Goal: Information Seeking & Learning: Check status

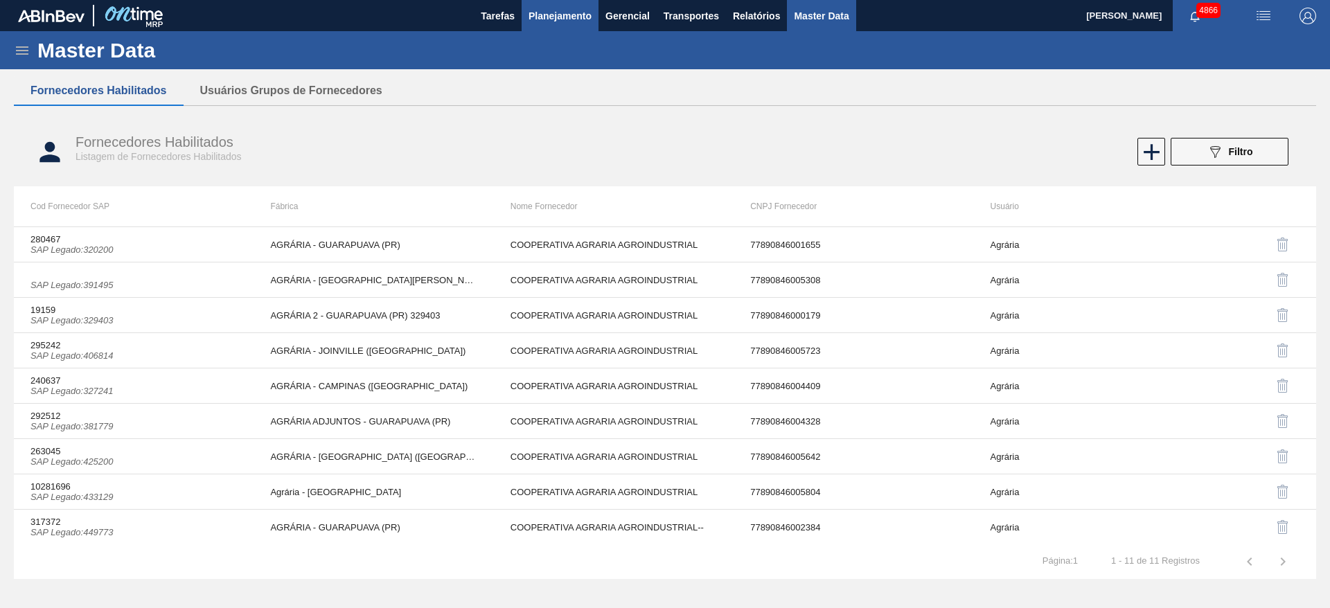
click at [581, 14] on span "Planejamento" at bounding box center [560, 16] width 63 height 17
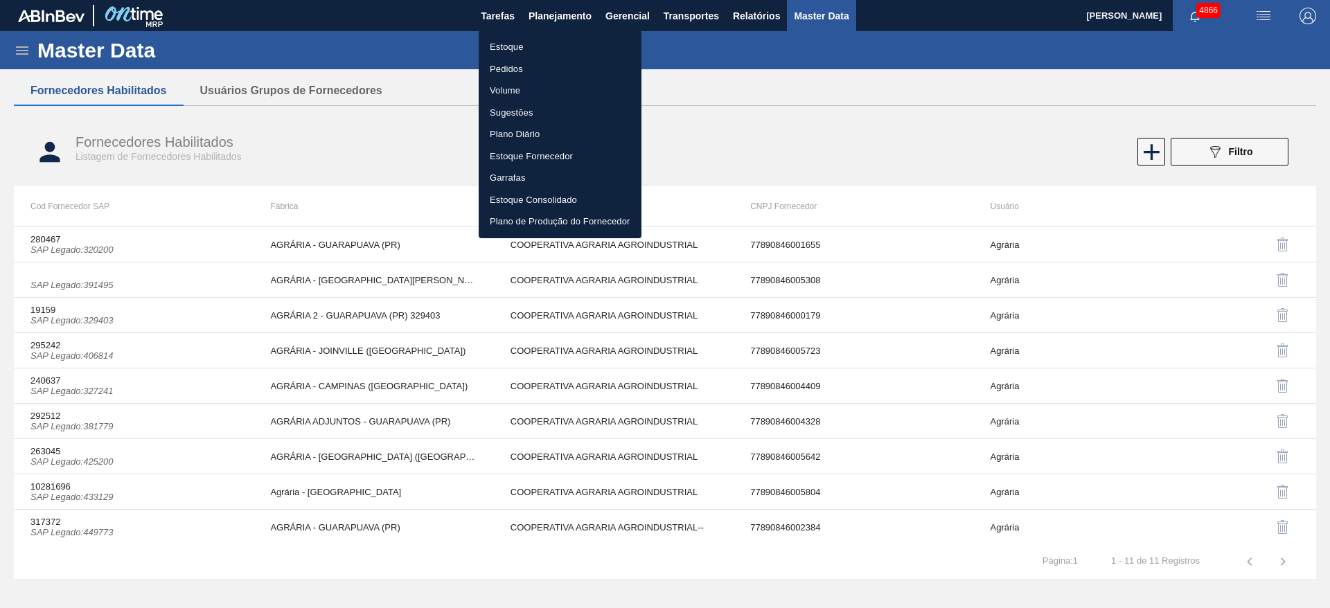
click at [514, 48] on li "Estoque" at bounding box center [560, 47] width 163 height 22
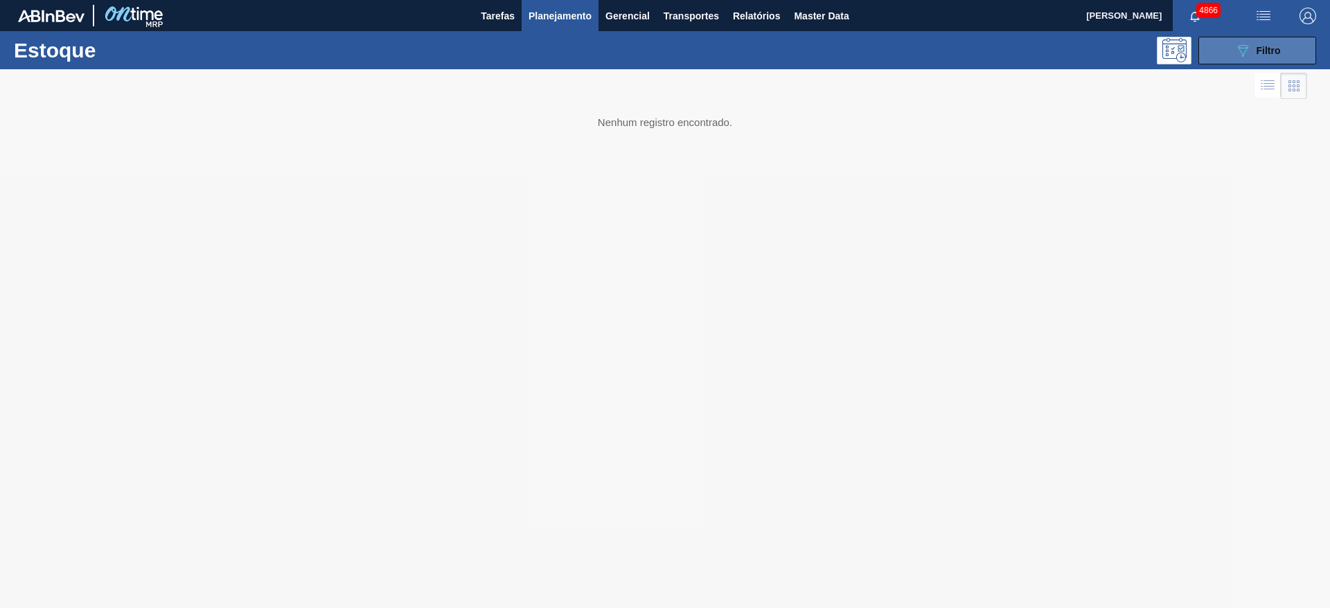
click at [1232, 49] on button "089F7B8B-B2A5-4AFE-B5C0-19BA573D28AC Filtro" at bounding box center [1257, 51] width 118 height 28
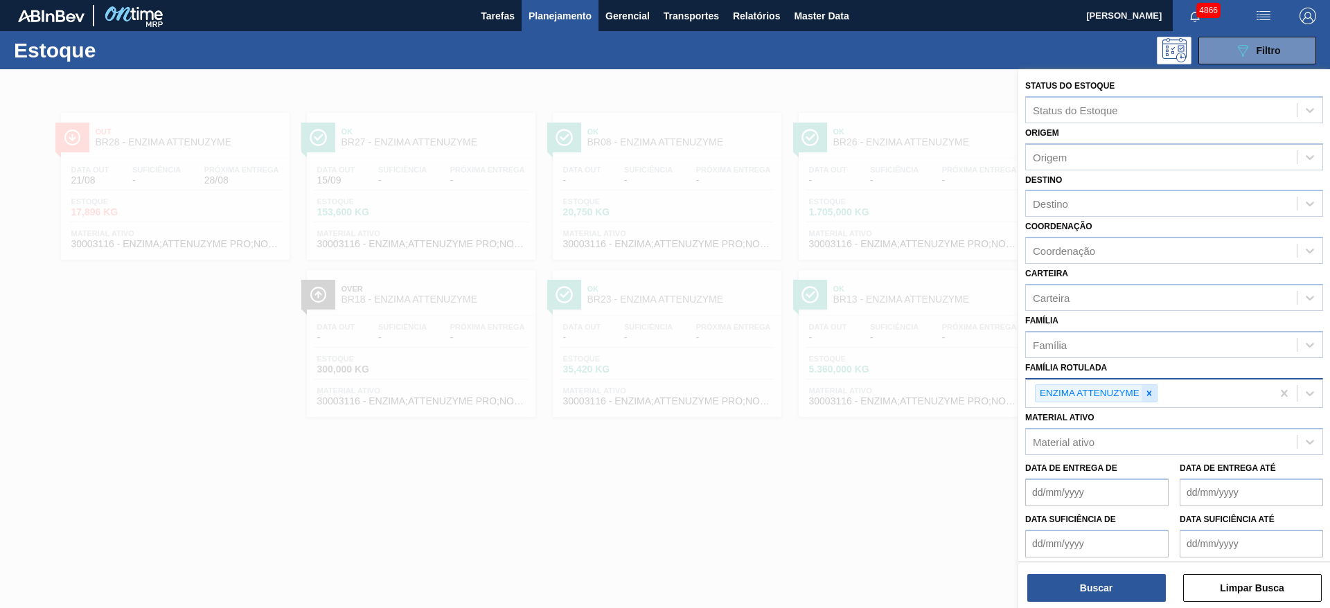
click at [1147, 396] on icon at bounding box center [1149, 394] width 10 height 10
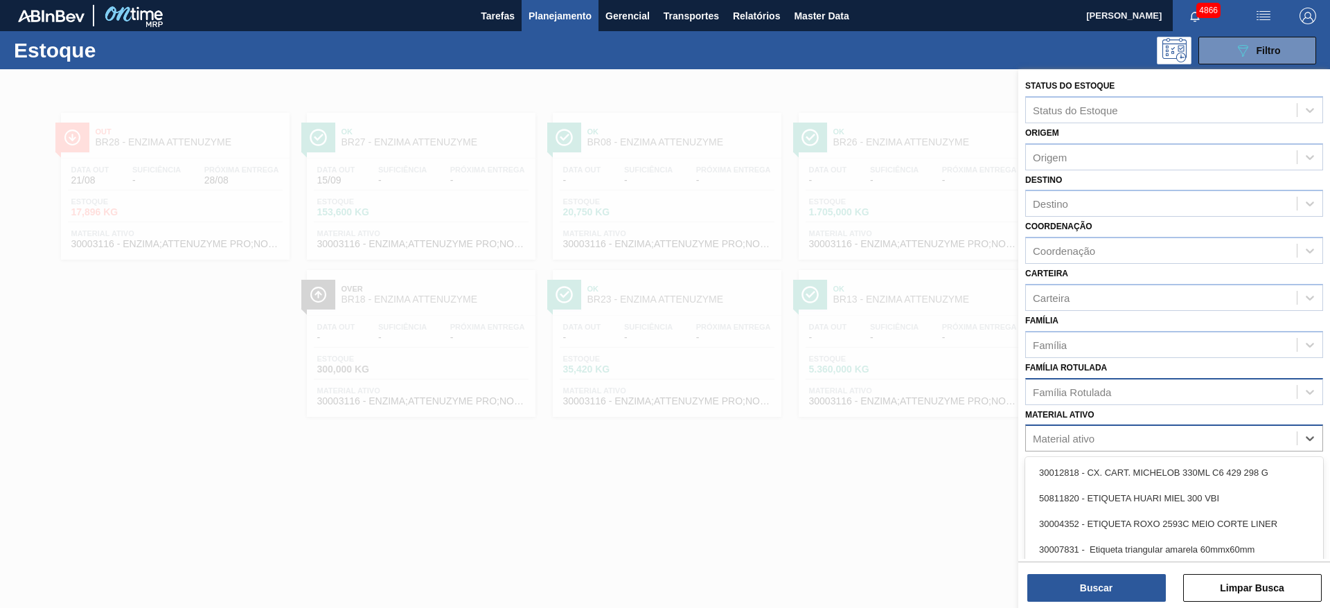
click at [1090, 441] on div "Material ativo" at bounding box center [1064, 439] width 62 height 12
type ativo "30010210"
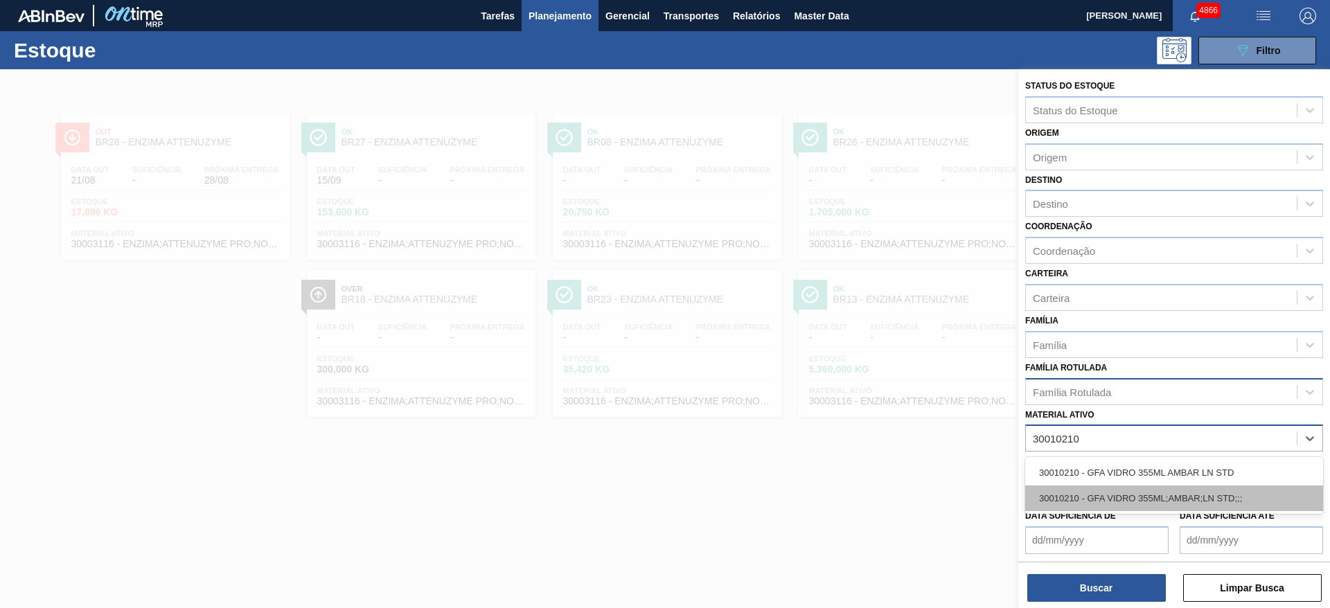
click at [1106, 494] on div "30010210 - GFA VIDRO 355ML;AMBAR;LN STD;;;" at bounding box center [1174, 499] width 298 height 26
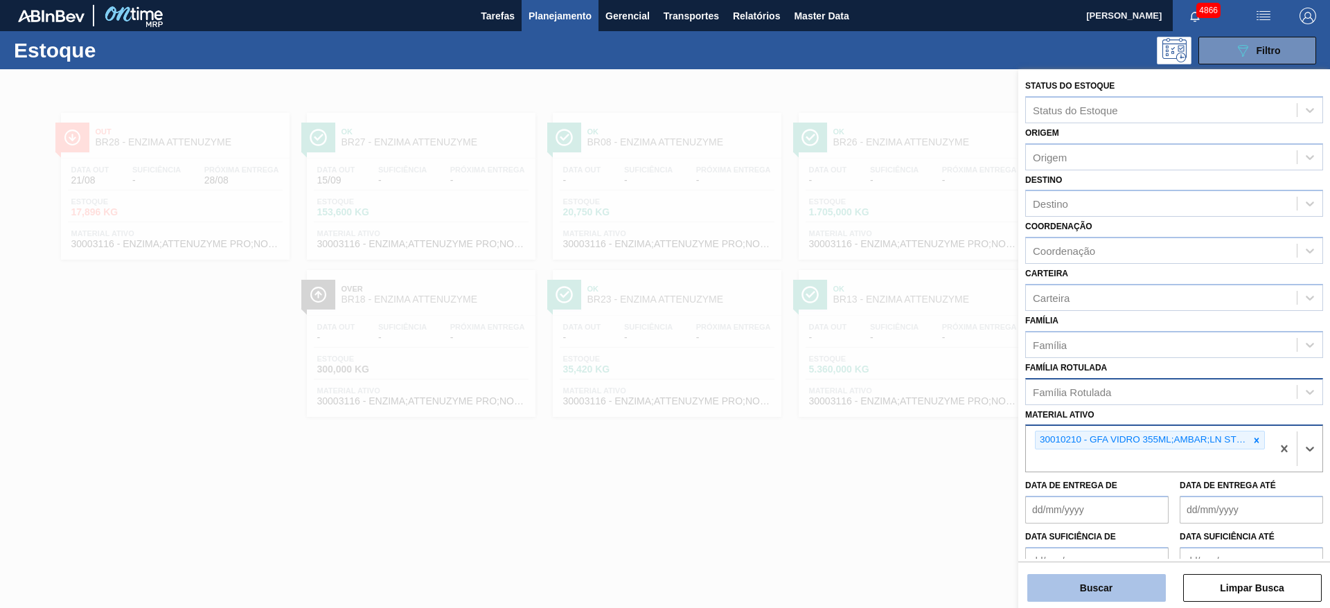
click at [1103, 576] on button "Buscar" at bounding box center [1096, 588] width 139 height 28
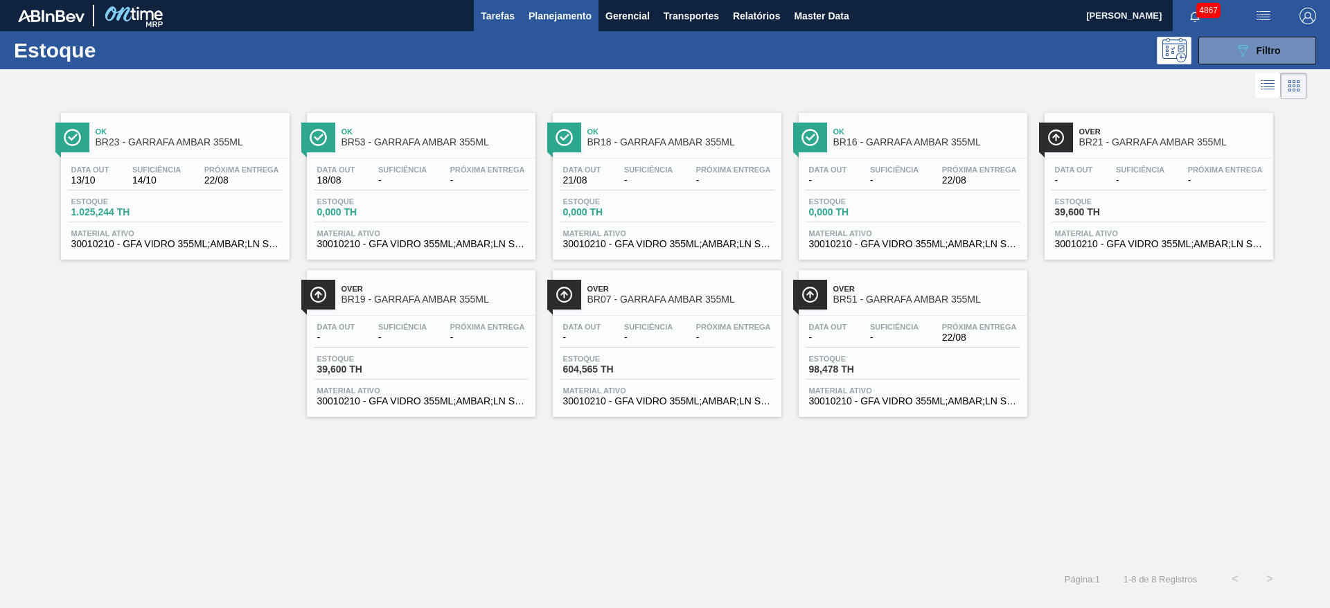
click at [513, 9] on span "Tarefas" at bounding box center [498, 16] width 34 height 17
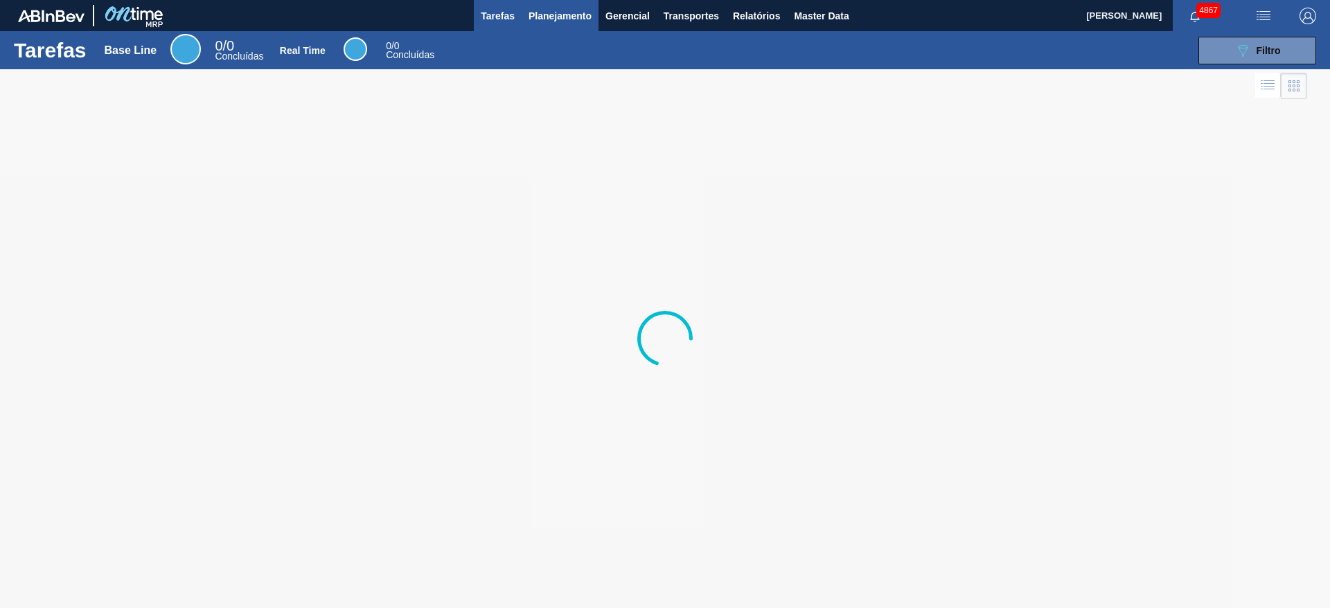
click at [557, 3] on button "Planejamento" at bounding box center [560, 15] width 77 height 31
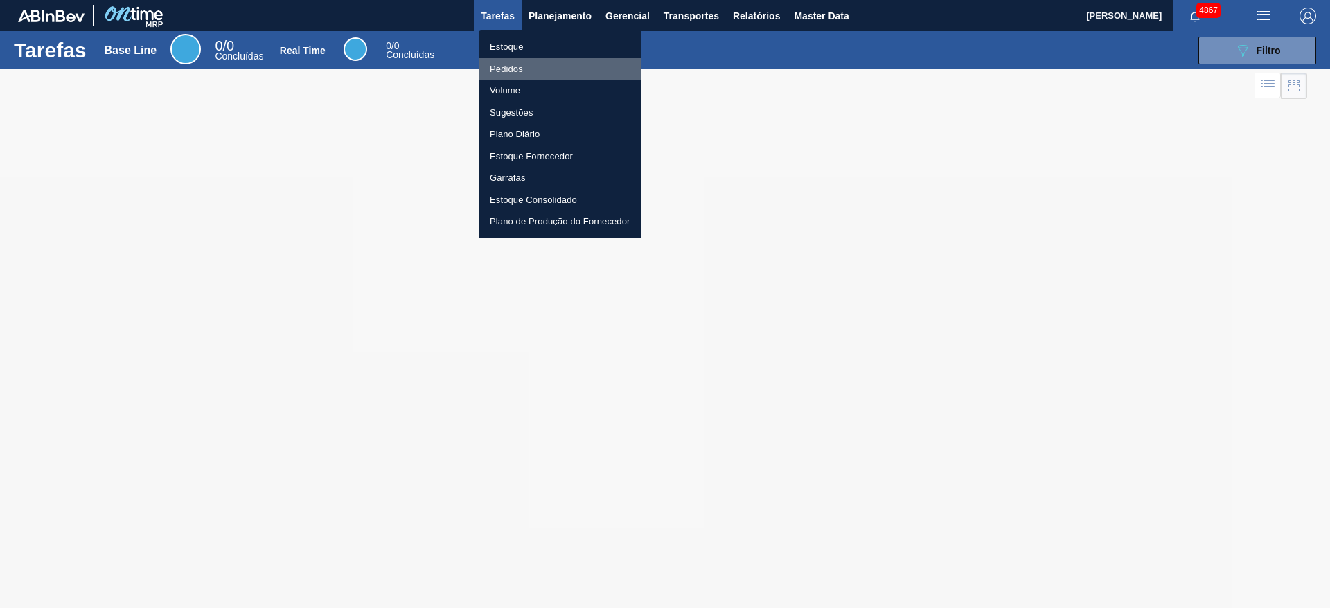
click at [538, 76] on li "Pedidos" at bounding box center [560, 69] width 163 height 22
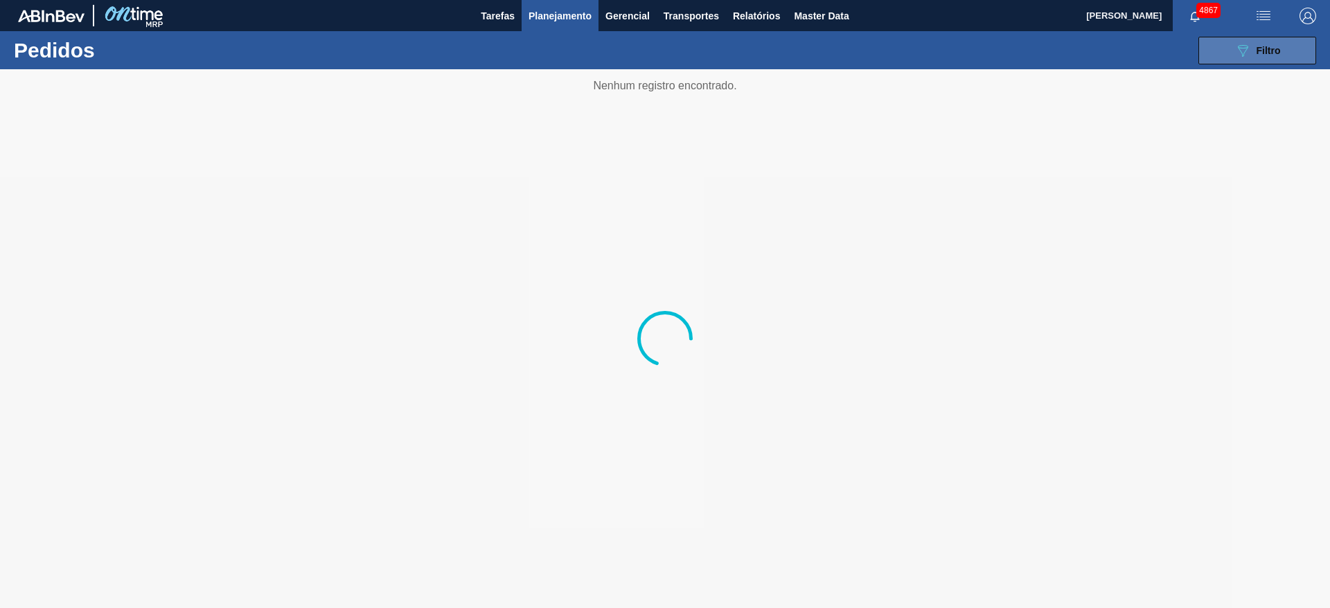
click at [1306, 57] on button "089F7B8B-B2A5-4AFE-B5C0-19BA573D28AC Filtro" at bounding box center [1257, 51] width 118 height 28
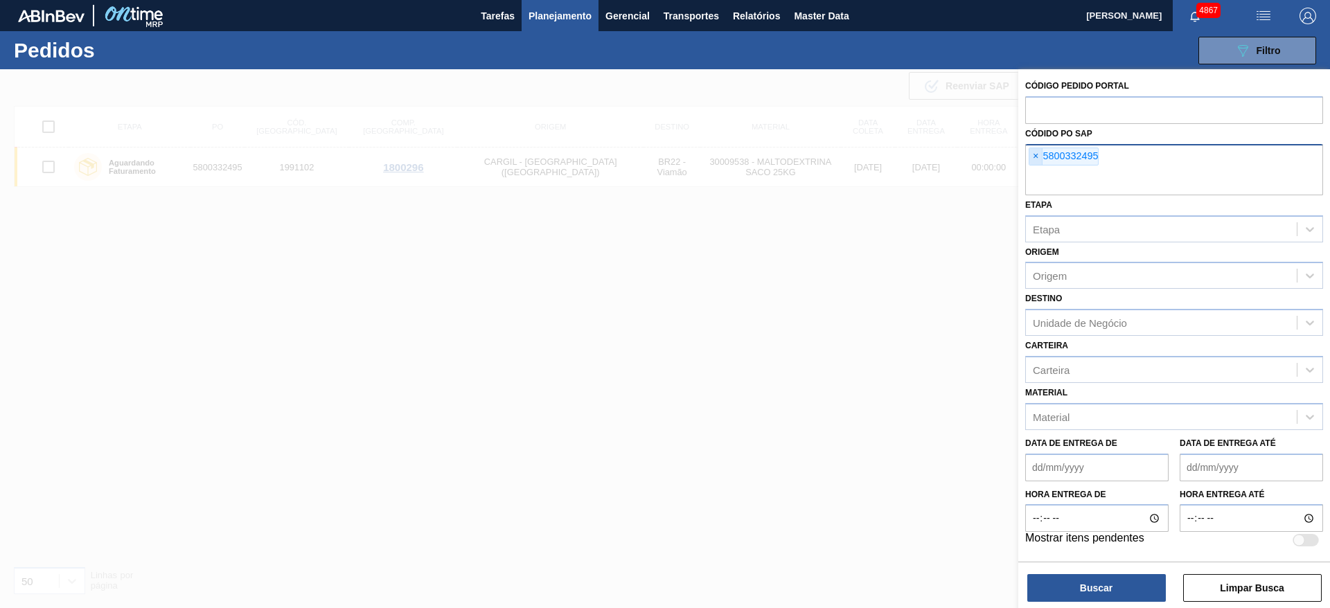
click at [1036, 159] on span "×" at bounding box center [1035, 156] width 13 height 17
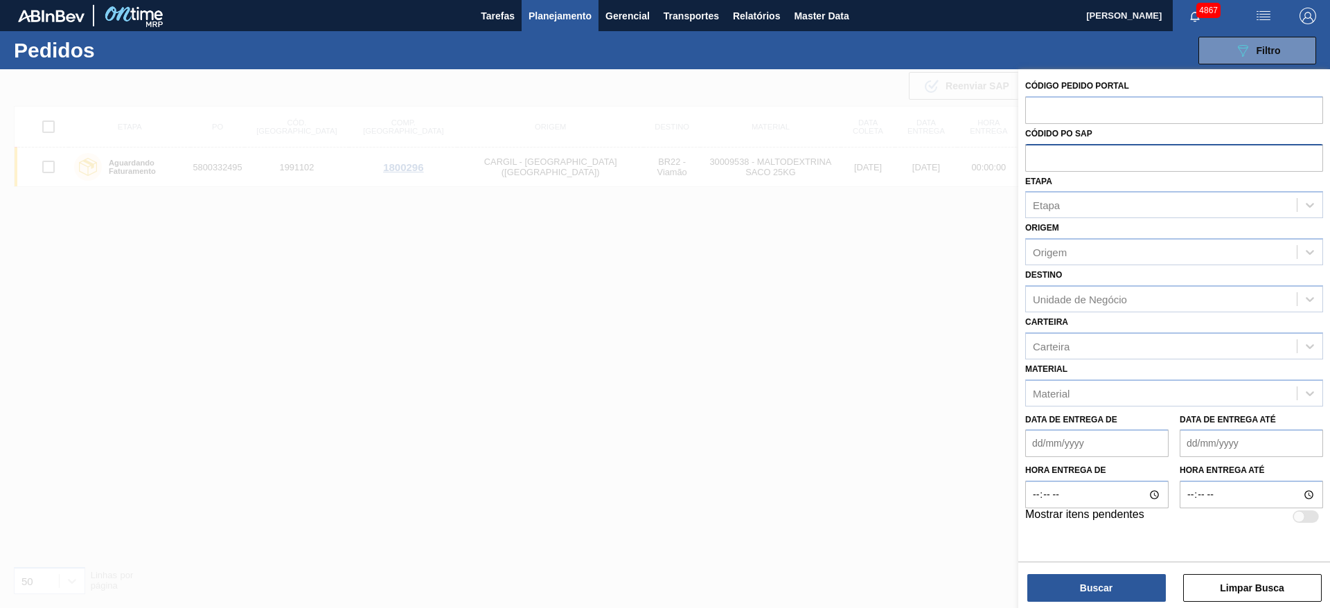
paste input "text"
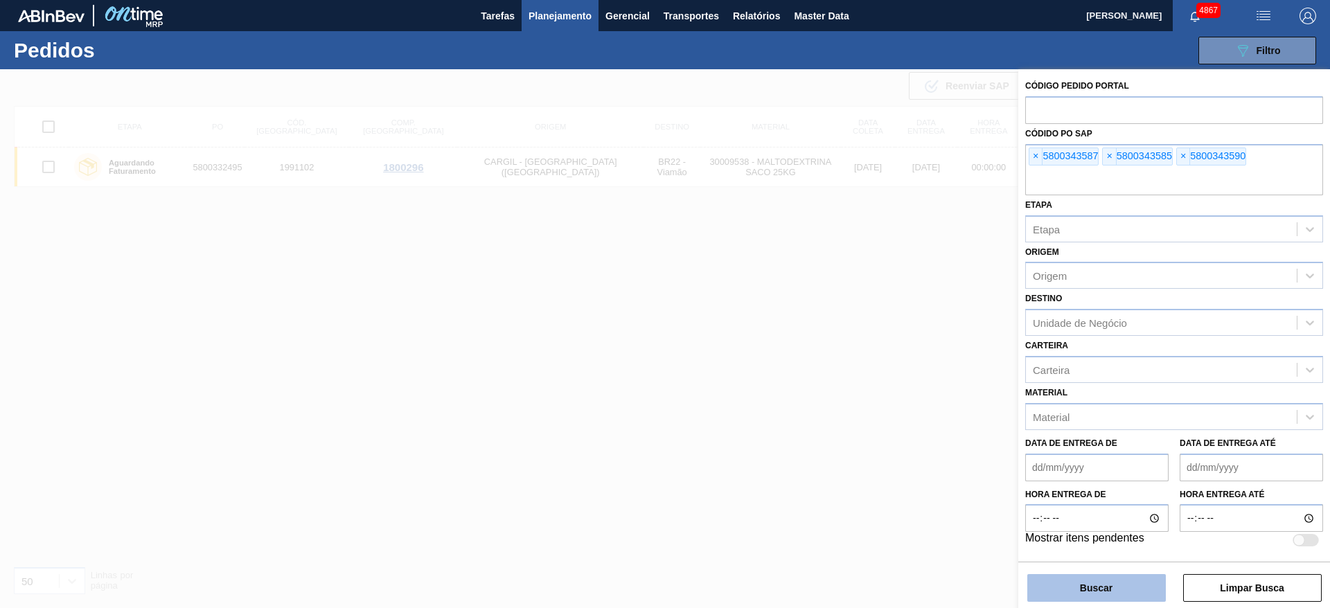
click at [1136, 585] on button "Buscar" at bounding box center [1096, 588] width 139 height 28
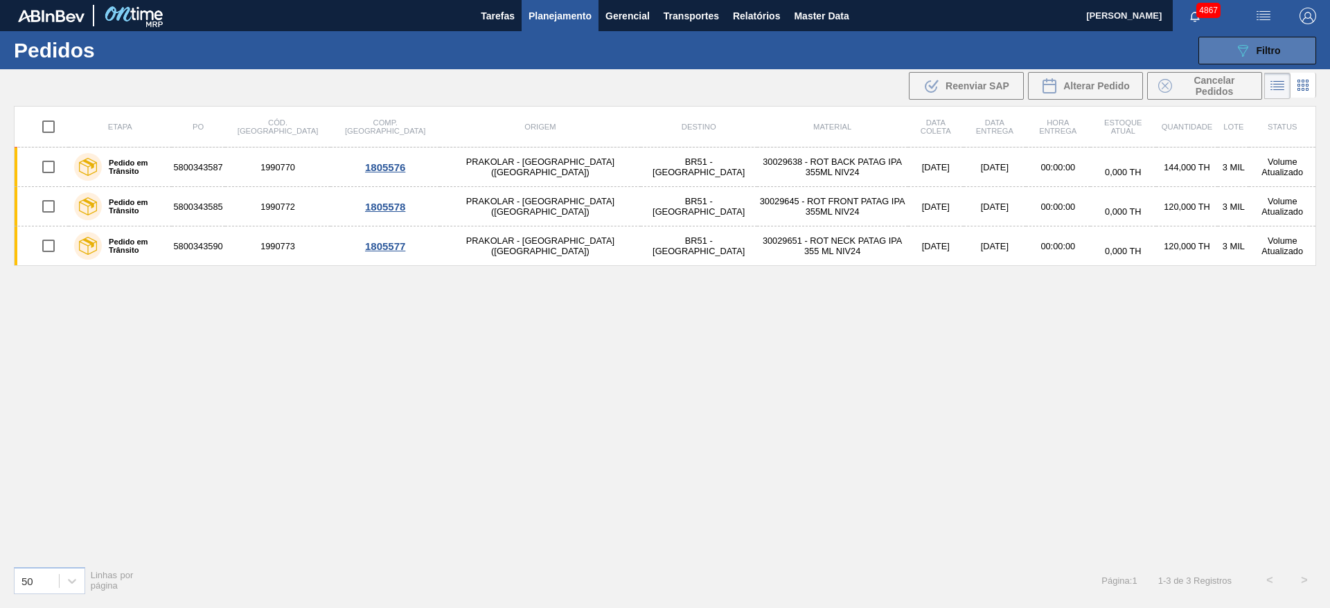
click at [1265, 49] on span "Filtro" at bounding box center [1269, 50] width 24 height 11
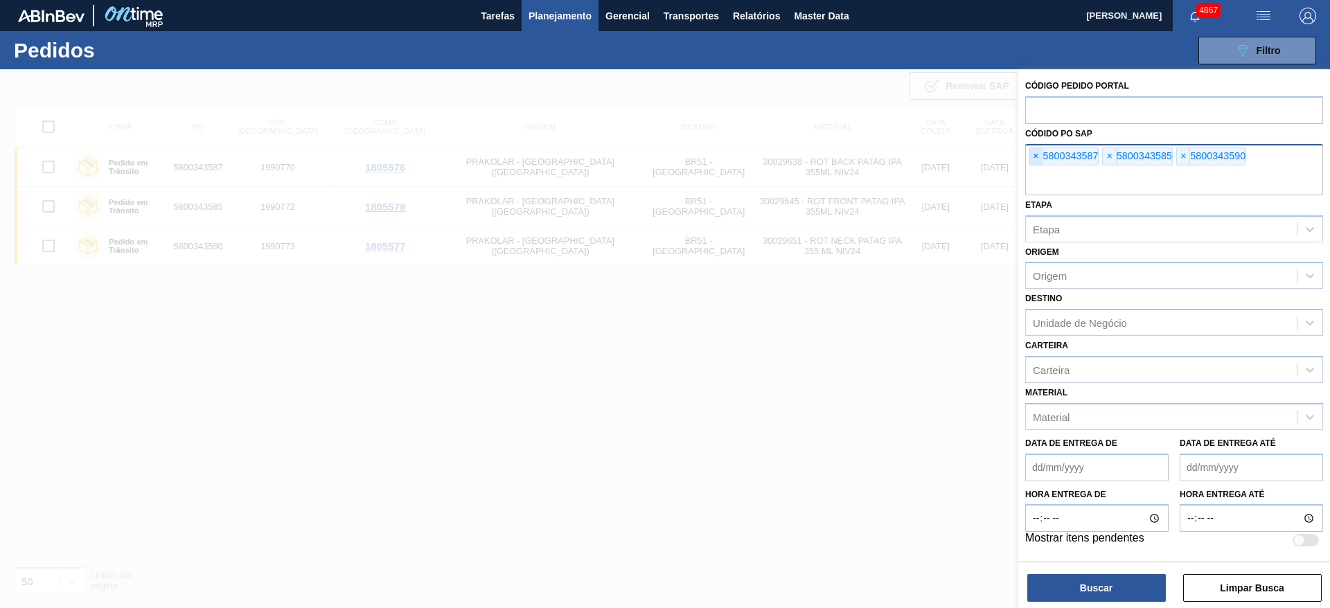
click at [1041, 159] on span "×" at bounding box center [1035, 156] width 13 height 17
click at [1035, 153] on span "×" at bounding box center [1035, 156] width 13 height 17
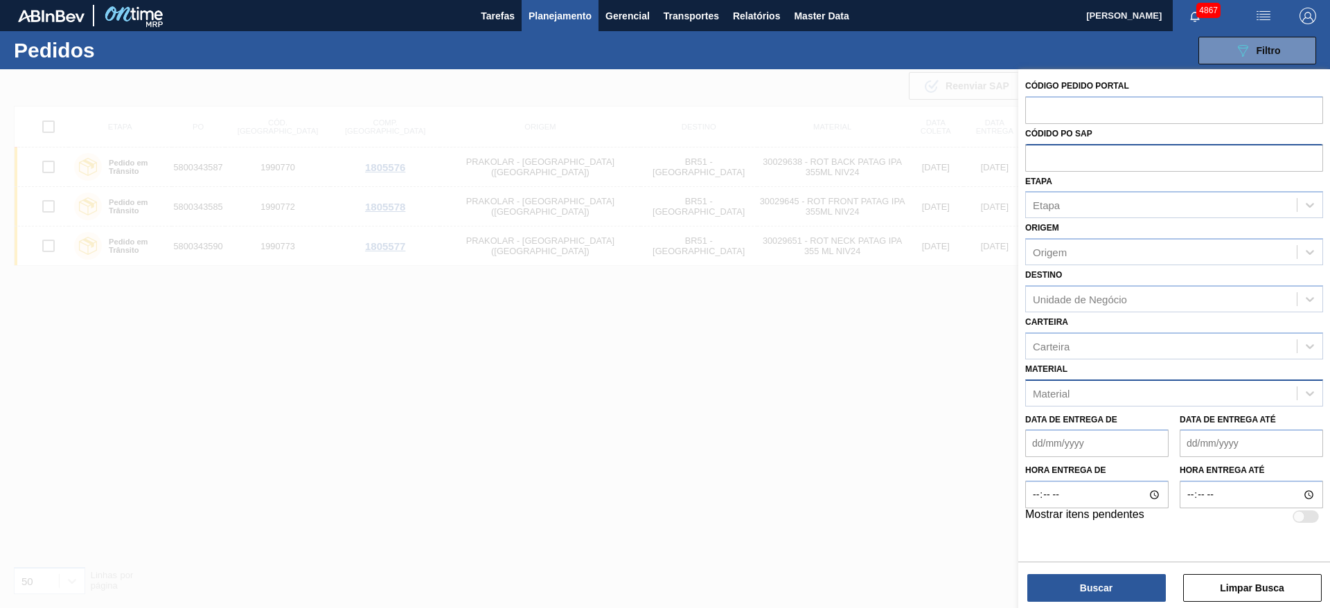
click at [1118, 393] on div "Material" at bounding box center [1161, 393] width 271 height 20
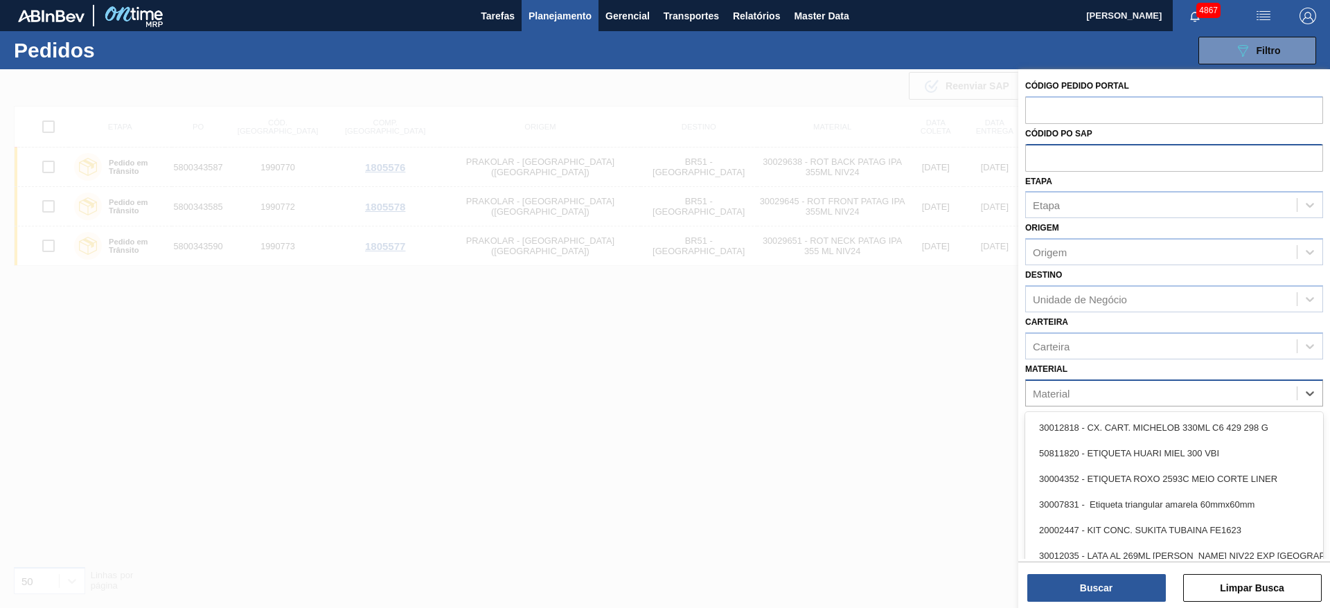
paste input "30009295"
type input "30009295"
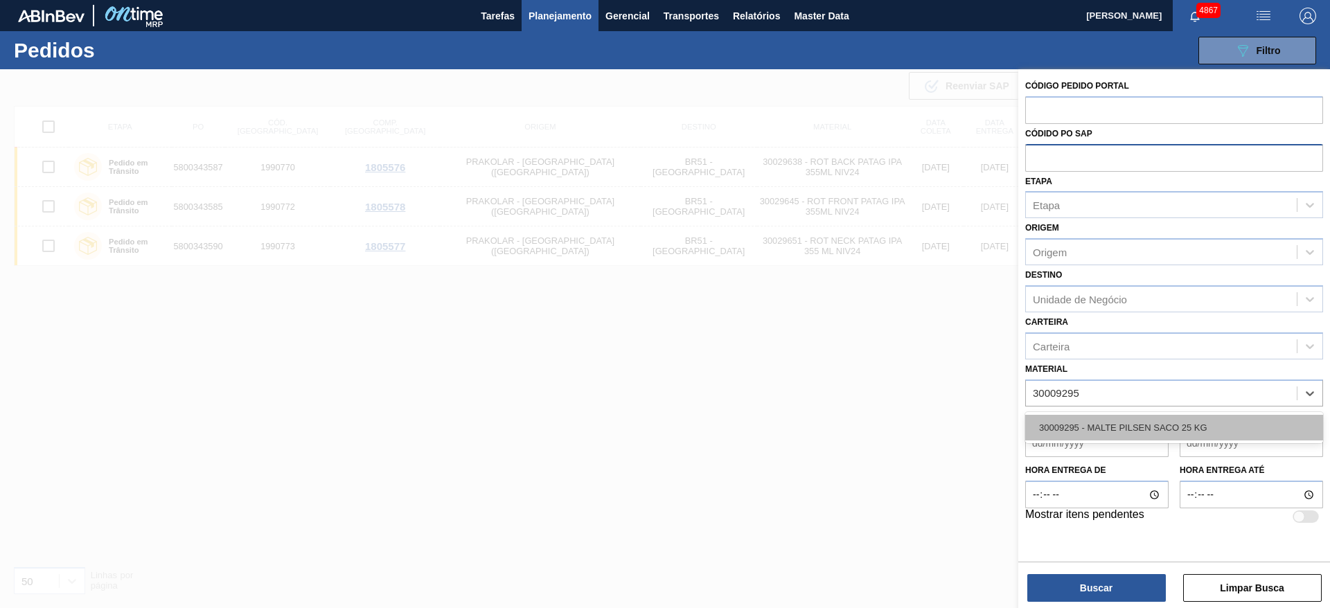
click at [1134, 427] on div "30009295 - MALTE PILSEN SACO 25 KG" at bounding box center [1174, 428] width 298 height 26
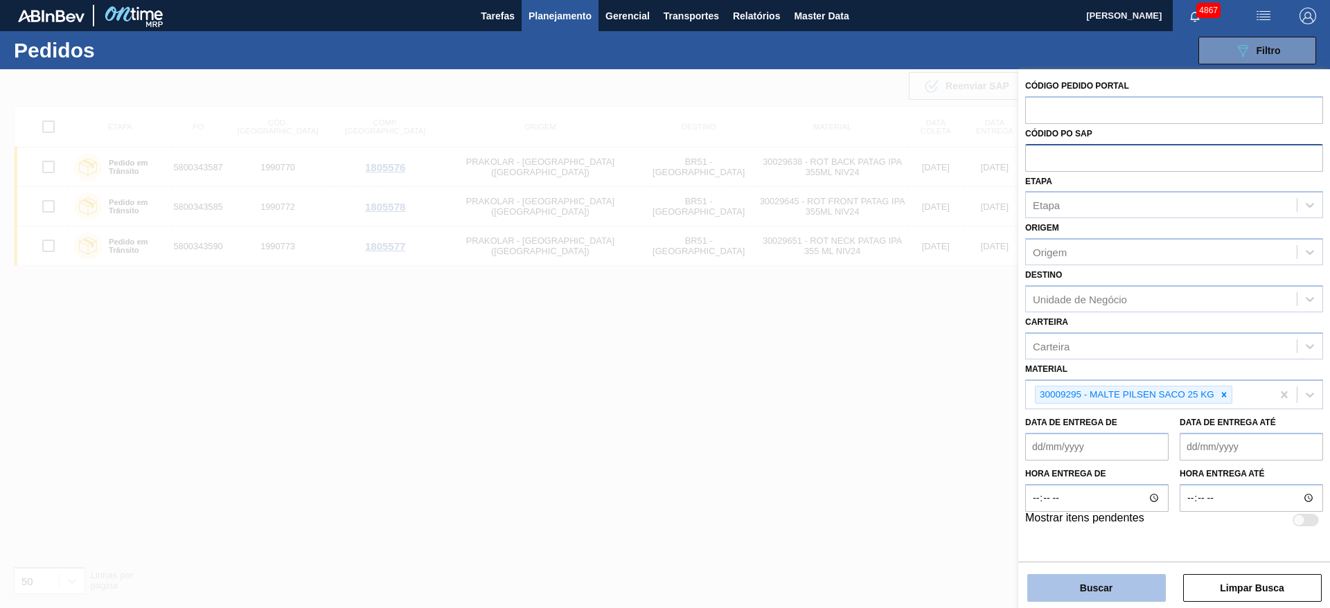
click at [1137, 575] on button "Buscar" at bounding box center [1096, 588] width 139 height 28
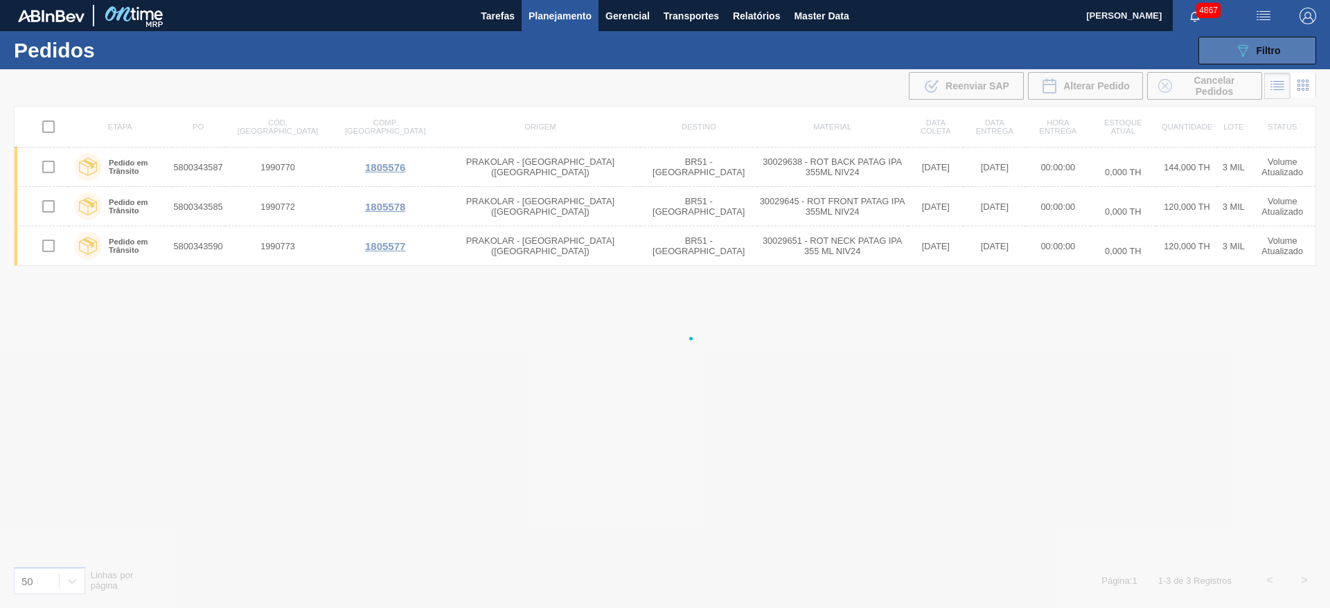
click at [1267, 56] on div "089F7B8B-B2A5-4AFE-B5C0-19BA573D28AC Filtro" at bounding box center [1257, 50] width 46 height 17
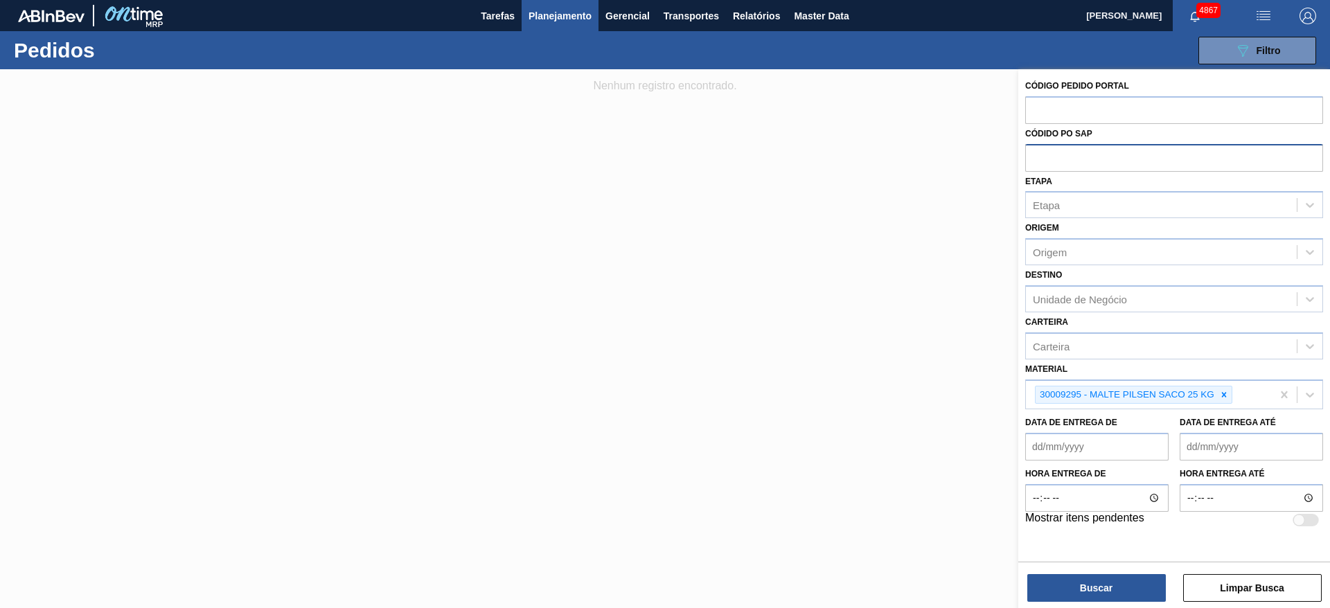
click at [590, 393] on div at bounding box center [665, 373] width 1330 height 608
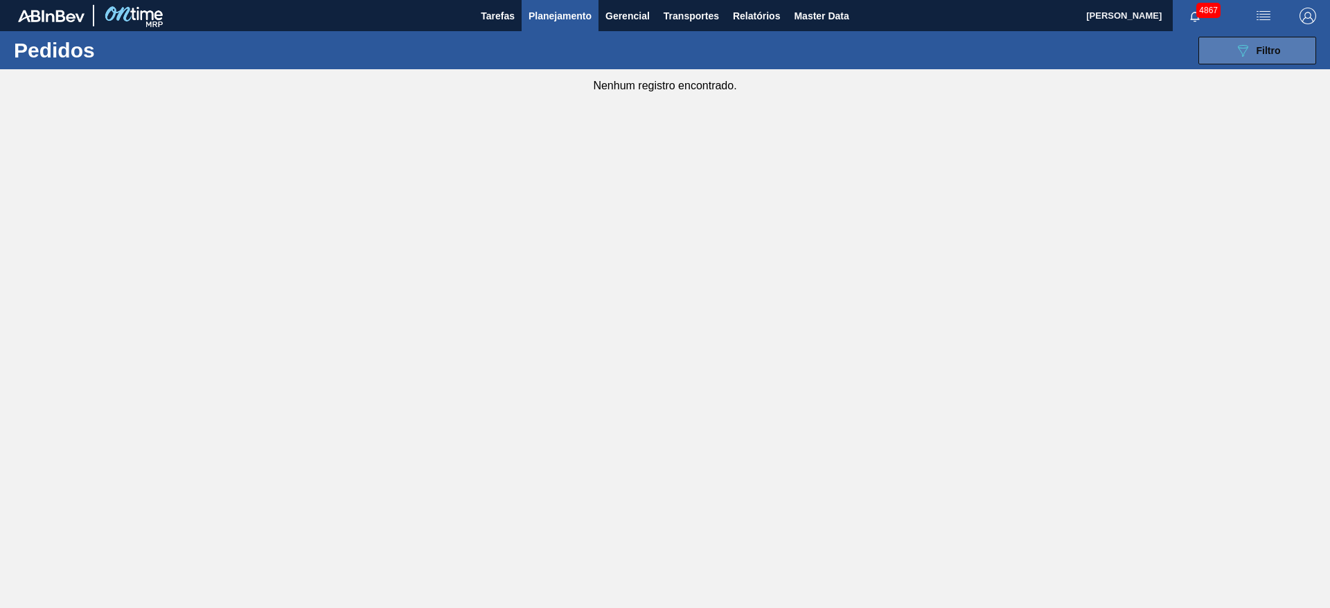
click at [1242, 48] on icon "089F7B8B-B2A5-4AFE-B5C0-19BA573D28AC" at bounding box center [1242, 50] width 17 height 17
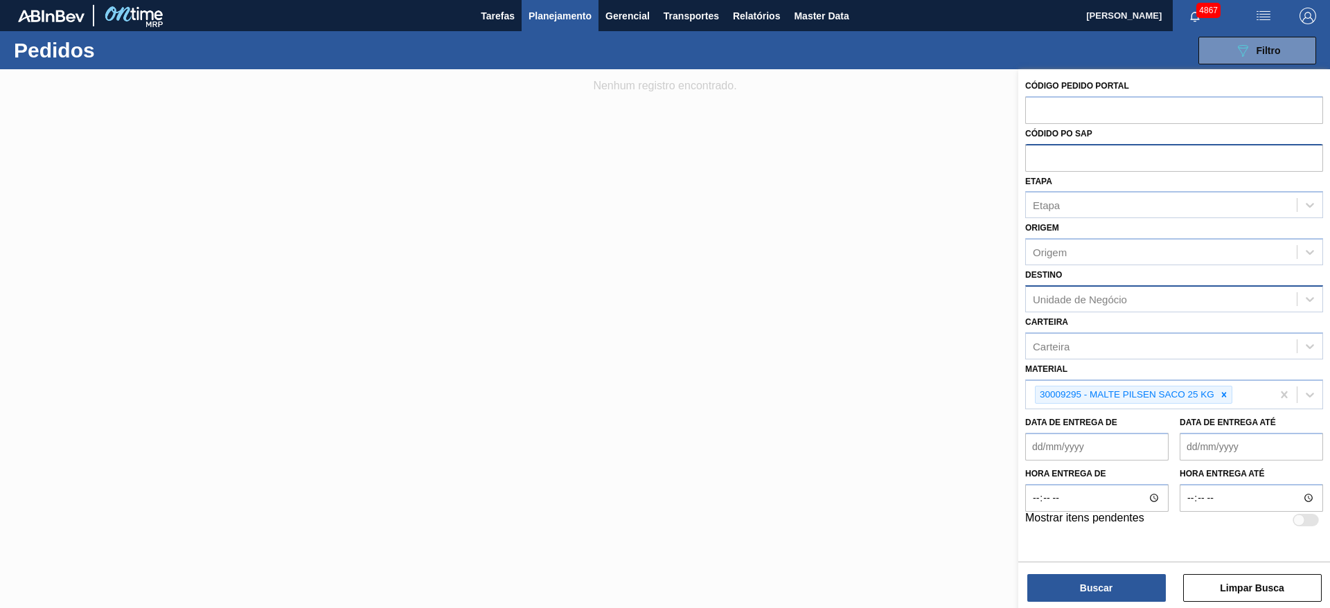
click at [1121, 298] on div "Unidade de Negócio" at bounding box center [1080, 299] width 94 height 12
type input "colo"
drag, startPoint x: 1096, startPoint y: 332, endPoint x: 1121, endPoint y: 394, distance: 67.4
click at [1096, 332] on div "BR53 - [US_STATE]" at bounding box center [1174, 334] width 298 height 26
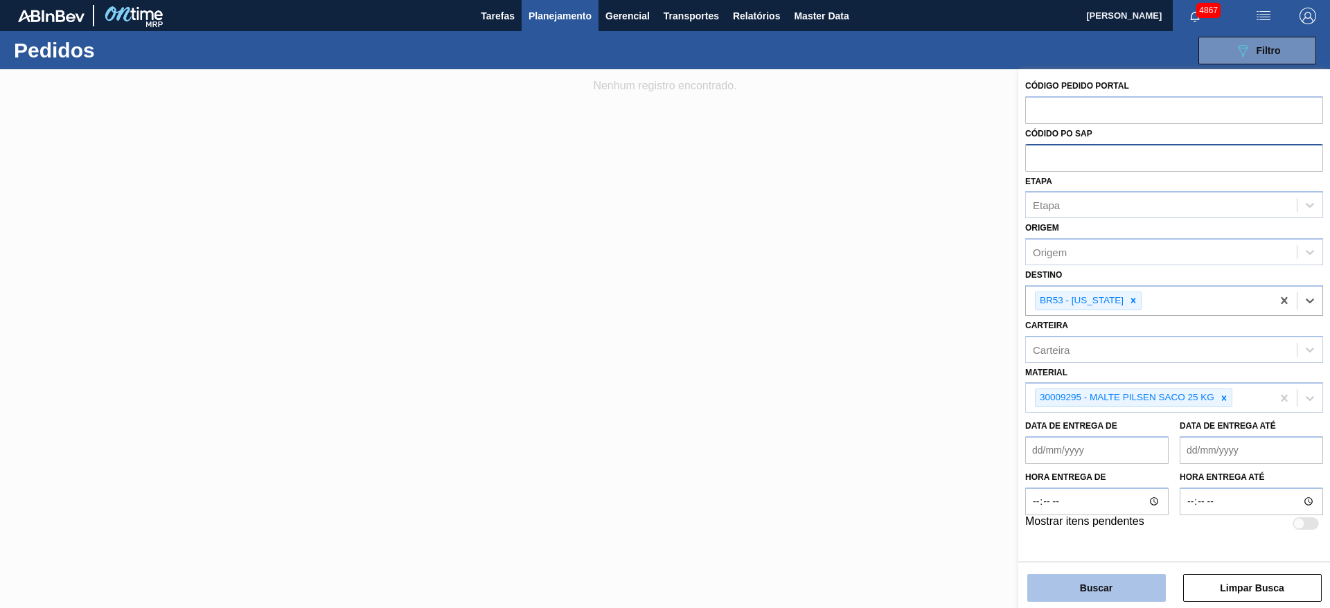
click at [1098, 591] on button "Buscar" at bounding box center [1096, 588] width 139 height 28
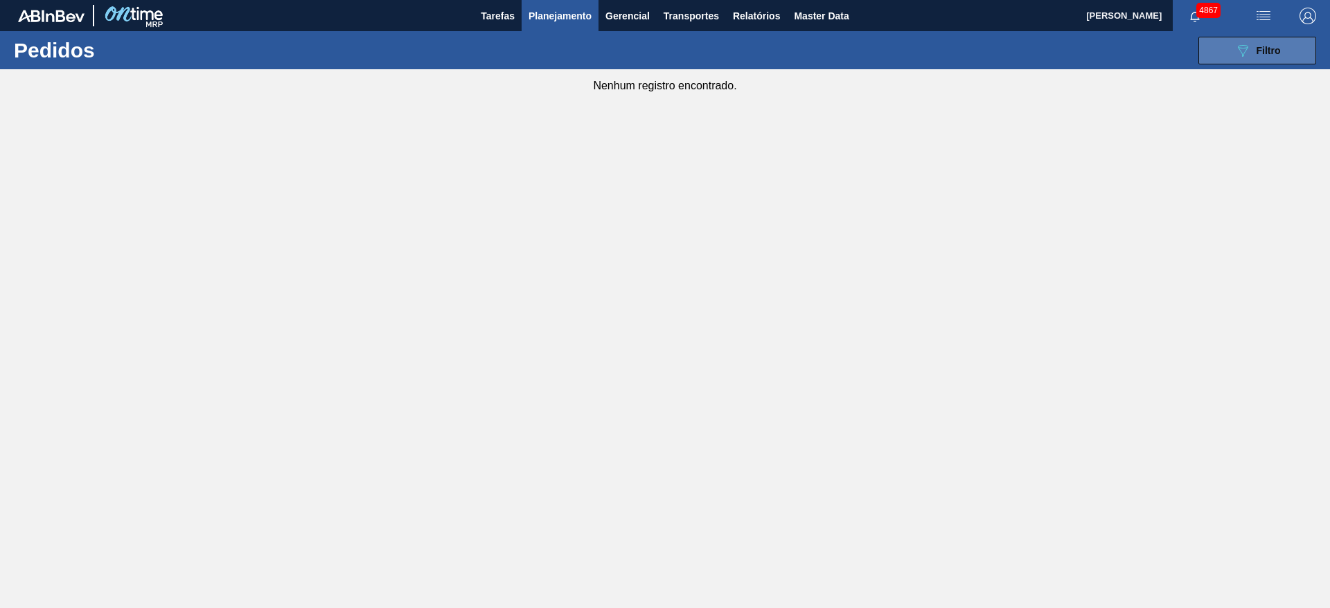
click at [1278, 48] on span "Filtro" at bounding box center [1269, 50] width 24 height 11
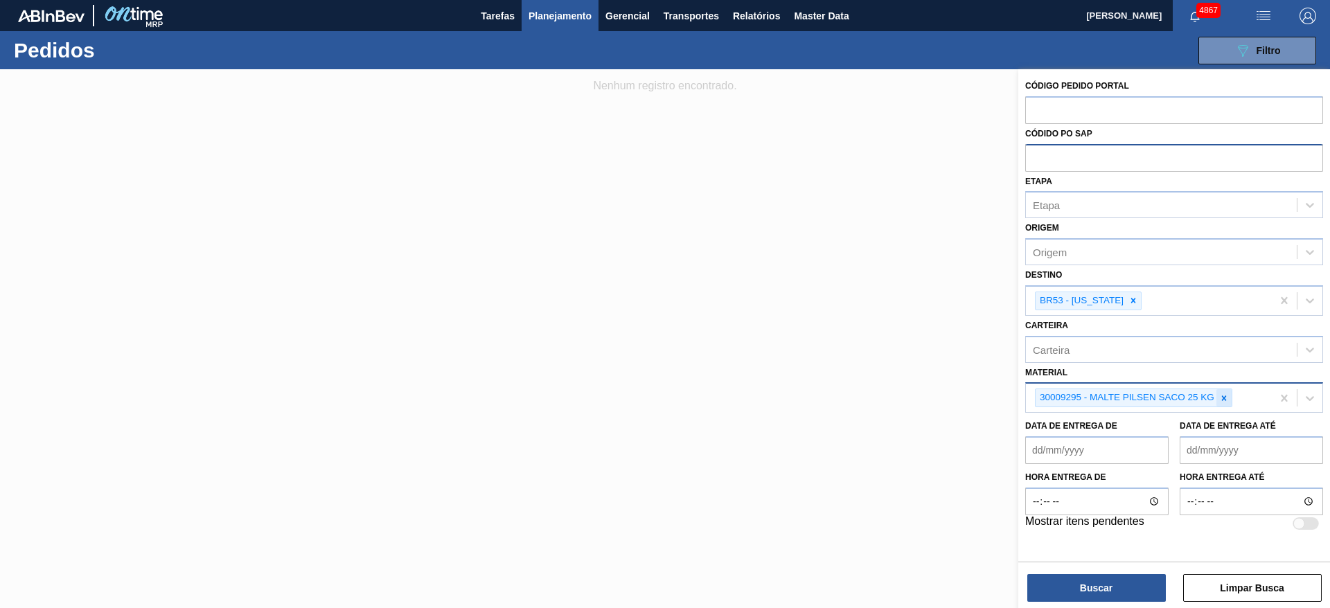
click at [1231, 402] on div at bounding box center [1223, 397] width 15 height 17
paste input "30029595"
type input "30029595"
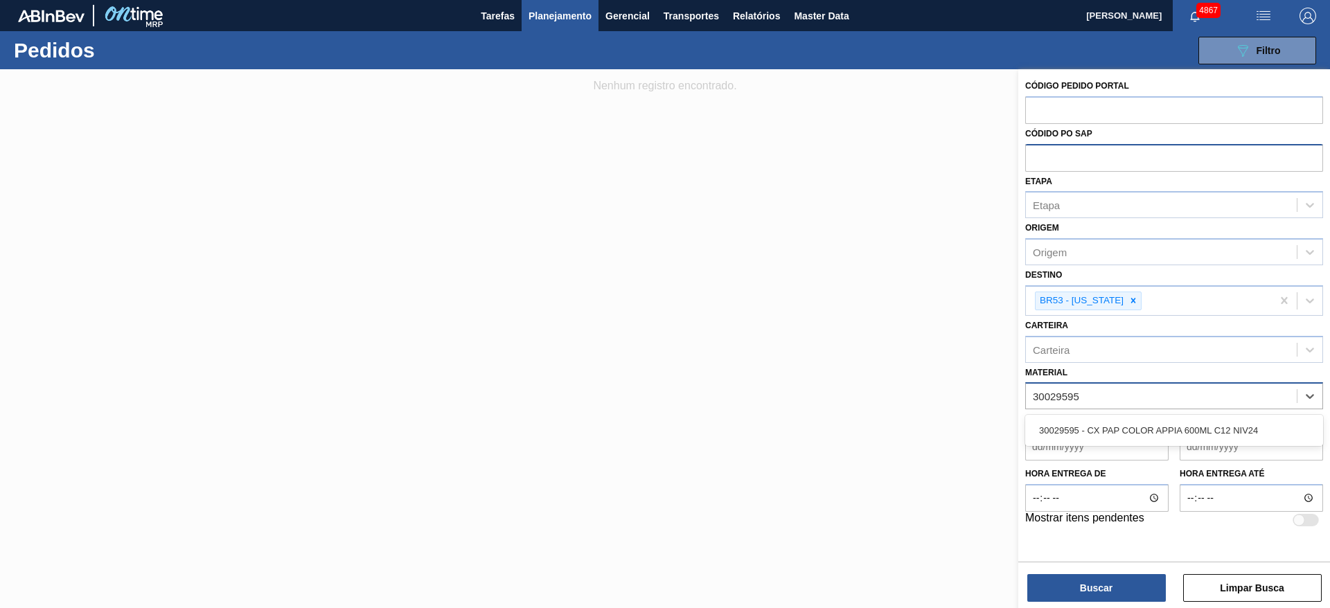
click at [1169, 422] on div "30029595 - CX PAP COLOR APPIA 600ML C12 NIV24" at bounding box center [1174, 431] width 298 height 26
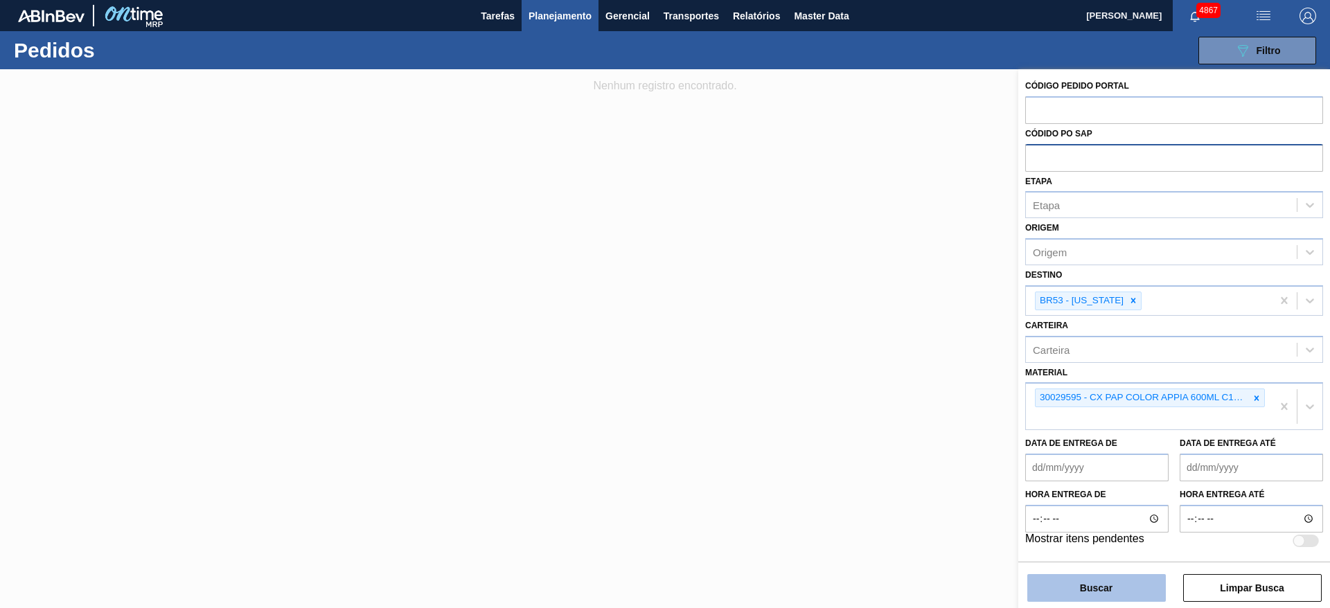
click at [1099, 580] on button "Buscar" at bounding box center [1096, 588] width 139 height 28
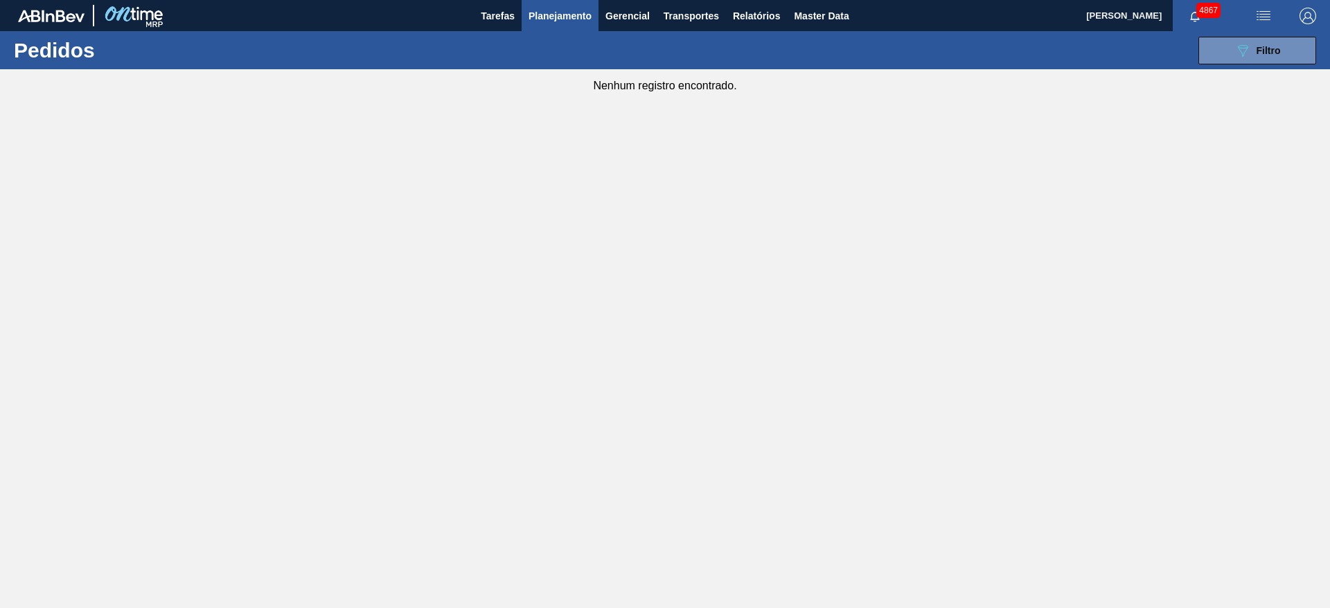
click at [594, 8] on button "Planejamento" at bounding box center [560, 15] width 77 height 31
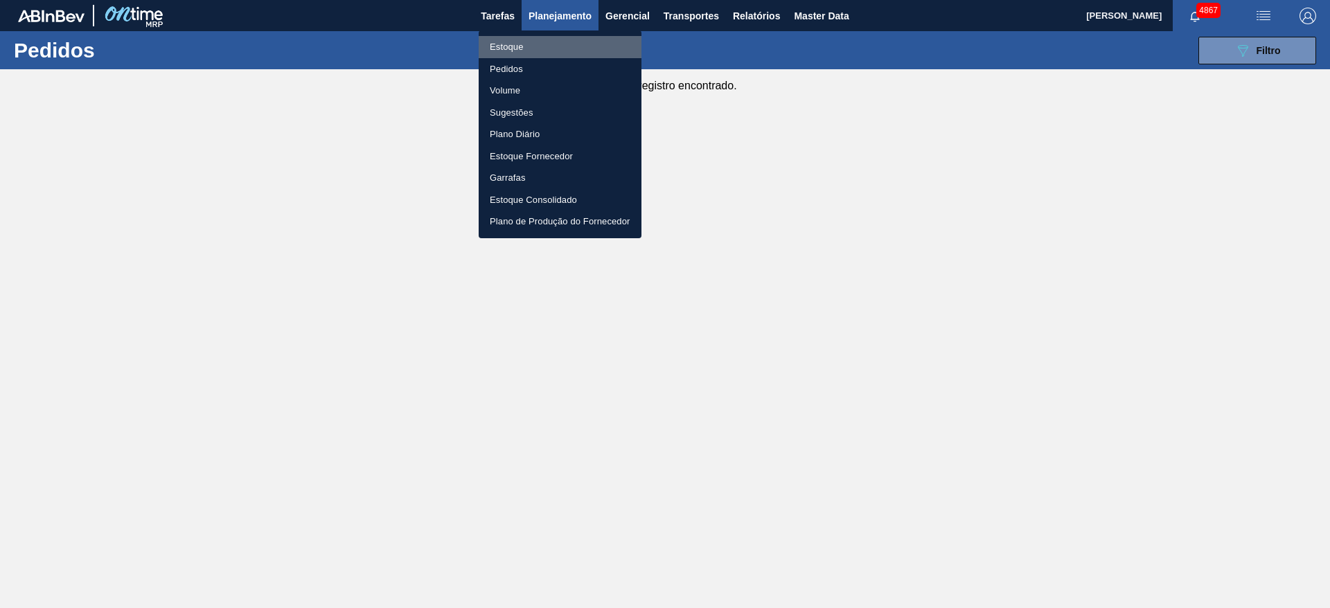
click at [592, 40] on li "Estoque" at bounding box center [560, 47] width 163 height 22
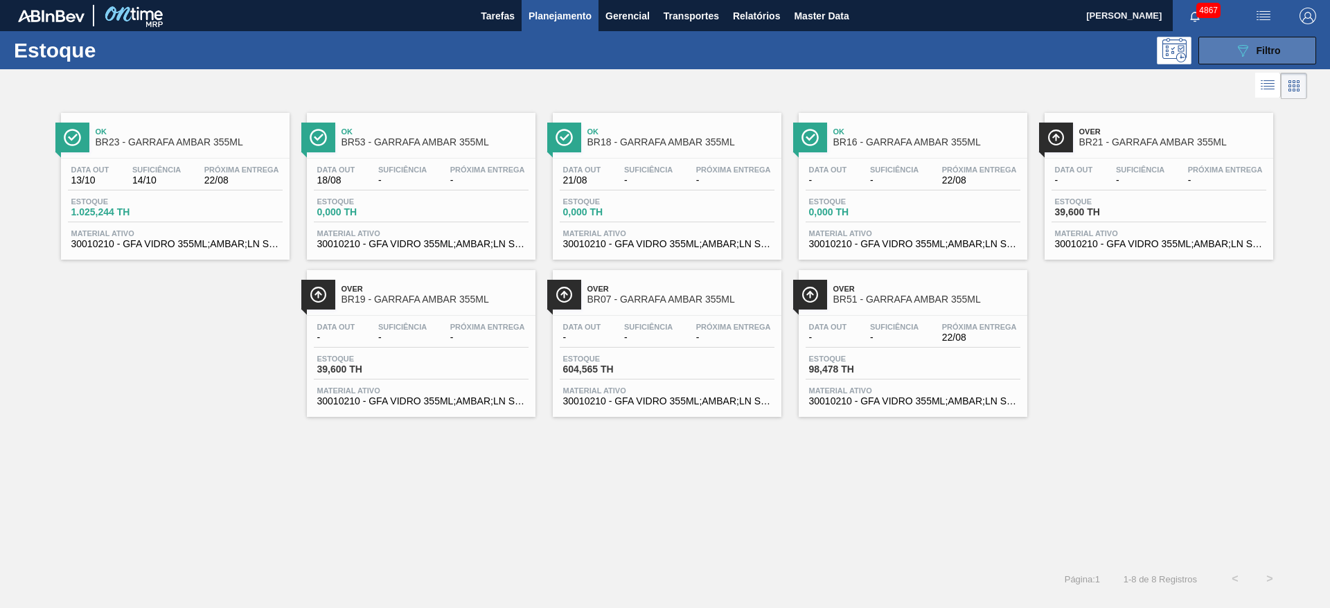
click at [1230, 46] on button "089F7B8B-B2A5-4AFE-B5C0-19BA573D28AC Filtro" at bounding box center [1257, 51] width 118 height 28
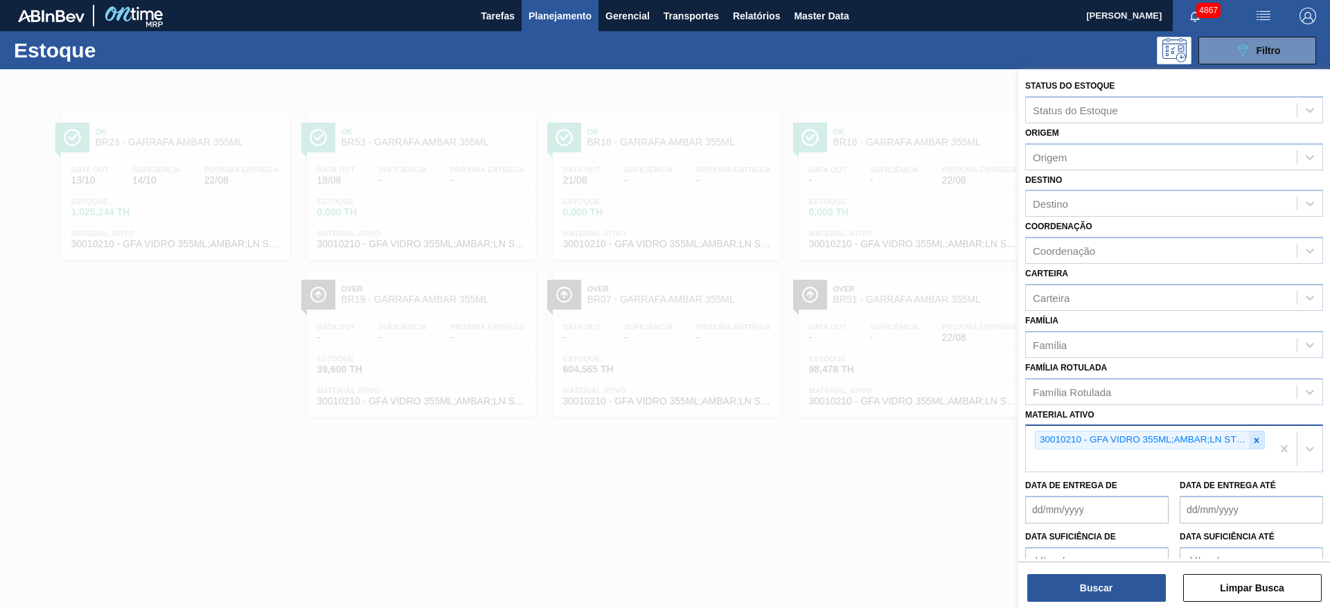
click at [1249, 443] on div at bounding box center [1256, 440] width 15 height 17
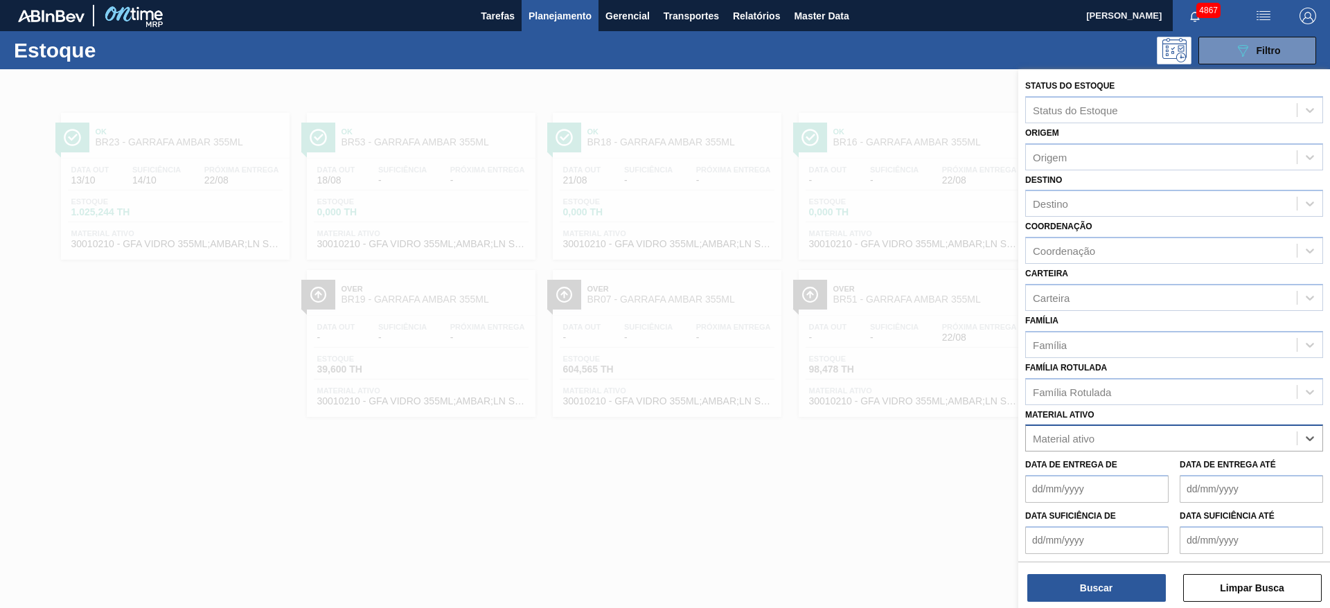
paste ativo "30009579"
type ativo "30009579"
click at [1197, 474] on div "30009579 - GFA VIDRO 600 ML AMBAR GLASS OW" at bounding box center [1174, 473] width 298 height 26
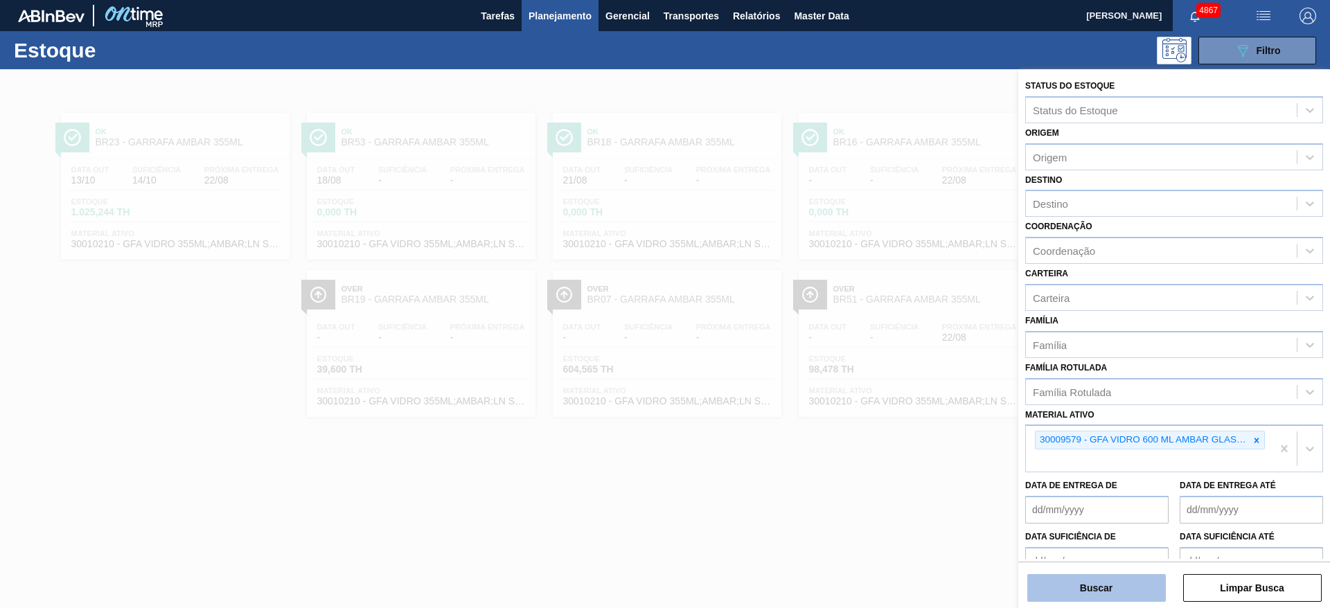
click at [1081, 584] on button "Buscar" at bounding box center [1096, 588] width 139 height 28
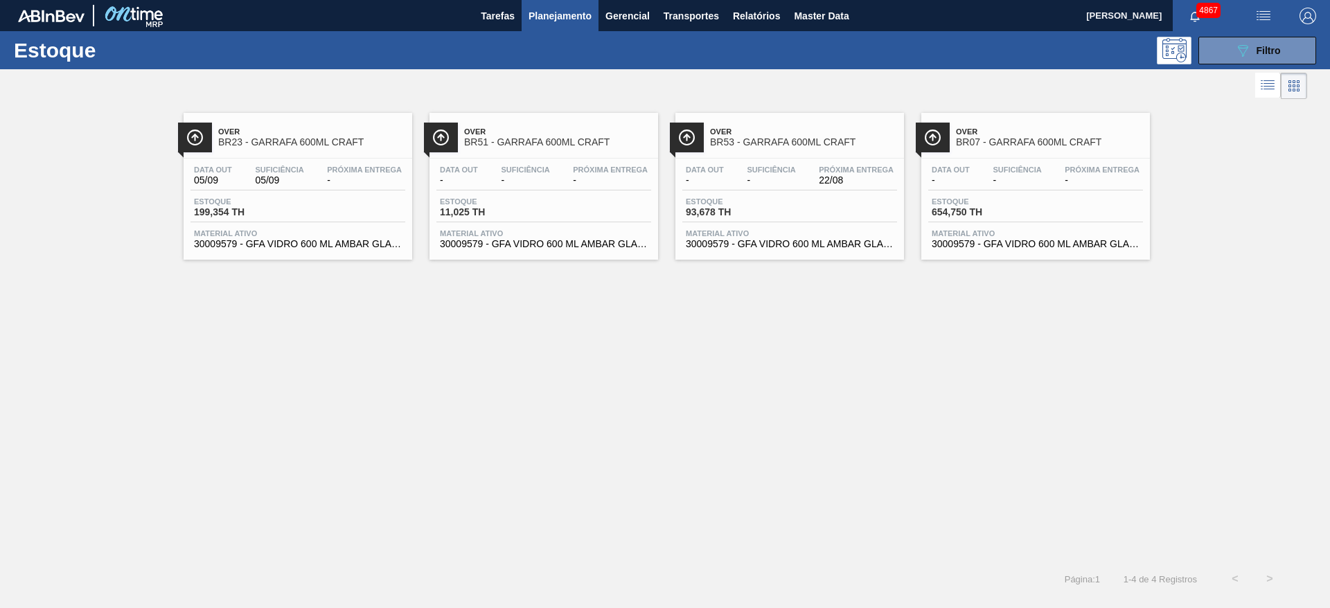
click at [844, 228] on div "Data out - Suficiência - Próxima Entrega 22/08 Estoque 93,678 TH Material ativo…" at bounding box center [789, 206] width 229 height 94
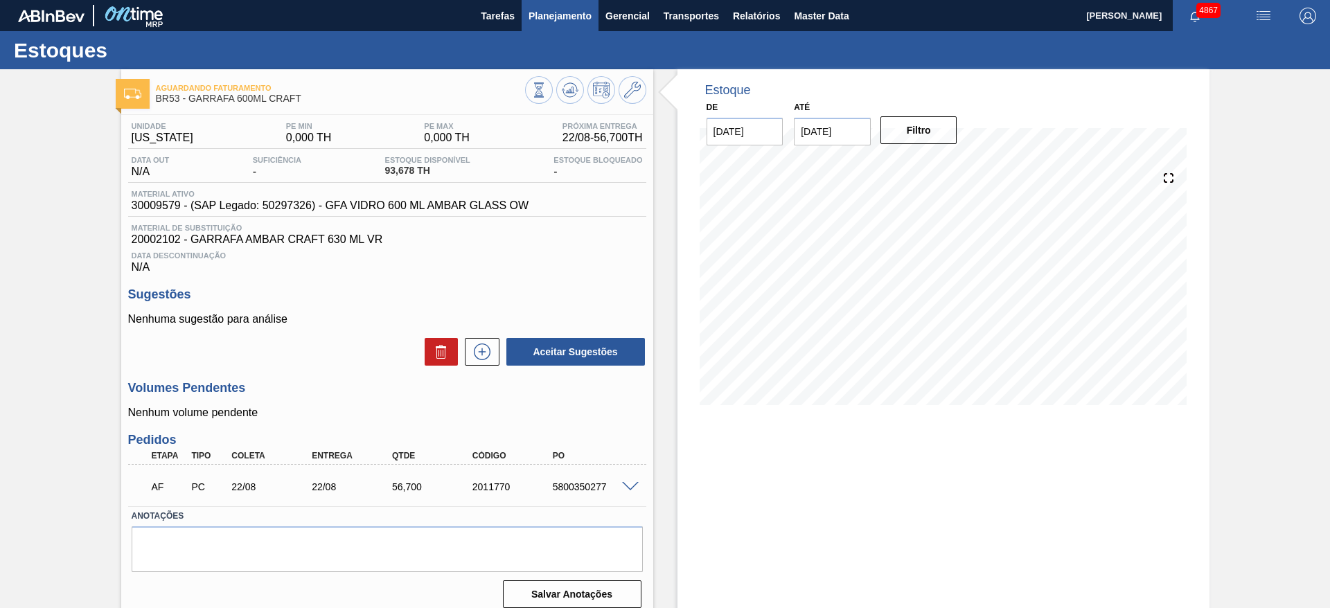
click at [575, 17] on span "Planejamento" at bounding box center [560, 16] width 63 height 17
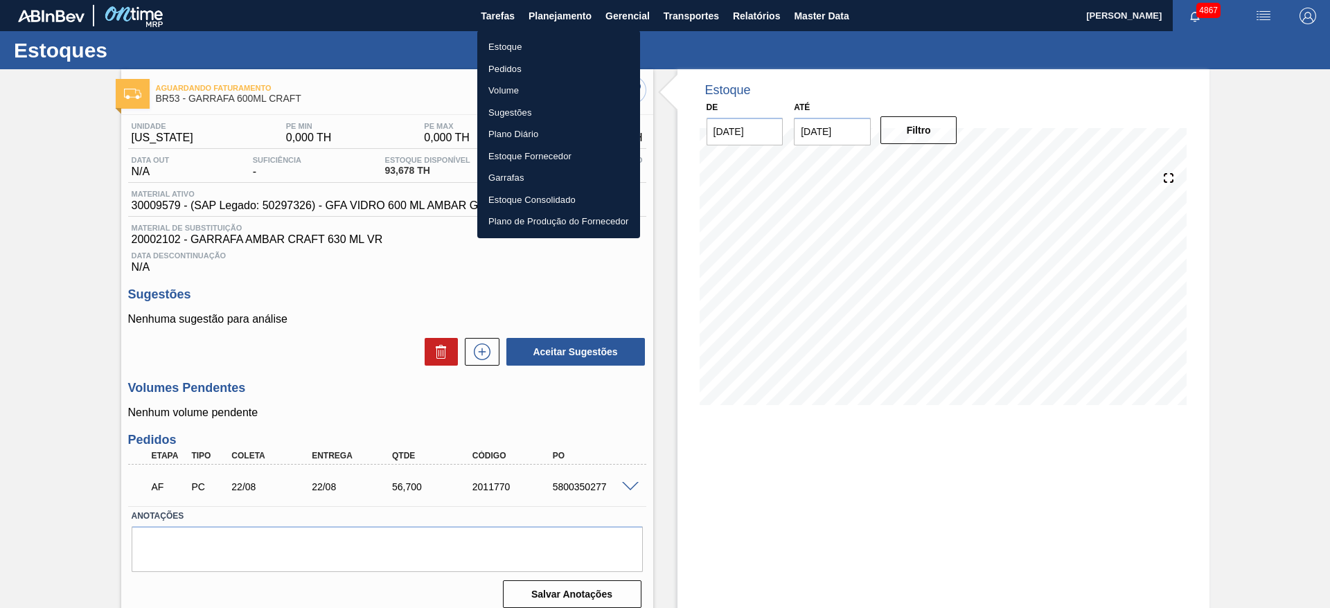
click at [533, 44] on li "Estoque" at bounding box center [558, 47] width 163 height 22
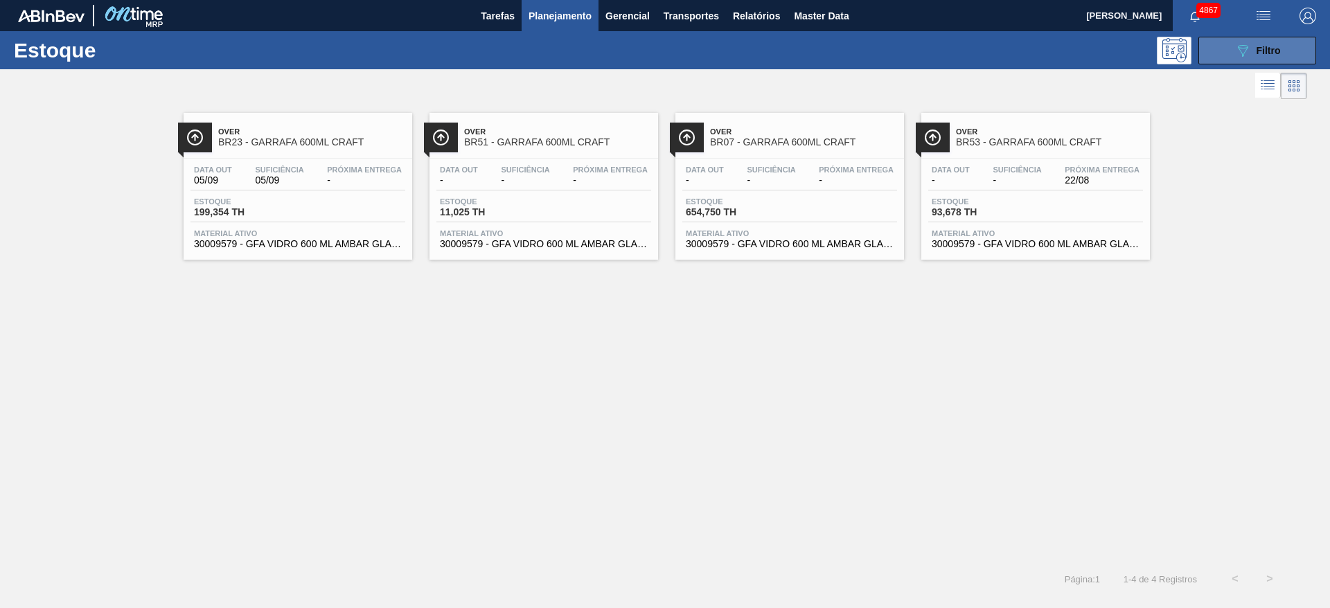
click at [1286, 48] on button "089F7B8B-B2A5-4AFE-B5C0-19BA573D28AC Filtro" at bounding box center [1257, 51] width 118 height 28
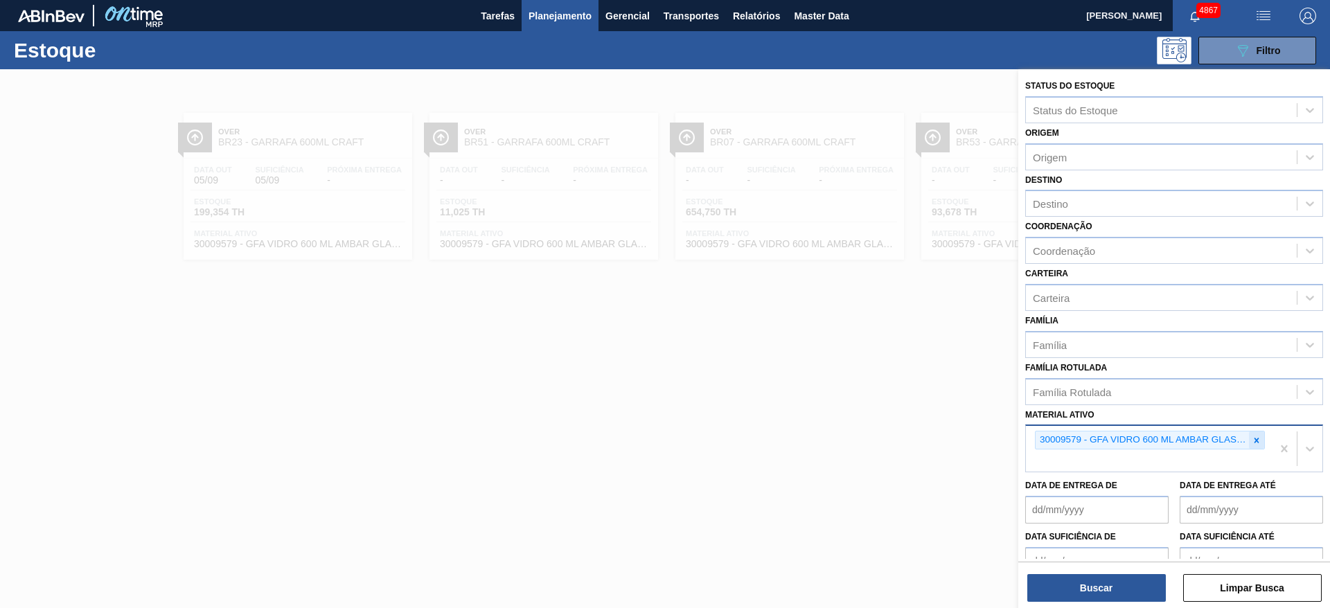
click at [1257, 442] on icon at bounding box center [1257, 441] width 10 height 10
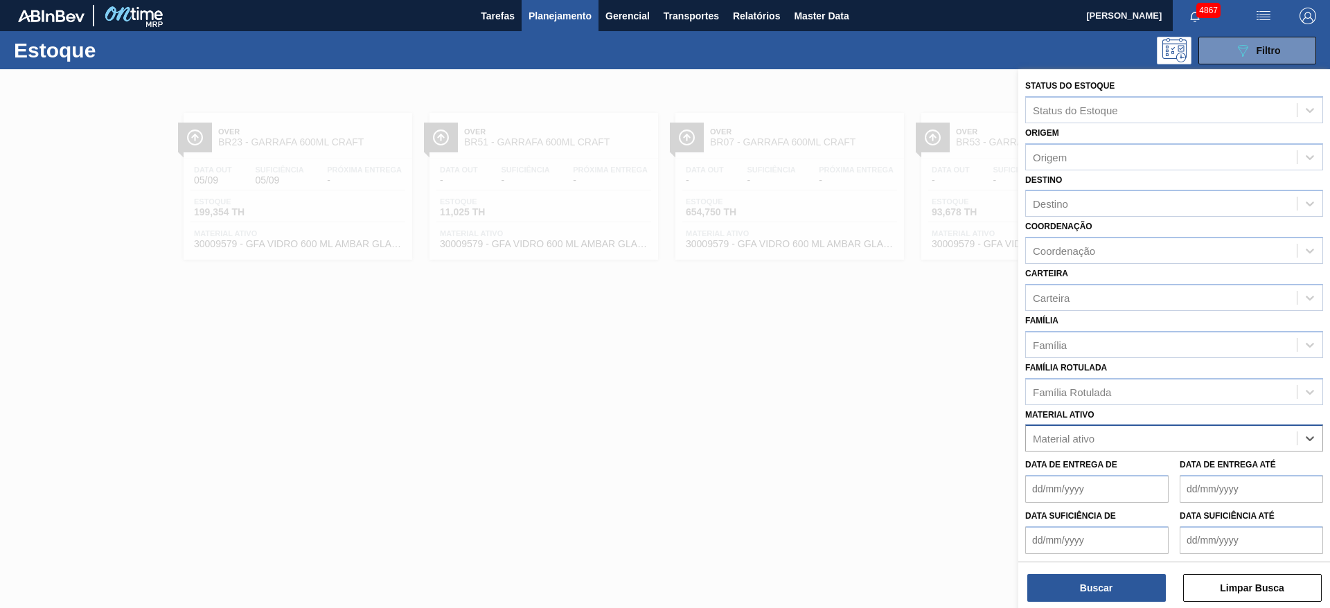
paste ativo "30012769"
type ativo "30012769"
click at [1159, 481] on div "30012769 - CX. PAP. GOOSE MIDWAY 355ML C12 429" at bounding box center [1174, 473] width 298 height 26
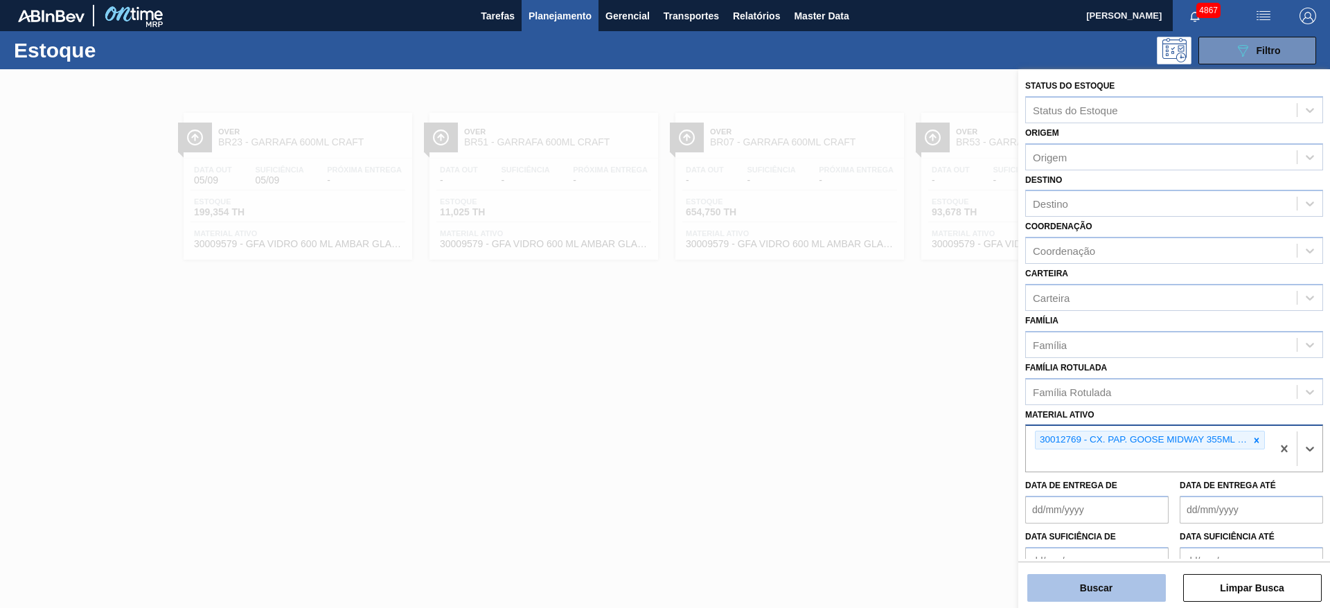
click at [1137, 588] on button "Buscar" at bounding box center [1096, 588] width 139 height 28
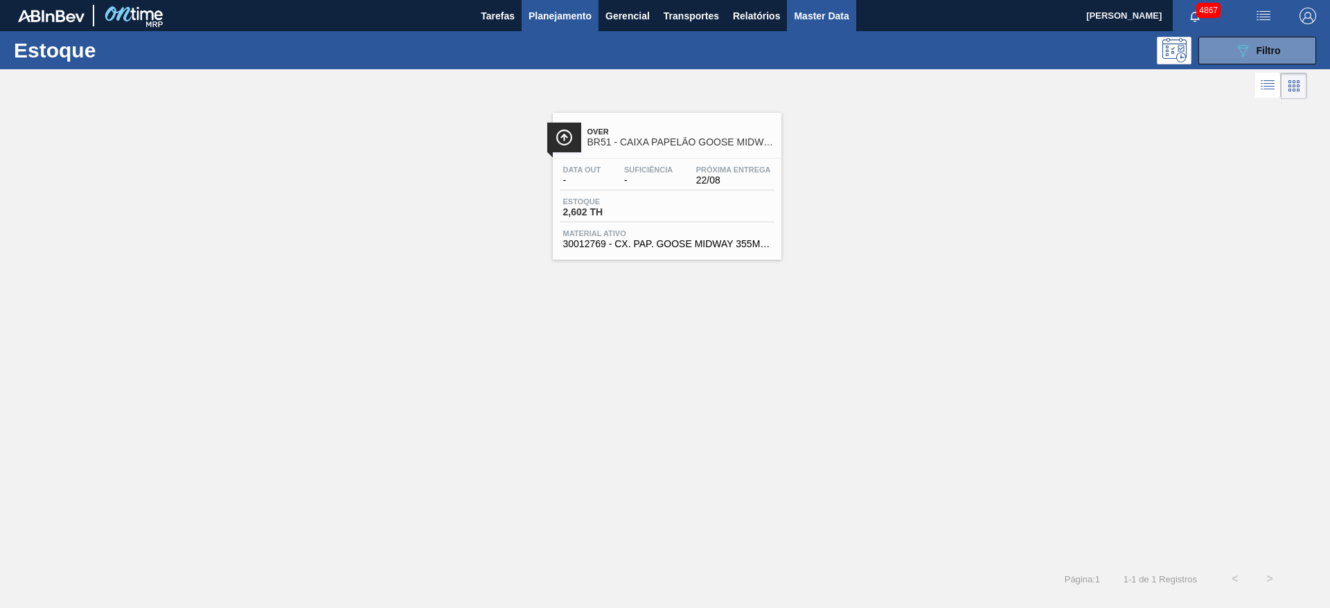
click at [810, 10] on span "Master Data" at bounding box center [821, 16] width 55 height 17
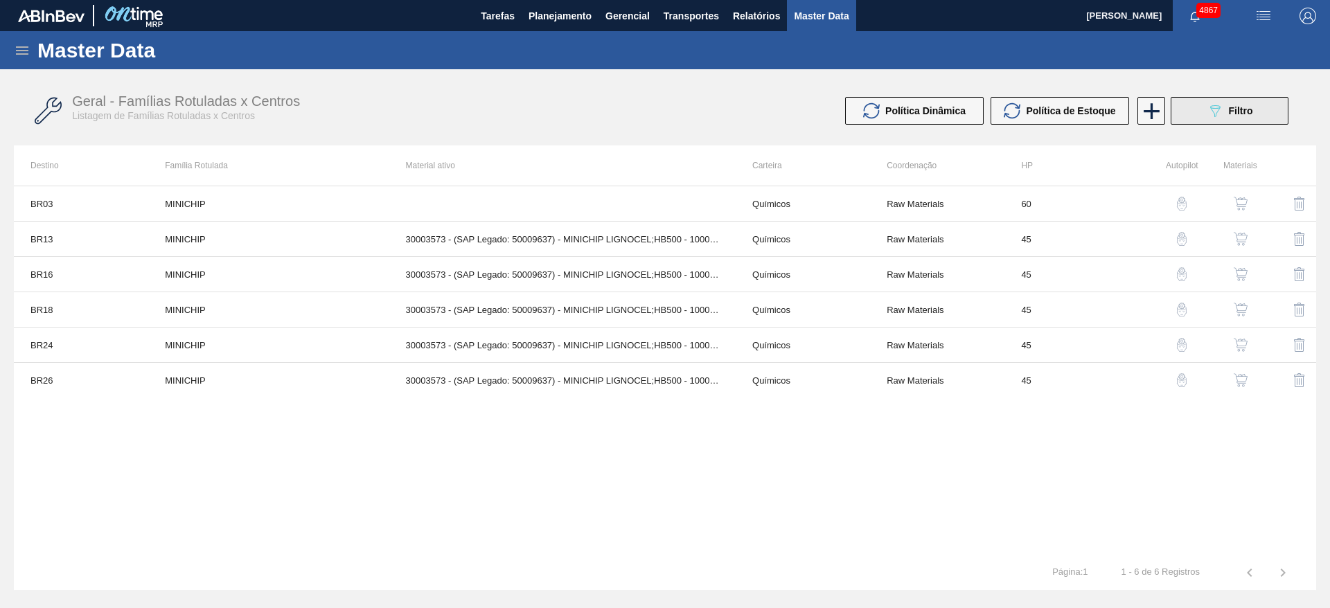
click at [1236, 108] on span "Filtro" at bounding box center [1241, 110] width 24 height 11
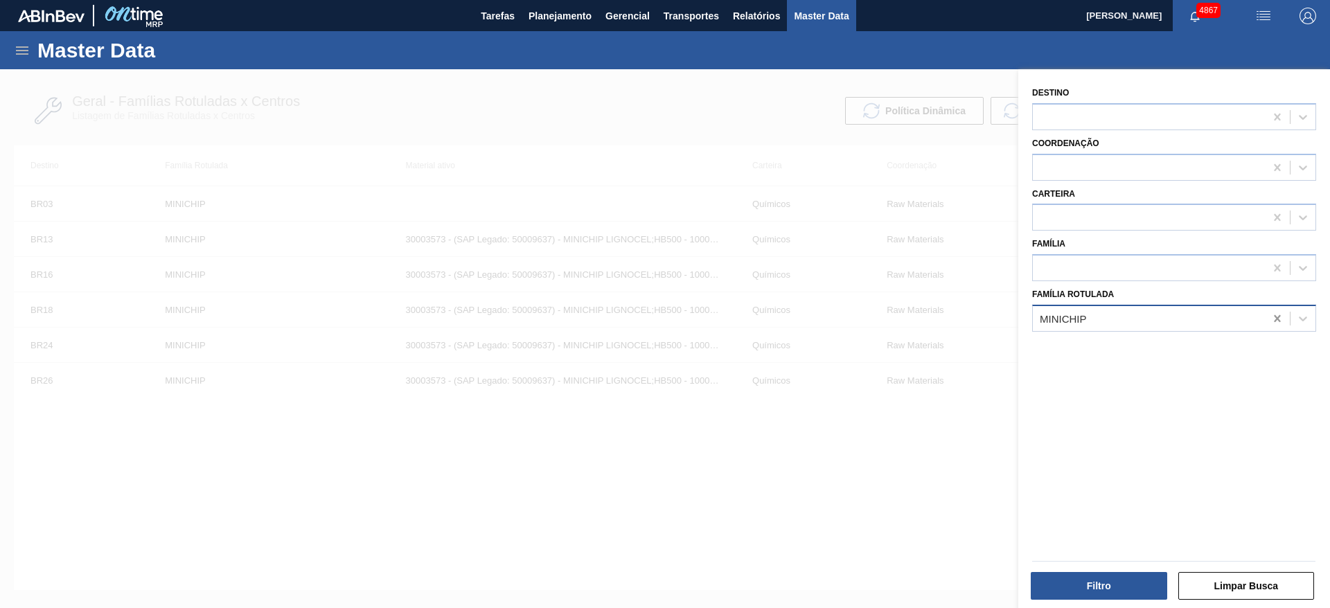
click at [1275, 322] on icon at bounding box center [1277, 319] width 14 height 14
type Rotulada "caixa pap go"
click at [1047, 316] on Rotulada "cx pap goo" at bounding box center [1066, 318] width 52 height 12
click at [1050, 317] on Rotulada "cx pap goo" at bounding box center [1066, 318] width 52 height 12
type Rotulada "cx pap goo"
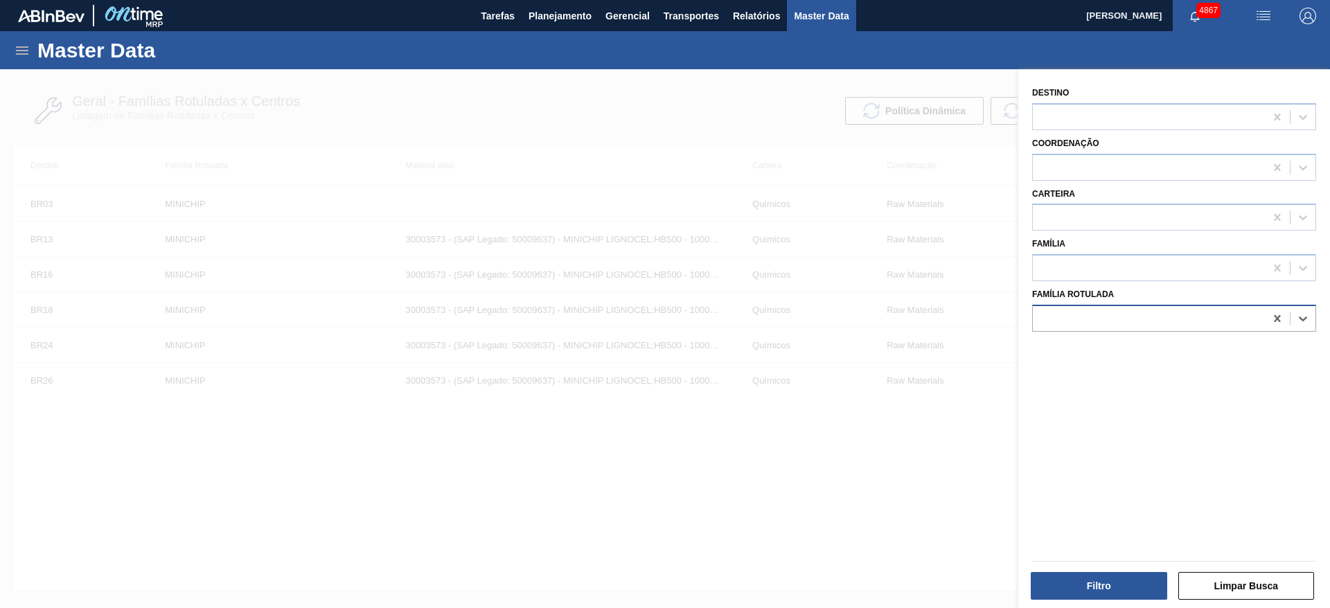
click at [1106, 322] on div at bounding box center [1149, 318] width 232 height 20
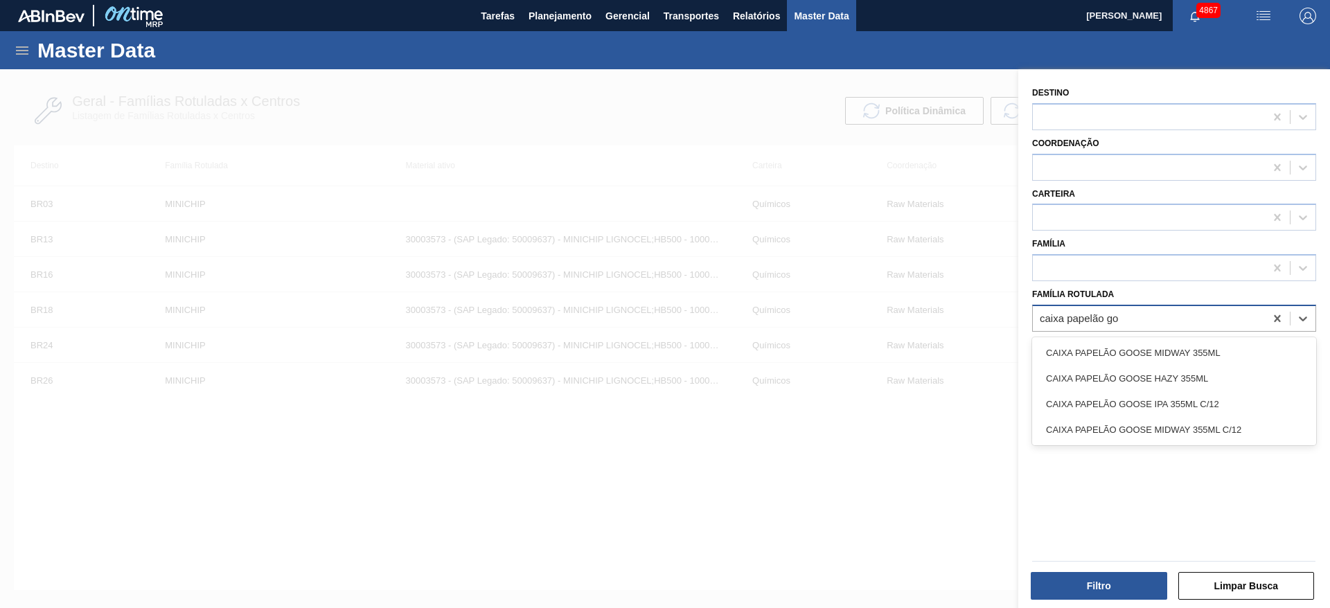
type Rotulada "caixa papelão goo"
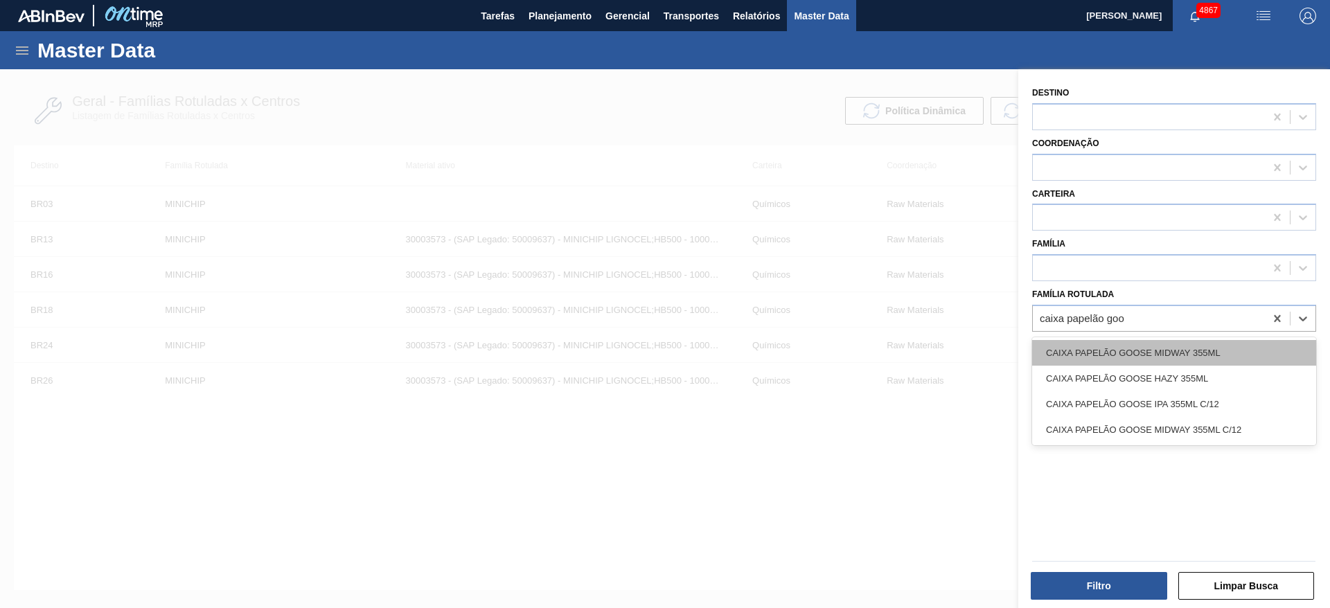
click at [1182, 346] on div "CAIXA PAPELÃO GOOSE MIDWAY 355ML" at bounding box center [1174, 353] width 284 height 26
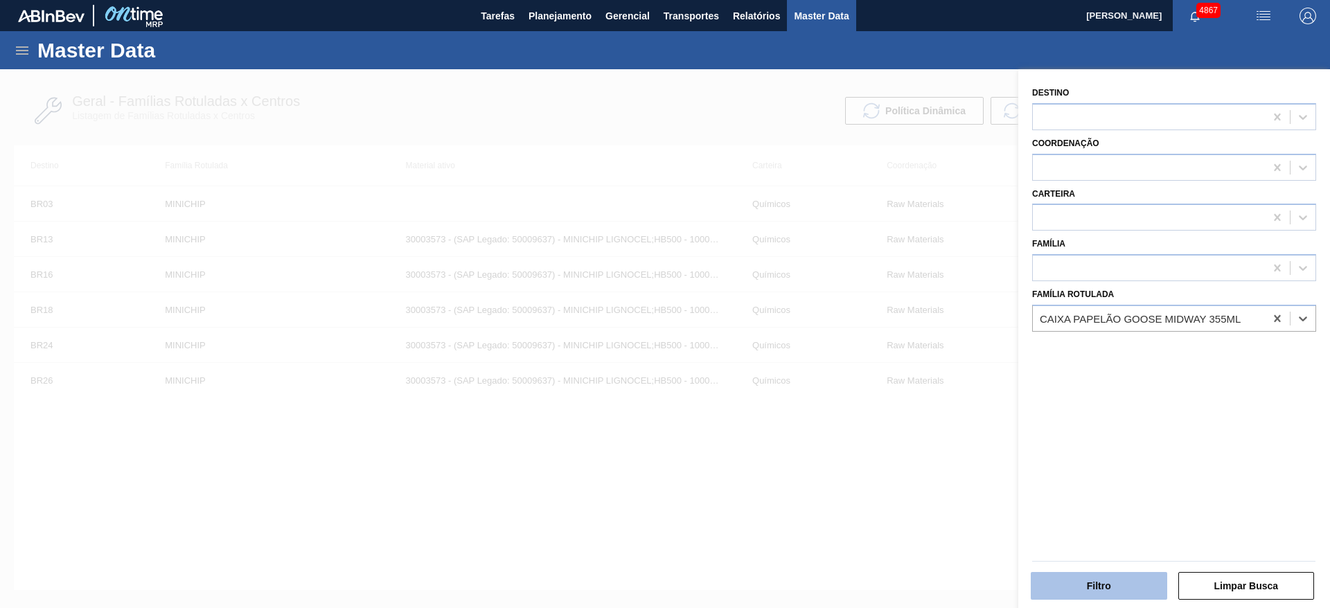
click at [1134, 594] on button "Filtro" at bounding box center [1099, 586] width 136 height 28
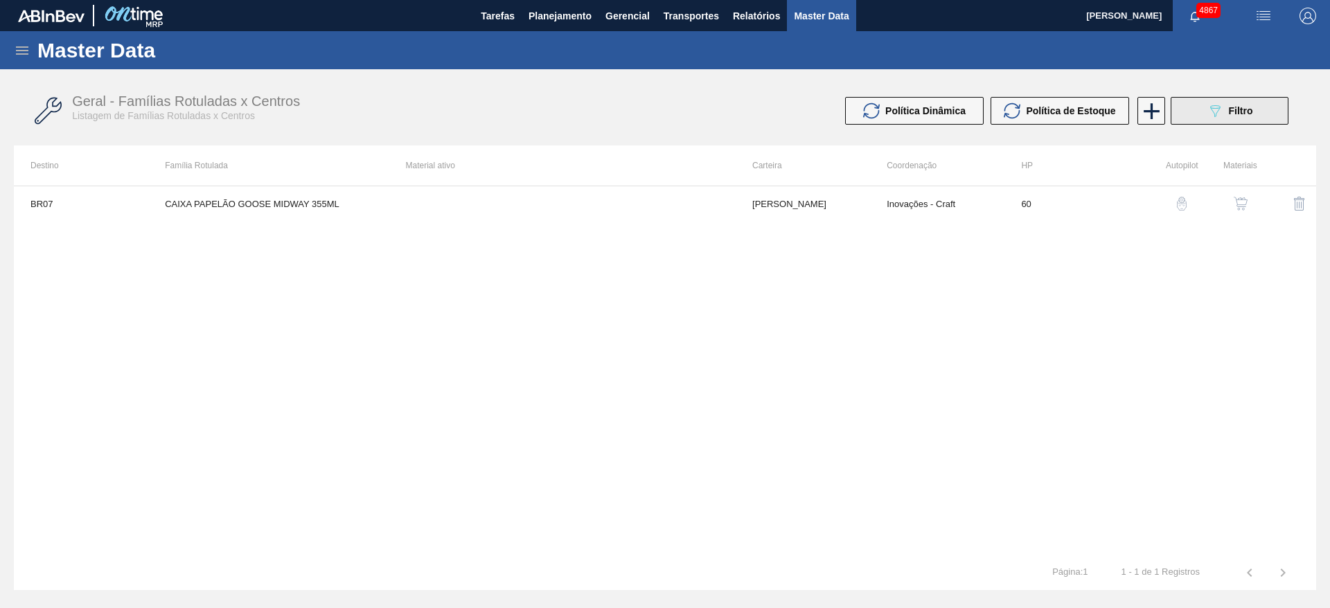
click at [1270, 100] on button "089F7B8B-B2A5-4AFE-B5C0-19BA573D28AC Filtro" at bounding box center [1230, 111] width 118 height 28
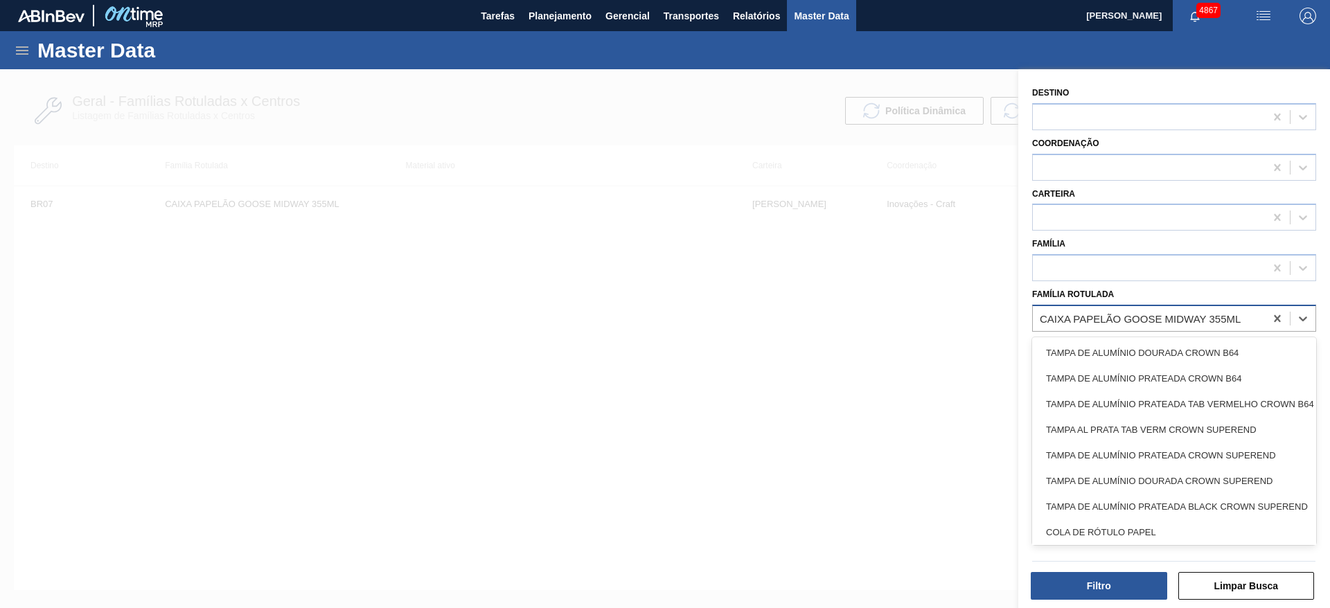
click at [1247, 315] on div "CAIXA PAPELÃO GOOSE MIDWAY 355ML" at bounding box center [1149, 318] width 232 height 20
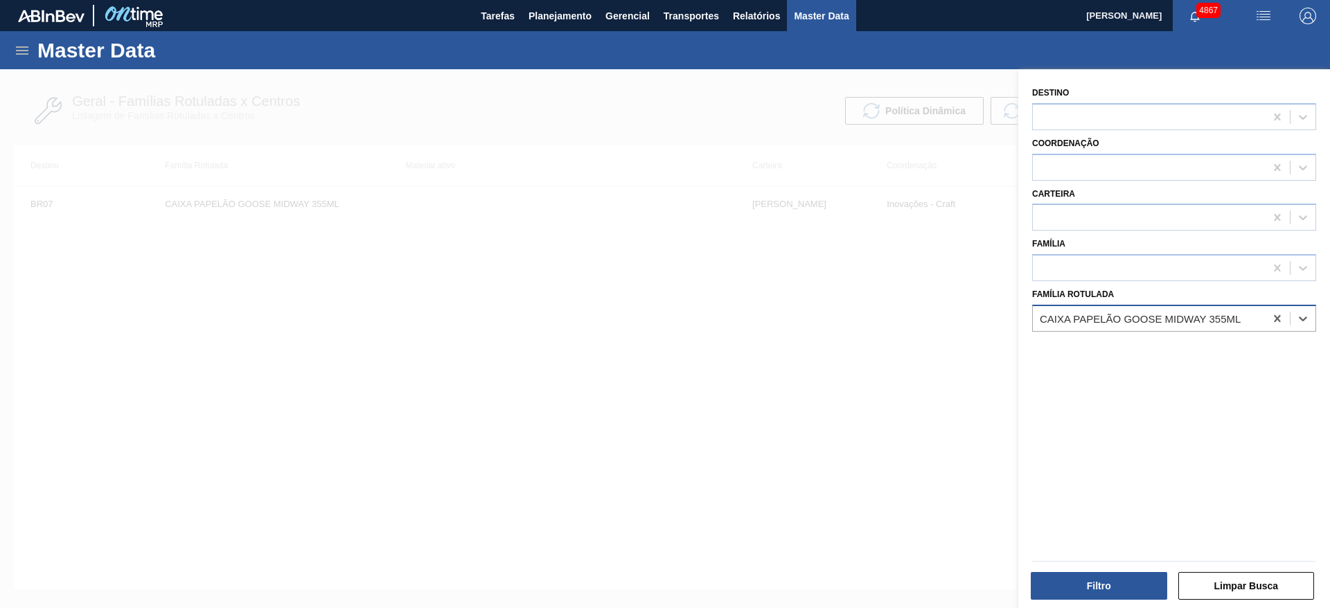
click at [1214, 320] on div "CAIXA PAPELÃO GOOSE MIDWAY 355ML" at bounding box center [1140, 318] width 201 height 12
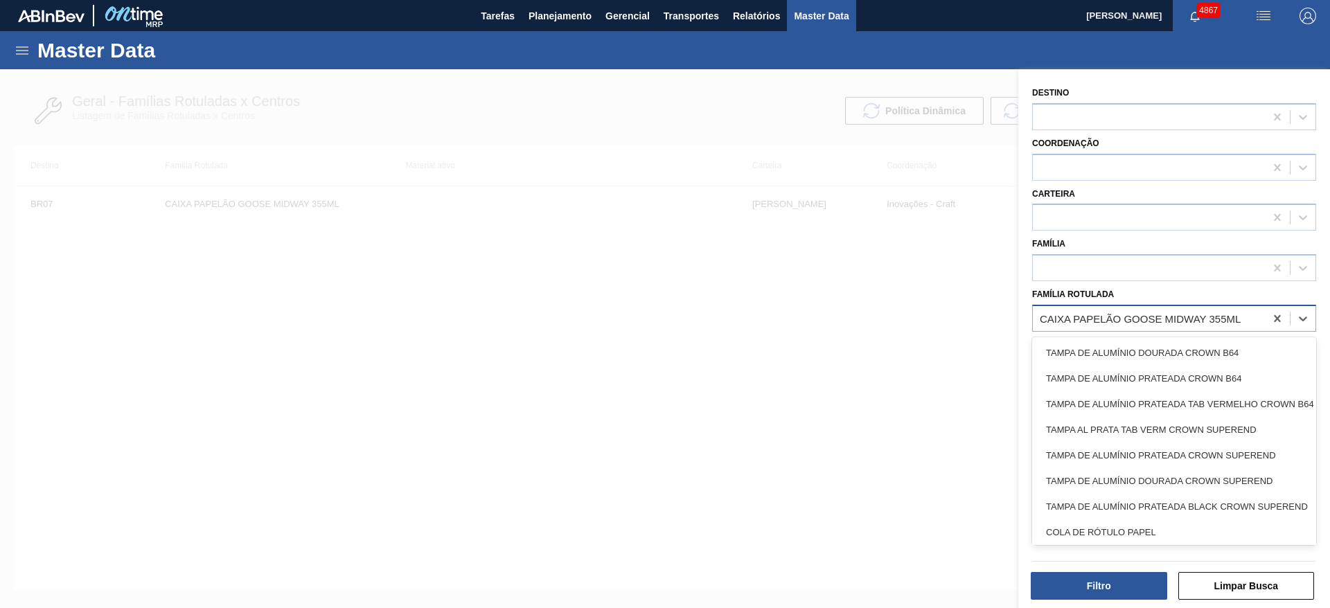
click at [1215, 320] on div "CAIXA PAPELÃO GOOSE MIDWAY 355ML" at bounding box center [1140, 318] width 201 height 12
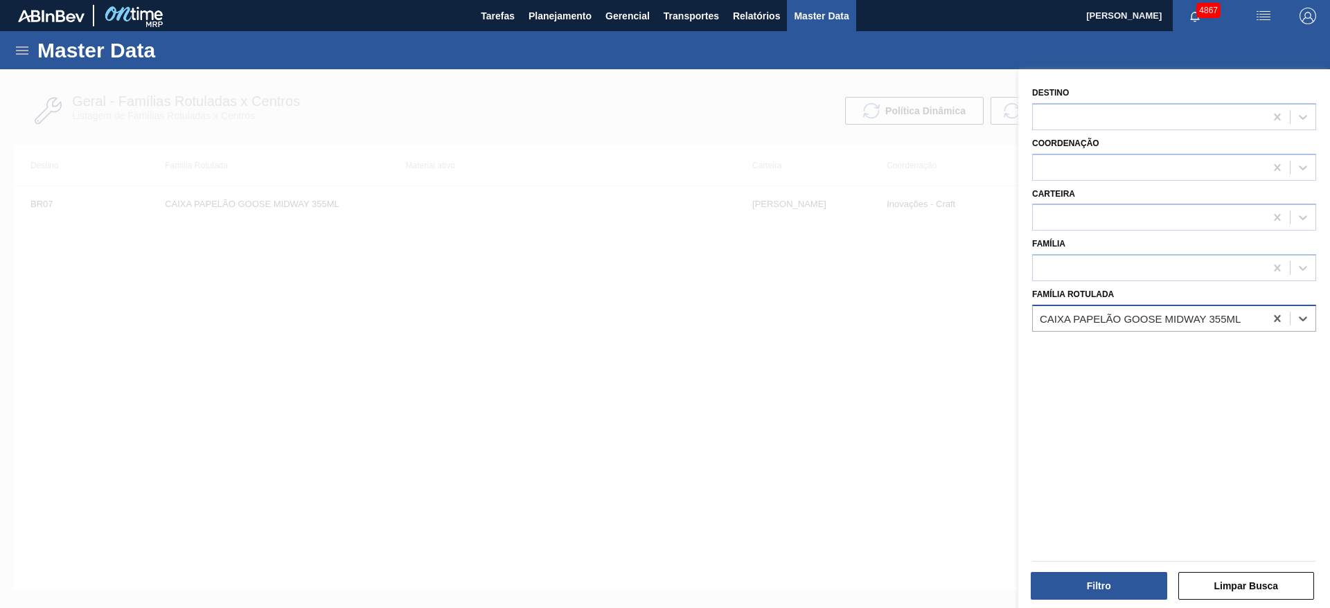
click at [1230, 321] on div "CAIXA PAPELÃO GOOSE MIDWAY 355ML" at bounding box center [1140, 318] width 201 height 12
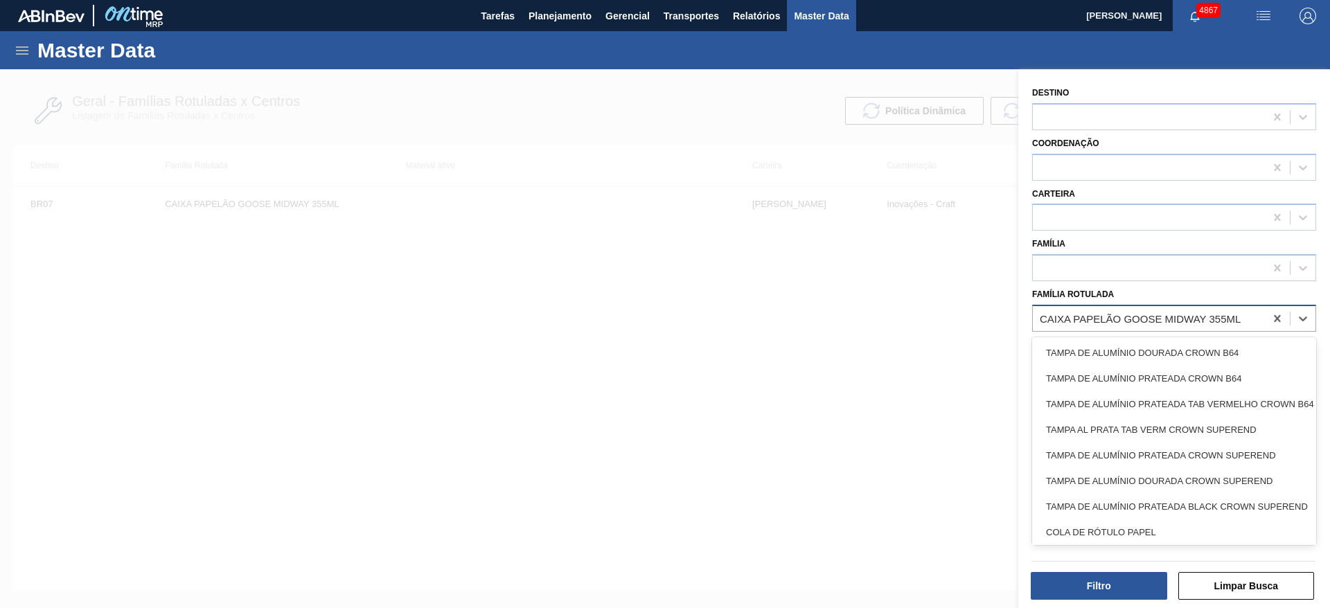
type Rotulada "c"
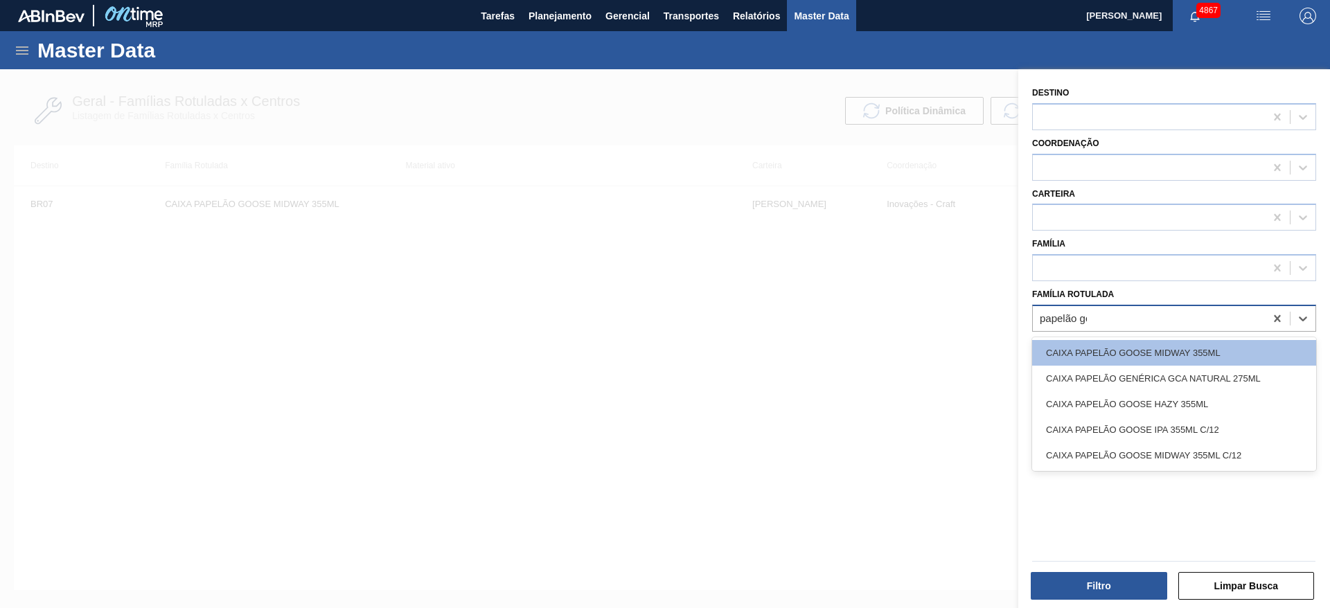
type Rotulada "papelão goo"
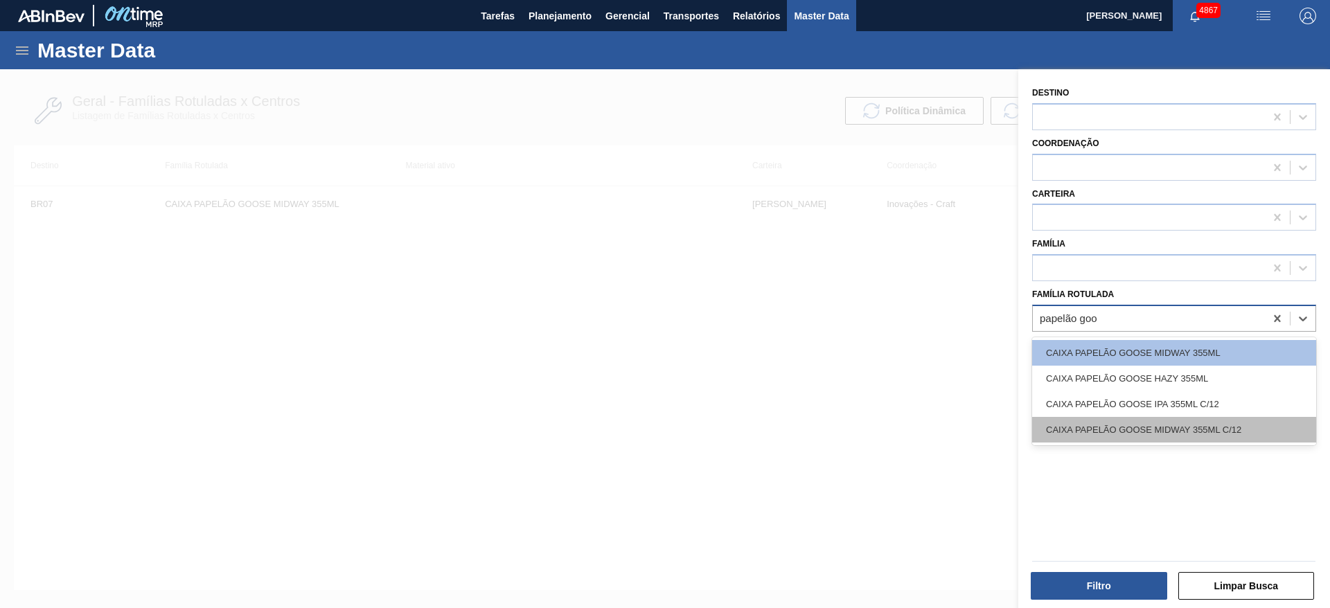
click at [1212, 420] on div "CAIXA PAPELÃO GOOSE MIDWAY 355ML C/12" at bounding box center [1174, 430] width 284 height 26
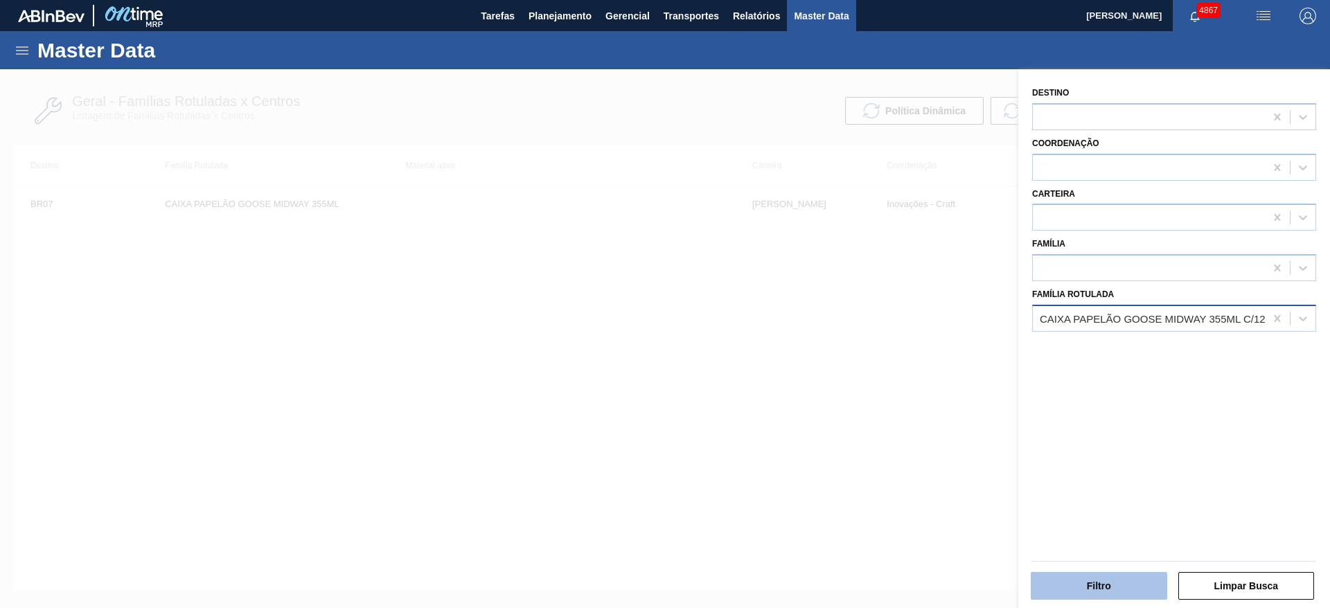
click at [1103, 581] on button "Filtro" at bounding box center [1099, 586] width 136 height 28
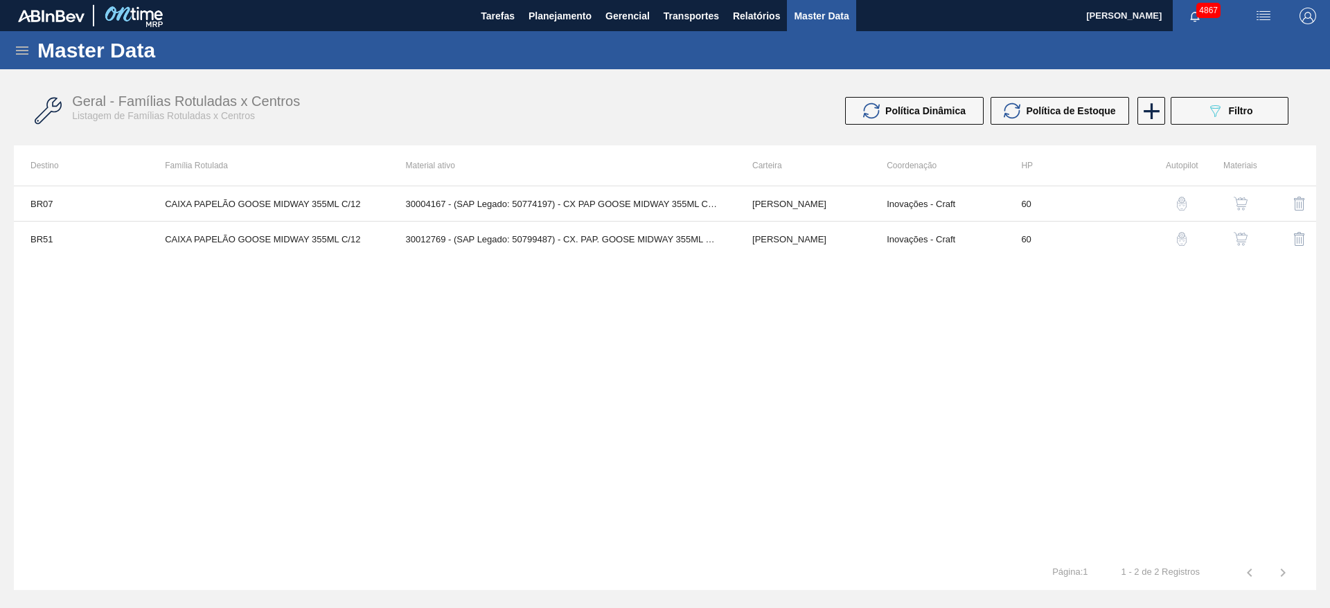
click at [1149, 94] on div "Geral - Famílias Rotuladas x Centros Listagem de Famílias Rotuladas x Centros P…" at bounding box center [665, 111] width 1302 height 52
click at [1149, 115] on icon at bounding box center [1151, 111] width 27 height 27
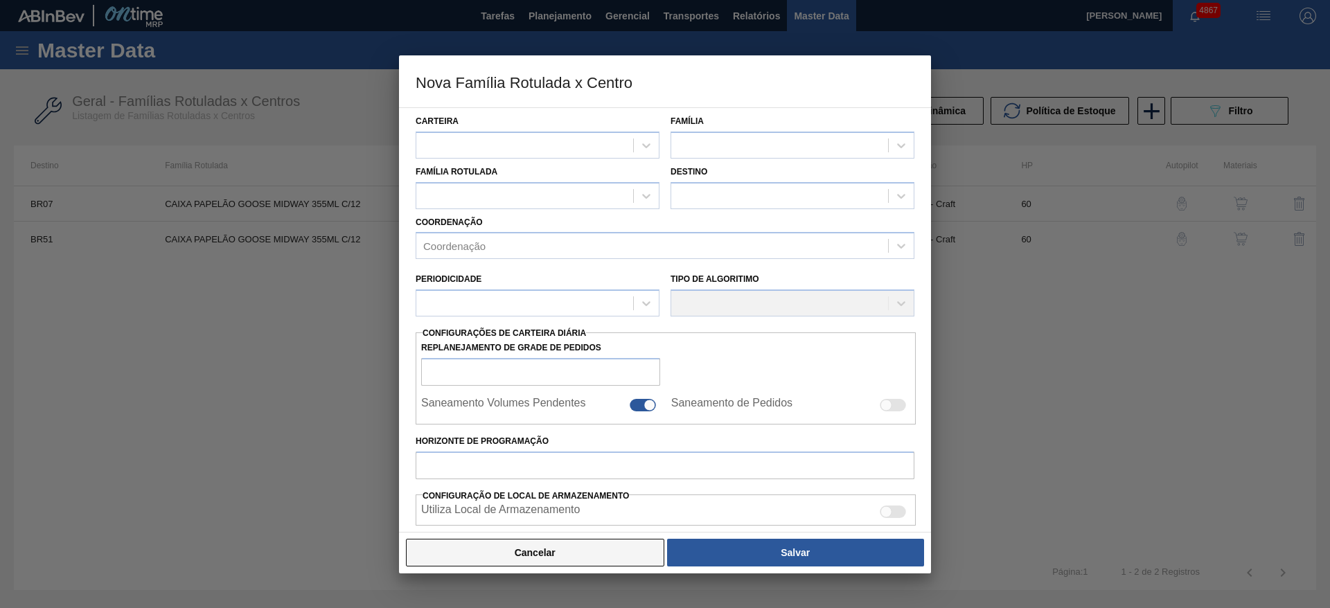
click at [574, 559] on button "Cancelar" at bounding box center [535, 553] width 258 height 28
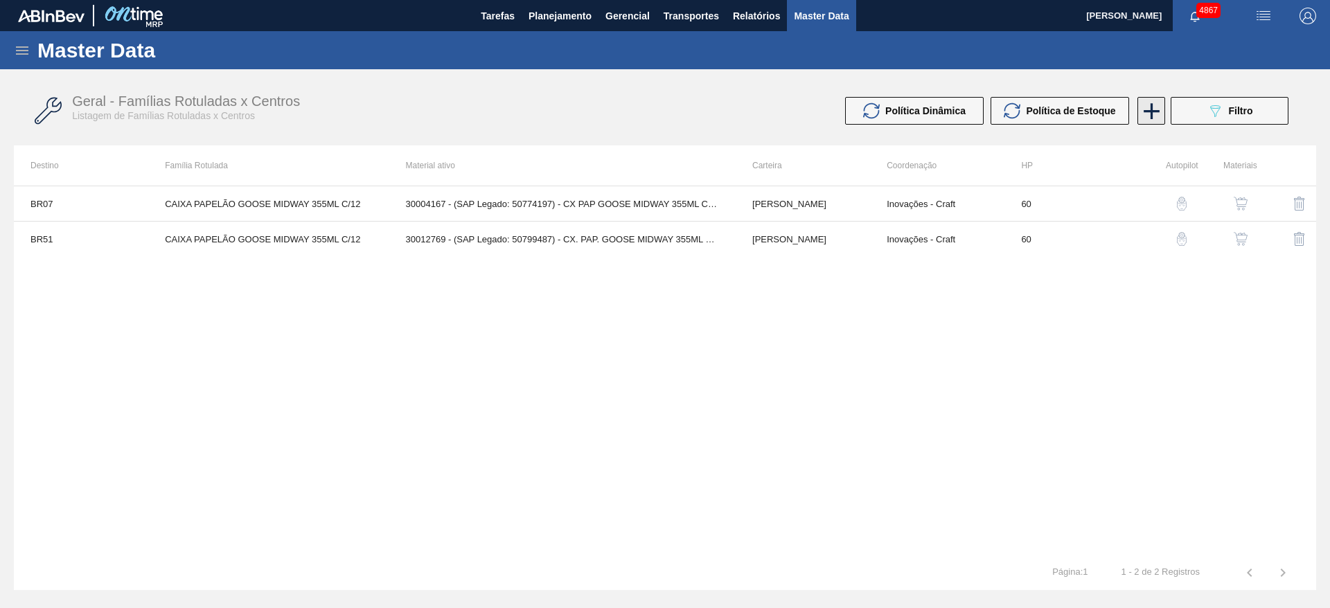
click at [1152, 122] on icon at bounding box center [1151, 111] width 27 height 27
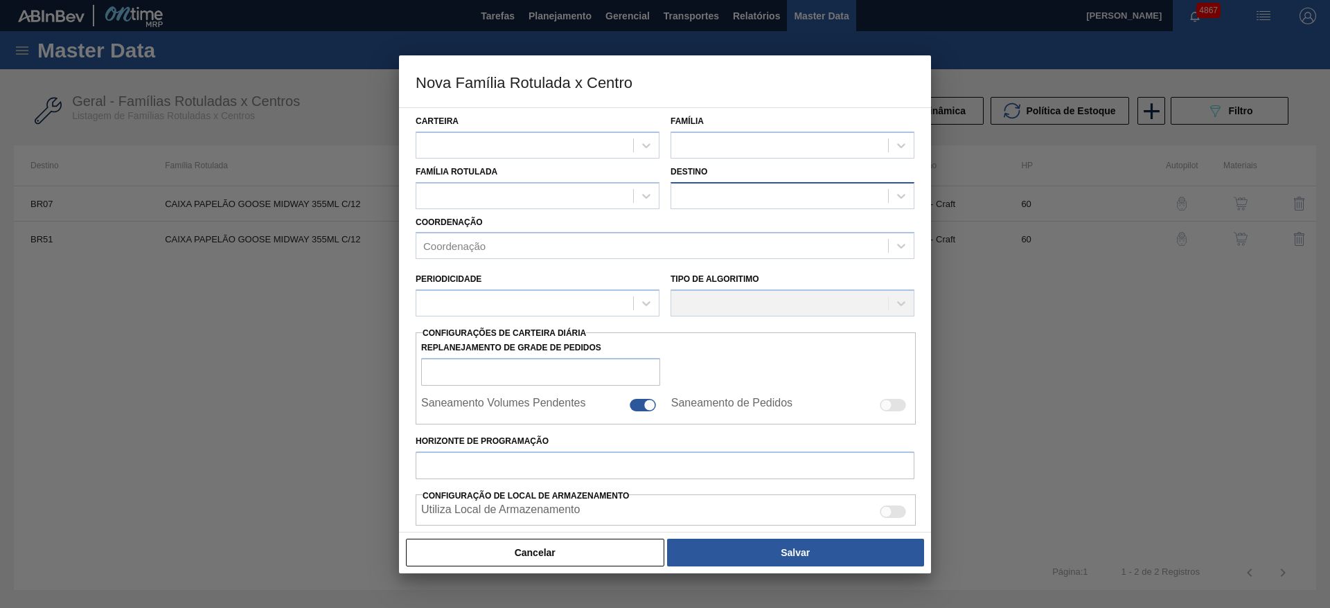
click at [731, 195] on div at bounding box center [779, 196] width 217 height 20
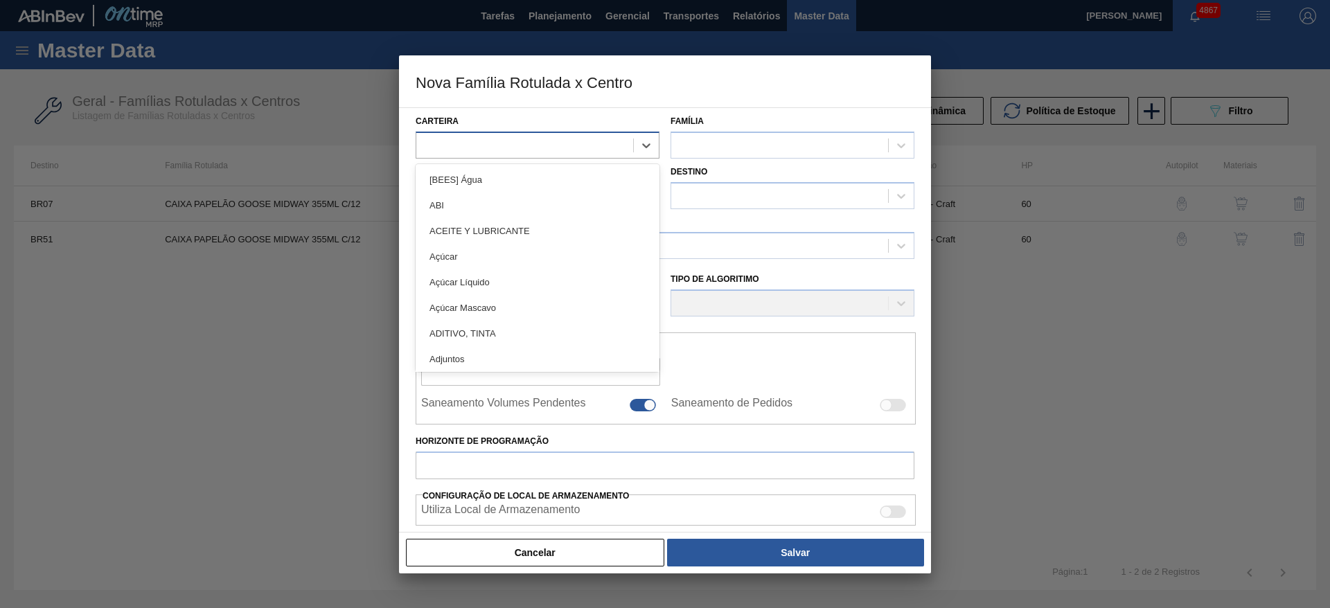
click at [544, 141] on div at bounding box center [524, 145] width 217 height 20
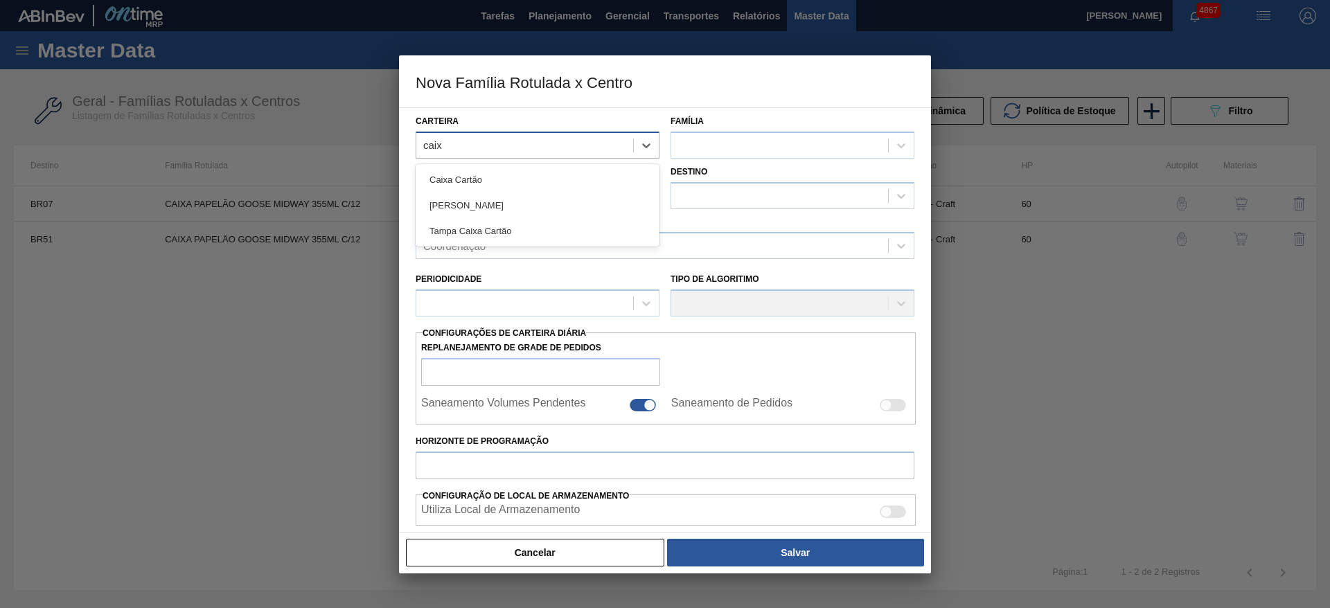
type input "caixa"
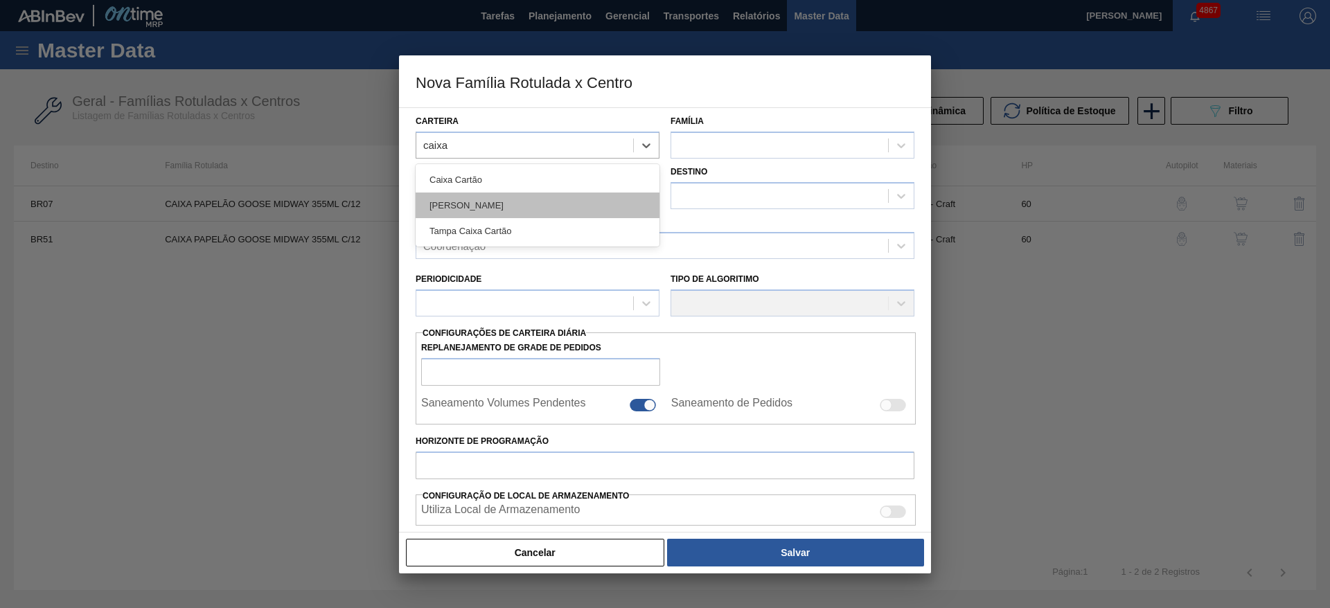
click at [527, 199] on div "[PERSON_NAME]" at bounding box center [538, 206] width 244 height 26
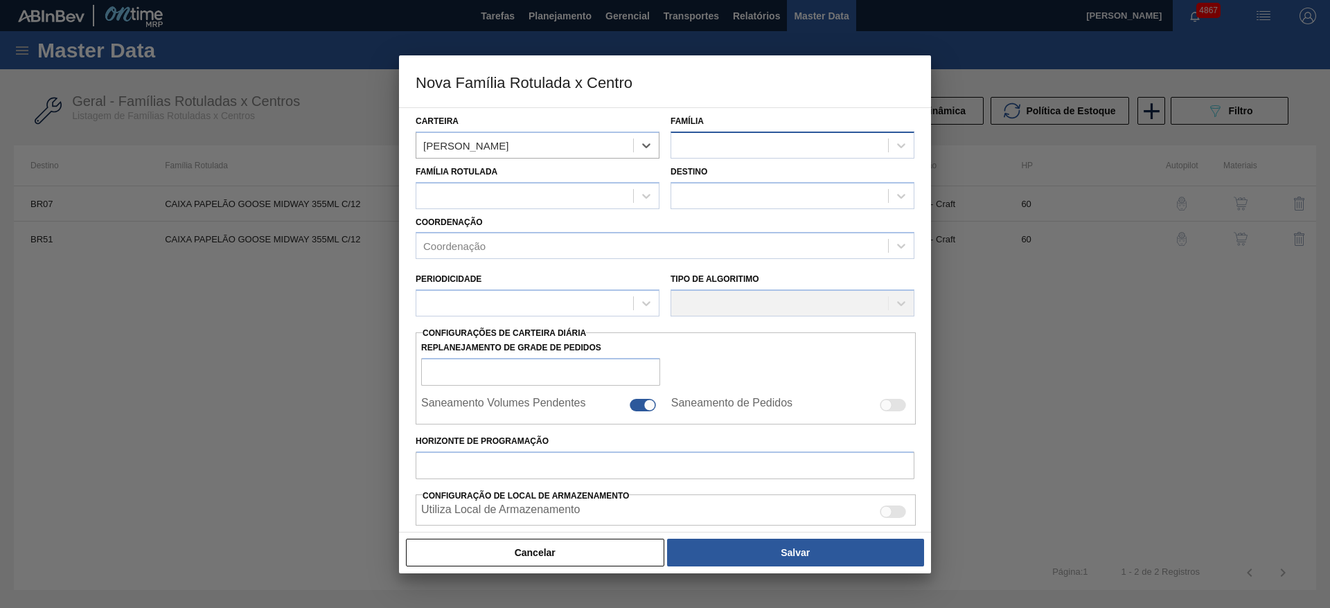
drag, startPoint x: 746, startPoint y: 134, endPoint x: 752, endPoint y: 145, distance: 12.4
click at [752, 143] on div at bounding box center [793, 145] width 244 height 27
click at [751, 176] on div "[PERSON_NAME]" at bounding box center [793, 180] width 244 height 26
click at [578, 195] on div at bounding box center [524, 196] width 217 height 20
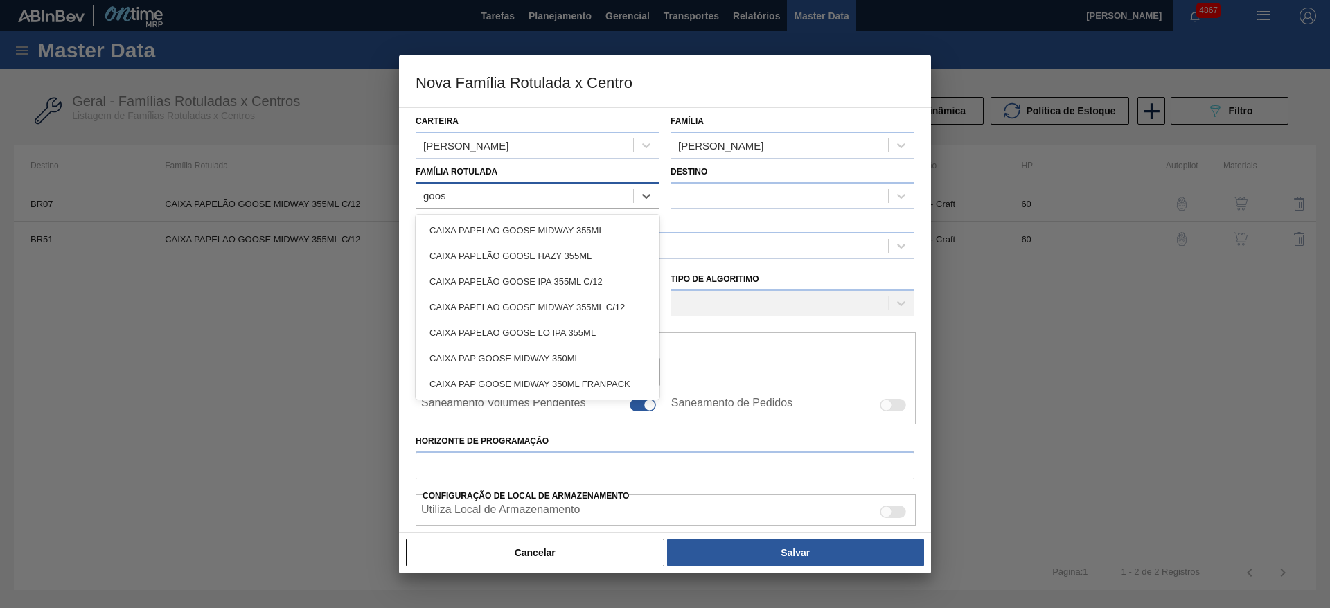
type Rotulada "goose"
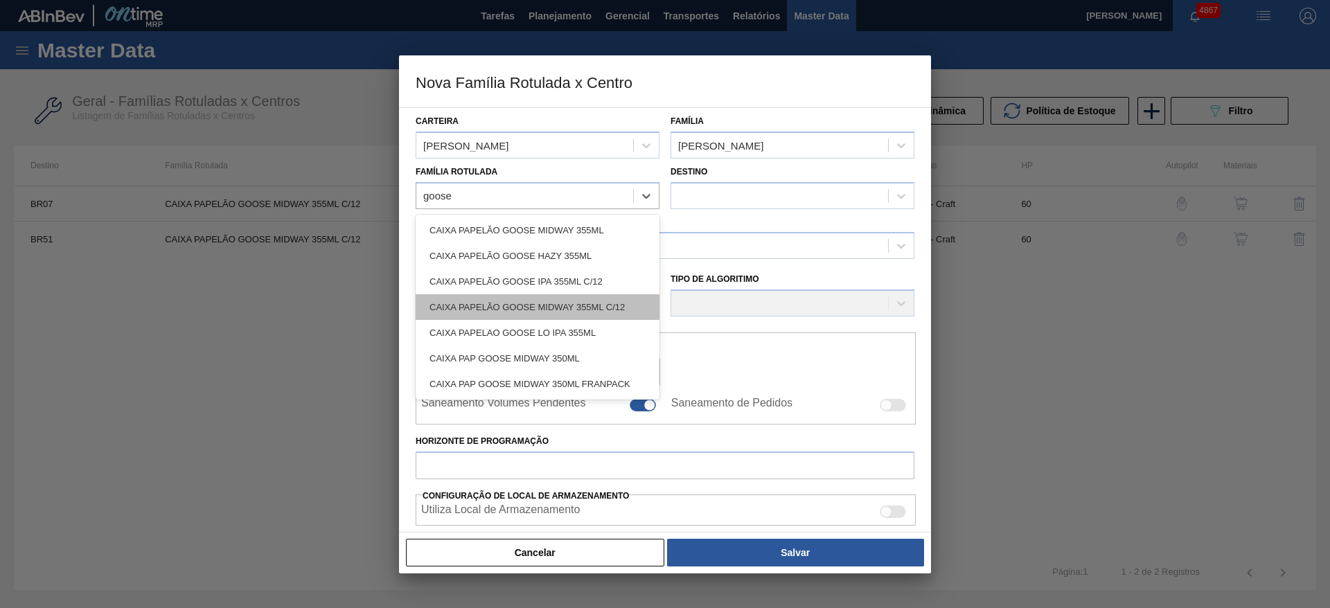
click at [576, 299] on div "CAIXA PAPELÃO GOOSE MIDWAY 355ML C/12" at bounding box center [538, 307] width 244 height 26
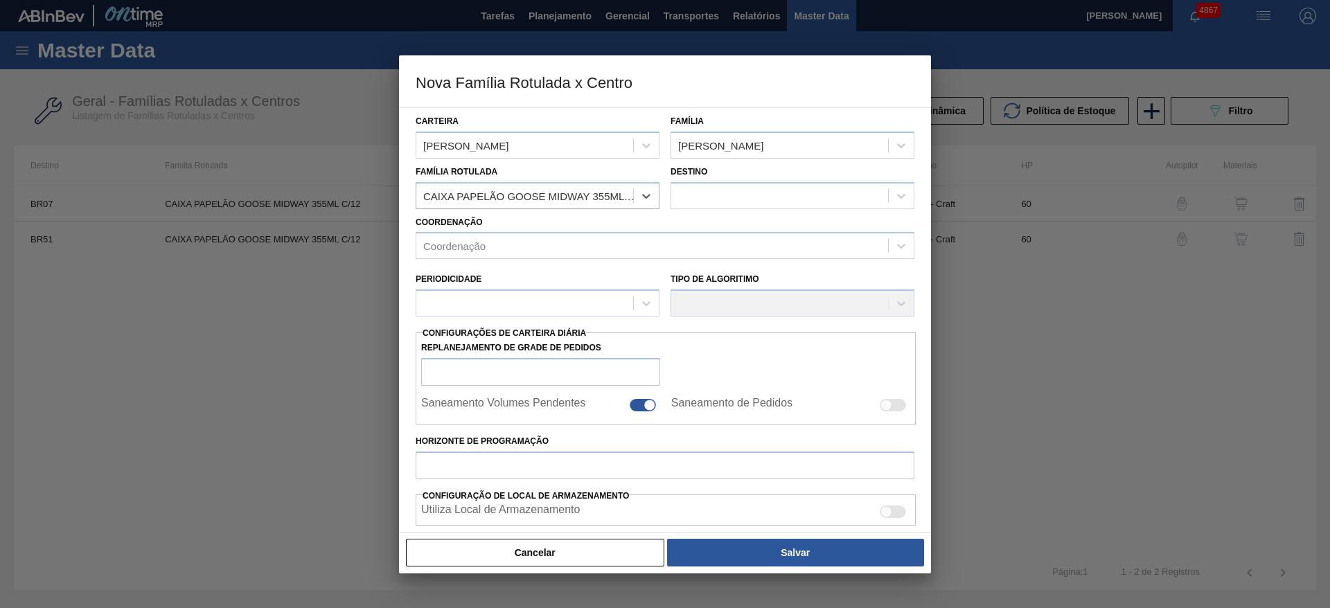
checkbox input "false"
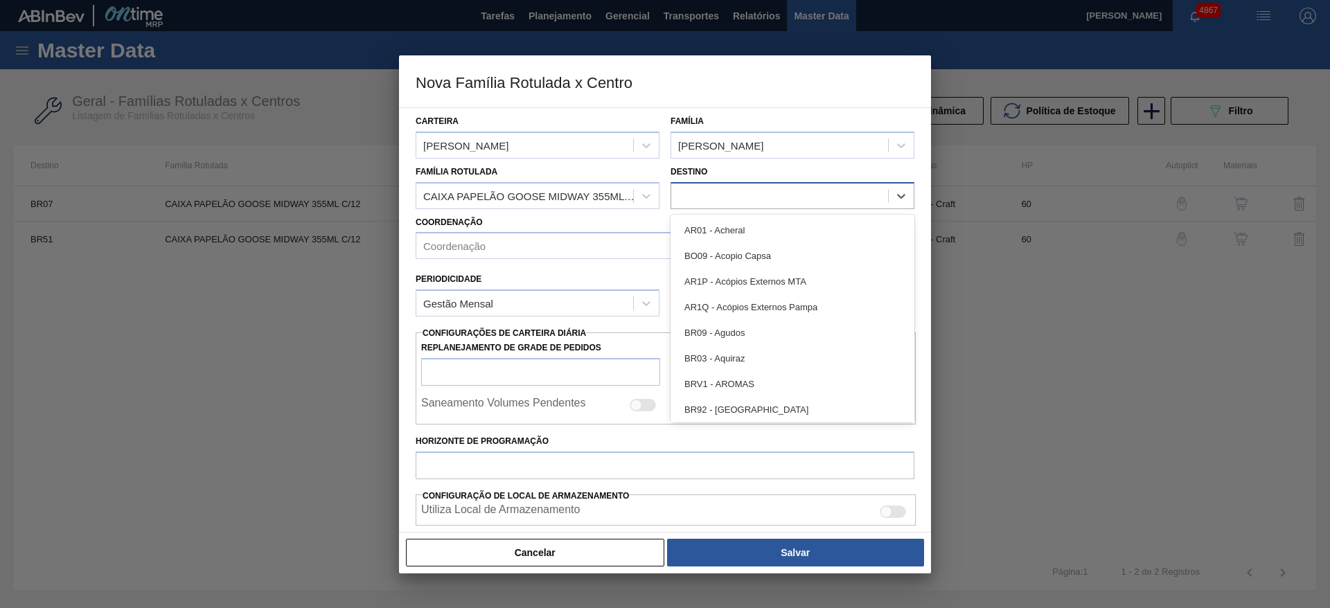
click at [723, 197] on div at bounding box center [779, 196] width 217 height 20
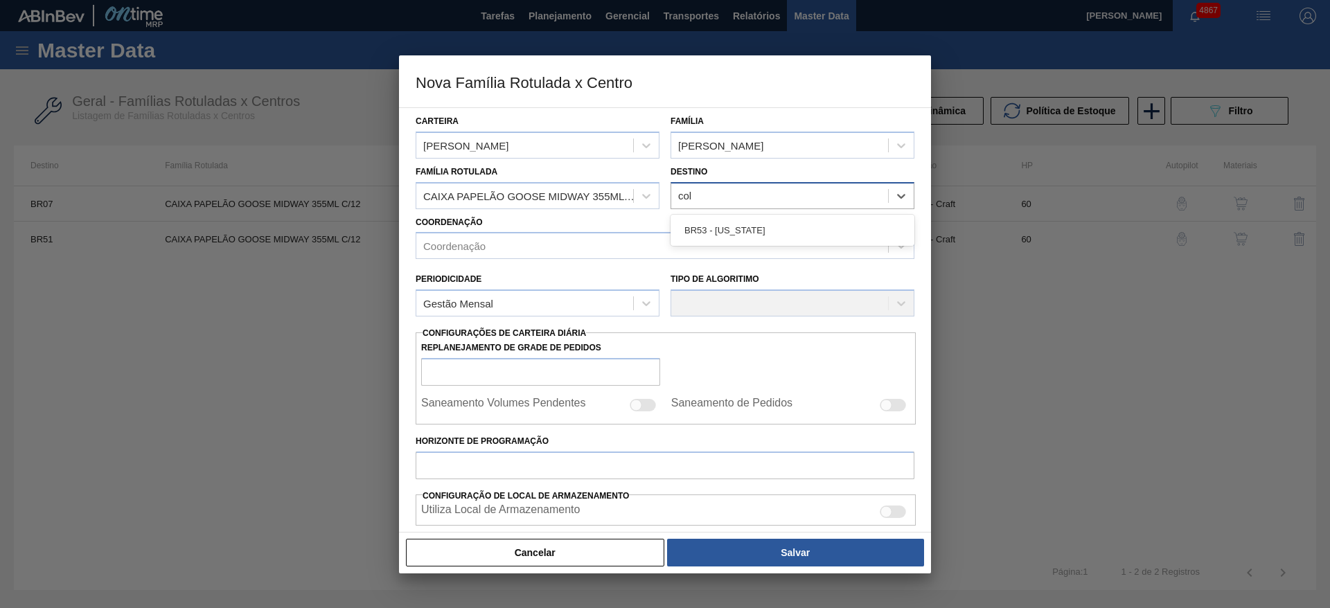
type input "colo"
drag, startPoint x: 710, startPoint y: 204, endPoint x: 711, endPoint y: 220, distance: 15.9
click at [709, 211] on div "Carteira Caixa Papelão Família Caixa Papelão Família Rotulada CAIXA PAPELÃO GOO…" at bounding box center [665, 476] width 499 height 736
click at [714, 201] on div at bounding box center [779, 196] width 217 height 20
type input "colo"
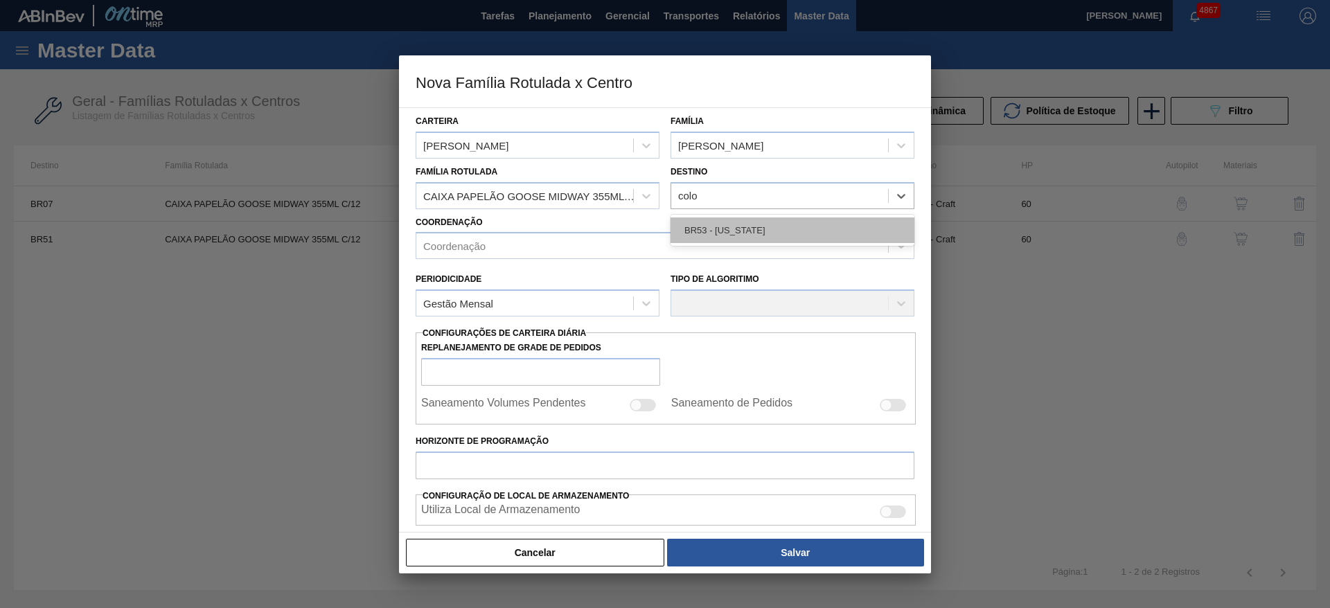
click at [725, 227] on div "BR53 - [US_STATE]" at bounding box center [793, 231] width 244 height 26
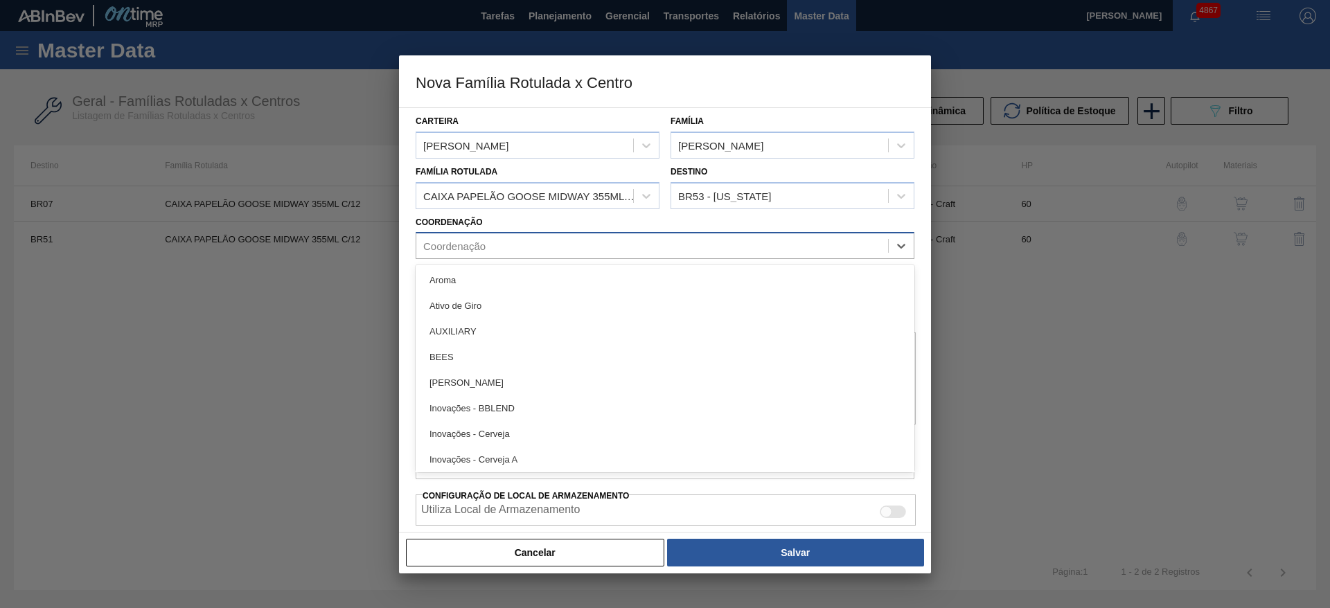
click at [671, 238] on div "Coordenação" at bounding box center [652, 246] width 472 height 20
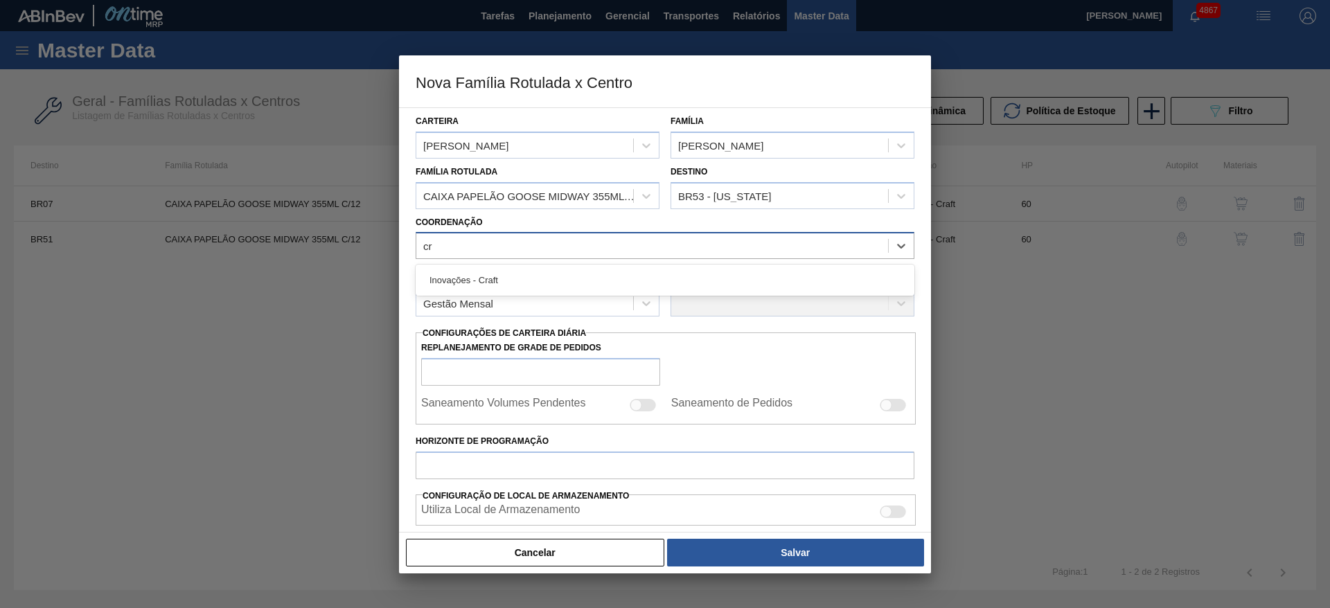
type input "cra"
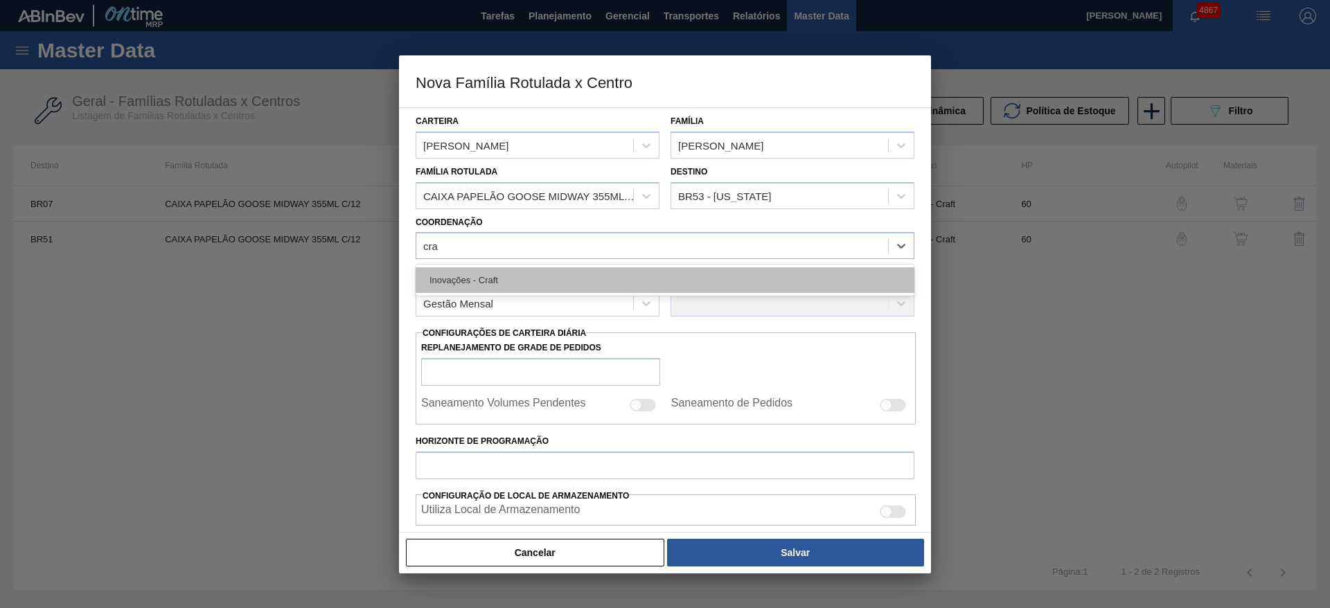
click at [622, 276] on div "Inovações - Craft" at bounding box center [665, 280] width 499 height 26
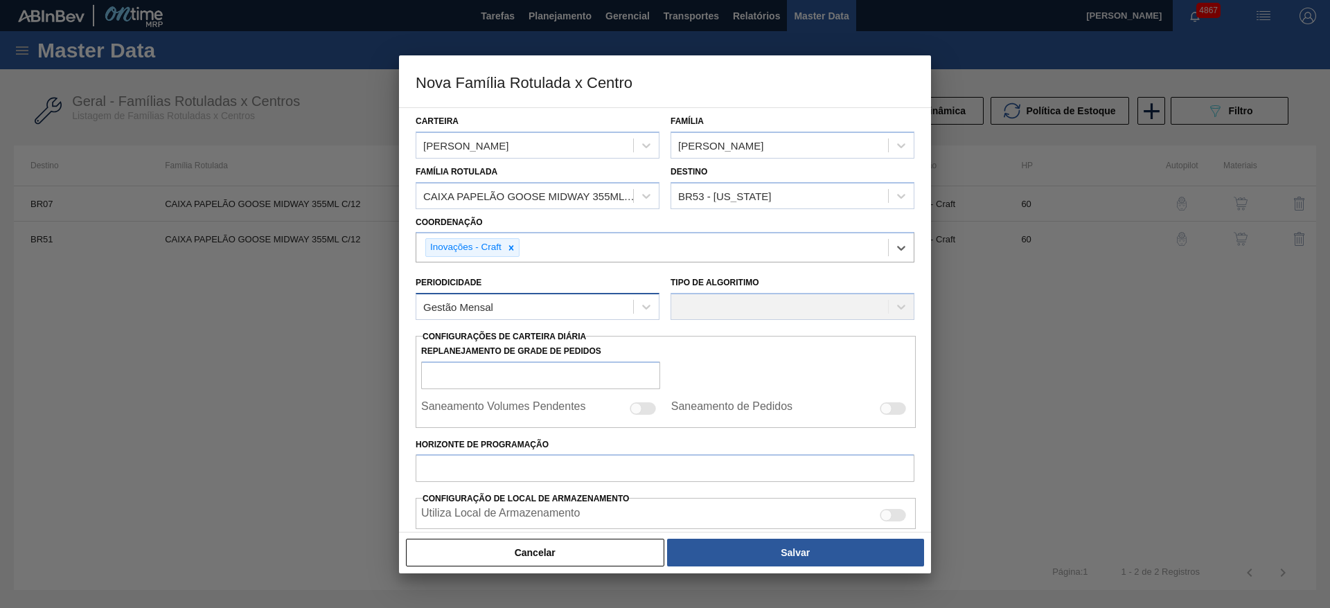
click at [606, 304] on div "Gestão Mensal" at bounding box center [524, 307] width 217 height 20
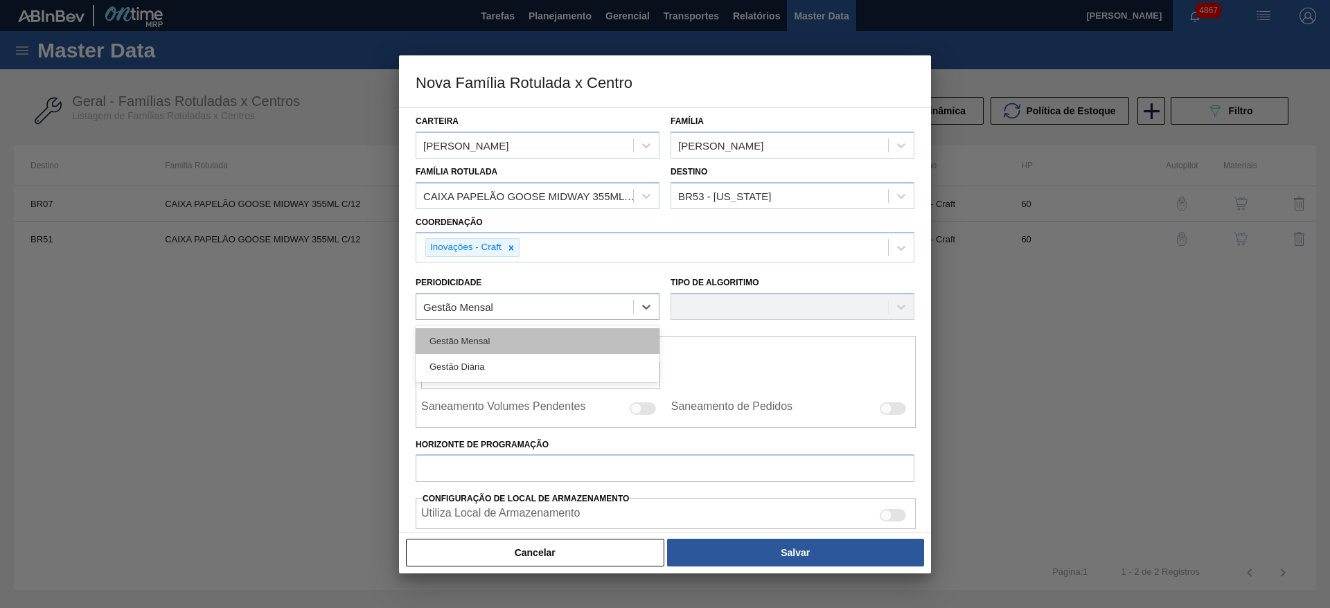
click at [610, 335] on div "Gestão Mensal" at bounding box center [538, 341] width 244 height 26
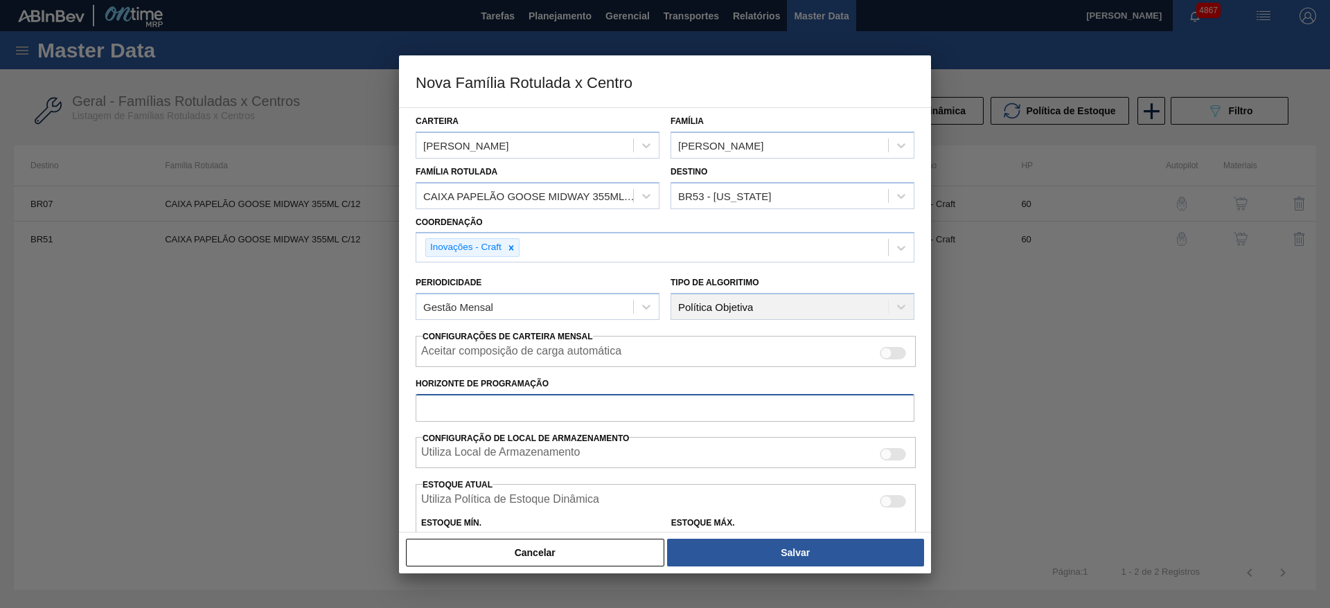
click at [599, 404] on input "Horizonte de Programação" at bounding box center [665, 408] width 499 height 28
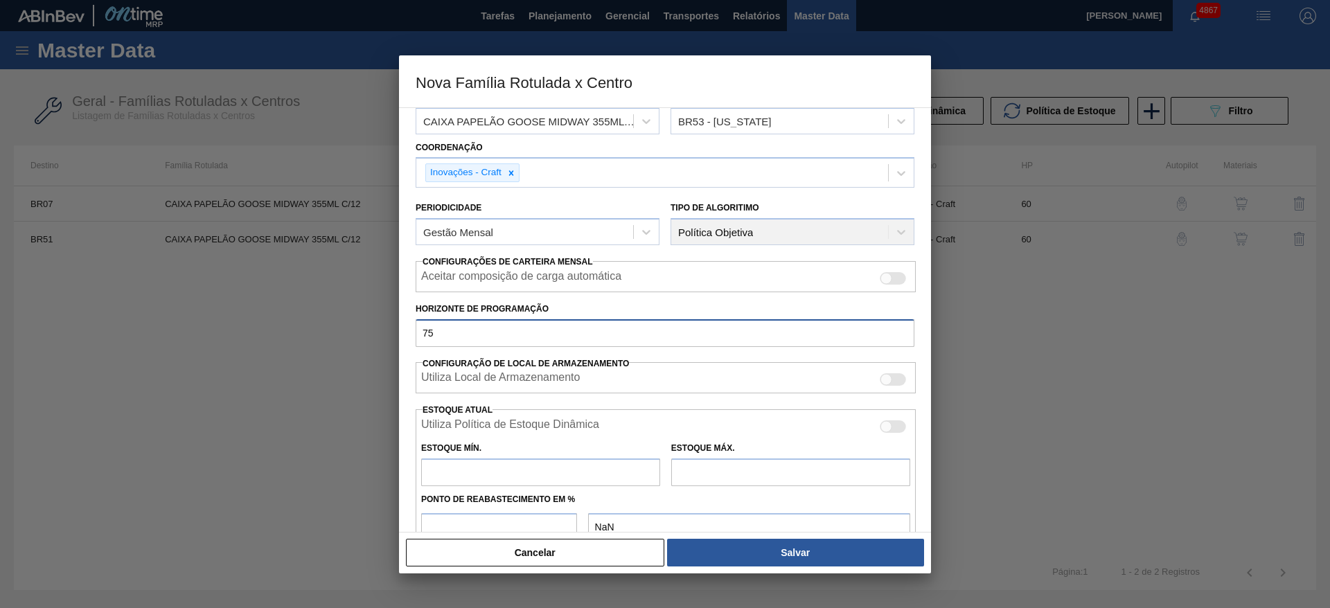
scroll to position [104, 0]
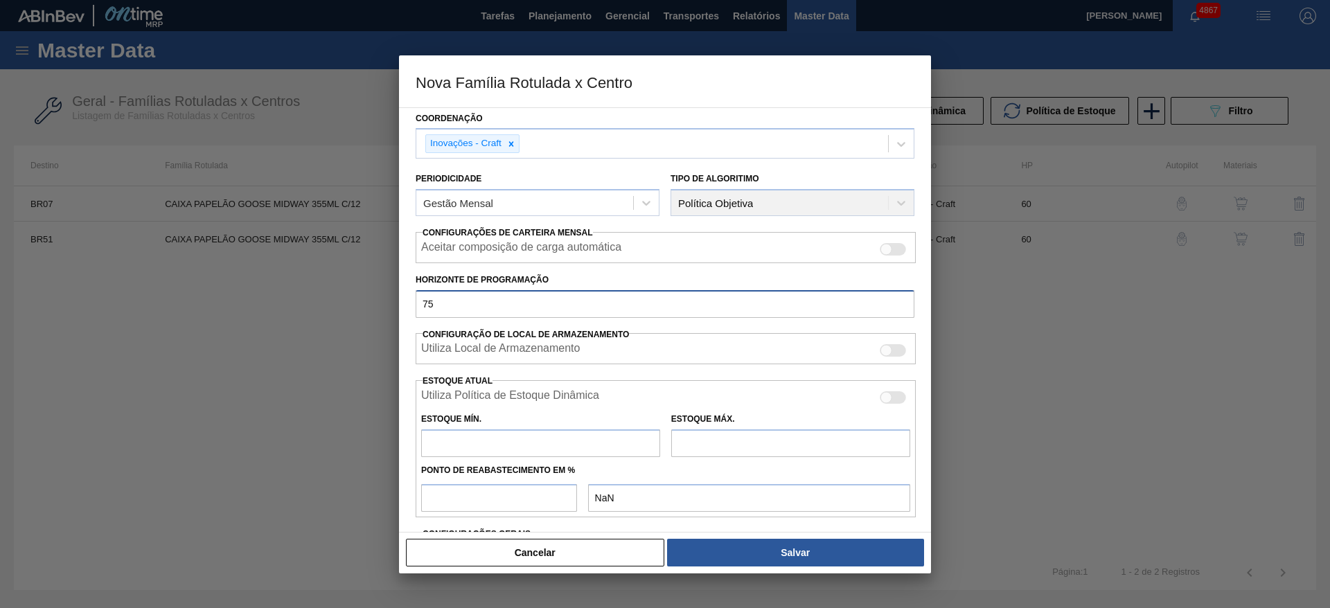
type input "75"
click at [604, 443] on input "text" at bounding box center [540, 443] width 239 height 28
type input "0"
type input "0,000"
type input "0"
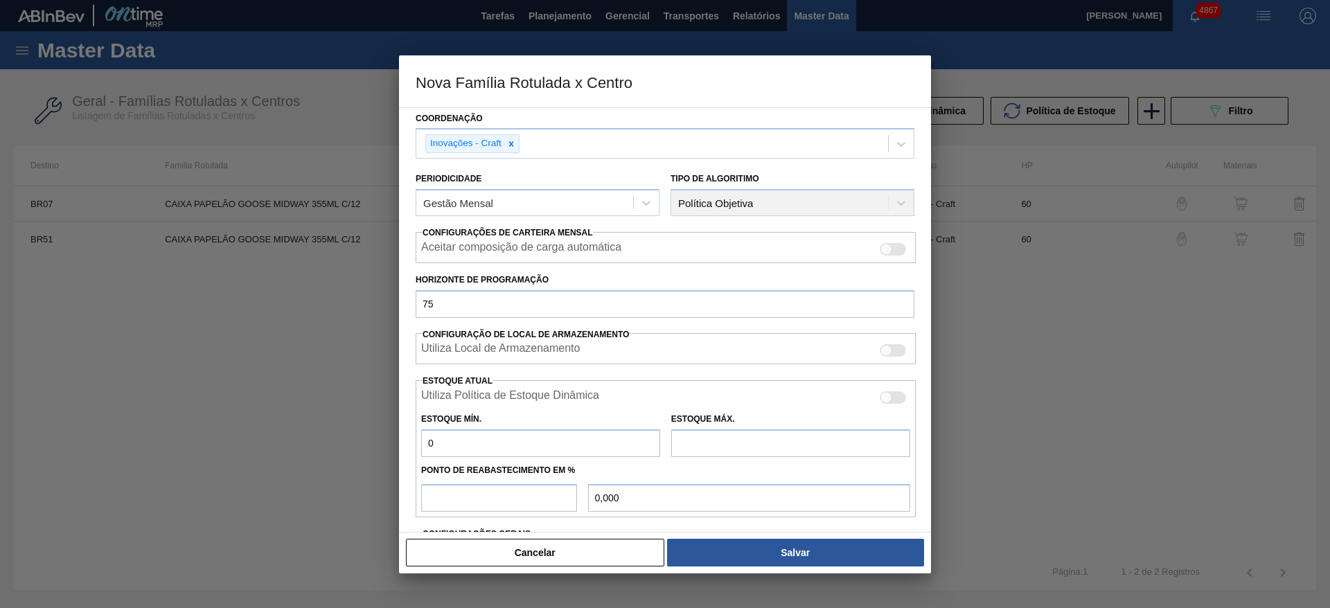
click at [745, 443] on input "text" at bounding box center [790, 443] width 239 height 28
type input "0"
click at [506, 495] on input "number" at bounding box center [499, 498] width 156 height 28
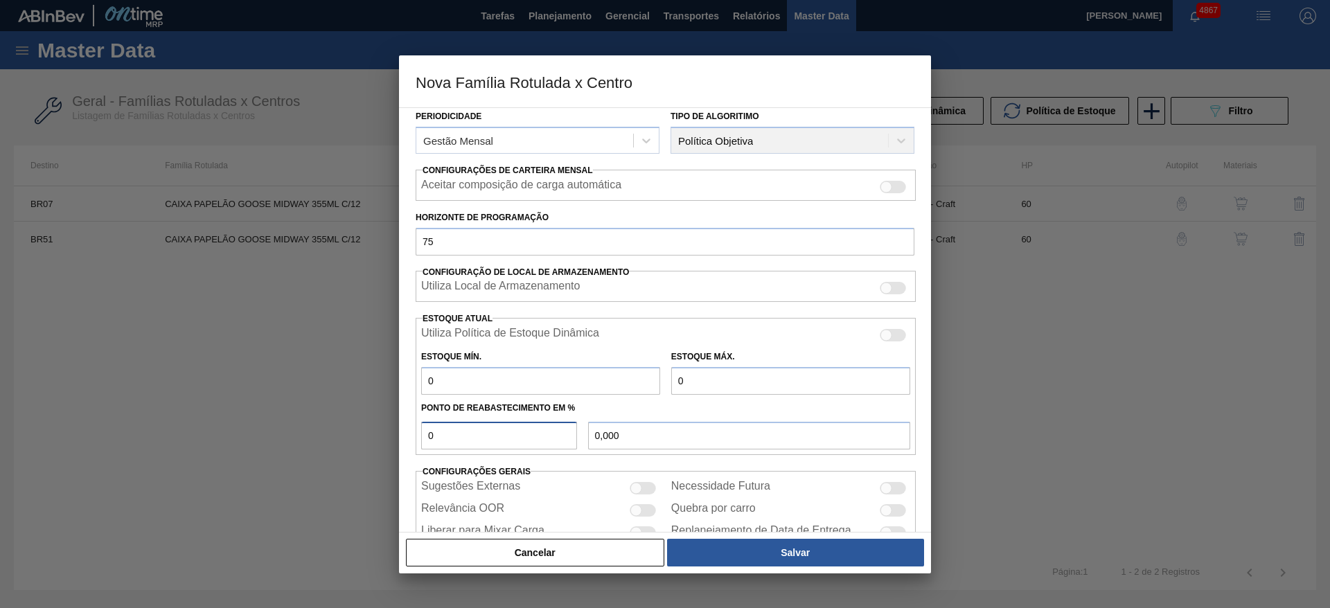
scroll to position [210, 0]
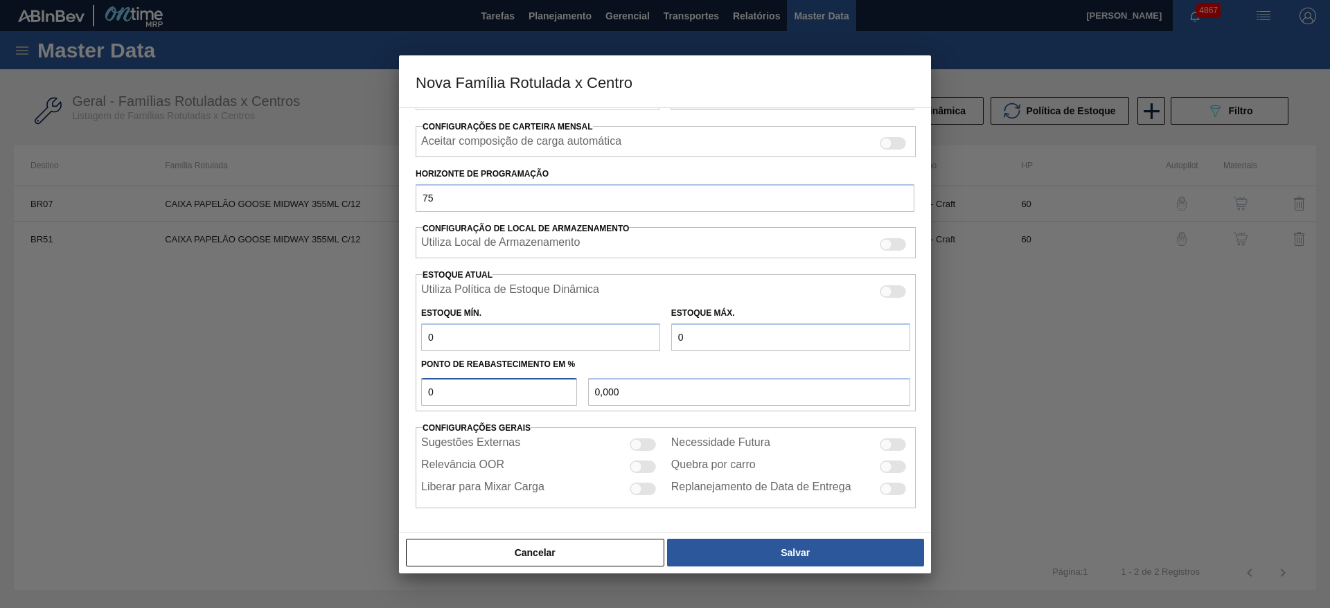
type input "0"
click at [890, 448] on div at bounding box center [893, 444] width 26 height 12
checkbox input "true"
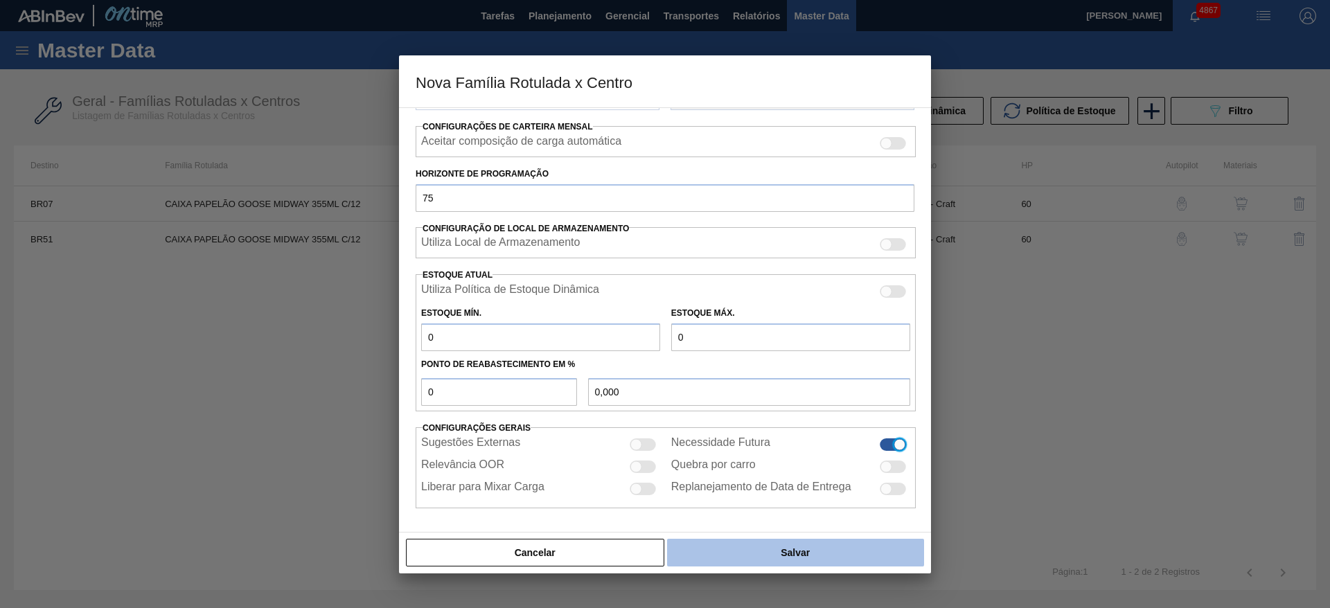
click at [874, 549] on button "Salvar" at bounding box center [795, 553] width 257 height 28
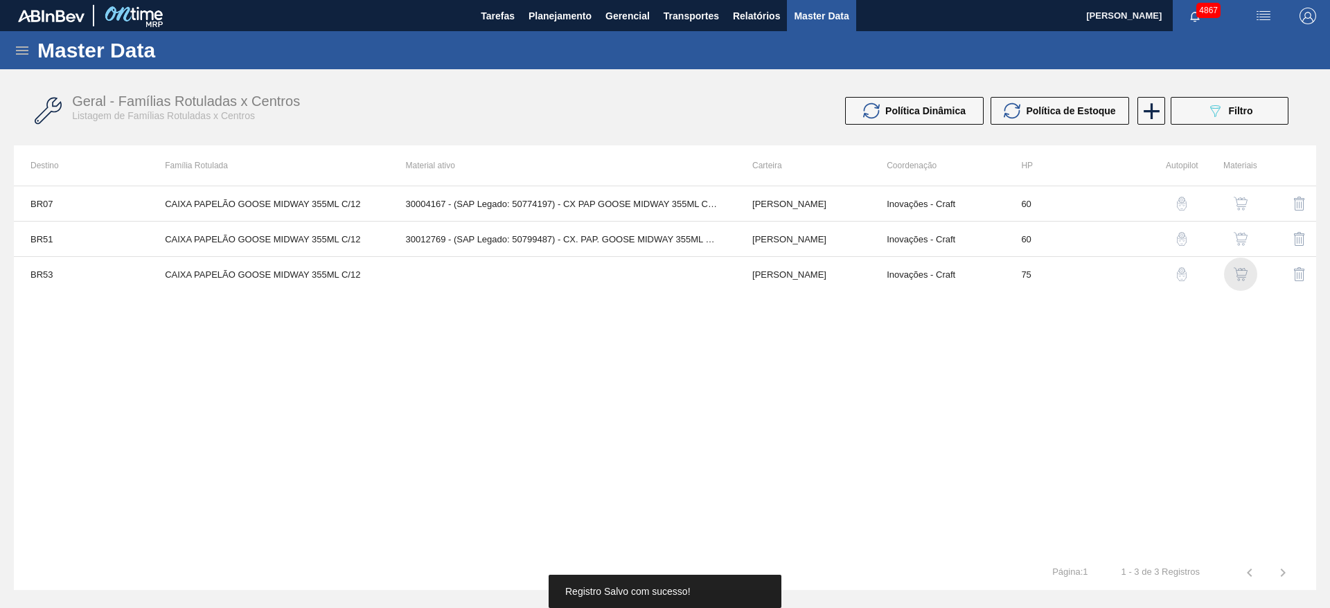
click at [1243, 269] on img "button" at bounding box center [1241, 274] width 14 height 14
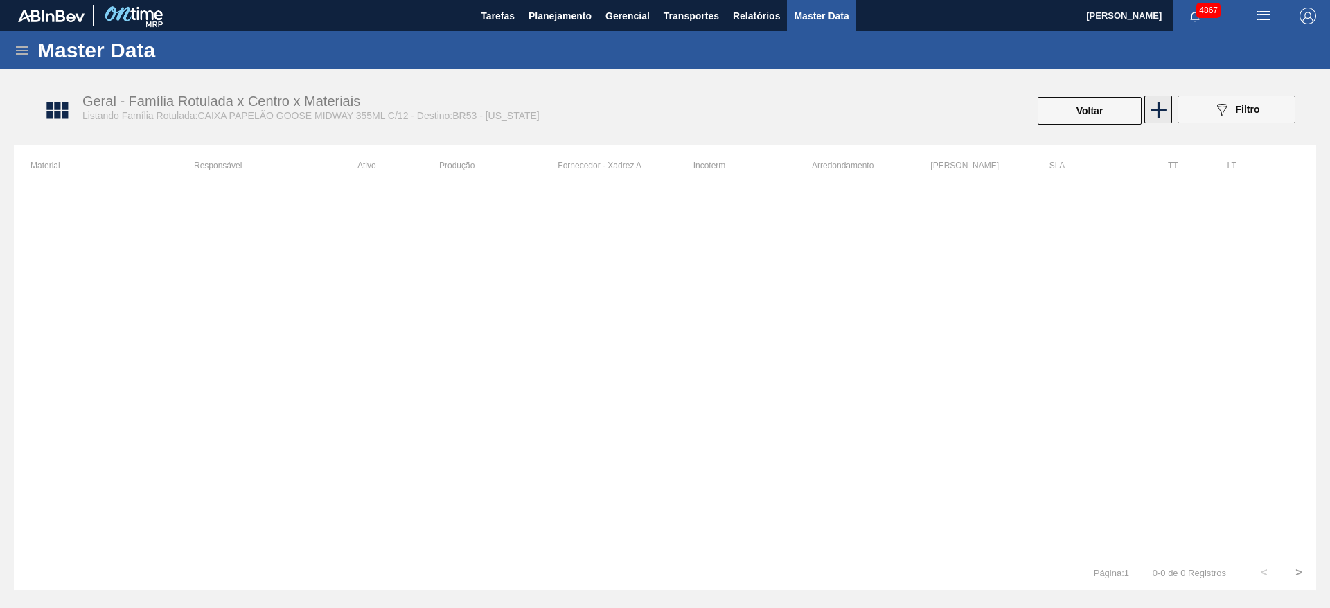
click at [1163, 104] on icon at bounding box center [1158, 109] width 27 height 27
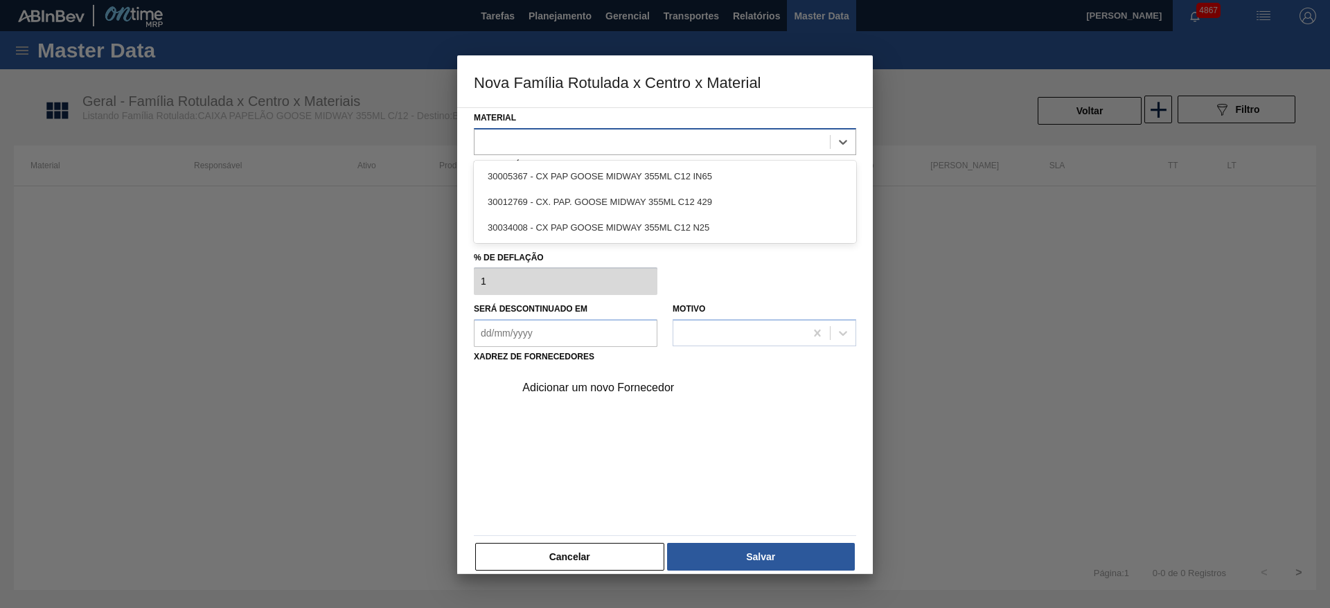
click at [646, 132] on div at bounding box center [652, 142] width 355 height 20
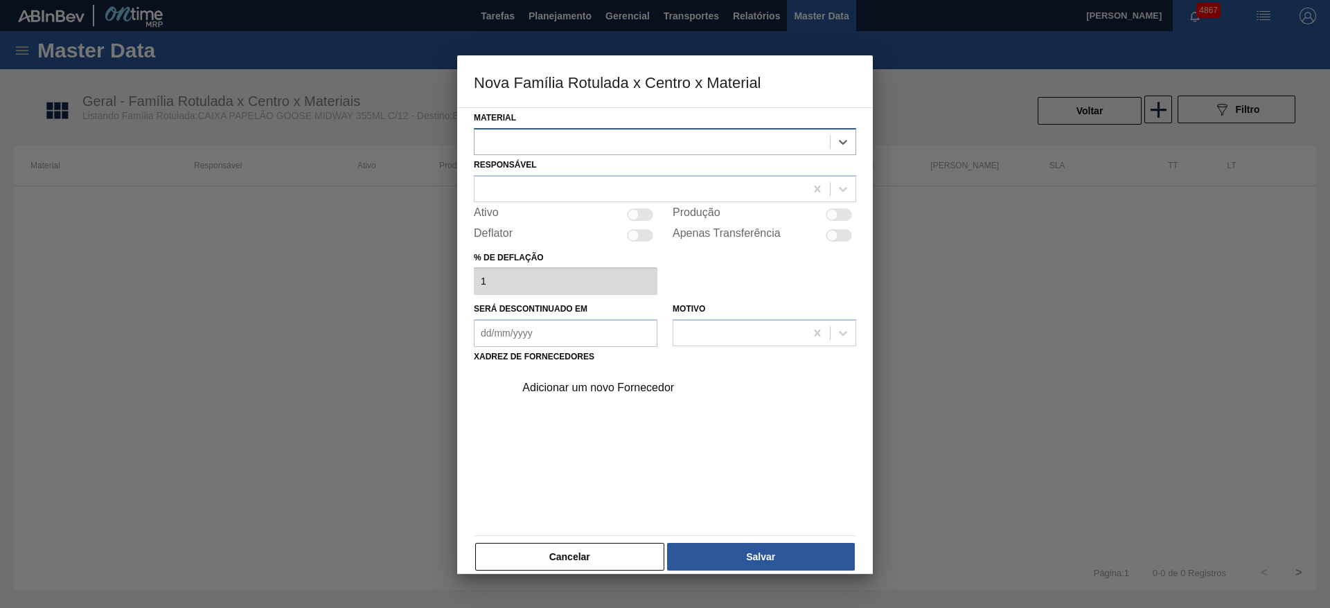
click at [643, 139] on div at bounding box center [652, 142] width 355 height 20
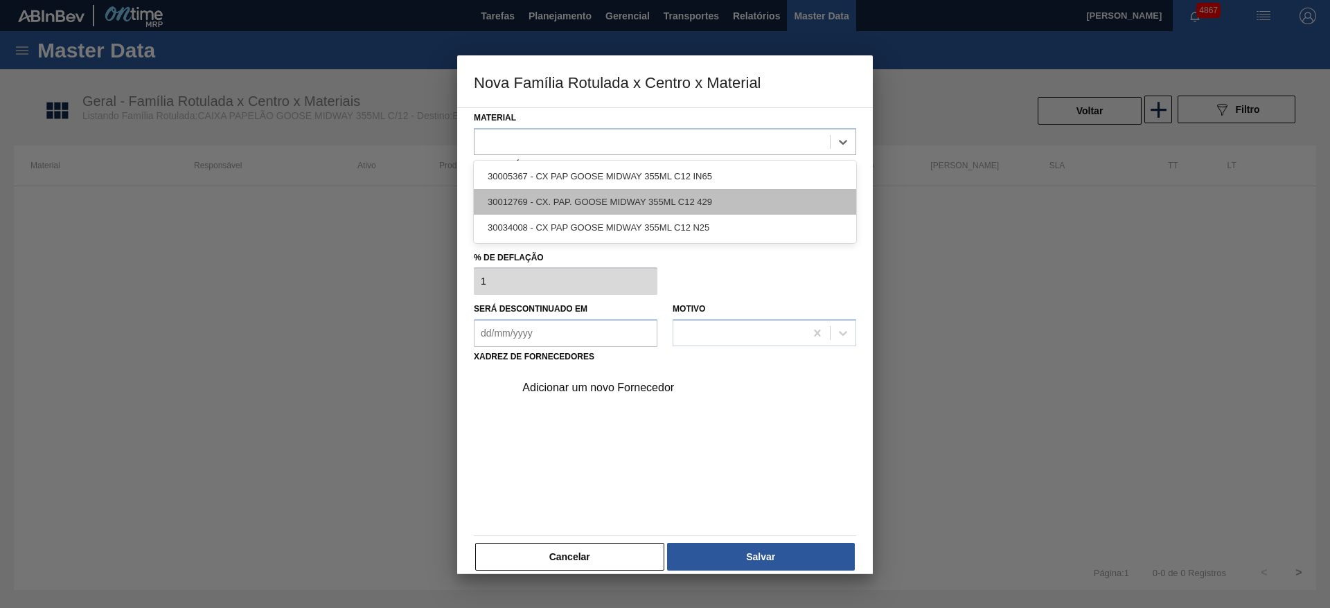
click at [643, 193] on div "30012769 - CX. PAP. GOOSE MIDWAY 355ML C12 429" at bounding box center [665, 202] width 382 height 26
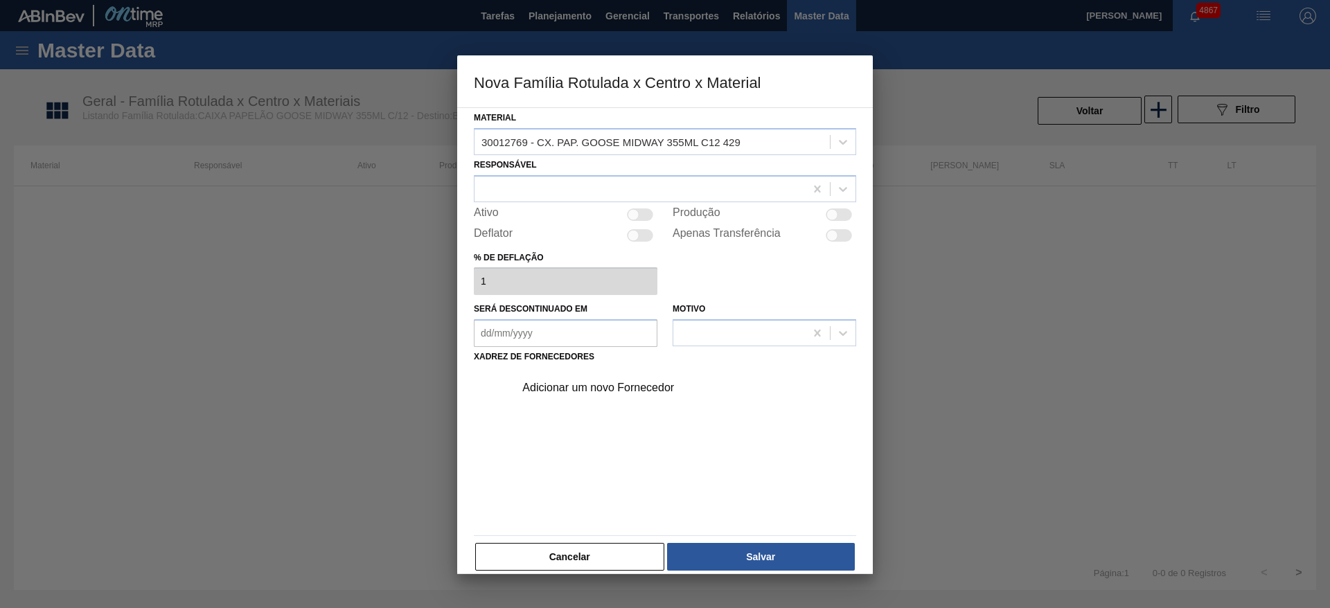
click at [619, 398] on div "Adicionar um novo Fornecedor" at bounding box center [681, 388] width 350 height 35
click at [617, 391] on div "Adicionar um novo Fornecedor" at bounding box center [658, 388] width 272 height 12
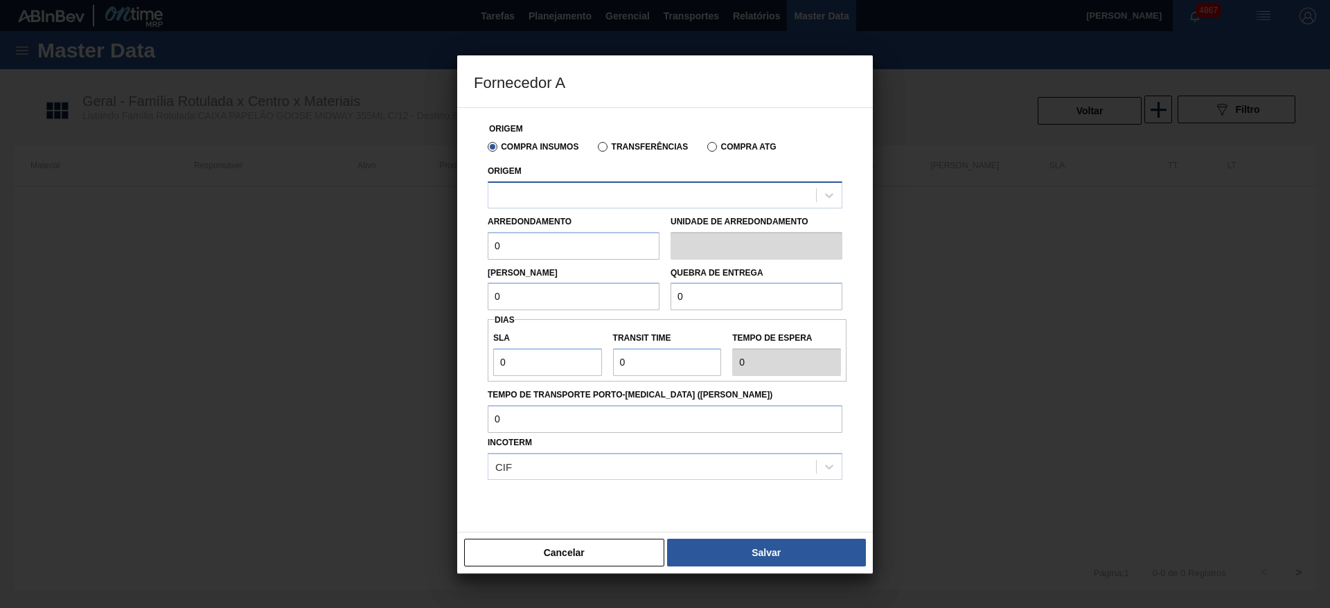
click at [619, 190] on div at bounding box center [652, 195] width 328 height 20
click at [624, 193] on div at bounding box center [652, 195] width 328 height 20
click at [603, 195] on div at bounding box center [652, 195] width 328 height 20
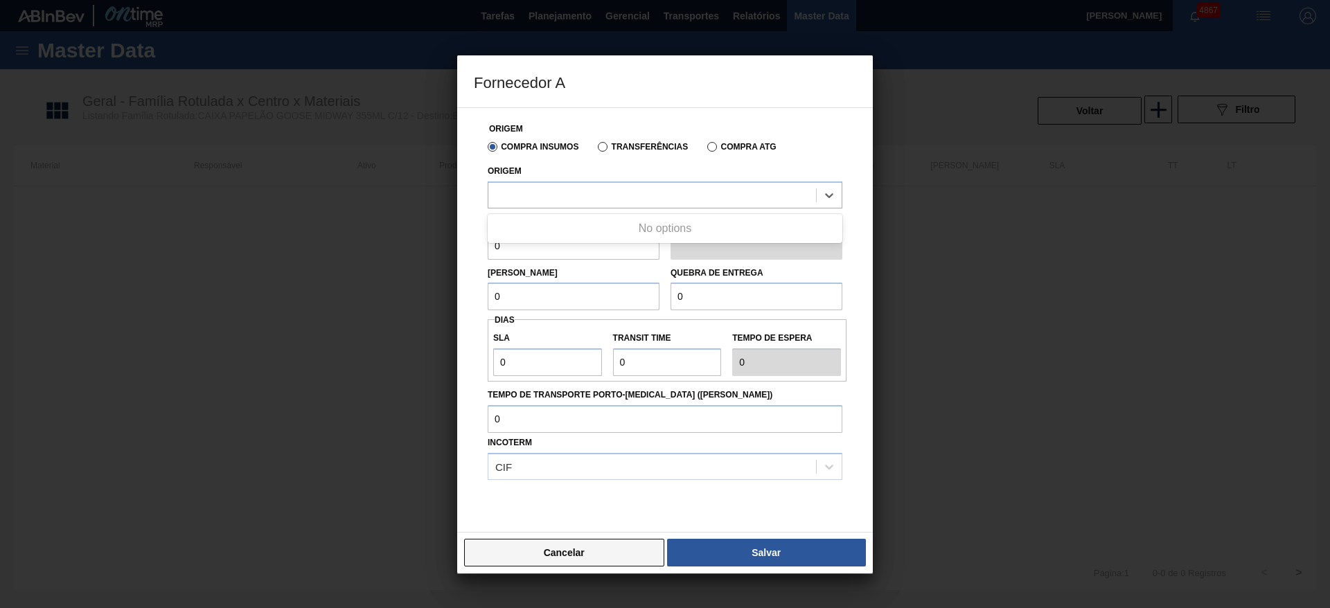
click at [605, 560] on button "Cancelar" at bounding box center [564, 553] width 200 height 28
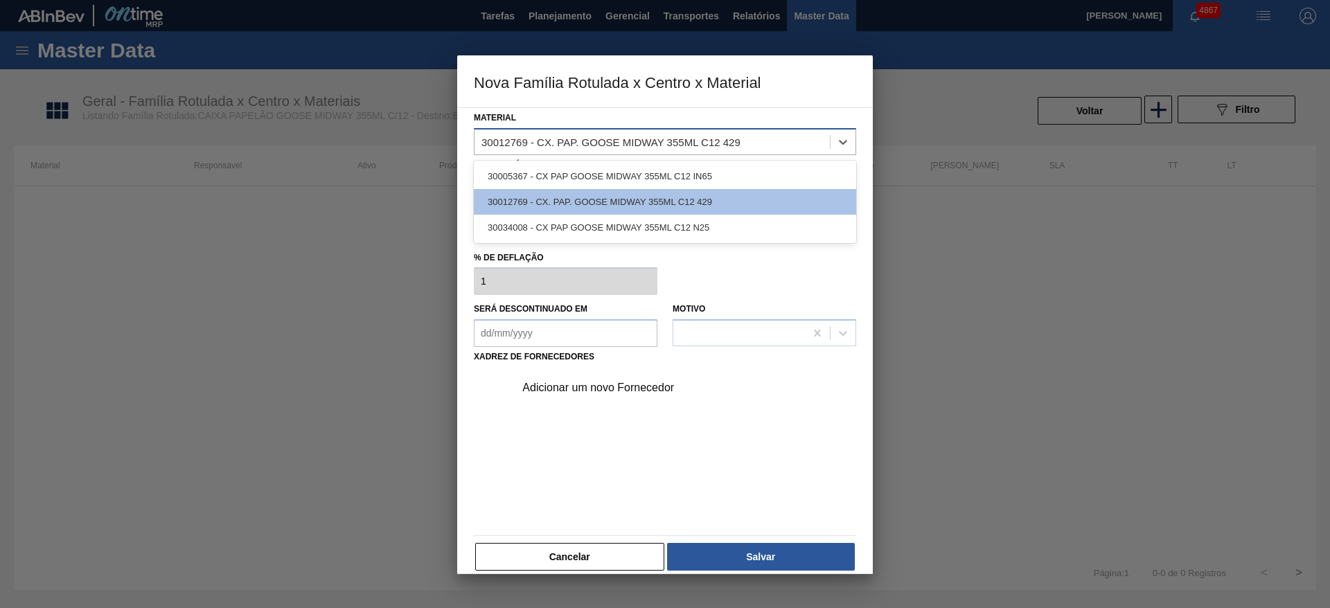
click at [622, 136] on div "30012769 - CX. PAP. GOOSE MIDWAY 355ML C12 429" at bounding box center [610, 142] width 259 height 12
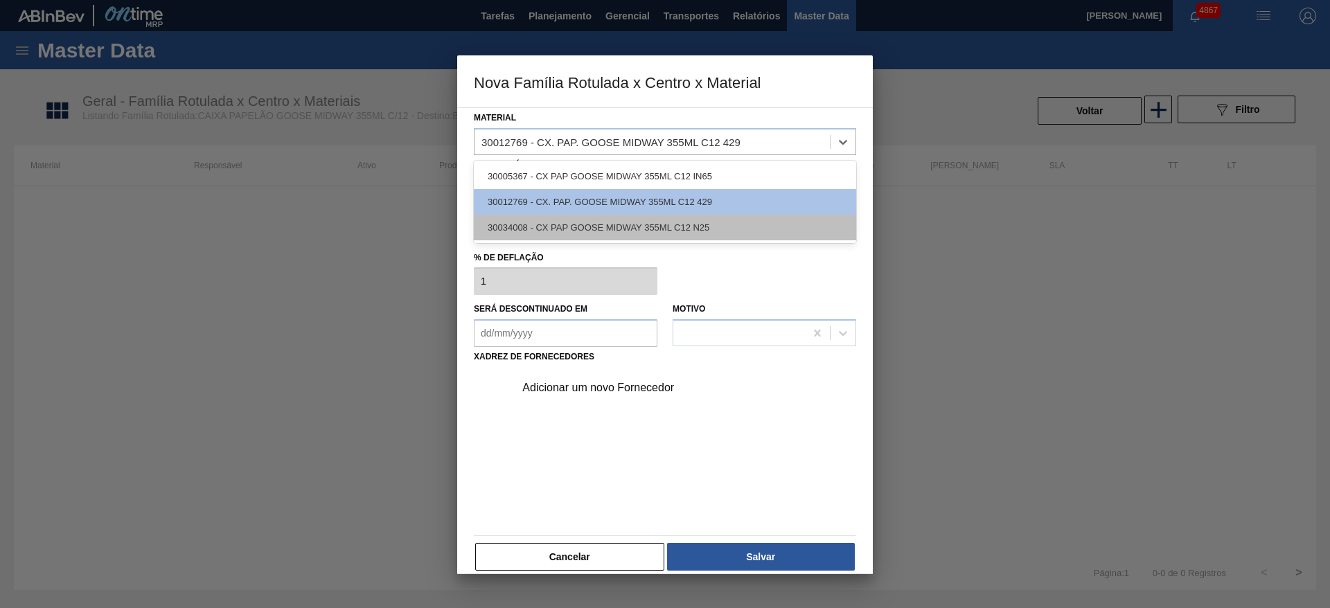
click at [812, 215] on div "30034008 - CX PAP GOOSE MIDWAY 355ML C12 N25" at bounding box center [665, 228] width 382 height 26
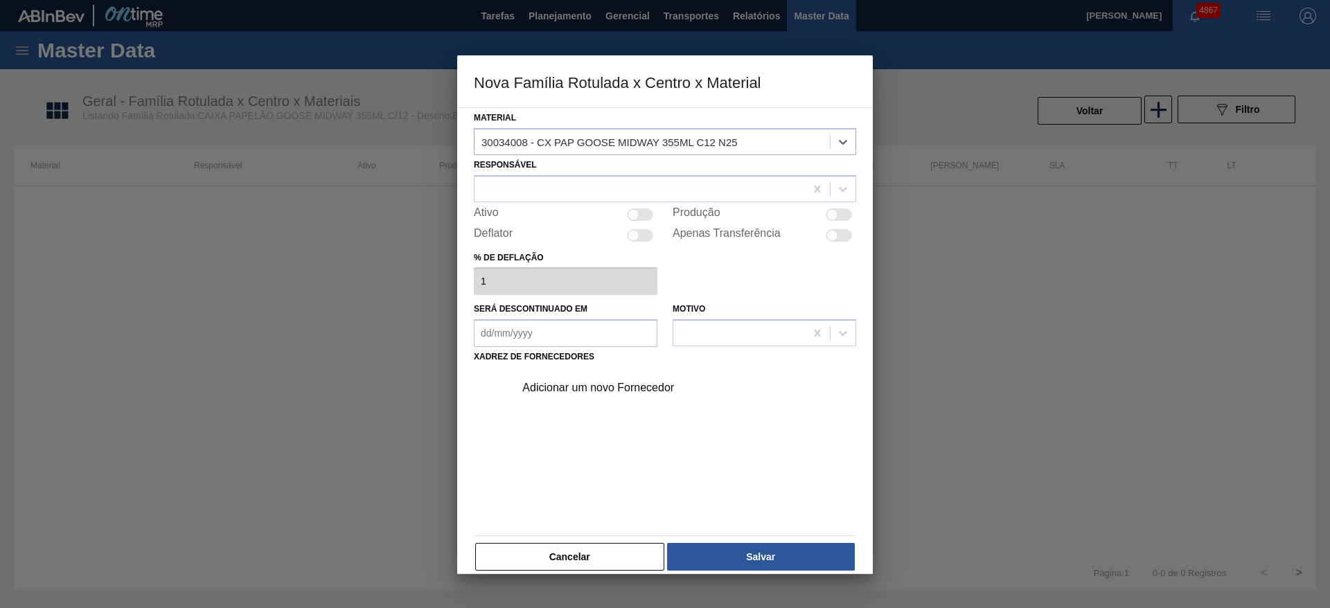
click at [622, 382] on div "Adicionar um novo Fornecedor" at bounding box center [658, 388] width 272 height 12
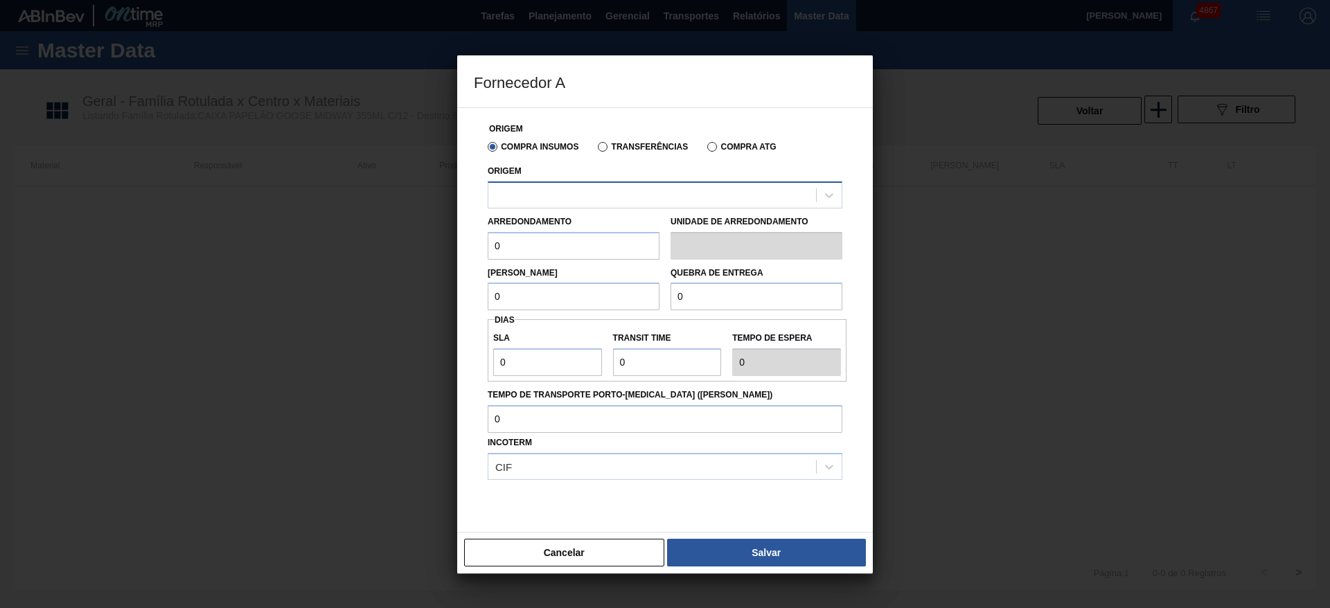
click at [614, 187] on div at bounding box center [652, 195] width 328 height 20
click at [623, 550] on button "Cancelar" at bounding box center [564, 553] width 200 height 28
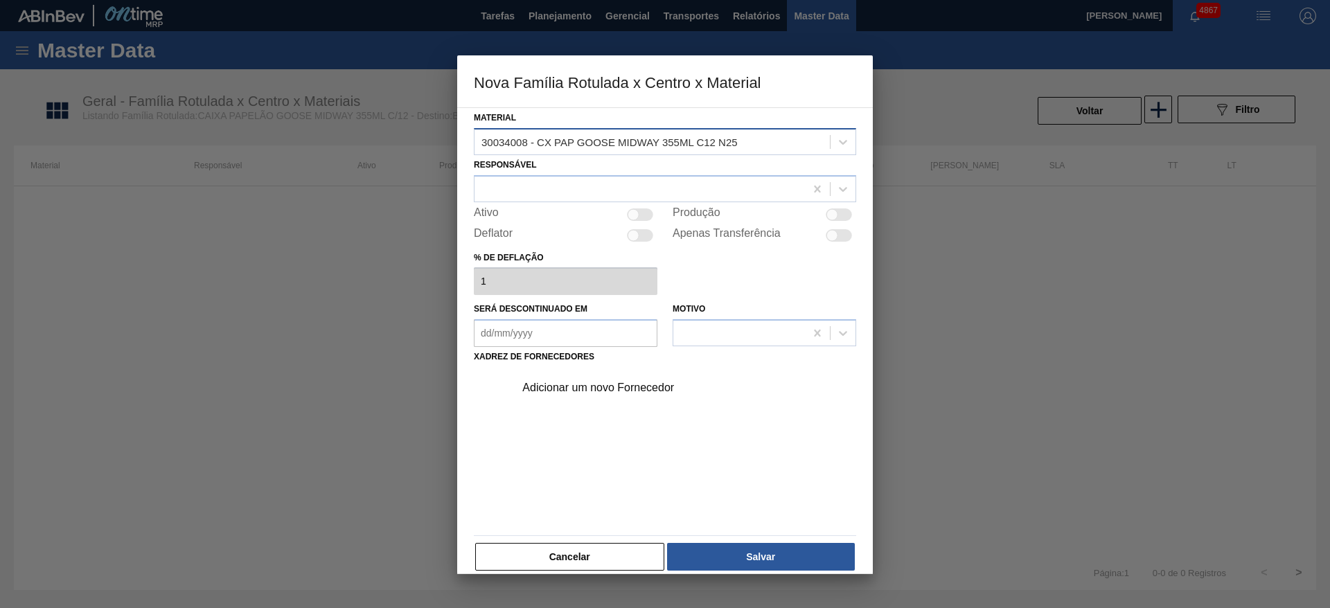
click at [744, 143] on div "30034008 - CX PAP GOOSE MIDWAY 355ML C12 N25" at bounding box center [652, 142] width 355 height 20
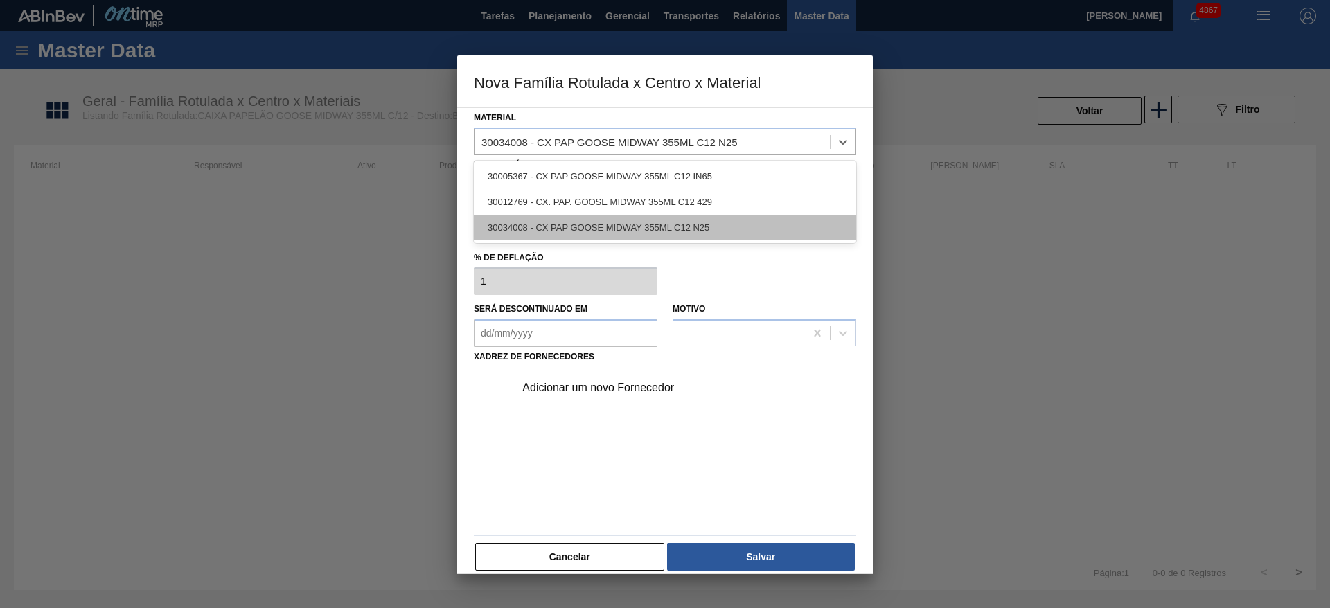
click at [750, 231] on div "30034008 - CX PAP GOOSE MIDWAY 355ML C12 N25" at bounding box center [665, 228] width 382 height 26
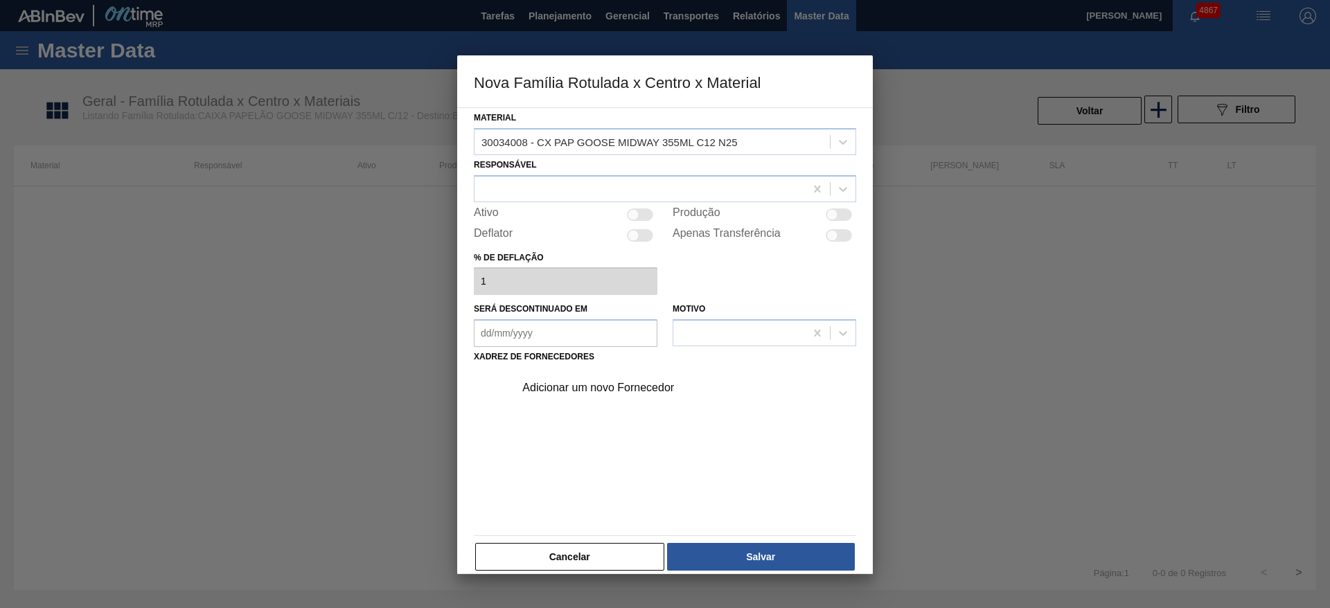
click at [666, 391] on div "Adicionar um novo Fornecedor" at bounding box center [658, 388] width 272 height 12
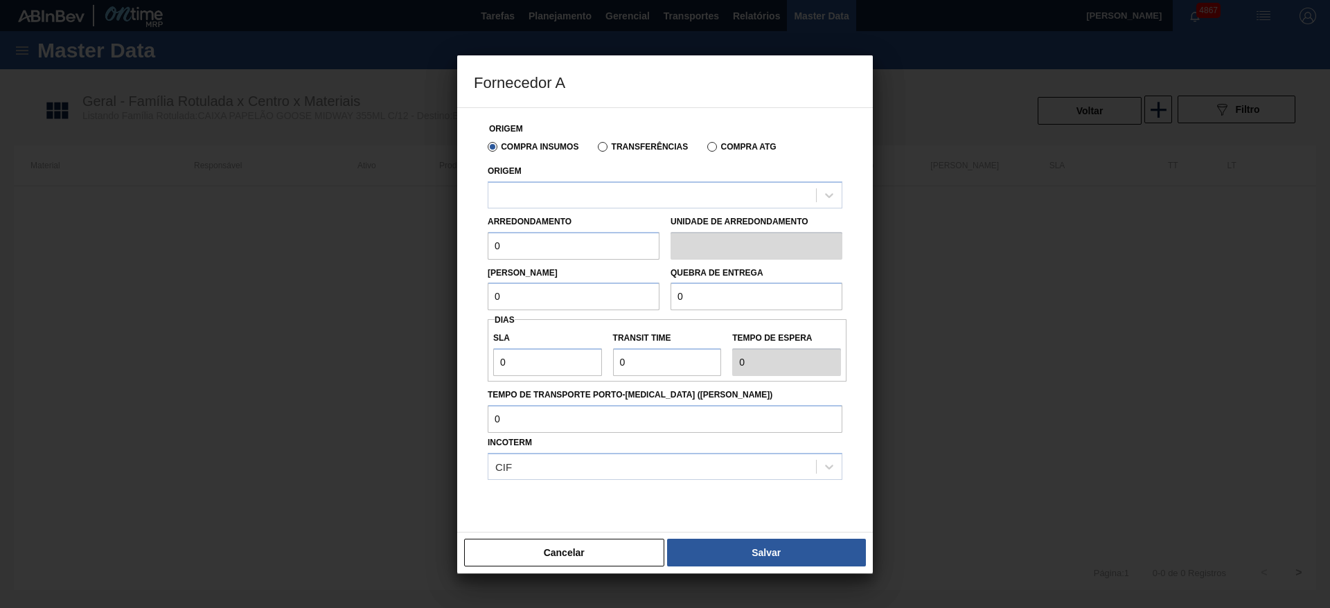
click at [580, 558] on button "Cancelar" at bounding box center [564, 553] width 200 height 28
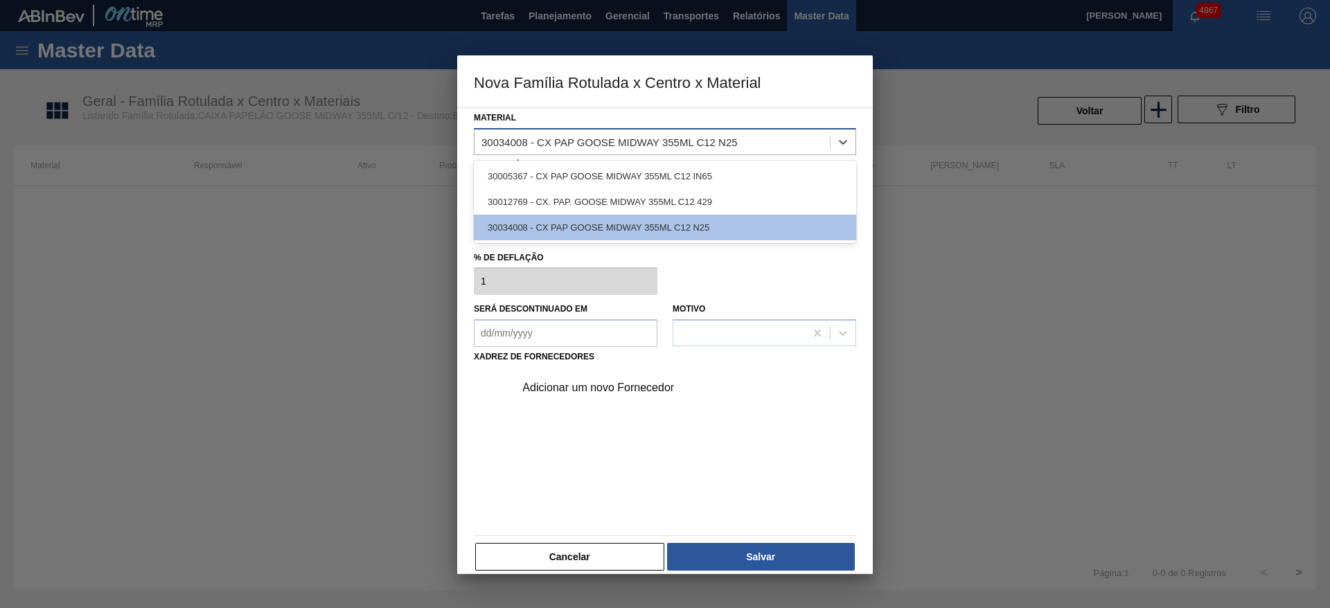
click at [631, 146] on div "30034008 - CX PAP GOOSE MIDWAY 355ML C12 N25" at bounding box center [609, 142] width 256 height 12
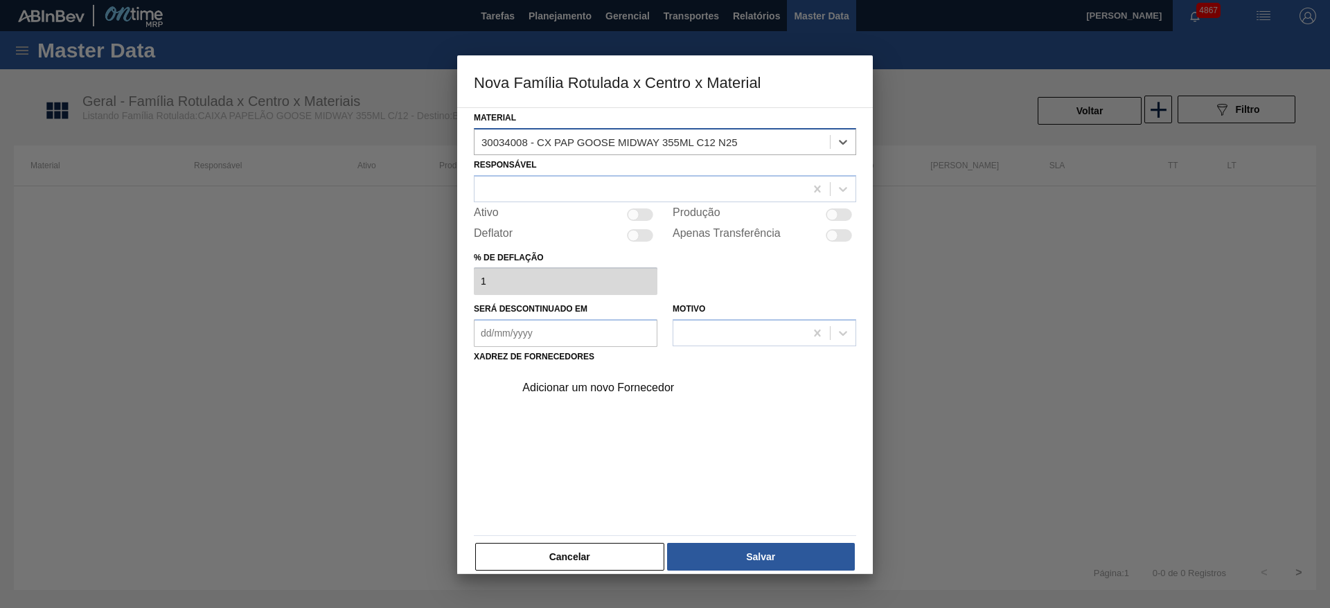
drag, startPoint x: 531, startPoint y: 139, endPoint x: 515, endPoint y: 141, distance: 16.1
click at [515, 141] on div "30034008 - CX PAP GOOSE MIDWAY 355ML C12 N25" at bounding box center [609, 142] width 256 height 12
click at [716, 122] on div "Material option 30034008 - CX PAP GOOSE MIDWAY 355ML C12 N25, selected. Select …" at bounding box center [665, 131] width 382 height 47
click at [713, 136] on div "30034008 - CX PAP GOOSE MIDWAY 355ML C12 N25" at bounding box center [609, 142] width 256 height 12
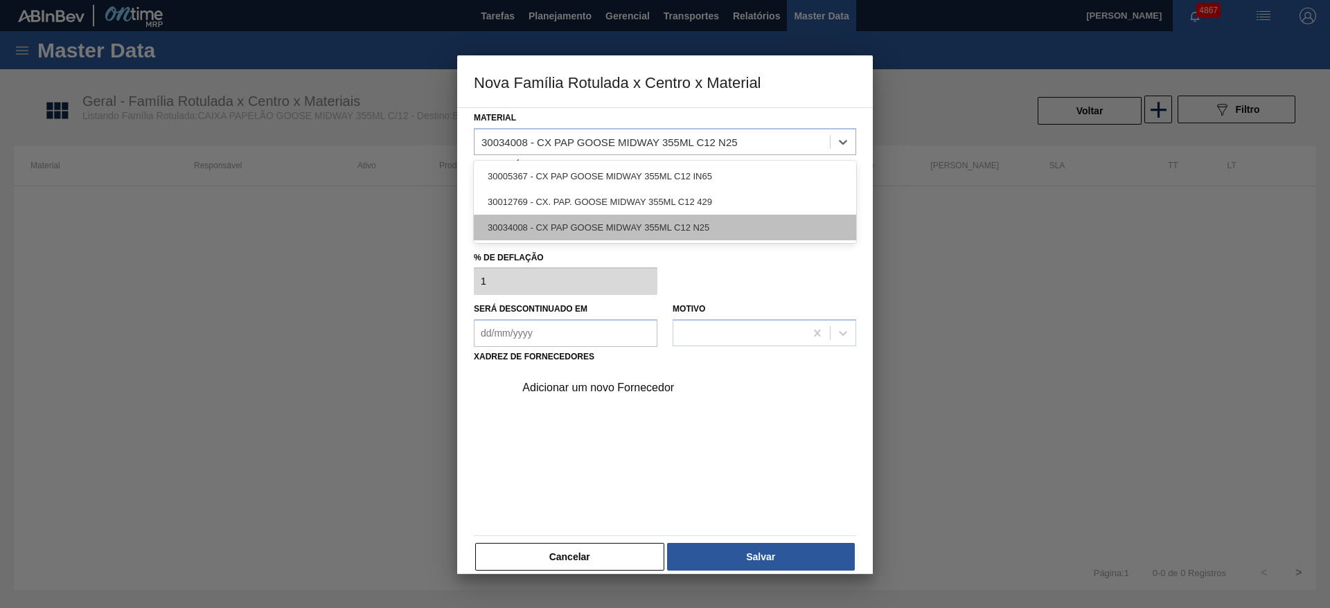
click at [532, 227] on div "30034008 - CX PAP GOOSE MIDWAY 355ML C12 N25" at bounding box center [665, 228] width 382 height 26
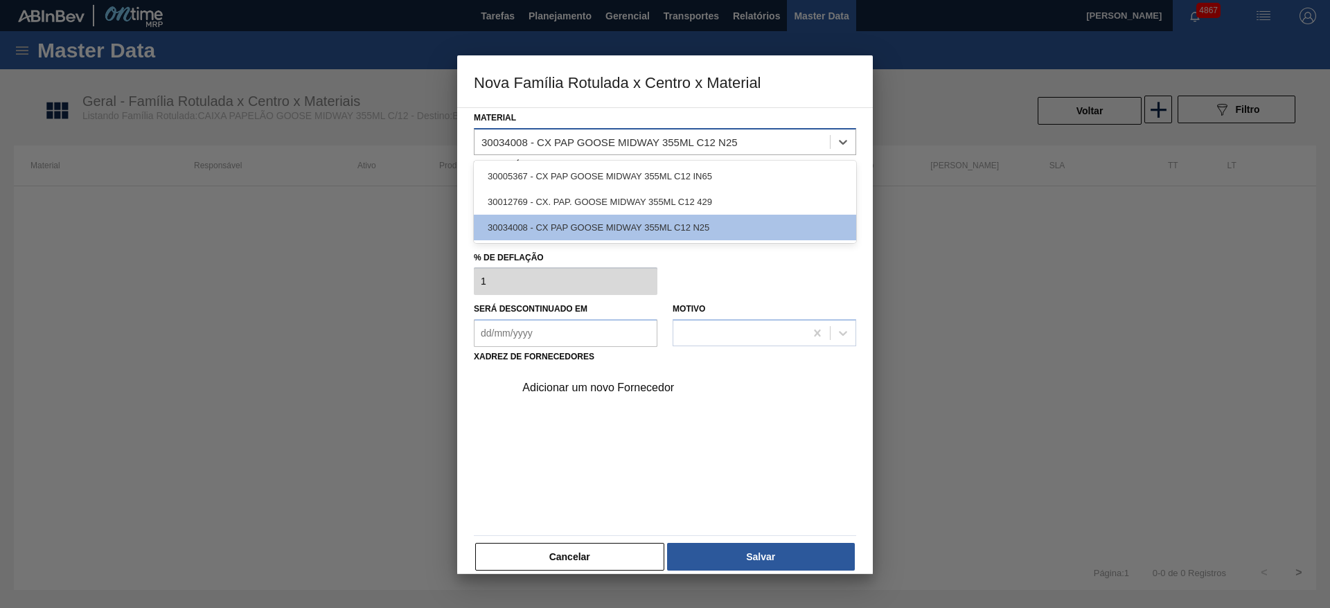
drag, startPoint x: 477, startPoint y: 144, endPoint x: 524, endPoint y: 140, distance: 48.0
click at [526, 141] on div "30034008 - CX PAP GOOSE MIDWAY 355ML C12 N25" at bounding box center [652, 142] width 355 height 20
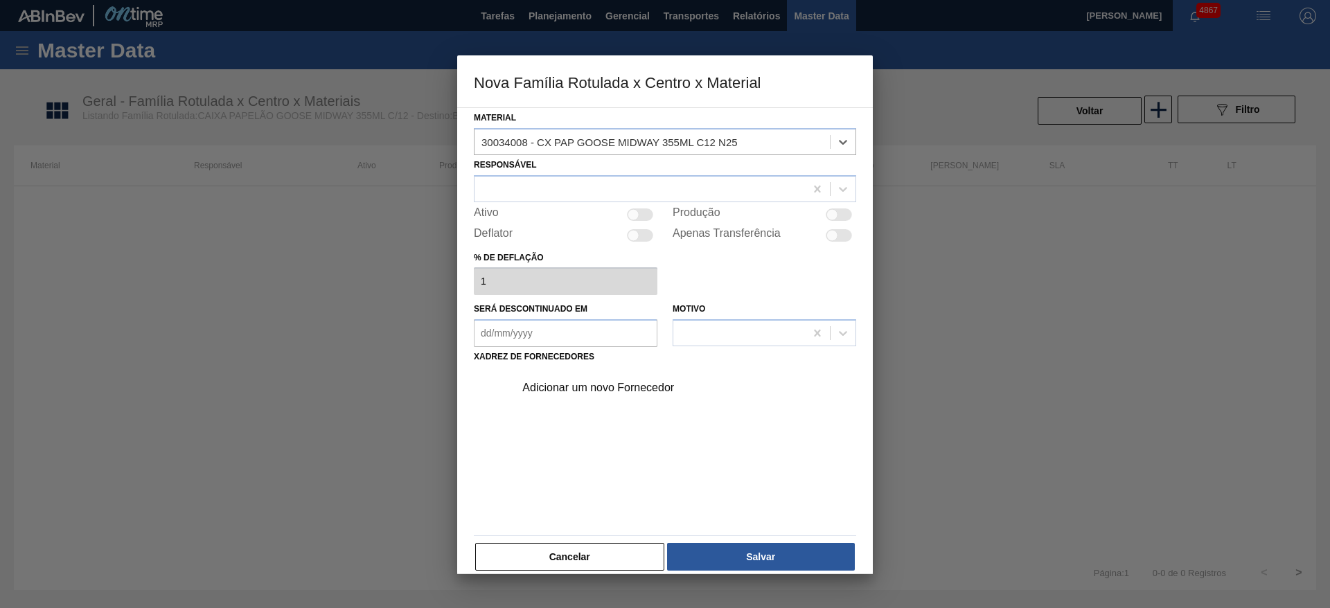
drag, startPoint x: 524, startPoint y: 140, endPoint x: 663, endPoint y: 121, distance: 139.8
click at [506, 138] on div "30034008 - CX PAP GOOSE MIDWAY 355ML C12 N25" at bounding box center [609, 142] width 256 height 12
click at [596, 496] on div "Adicionar um novo Fornecedor" at bounding box center [665, 448] width 382 height 163
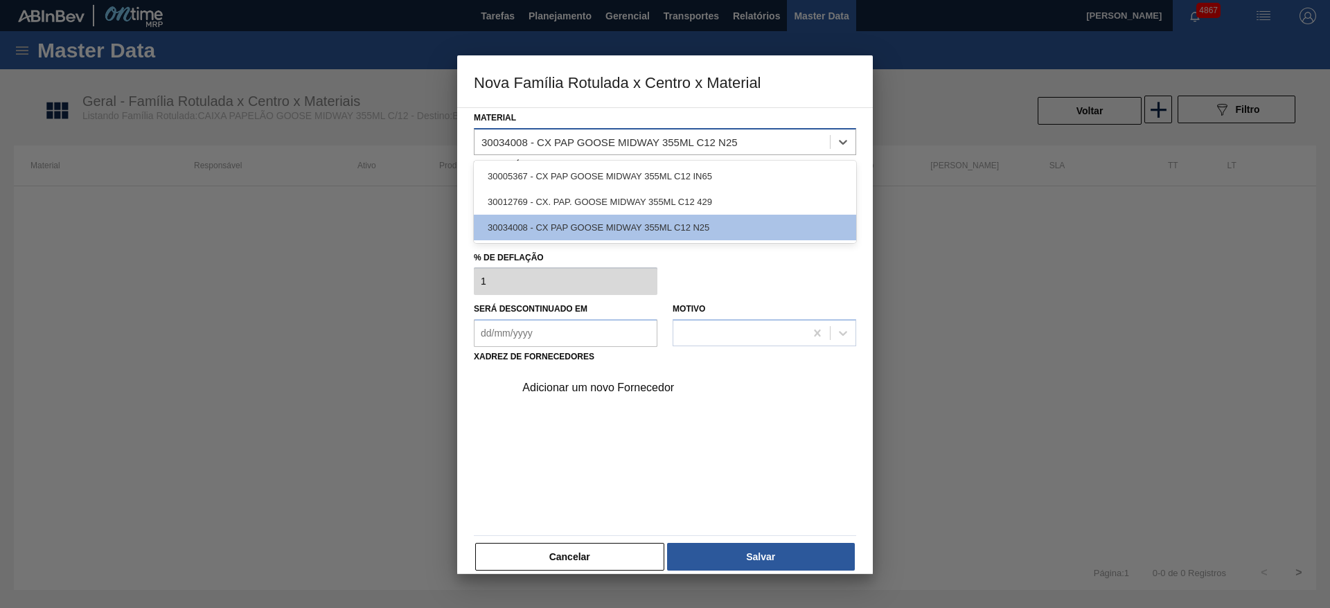
drag, startPoint x: 502, startPoint y: 141, endPoint x: 666, endPoint y: 149, distance: 164.4
click at [645, 144] on div "30034008 - CX PAP GOOSE MIDWAY 355ML C12 N25" at bounding box center [609, 142] width 256 height 12
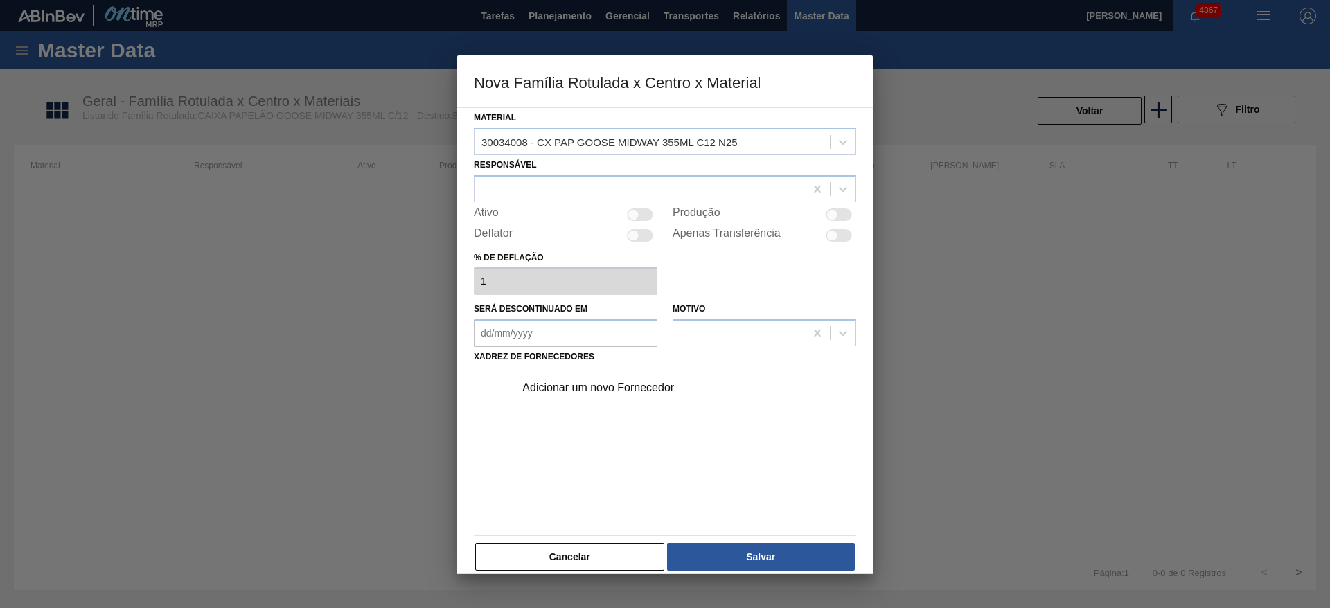
drag, startPoint x: 538, startPoint y: 556, endPoint x: 614, endPoint y: 96, distance: 466.2
click at [540, 553] on button "Cancelar" at bounding box center [569, 557] width 189 height 28
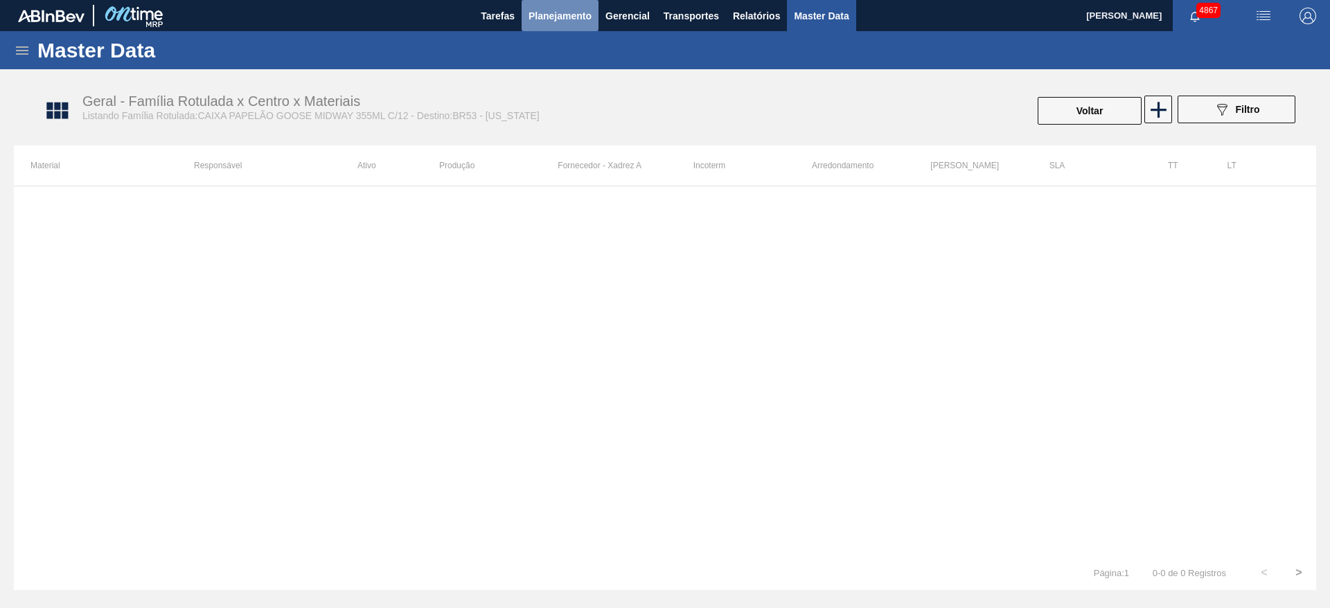
click at [573, 30] on button "Planejamento" at bounding box center [560, 15] width 77 height 31
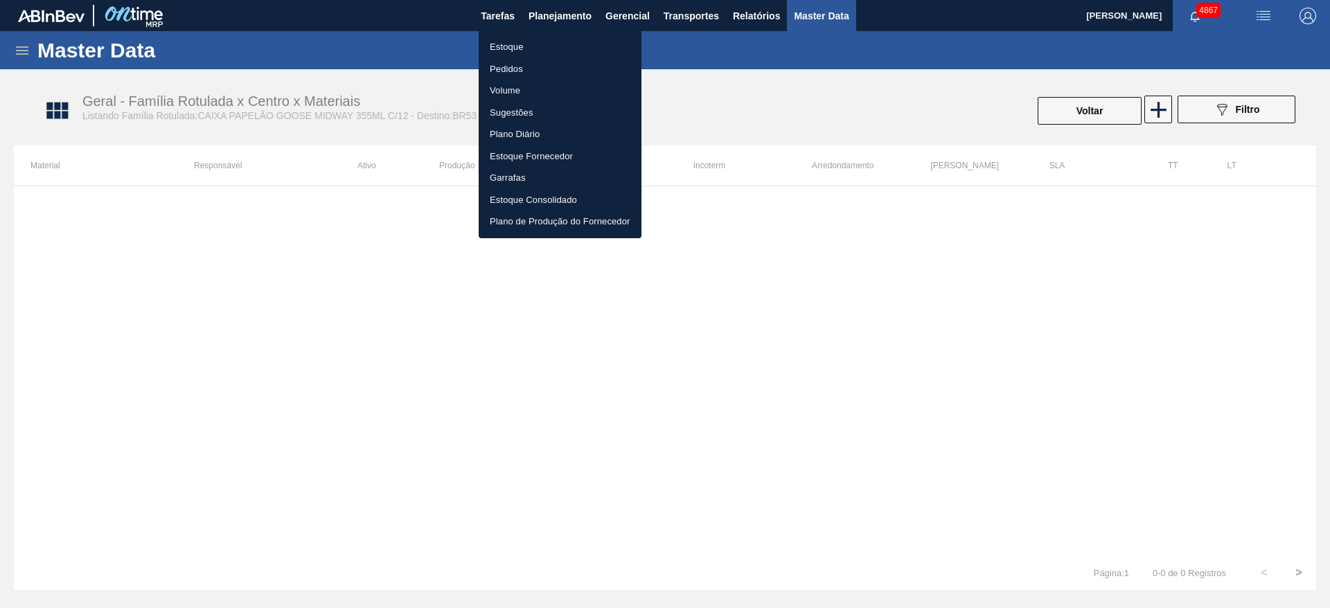
click at [549, 37] on li "Estoque" at bounding box center [560, 47] width 163 height 22
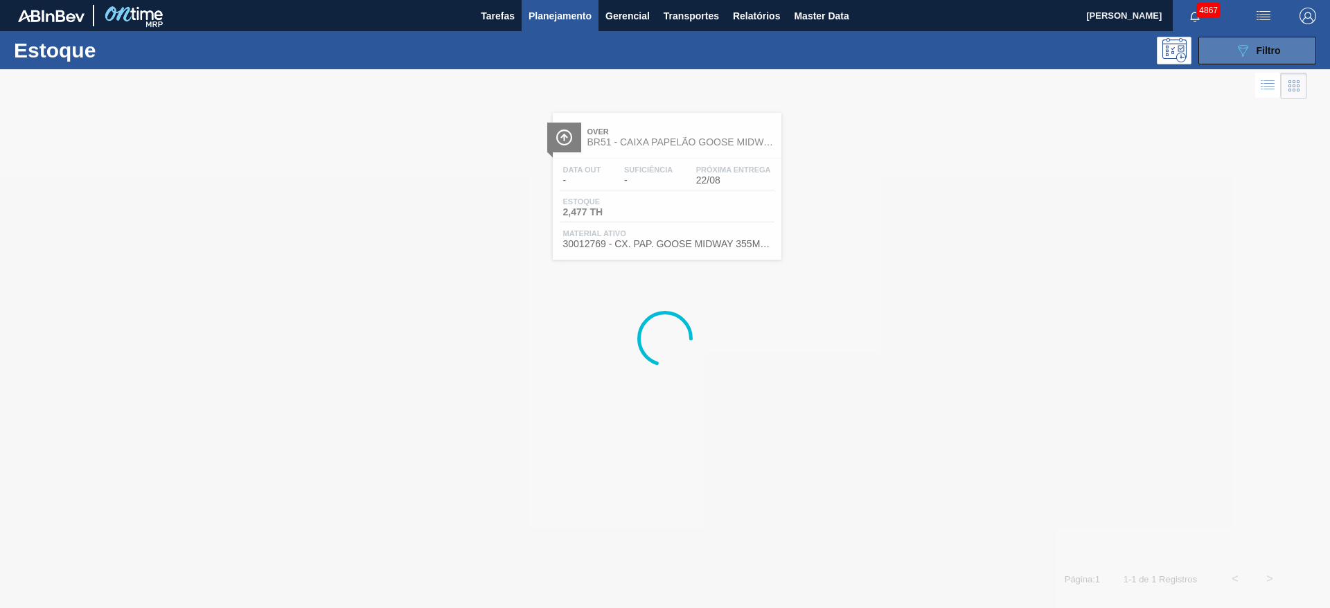
click at [1252, 46] on div "089F7B8B-B2A5-4AFE-B5C0-19BA573D28AC Filtro" at bounding box center [1257, 50] width 46 height 17
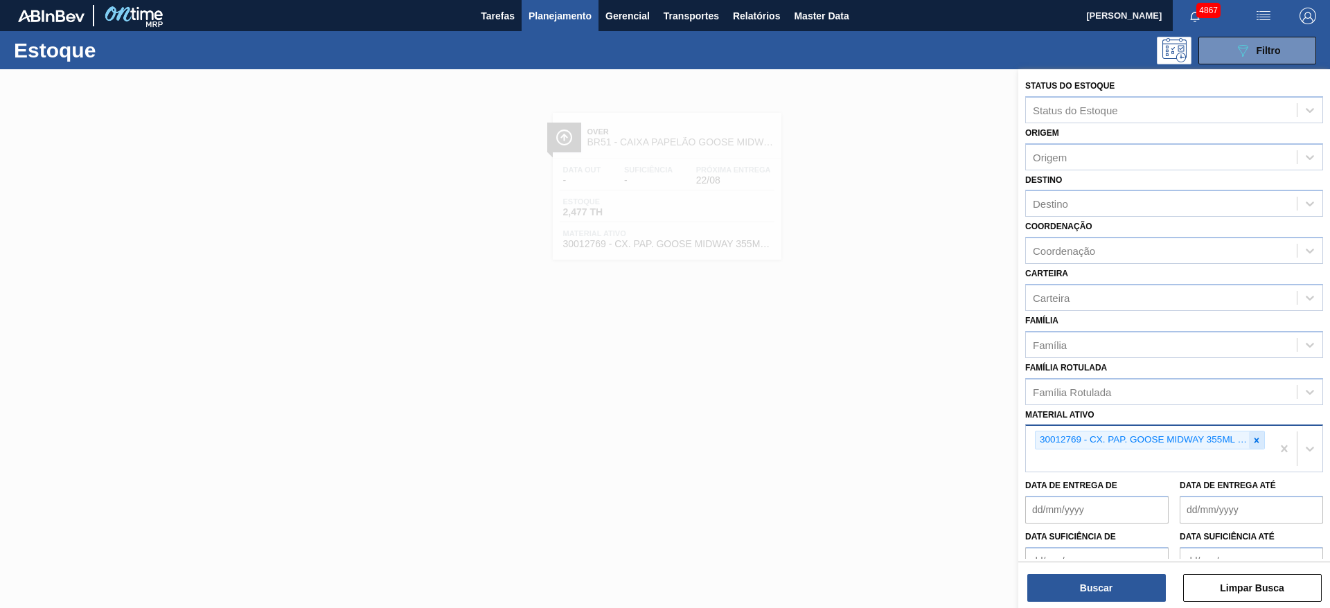
click at [1257, 443] on icon at bounding box center [1257, 441] width 10 height 10
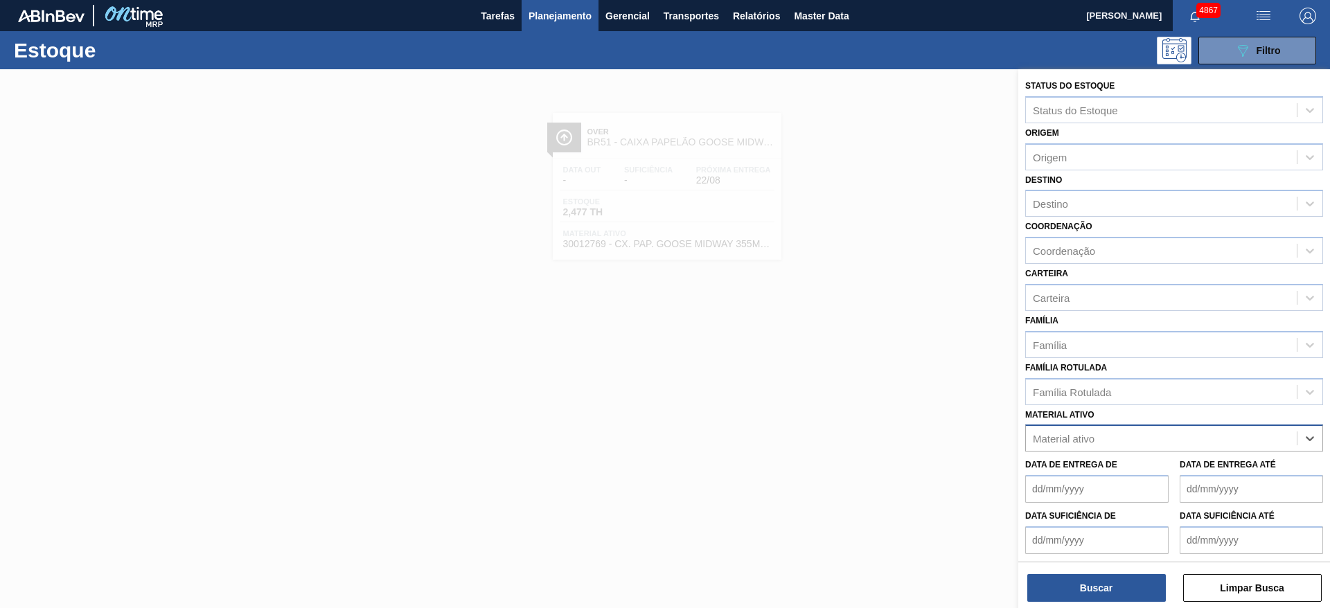
paste ativo "30005295"
type ativo "30005295"
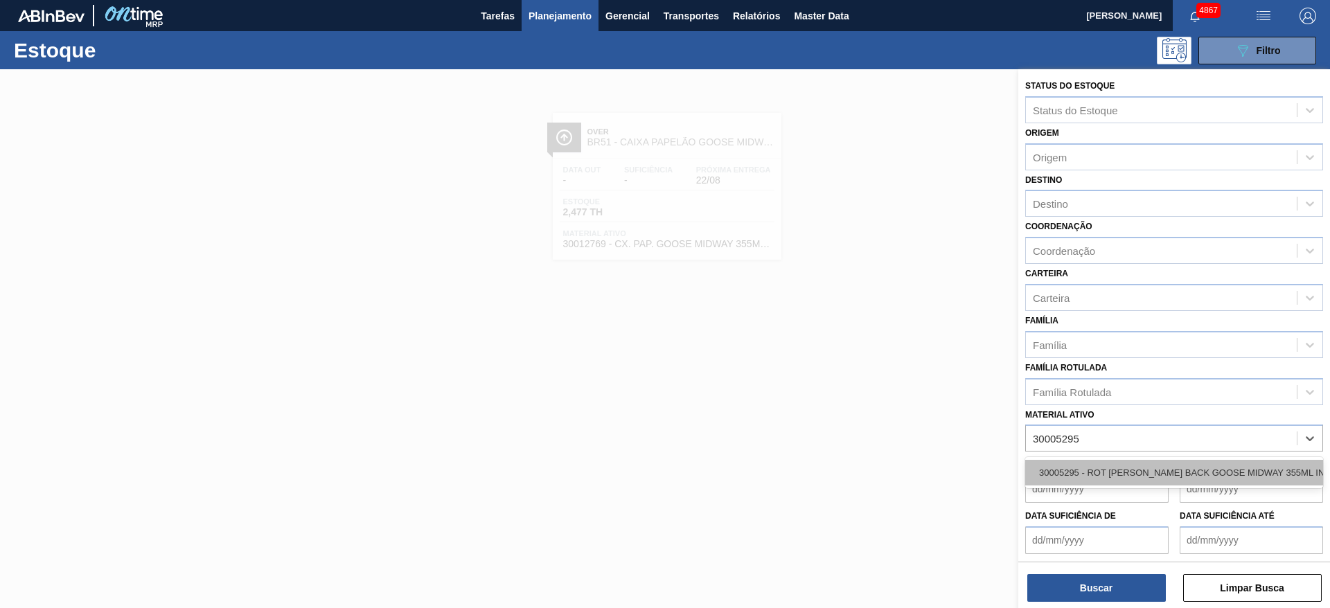
click at [1177, 468] on div "30005295 - ROT [PERSON_NAME] BACK GOOSE MIDWAY 355ML IN65" at bounding box center [1174, 473] width 298 height 26
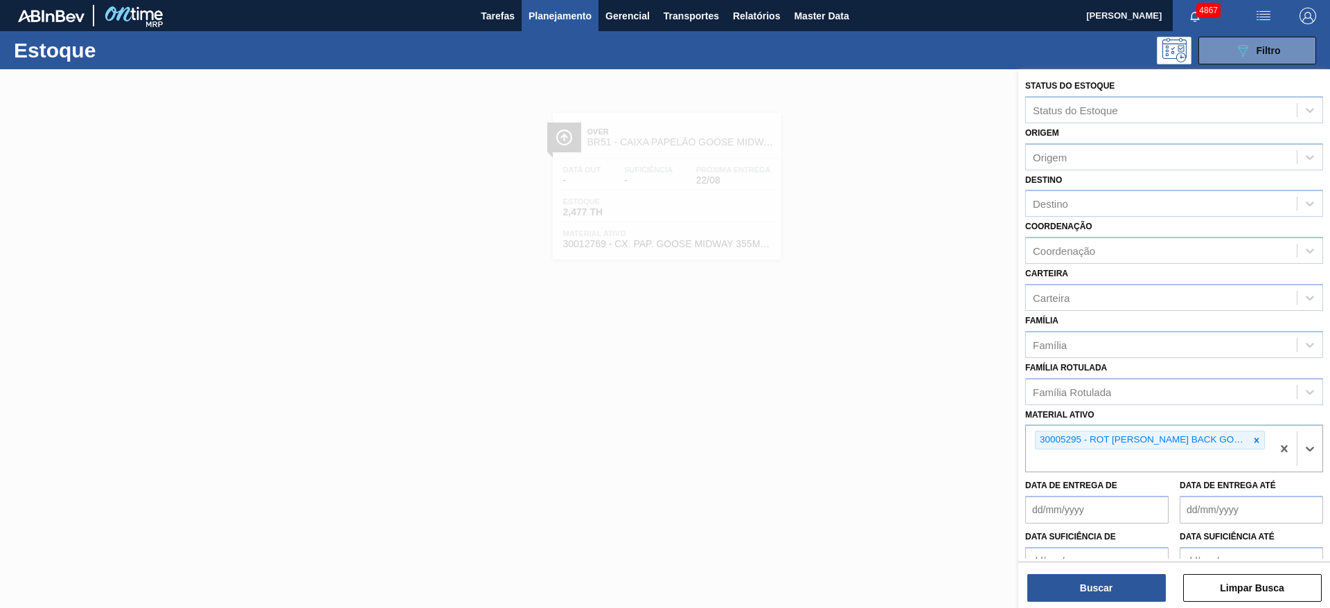
paste ativo "30017215"
type ativo "30017215"
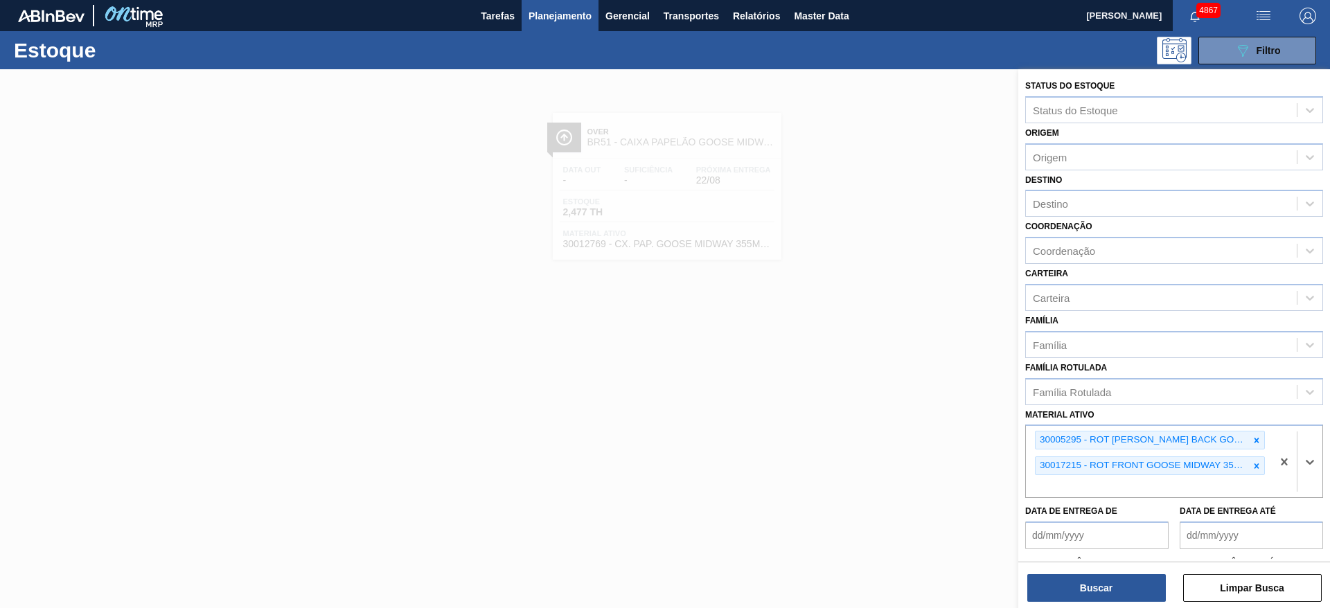
paste ativo "30008127"
type ativo "30008127"
click at [1103, 526] on div "30008127 - ROTULO [PERSON_NAME] NECK GOOSE MIDWAY 355ML" at bounding box center [1174, 519] width 298 height 26
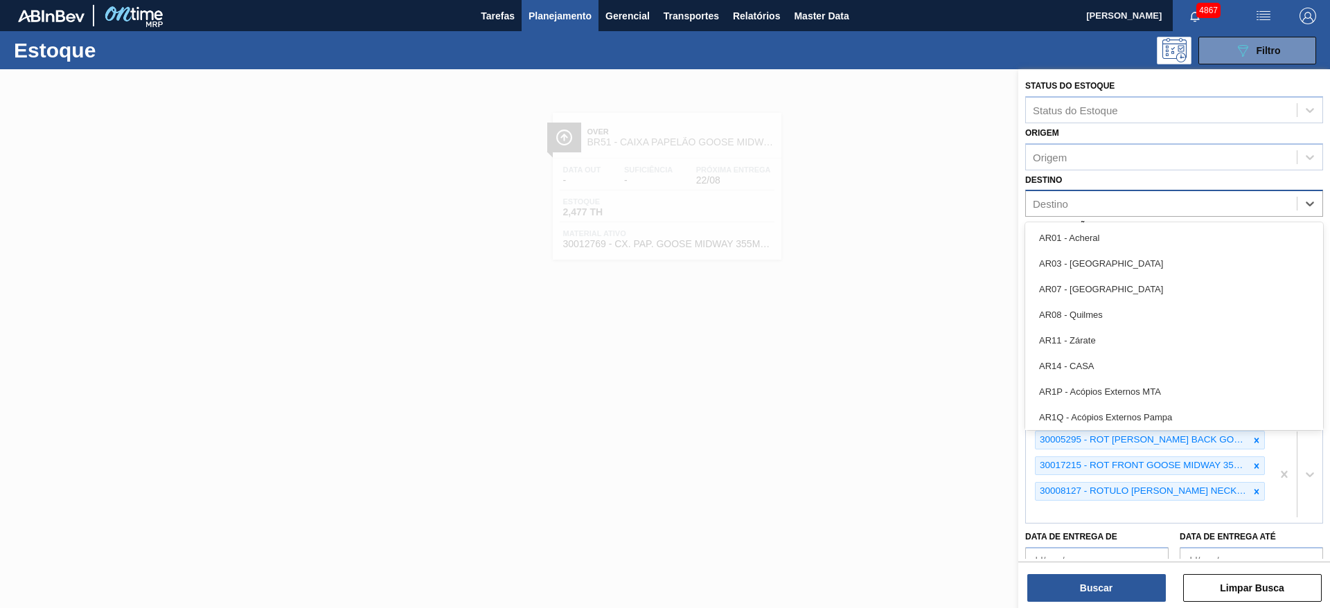
click at [1071, 209] on div "Destino" at bounding box center [1161, 204] width 271 height 20
type input "col"
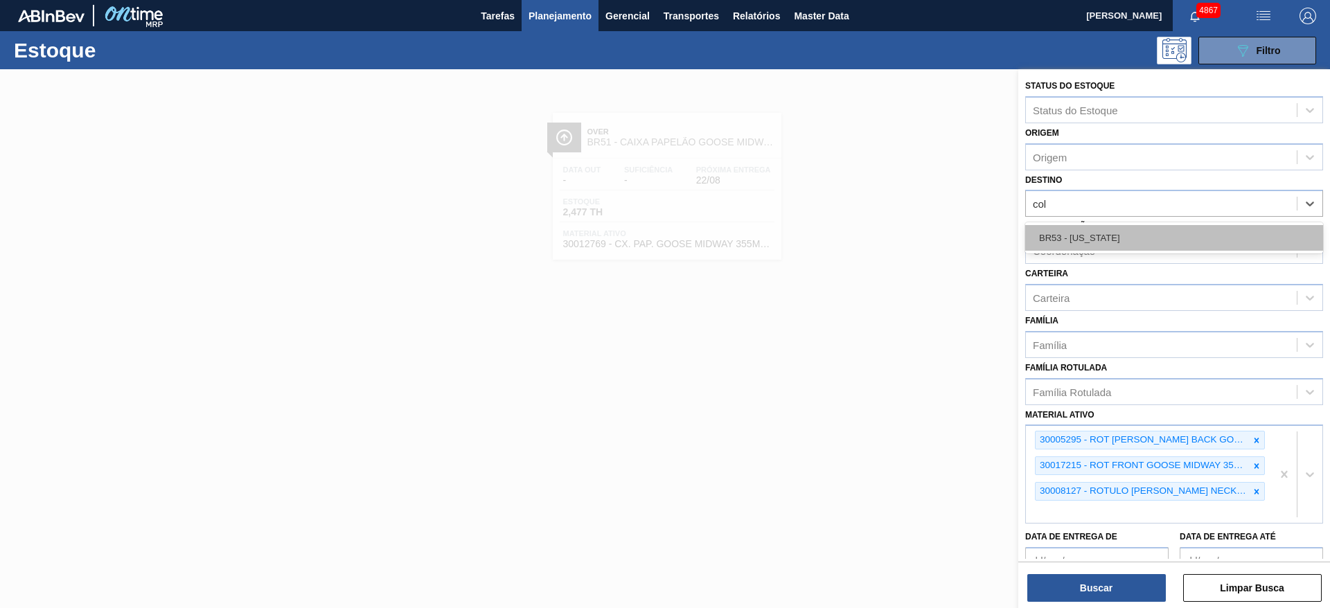
click at [1101, 229] on div "BR53 - [US_STATE]" at bounding box center [1174, 238] width 298 height 26
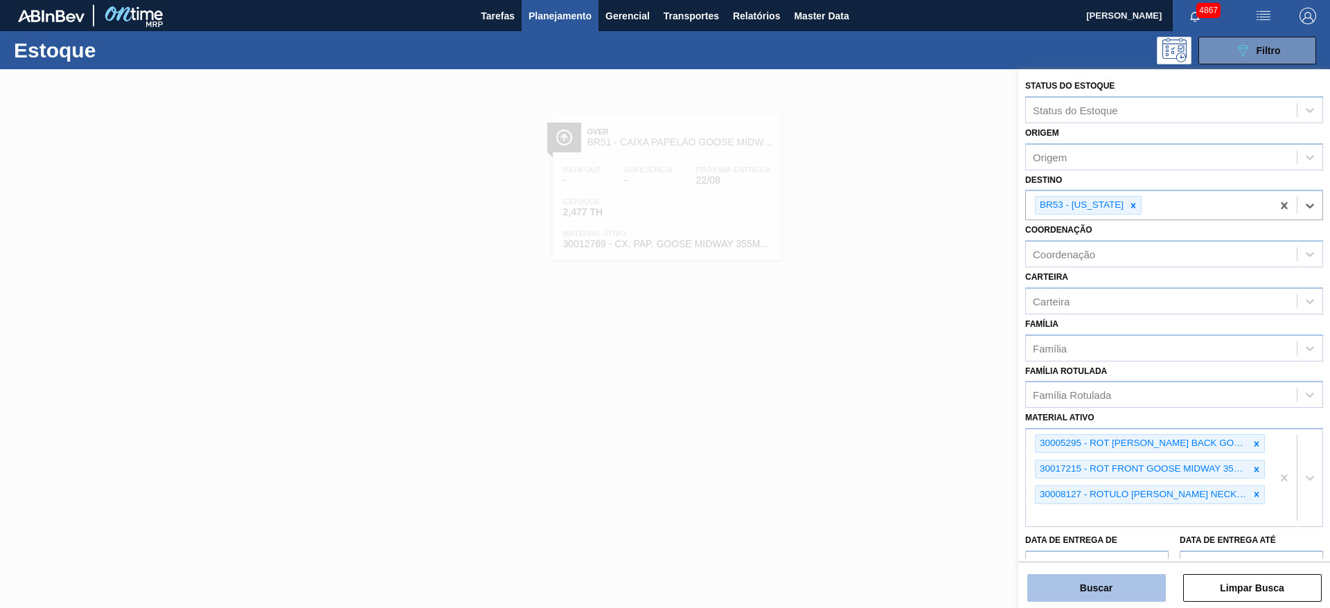
click at [1101, 587] on button "Buscar" at bounding box center [1096, 588] width 139 height 28
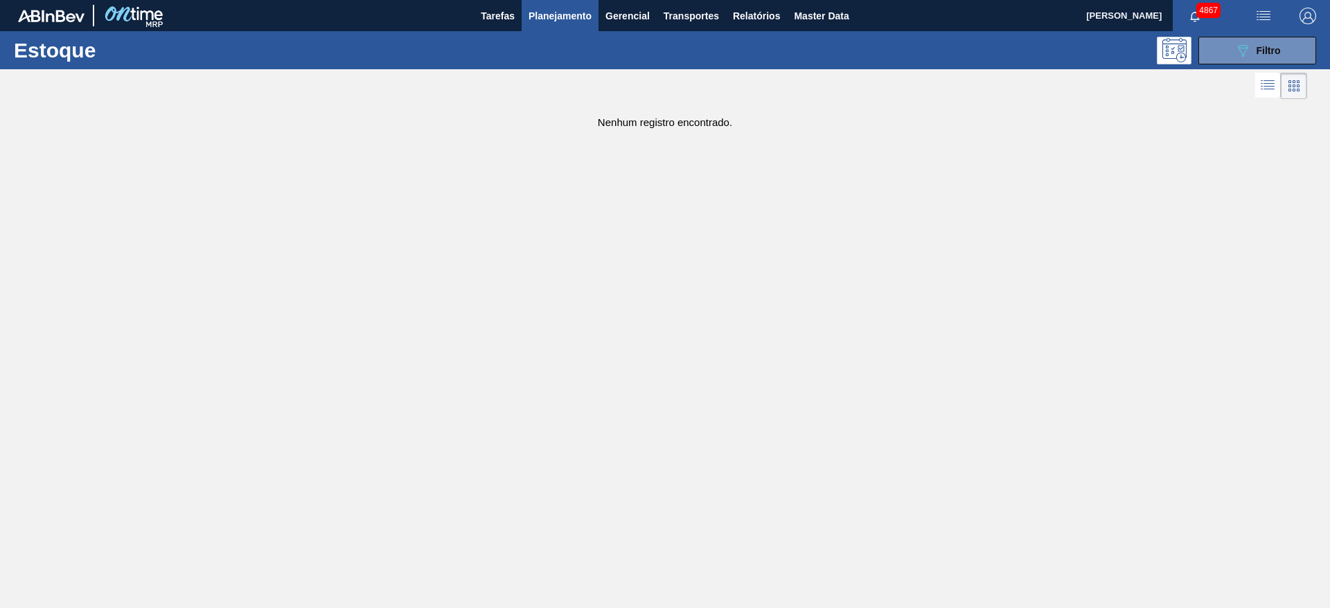
click at [1243, 26] on button "button" at bounding box center [1263, 15] width 44 height 31
click at [1246, 37] on li "Pedido Contingência" at bounding box center [1255, 49] width 127 height 25
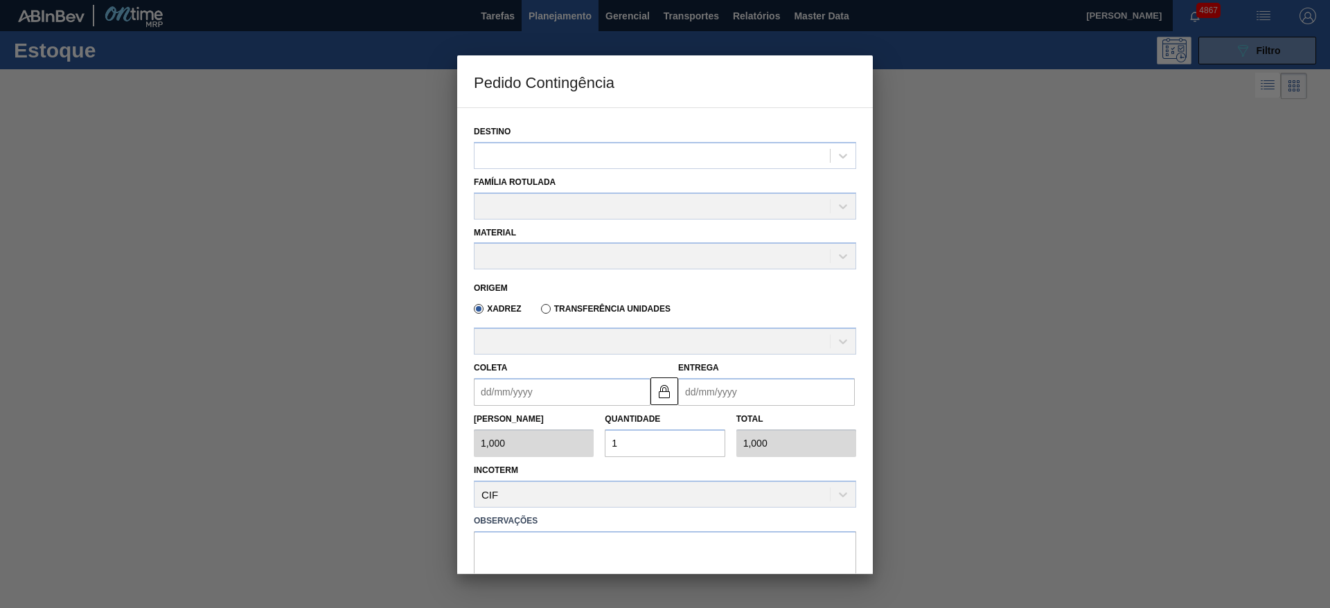
click at [947, 409] on div at bounding box center [665, 304] width 1330 height 608
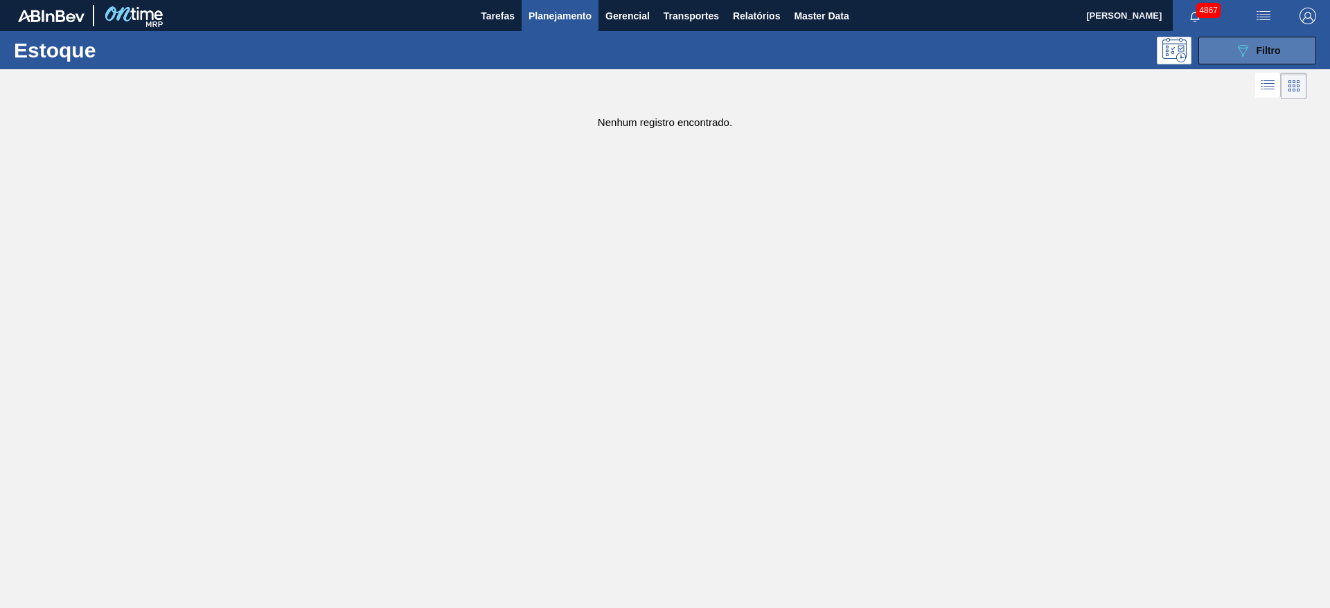
click at [1243, 52] on icon "089F7B8B-B2A5-4AFE-B5C0-19BA573D28AC" at bounding box center [1242, 50] width 17 height 17
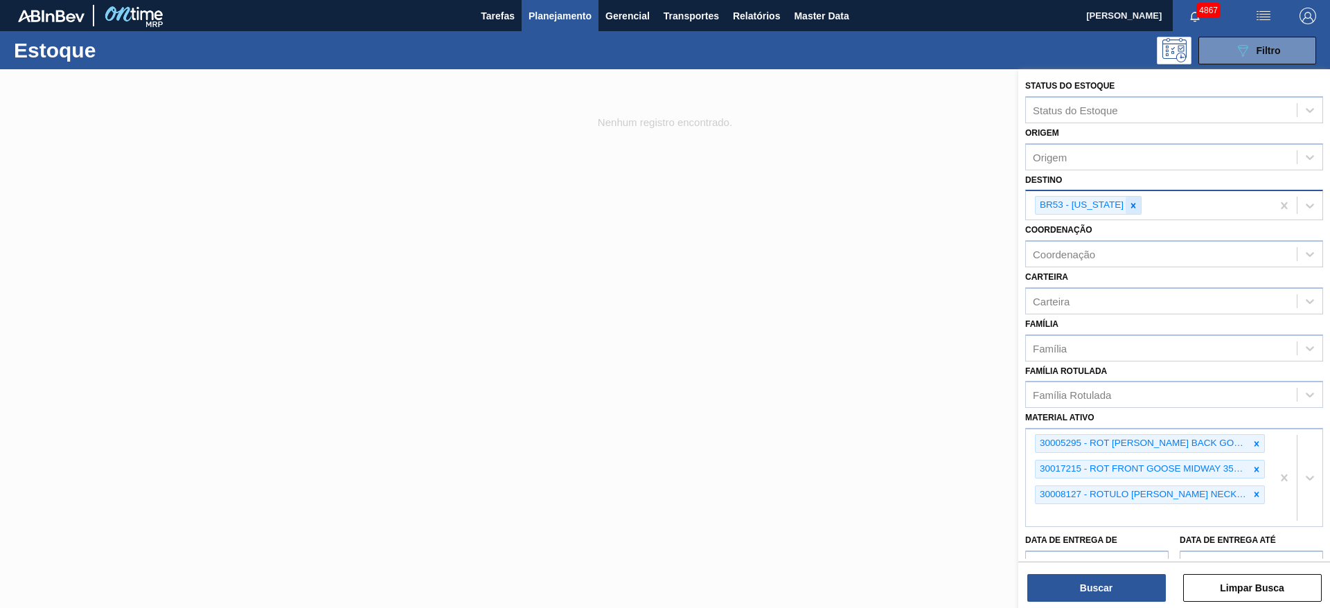
click at [1126, 199] on div at bounding box center [1133, 205] width 15 height 17
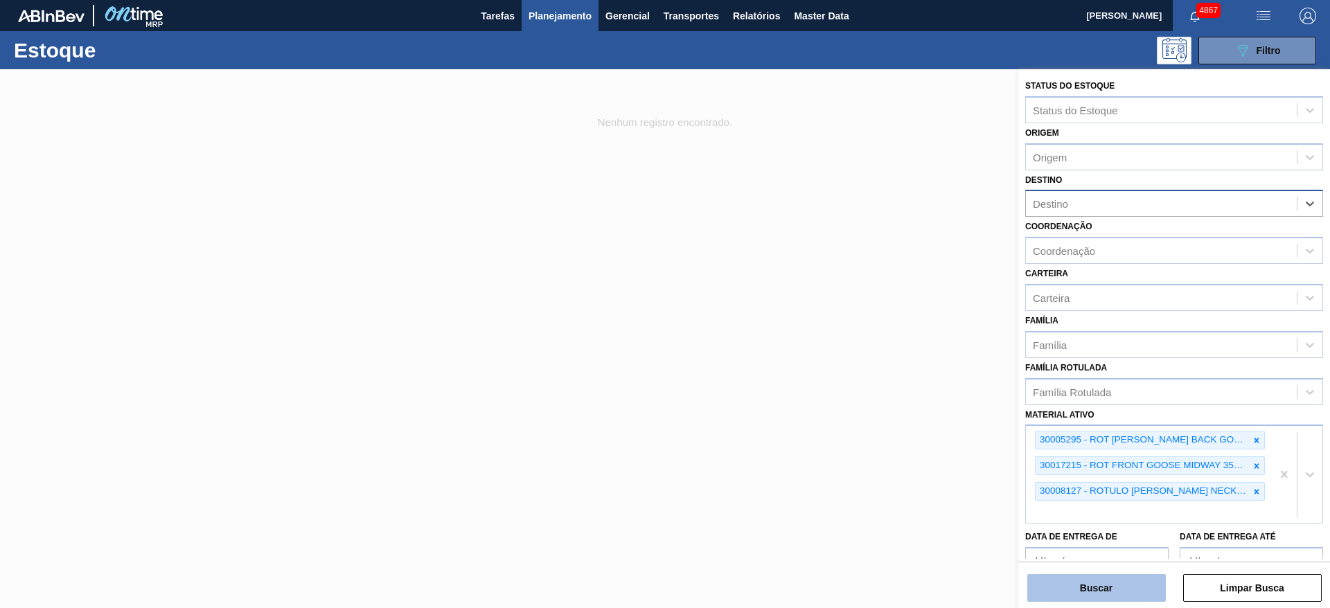
click at [1116, 585] on button "Buscar" at bounding box center [1096, 588] width 139 height 28
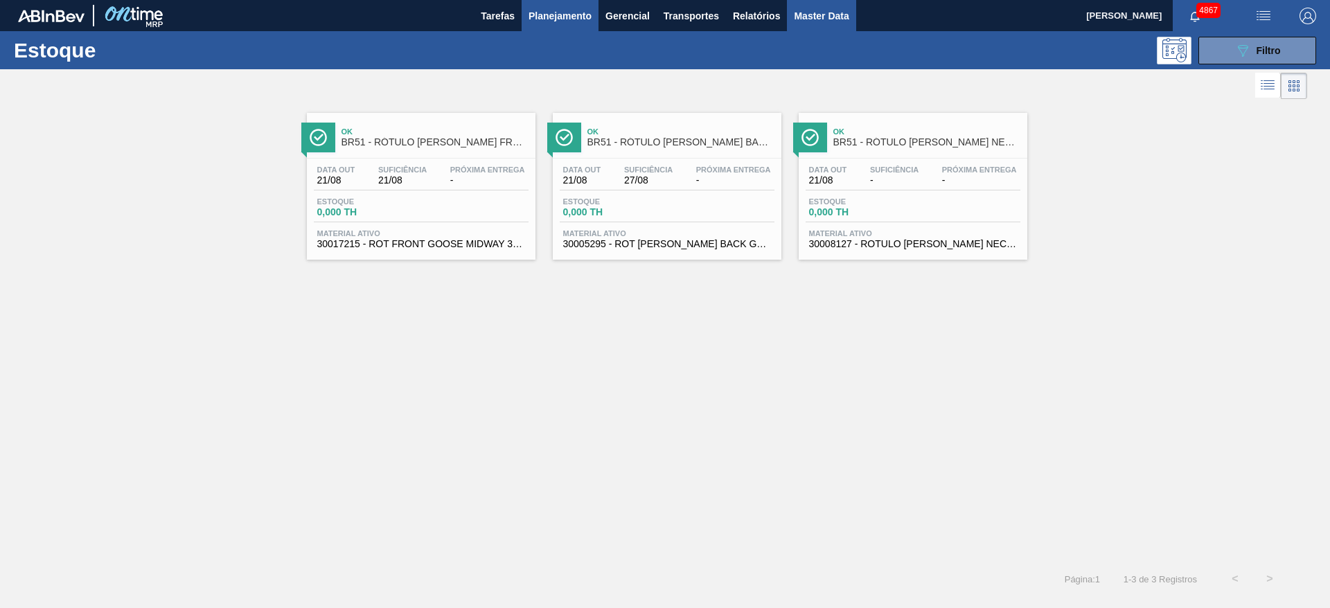
click at [837, 4] on button "Master Data" at bounding box center [821, 15] width 69 height 31
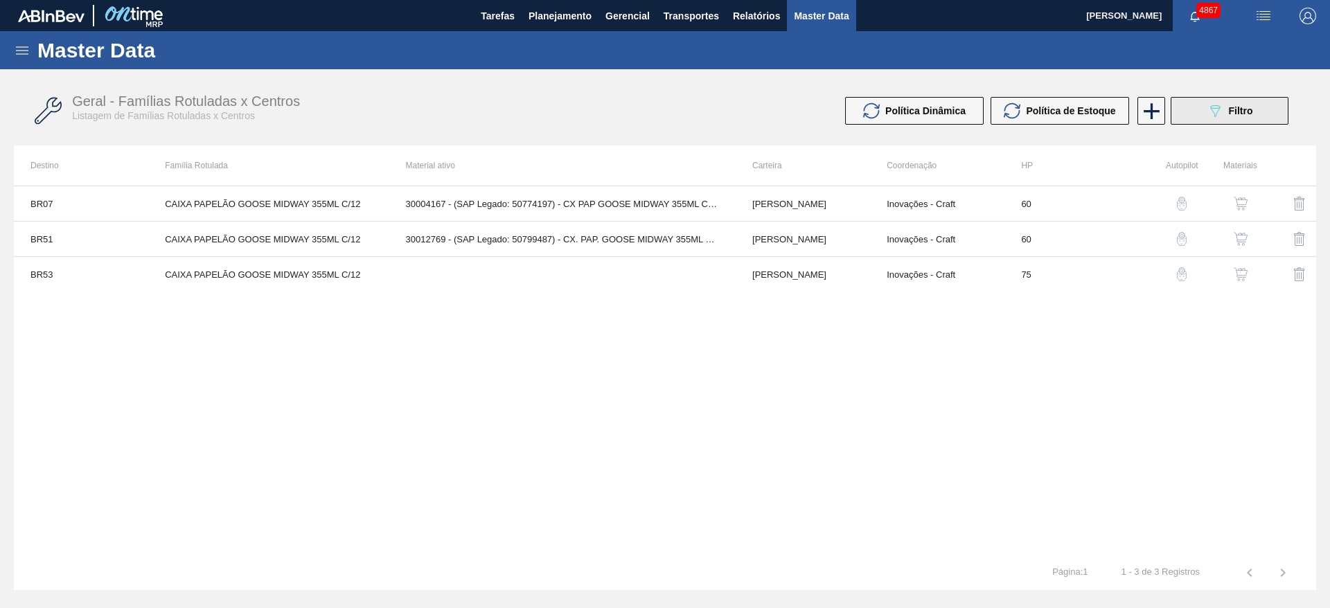
click at [1223, 120] on button "089F7B8B-B2A5-4AFE-B5C0-19BA573D28AC Filtro" at bounding box center [1230, 111] width 118 height 28
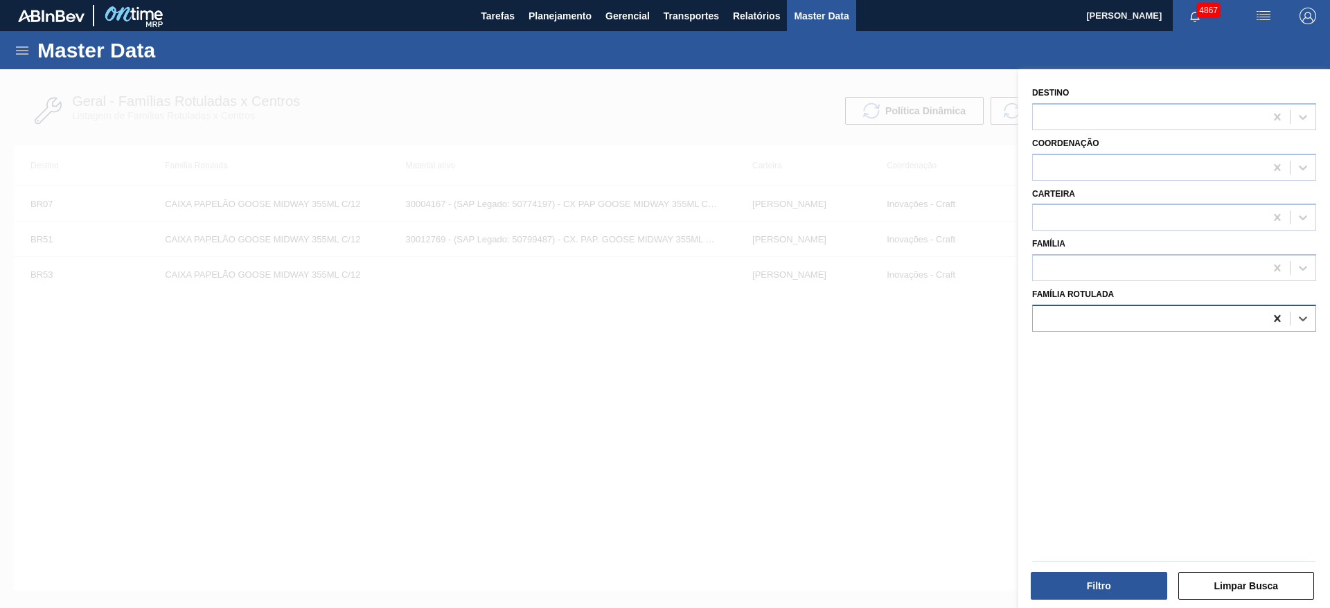
click at [1278, 312] on icon at bounding box center [1277, 319] width 14 height 14
click at [1050, 314] on Rotulada "rotulo [PERSON_NAME] back go" at bounding box center [1086, 318] width 93 height 12
type Rotulada "rótulo [PERSON_NAME] back go"
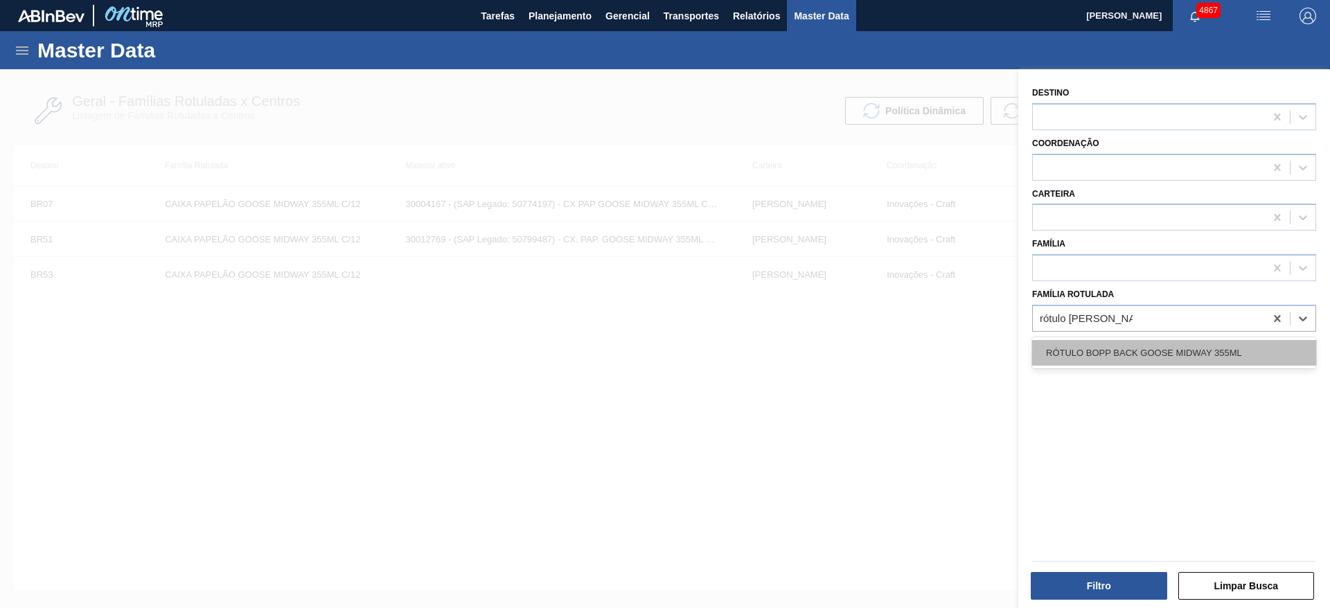
click at [1184, 353] on div "RÓTULO BOPP BACK GOOSE MIDWAY 355ML" at bounding box center [1174, 353] width 284 height 26
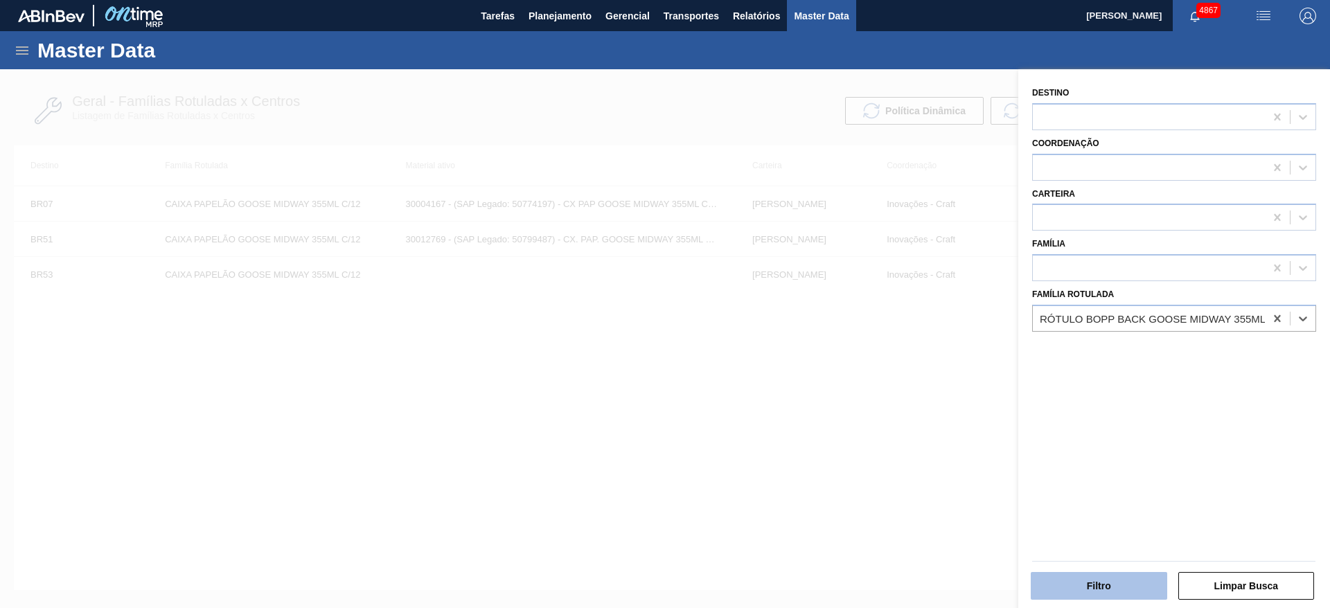
click at [1118, 586] on button "Filtro" at bounding box center [1099, 586] width 136 height 28
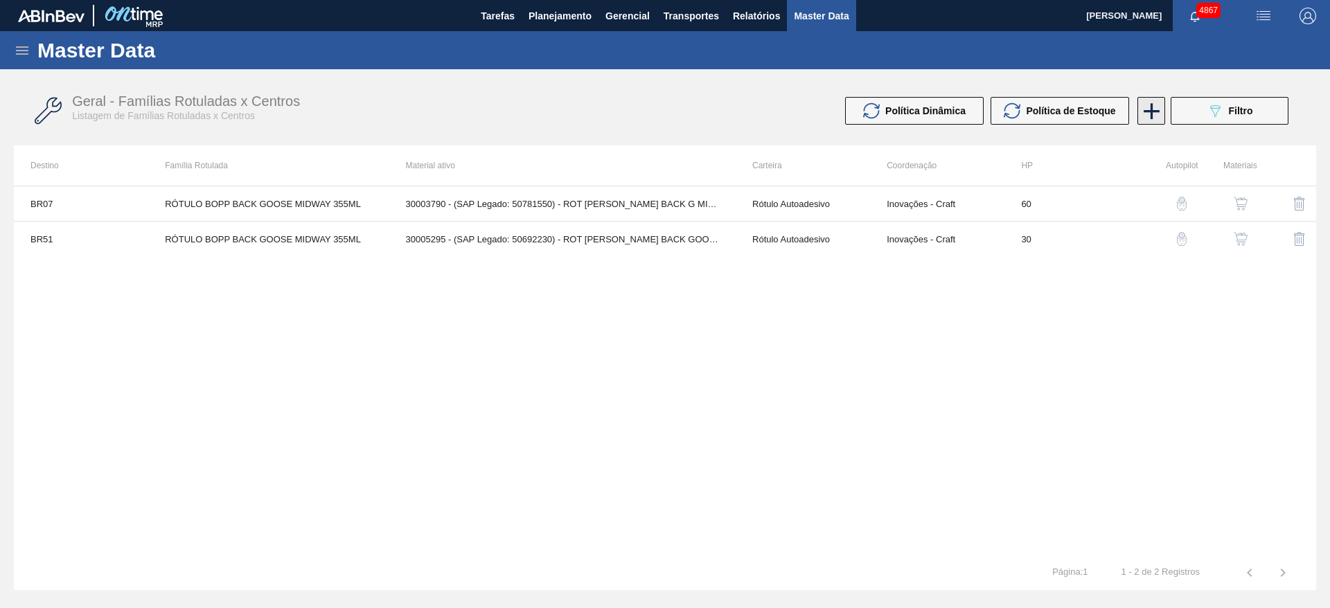
click at [1158, 112] on icon at bounding box center [1152, 111] width 16 height 16
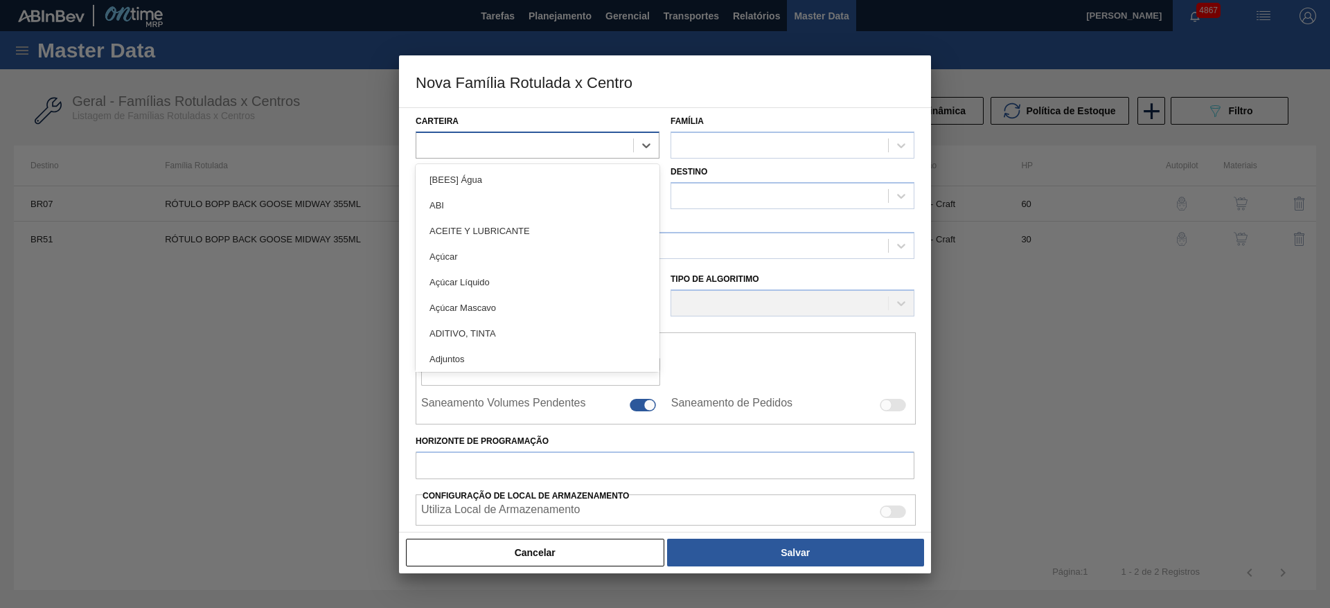
click at [538, 143] on div at bounding box center [524, 145] width 217 height 20
type input "ró"
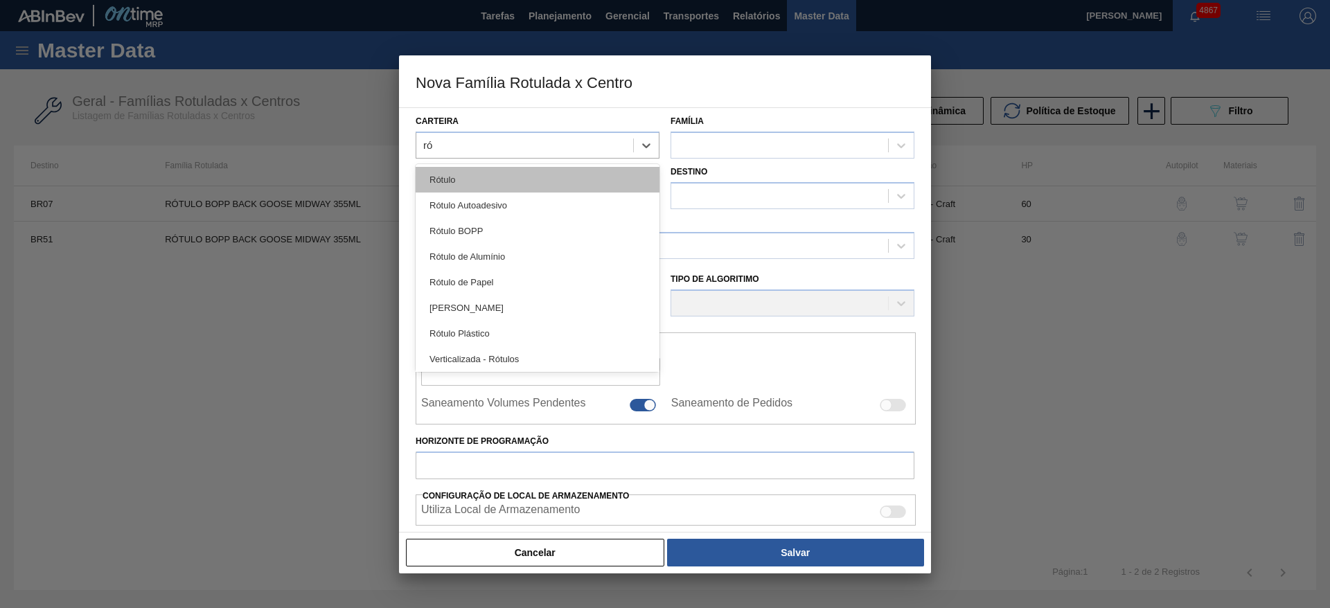
click at [517, 174] on div "Rótulo" at bounding box center [538, 180] width 244 height 26
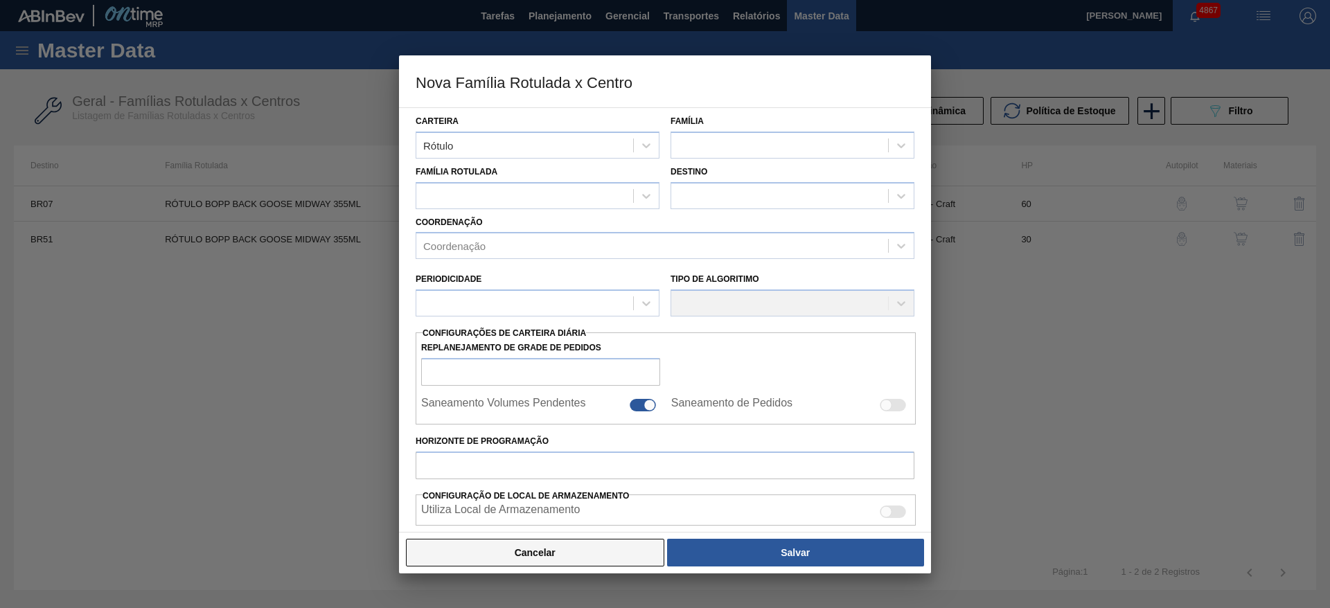
click at [550, 549] on button "Cancelar" at bounding box center [535, 553] width 258 height 28
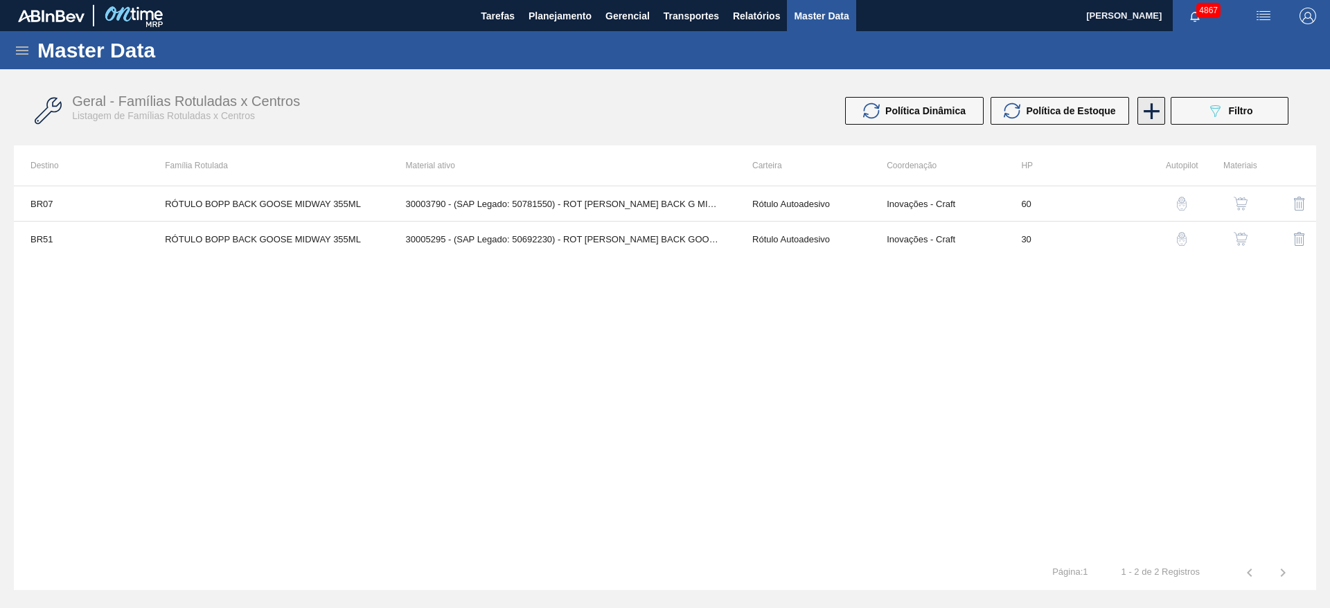
click at [1150, 123] on icon at bounding box center [1151, 111] width 27 height 27
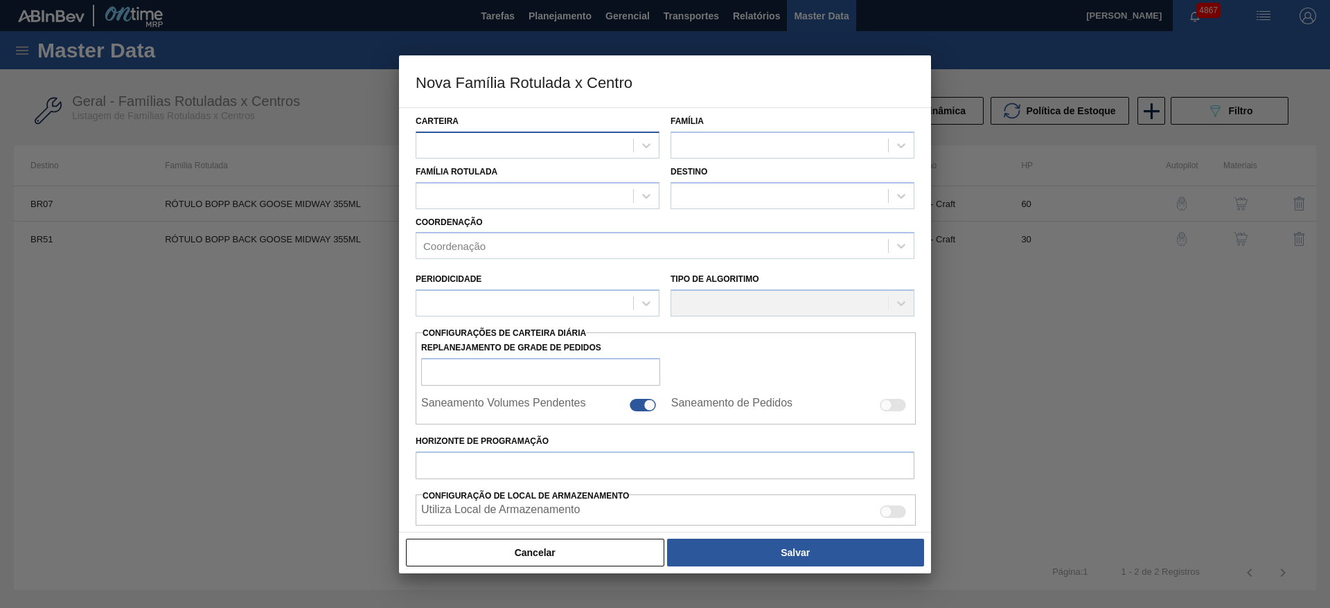
click at [628, 134] on div at bounding box center [538, 145] width 244 height 27
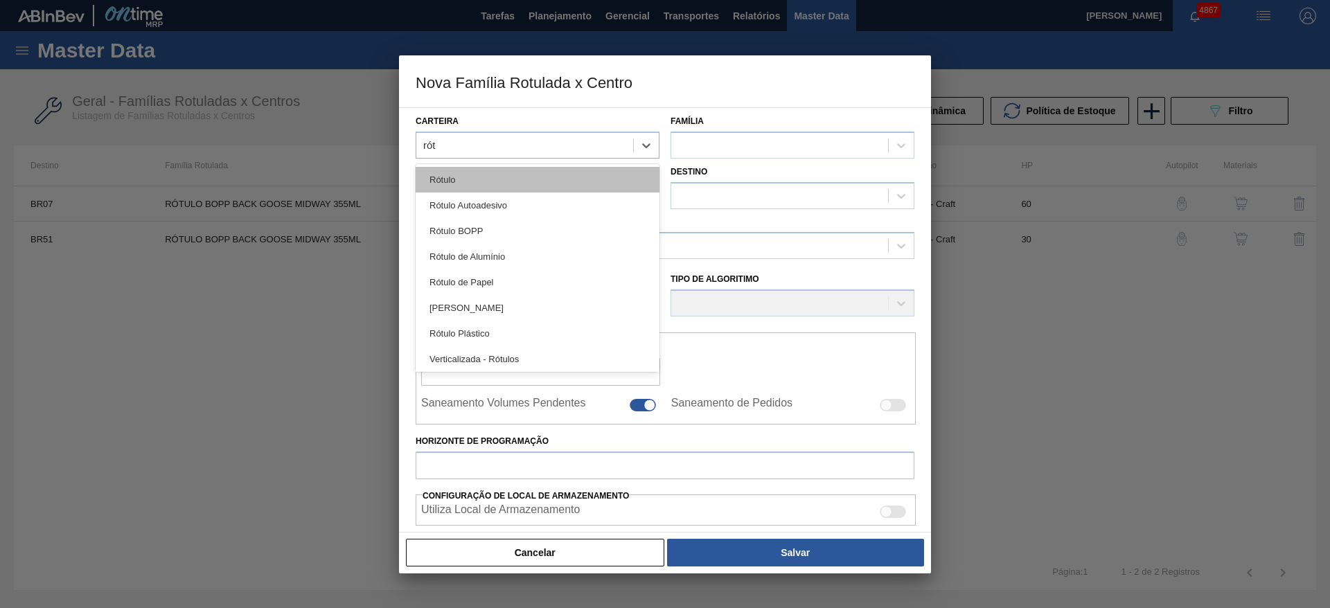
type input "rótu"
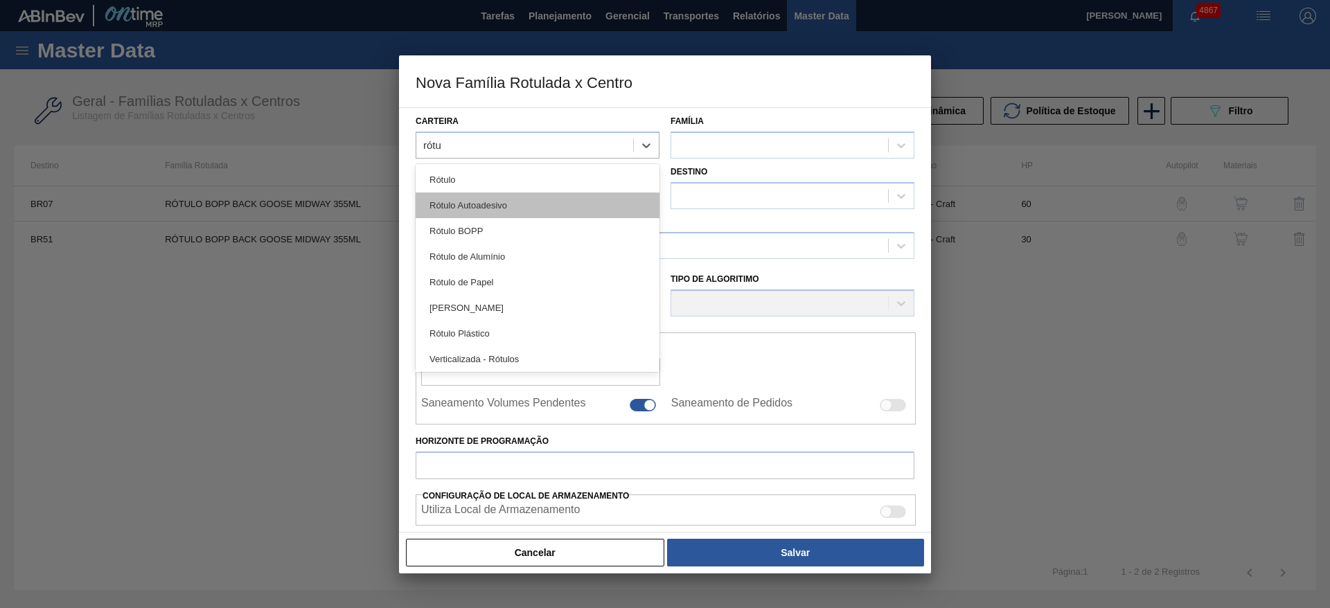
click at [525, 196] on div "Rótulo Autoadesivo" at bounding box center [538, 206] width 244 height 26
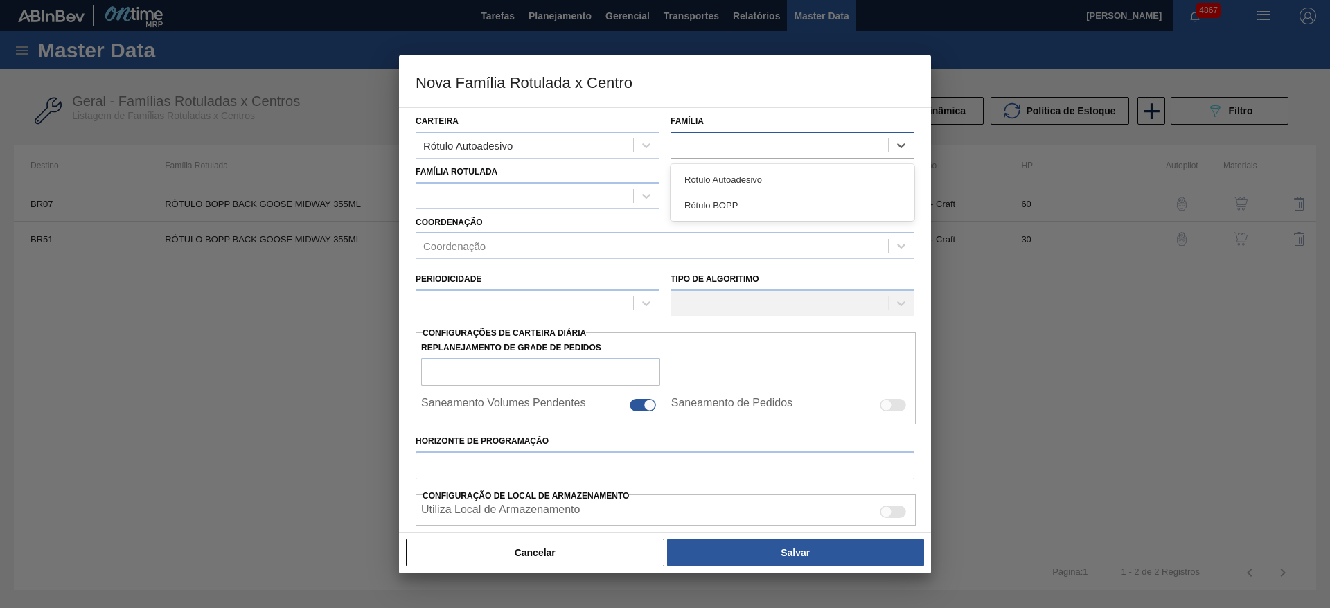
click at [680, 151] on div at bounding box center [779, 145] width 217 height 20
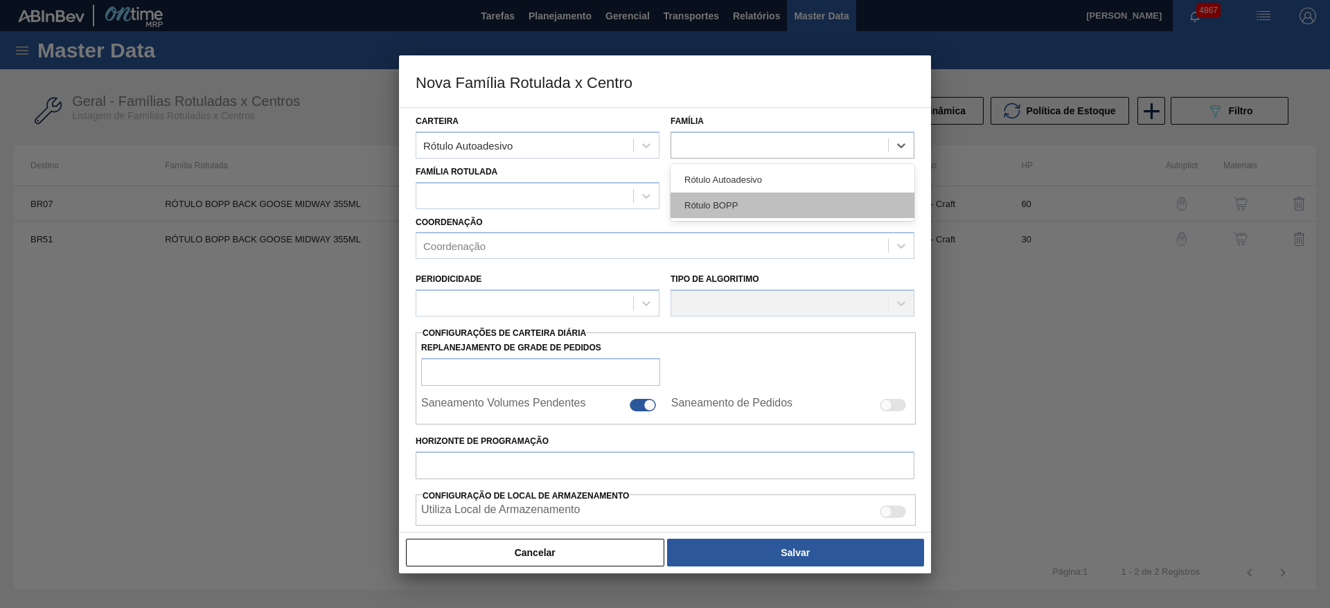
drag, startPoint x: 702, startPoint y: 169, endPoint x: 713, endPoint y: 202, distance: 34.6
click at [713, 202] on div "Rótulo Autoadesivo Rótulo [PERSON_NAME]" at bounding box center [793, 192] width 244 height 57
click at [716, 202] on div "Rótulo BOPP" at bounding box center [793, 206] width 244 height 26
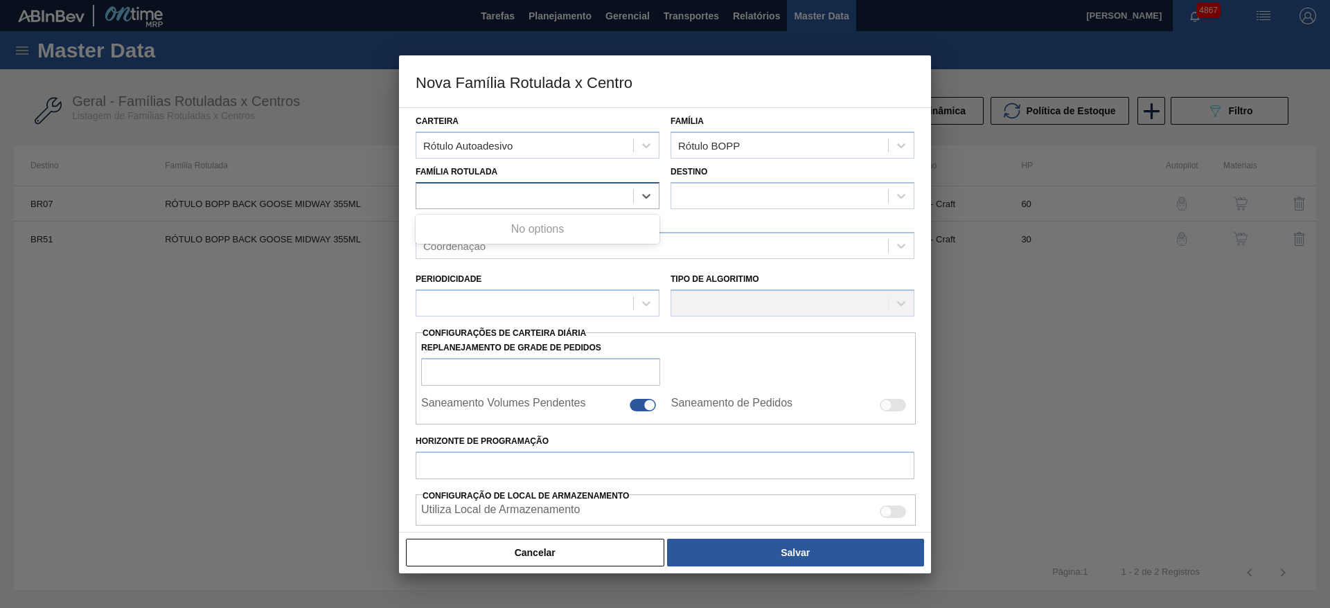
click at [614, 188] on div at bounding box center [524, 196] width 217 height 20
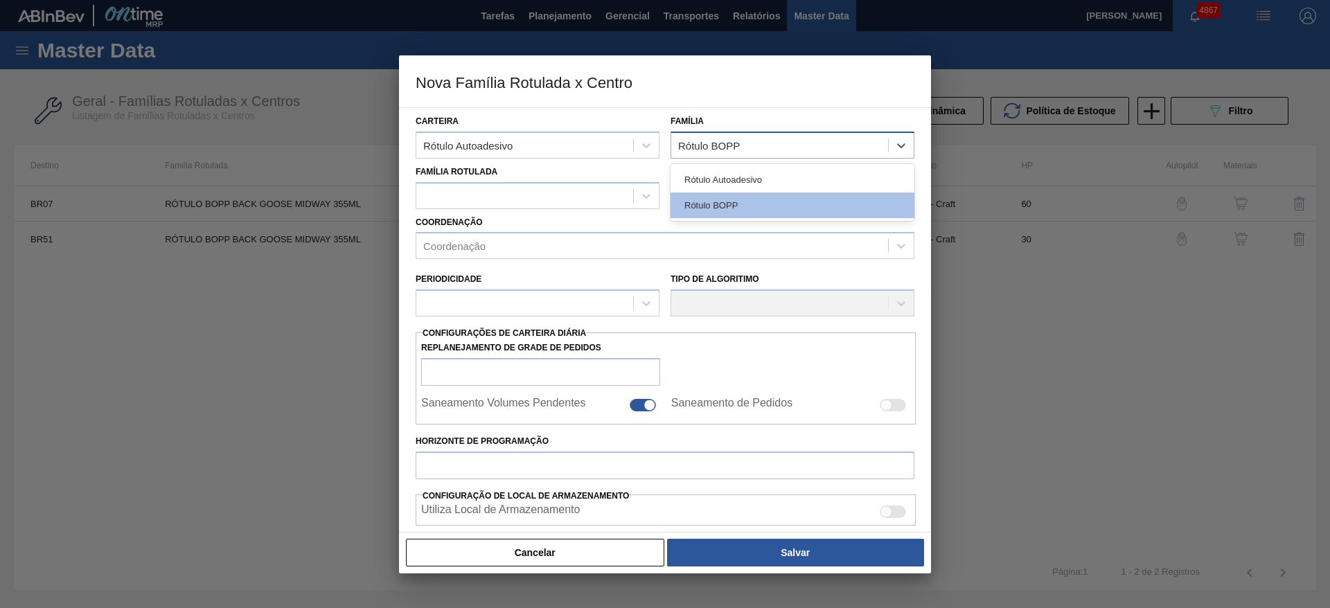
click at [708, 145] on div "Rótulo BOPP" at bounding box center [709, 145] width 62 height 12
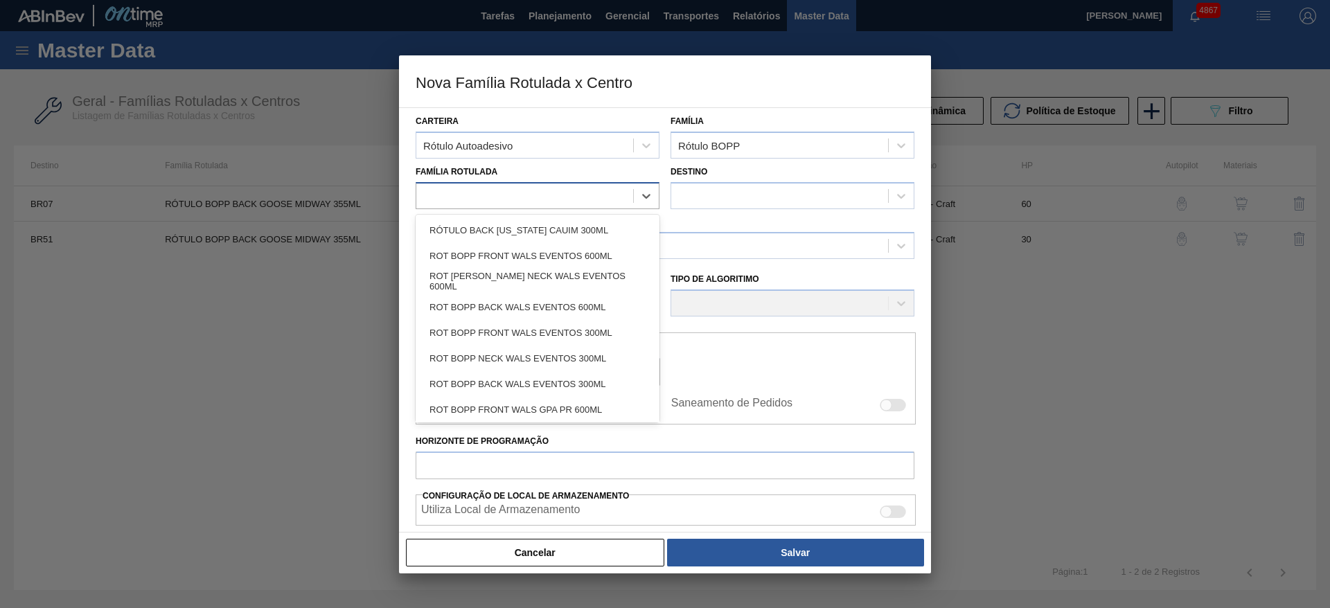
click at [630, 198] on div at bounding box center [524, 196] width 217 height 20
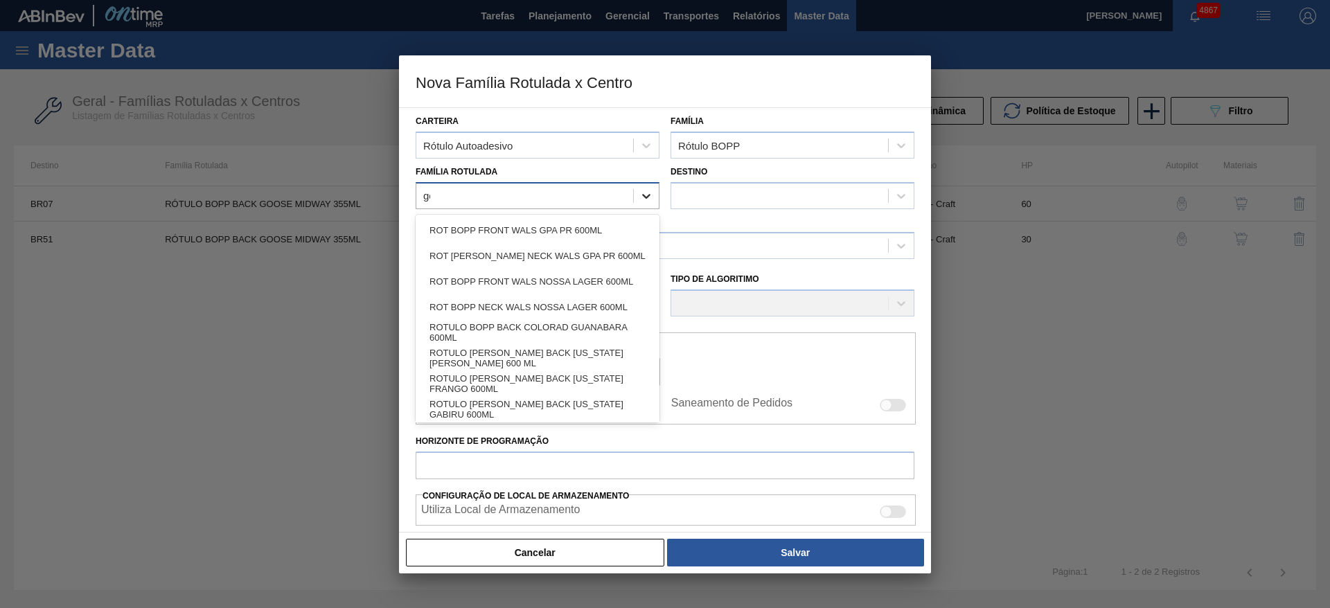
type Rotulada "goo"
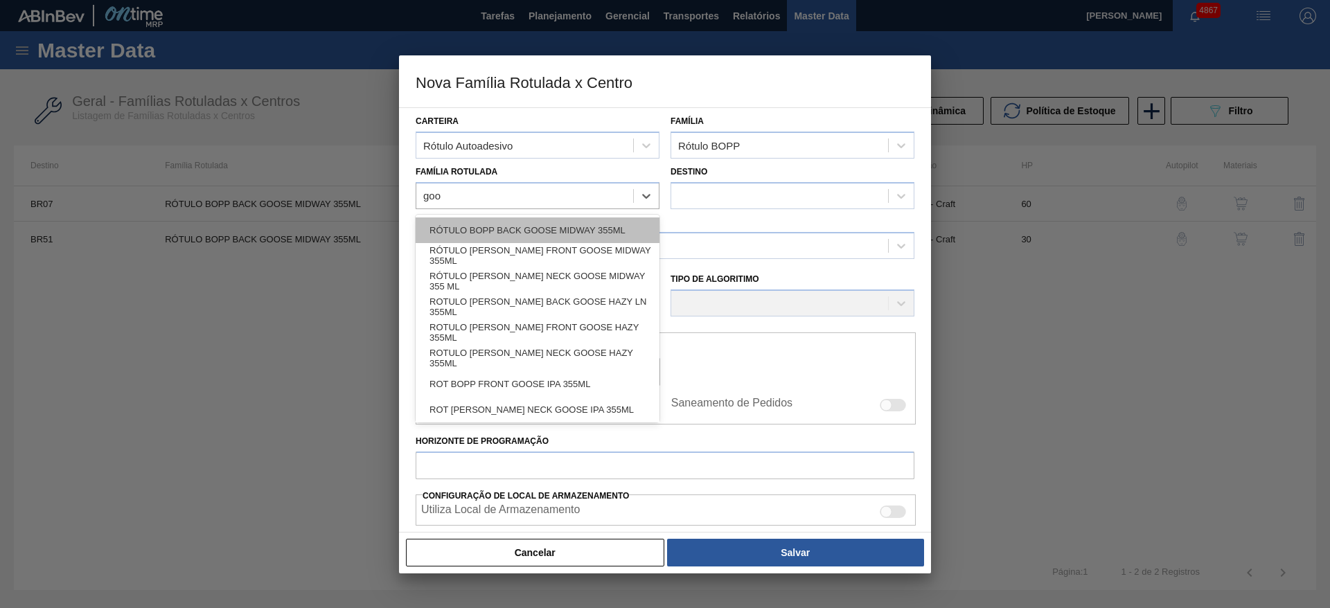
click at [622, 235] on div "RÓTULO BOPP BACK GOOSE MIDWAY 355ML" at bounding box center [538, 231] width 244 height 26
checkbox input "false"
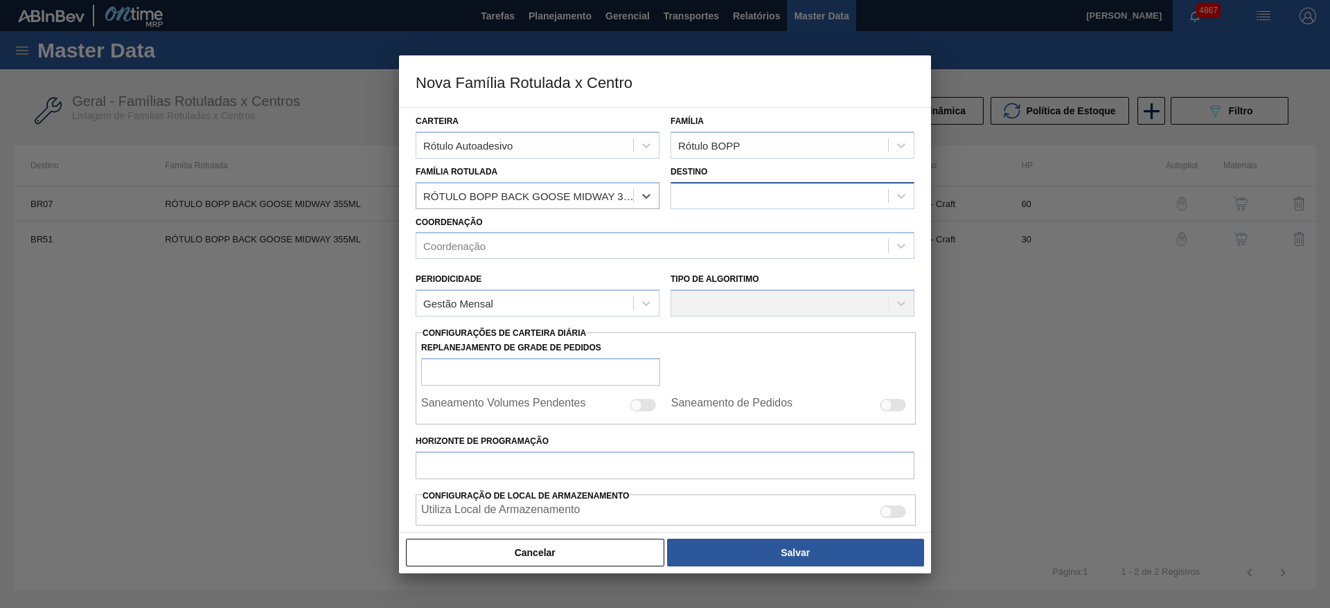
click at [693, 201] on div at bounding box center [779, 196] width 217 height 20
type input "colo"
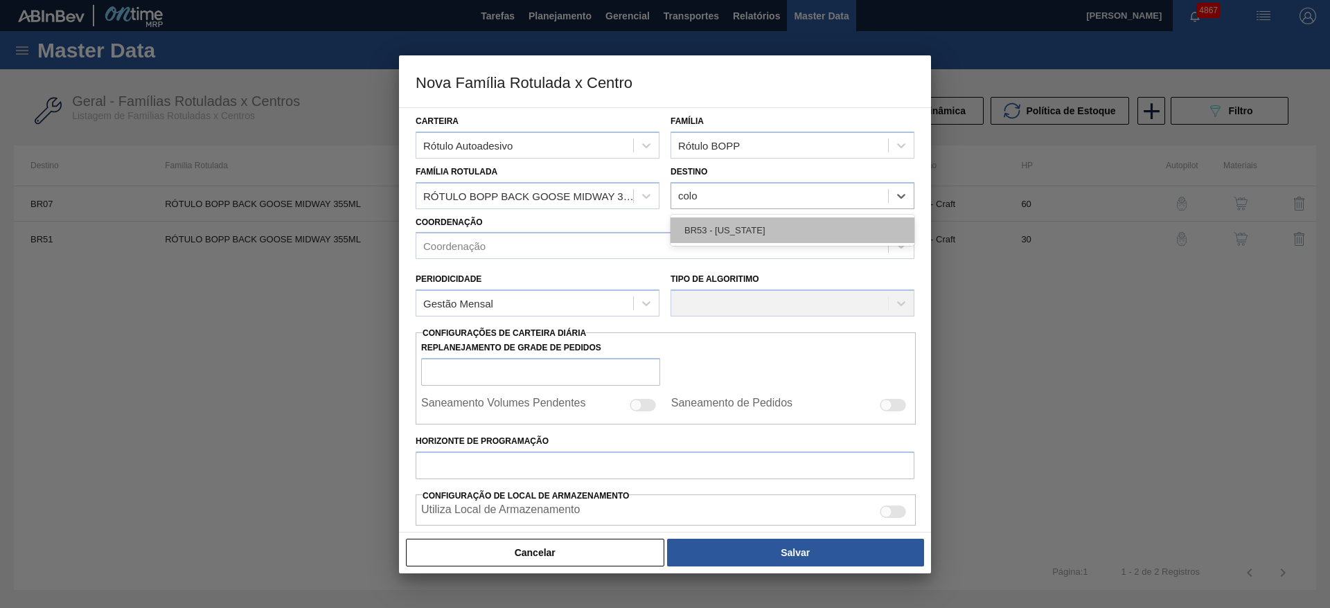
click at [700, 223] on div "BR53 - [US_STATE]" at bounding box center [793, 231] width 244 height 26
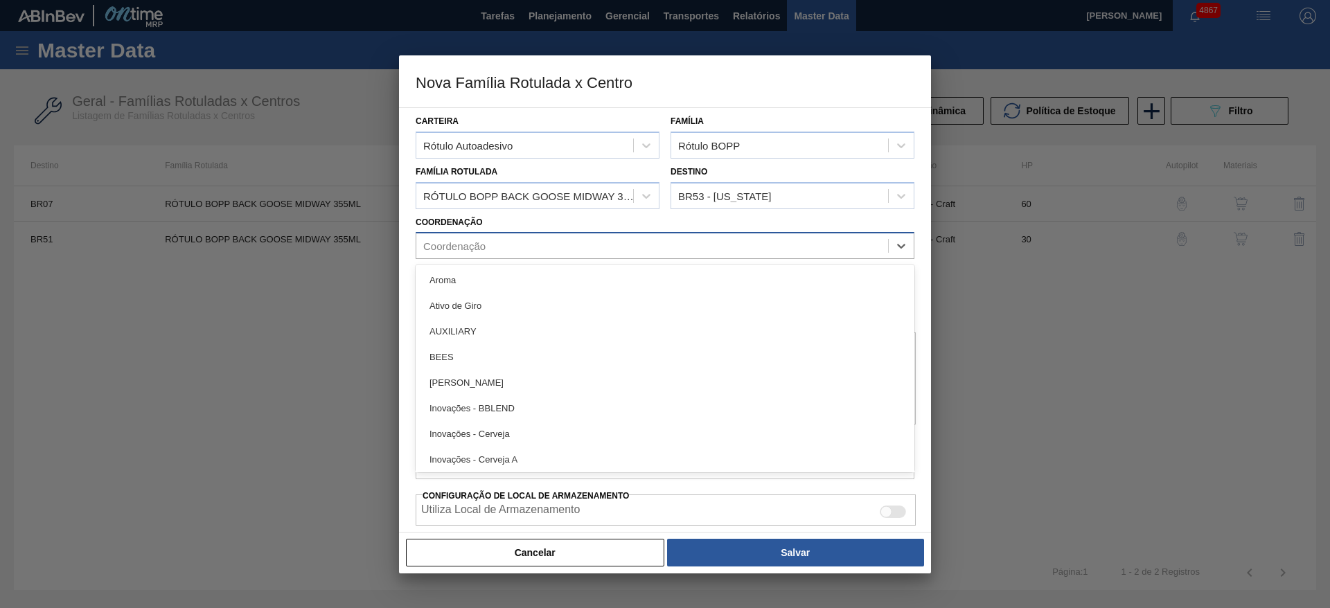
click at [653, 244] on div "Coordenação" at bounding box center [652, 246] width 472 height 20
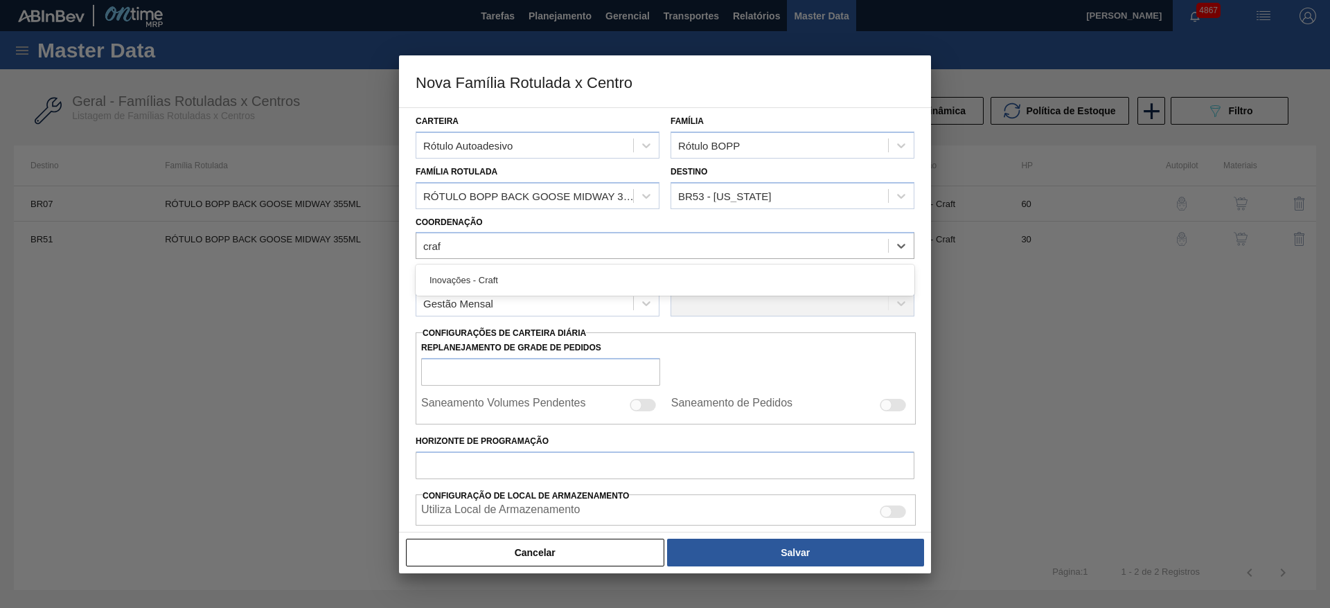
type input "craft"
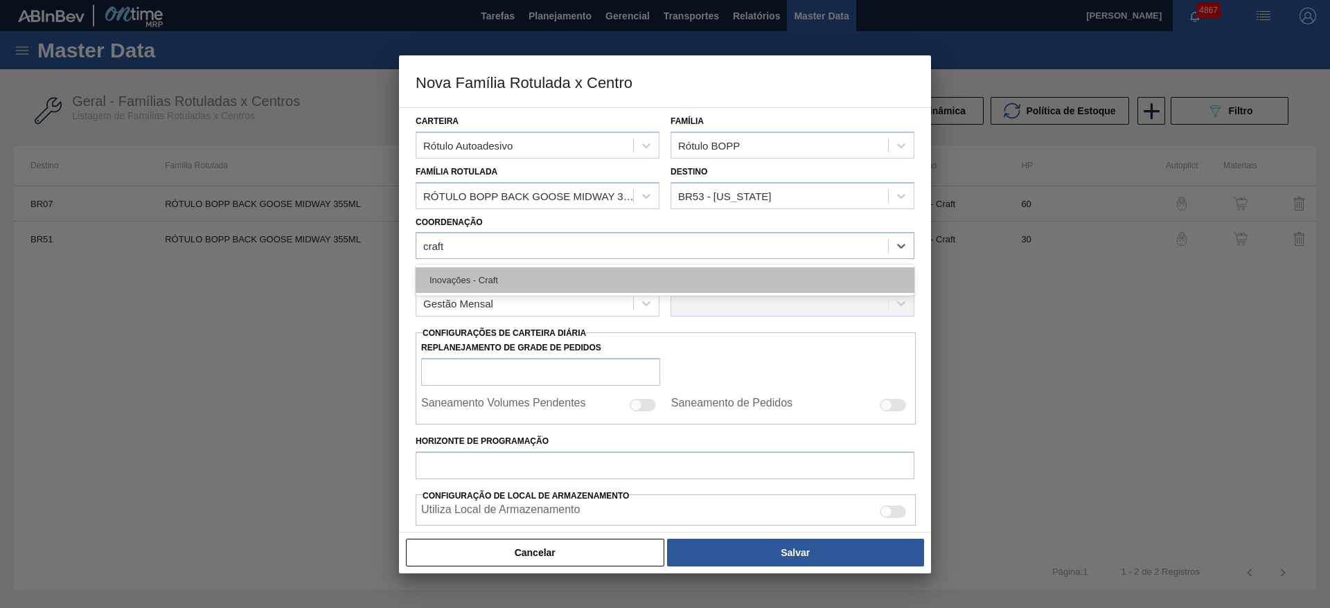
click at [624, 272] on div "Inovações - Craft" at bounding box center [665, 280] width 499 height 26
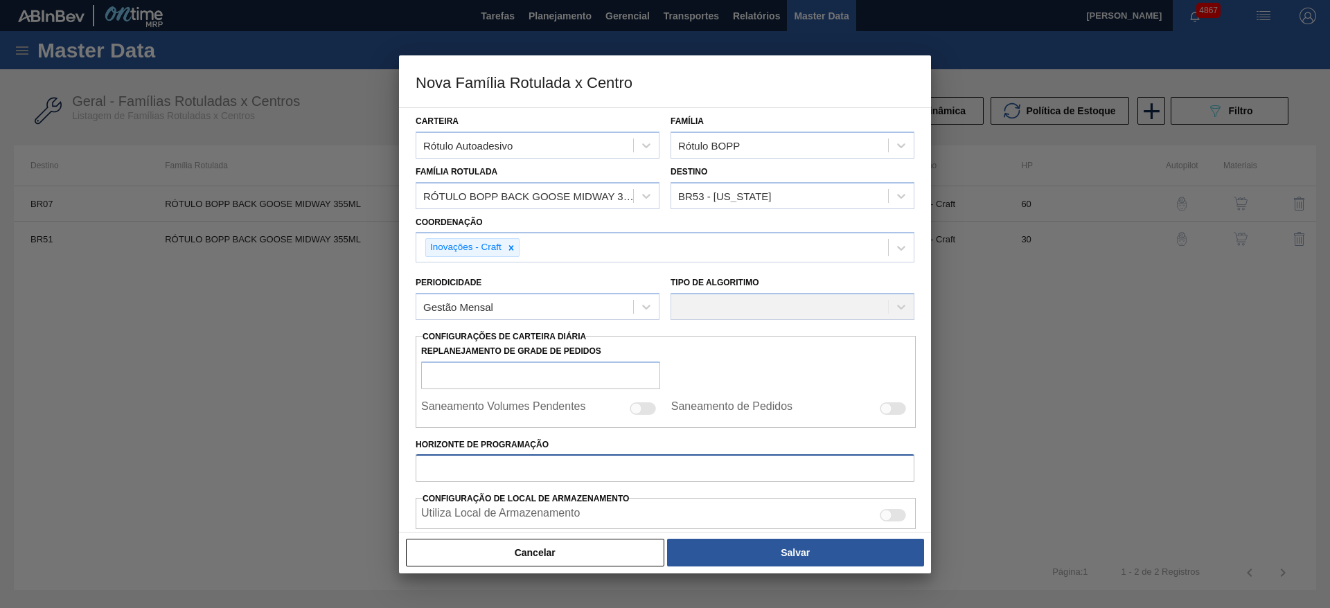
click at [603, 454] on input "Horizonte de Programação" at bounding box center [665, 468] width 499 height 28
type input "70"
click at [576, 305] on div "Gestão Mensal" at bounding box center [524, 307] width 217 height 20
click at [557, 333] on div "Gestão Mensal" at bounding box center [538, 341] width 244 height 26
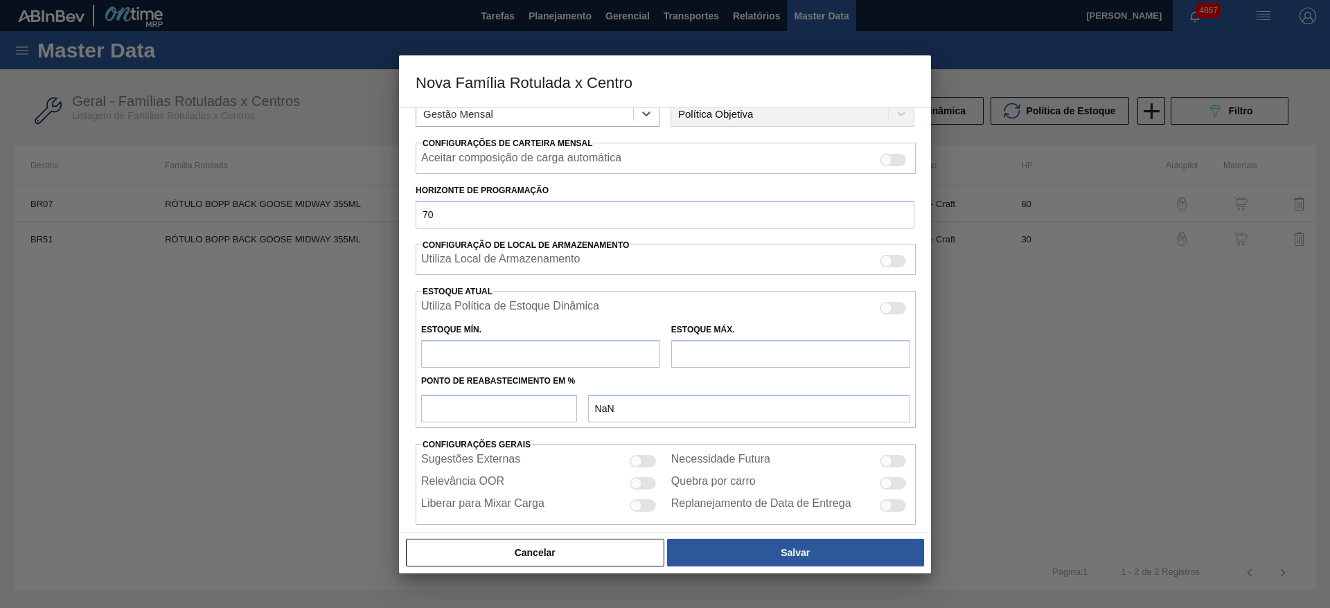
scroll to position [208, 0]
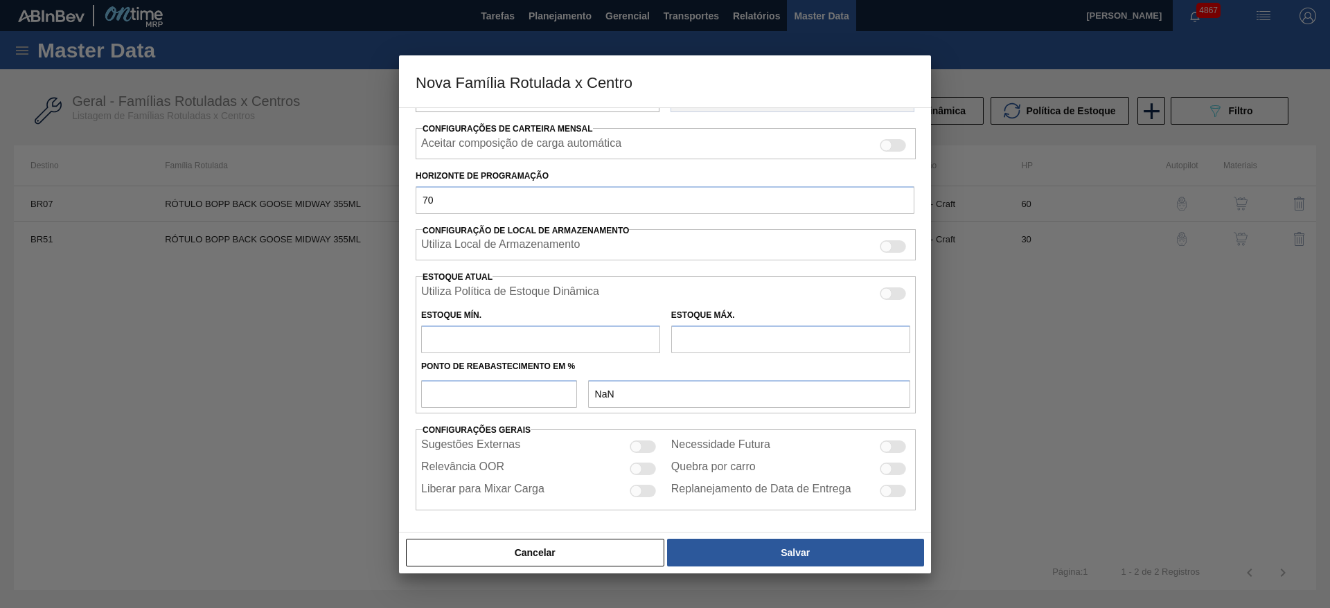
click at [569, 339] on input "text" at bounding box center [540, 340] width 239 height 28
type input "0"
type input "0,000"
type input "0"
click at [691, 346] on input "text" at bounding box center [790, 340] width 239 height 28
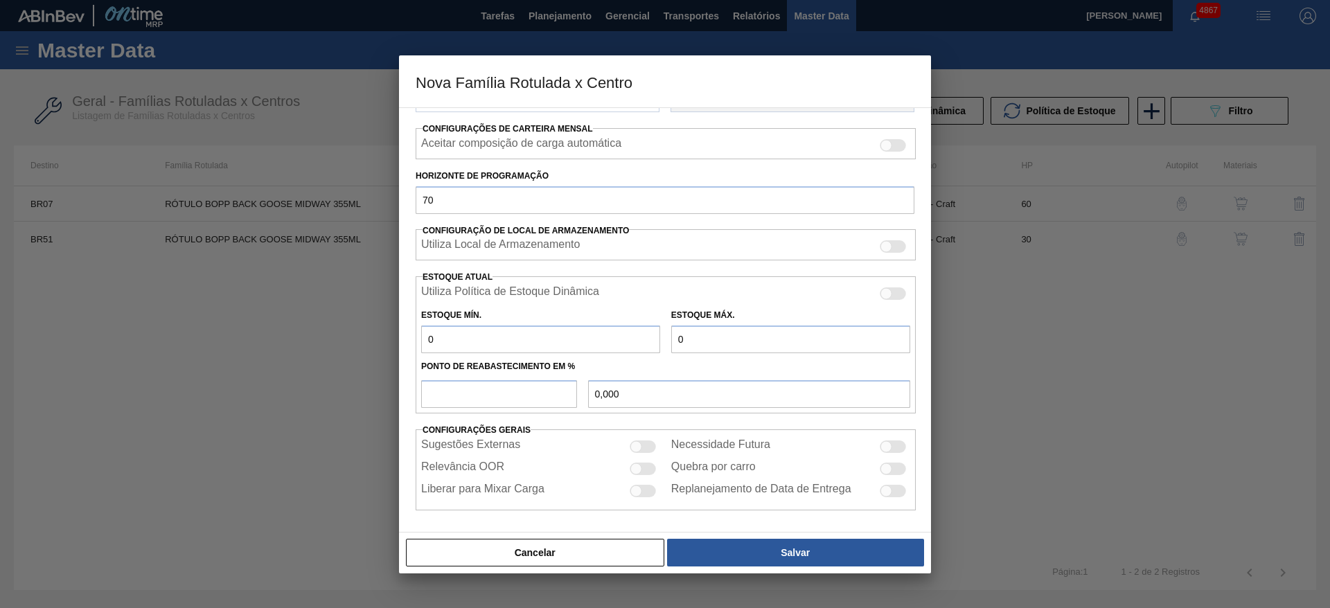
type input "0"
click at [537, 388] on input "number" at bounding box center [499, 394] width 156 height 28
type input "0"
click at [890, 452] on div at bounding box center [893, 447] width 26 height 12
checkbox input "true"
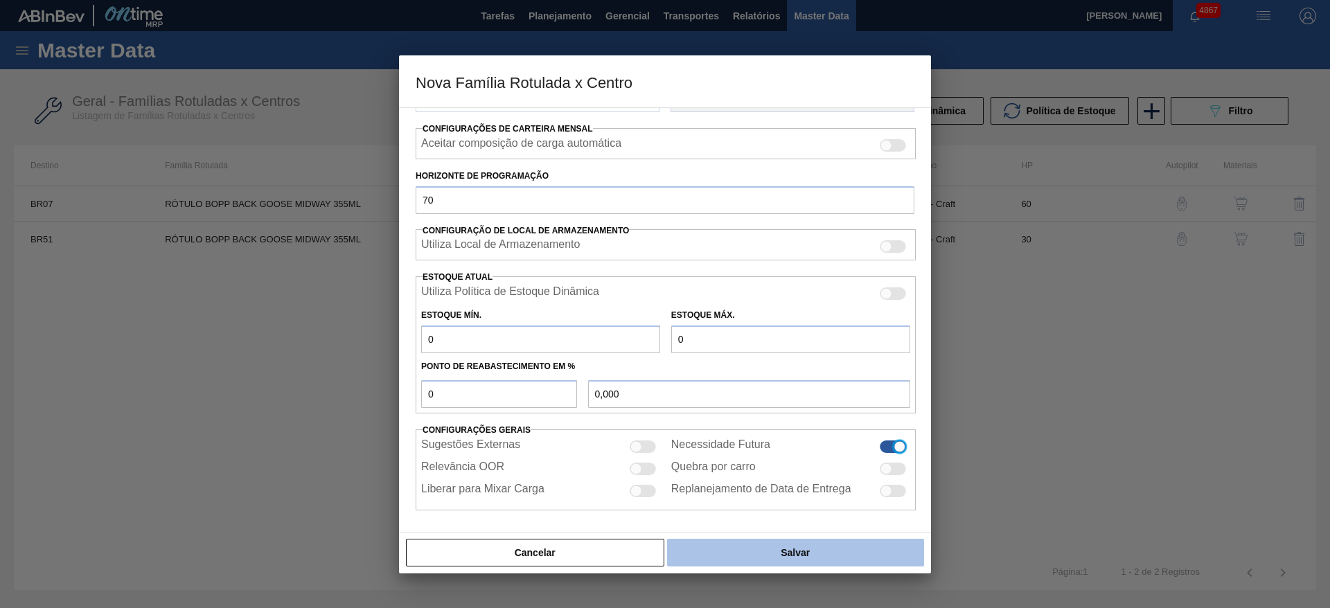
click at [849, 544] on button "Salvar" at bounding box center [795, 553] width 257 height 28
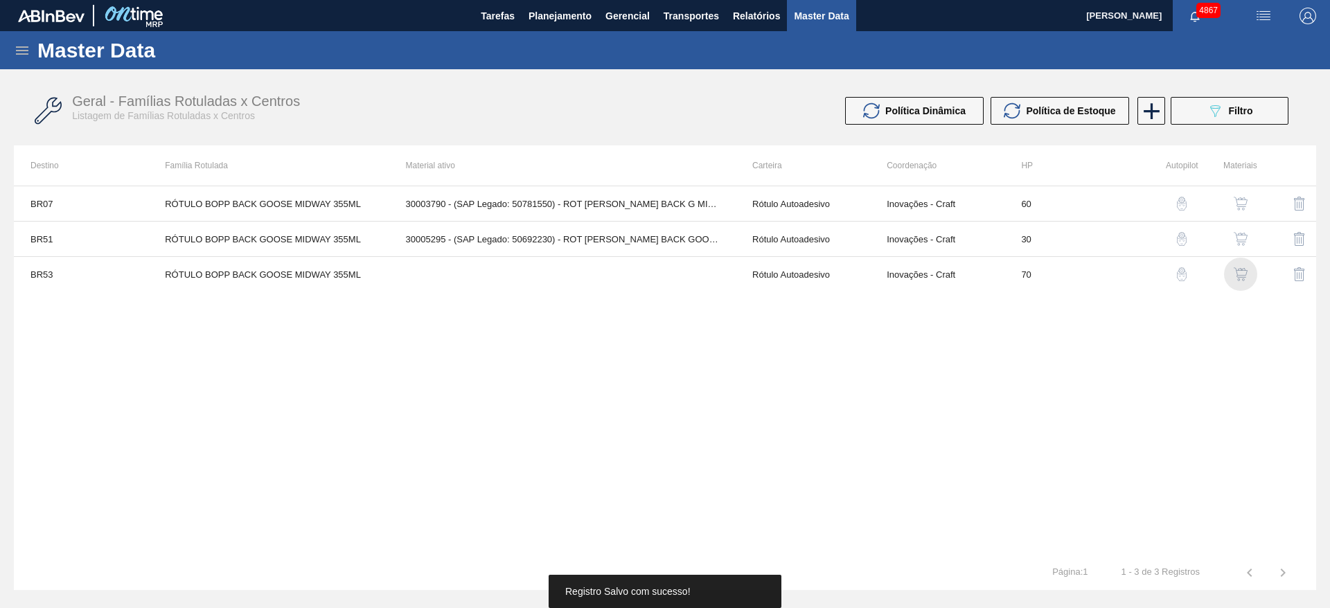
click at [1237, 268] on img "button" at bounding box center [1241, 274] width 14 height 14
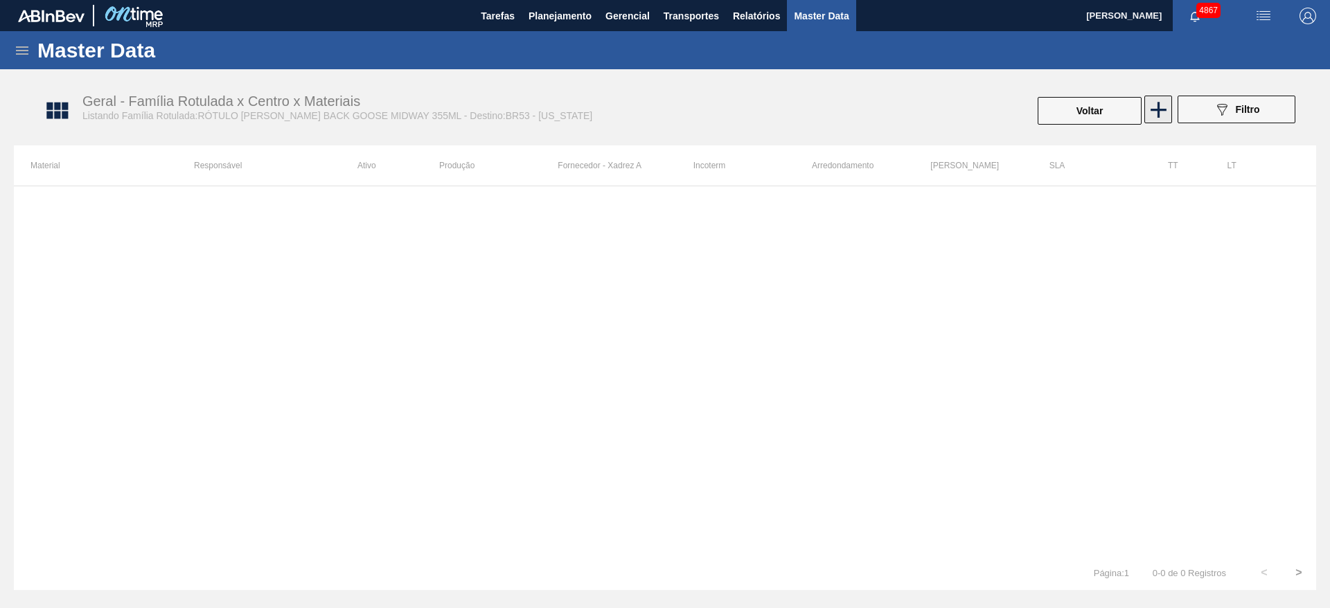
click at [1159, 118] on icon at bounding box center [1158, 109] width 27 height 27
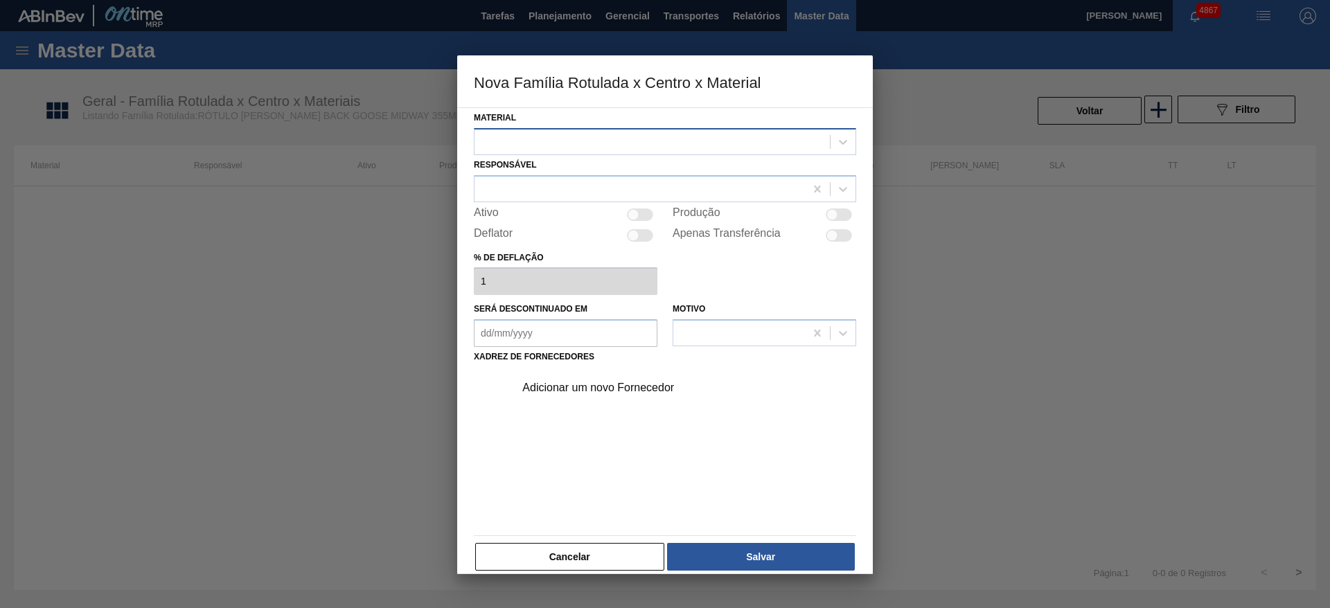
click at [595, 137] on div at bounding box center [652, 142] width 355 height 20
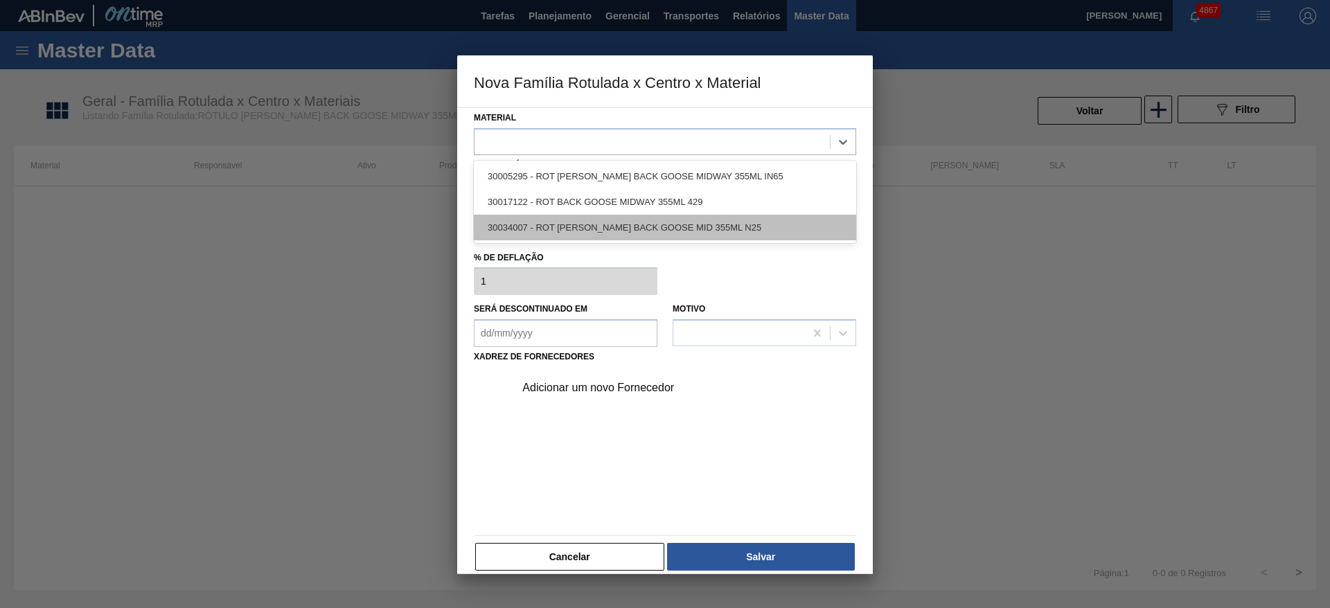
click at [622, 220] on div "30034007 - ROT [PERSON_NAME] BACK GOOSE MID 355ML N25" at bounding box center [665, 228] width 382 height 26
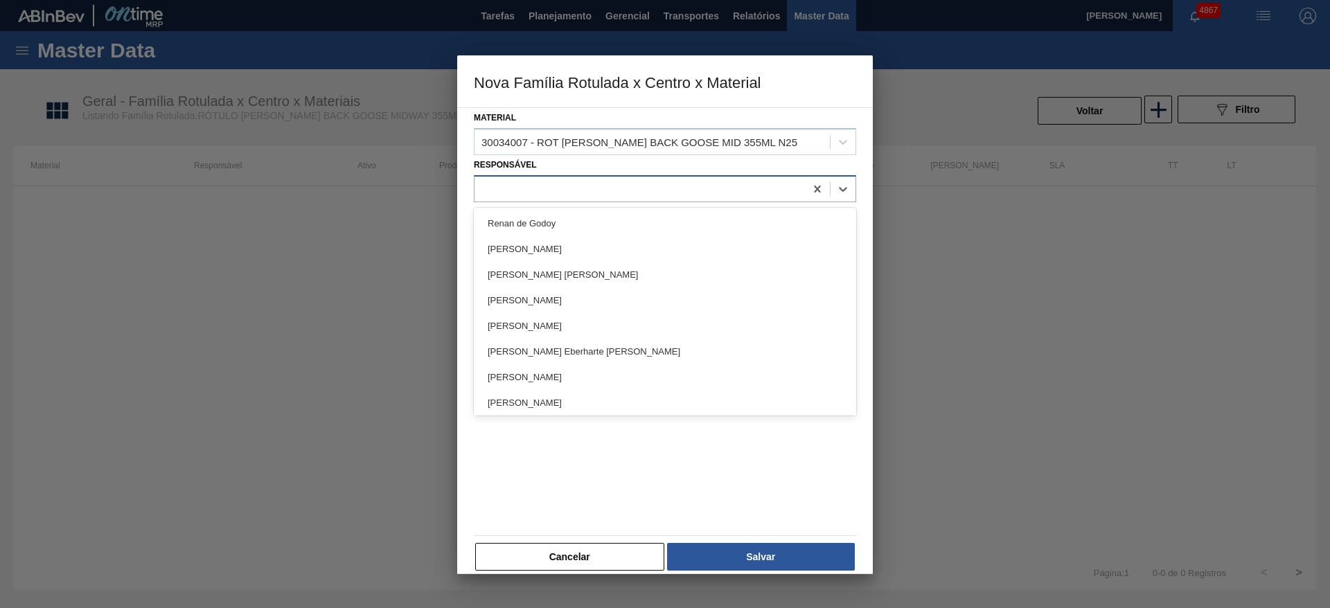
click at [607, 179] on div at bounding box center [640, 189] width 330 height 20
click at [597, 452] on div "Adicionar um novo Fornecedor" at bounding box center [665, 448] width 382 height 163
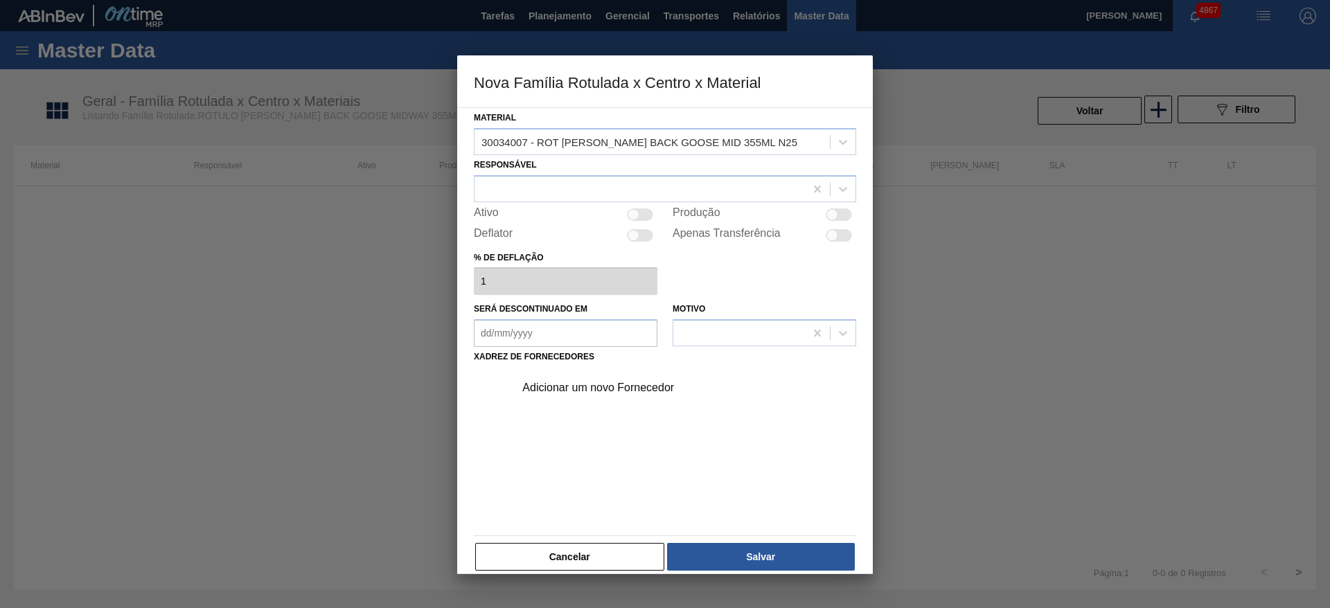
click at [607, 376] on div "Adicionar um novo Fornecedor" at bounding box center [681, 388] width 350 height 35
click at [606, 384] on div "Adicionar um novo Fornecedor" at bounding box center [658, 388] width 272 height 12
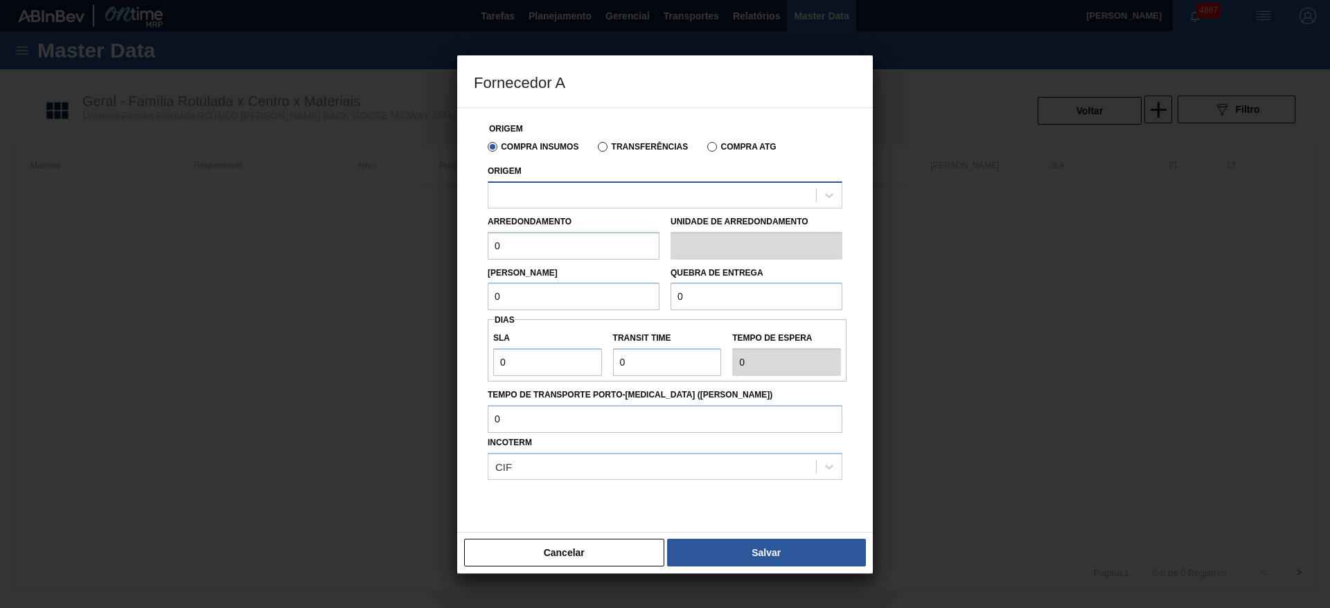
click at [577, 195] on div at bounding box center [652, 195] width 328 height 20
click at [576, 193] on div at bounding box center [652, 195] width 328 height 20
click at [581, 168] on div "Origem Select is focused ,type to refine list, press Down to open the menu," at bounding box center [665, 184] width 355 height 47
click at [581, 184] on div at bounding box center [665, 194] width 355 height 27
click at [558, 551] on button "Cancelar" at bounding box center [564, 553] width 200 height 28
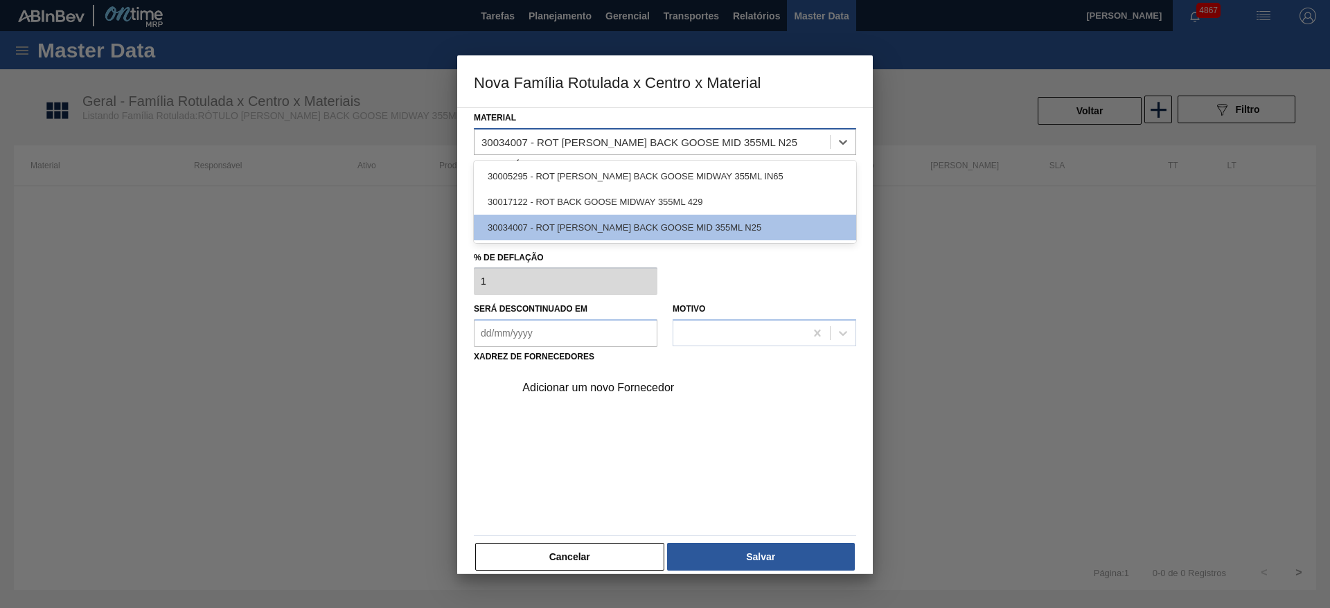
click at [711, 136] on div "30034007 - ROT [PERSON_NAME] BACK GOOSE MID 355ML N25" at bounding box center [639, 142] width 316 height 12
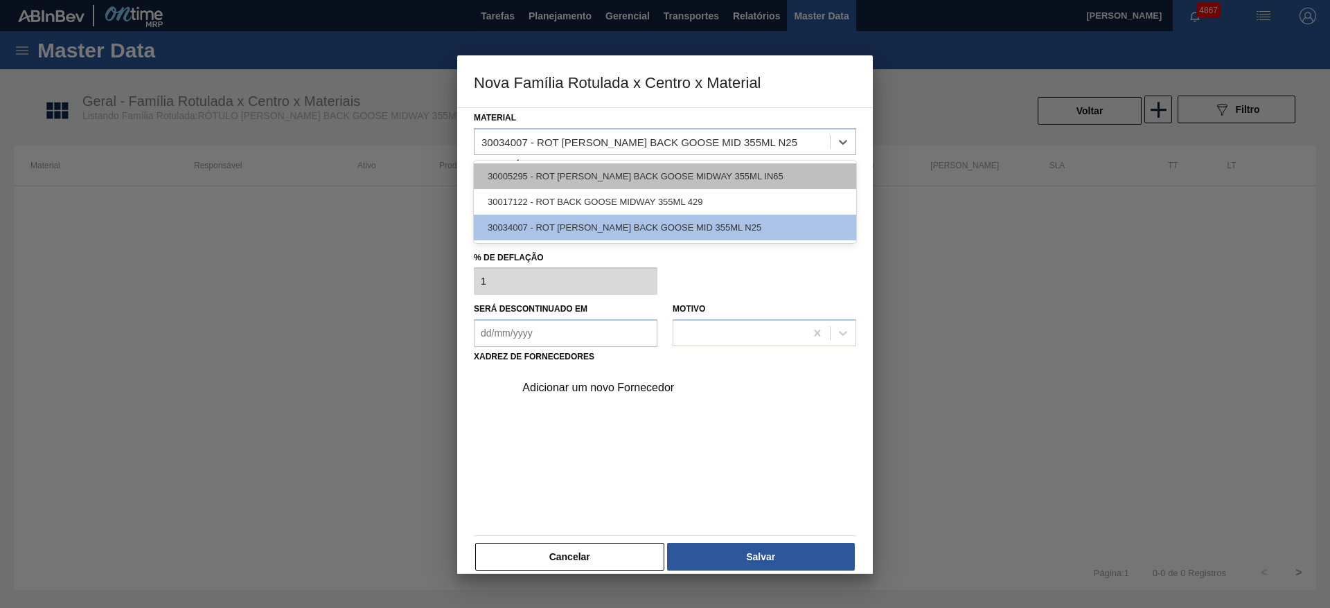
click at [726, 169] on div "30005295 - ROT [PERSON_NAME] BACK GOOSE MIDWAY 355ML IN65" at bounding box center [665, 176] width 382 height 26
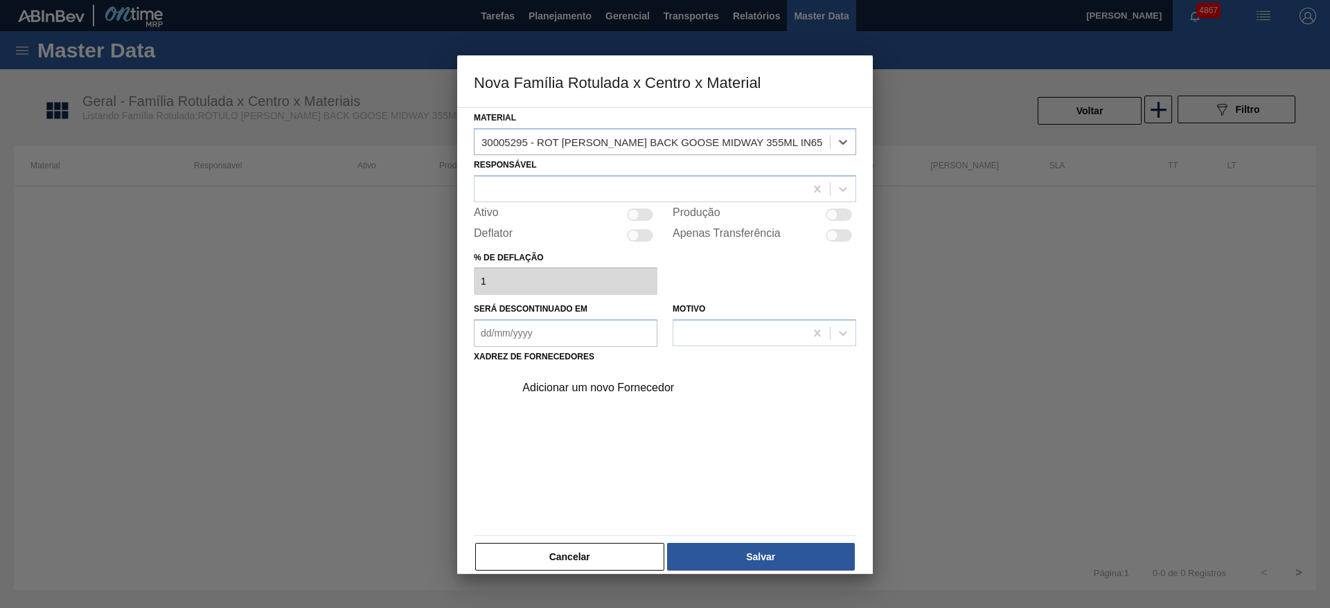
click at [614, 392] on div "Adicionar um novo Fornecedor" at bounding box center [658, 388] width 272 height 12
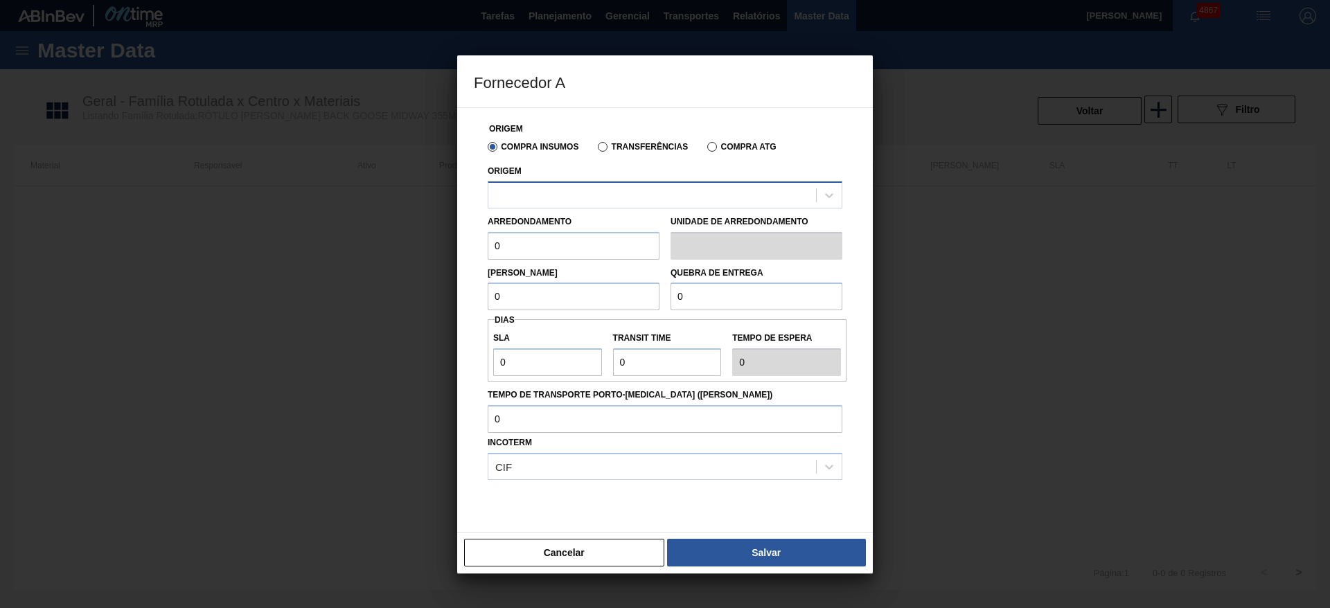
click at [634, 191] on div at bounding box center [652, 195] width 328 height 20
click at [569, 555] on button "Cancelar" at bounding box center [564, 553] width 200 height 28
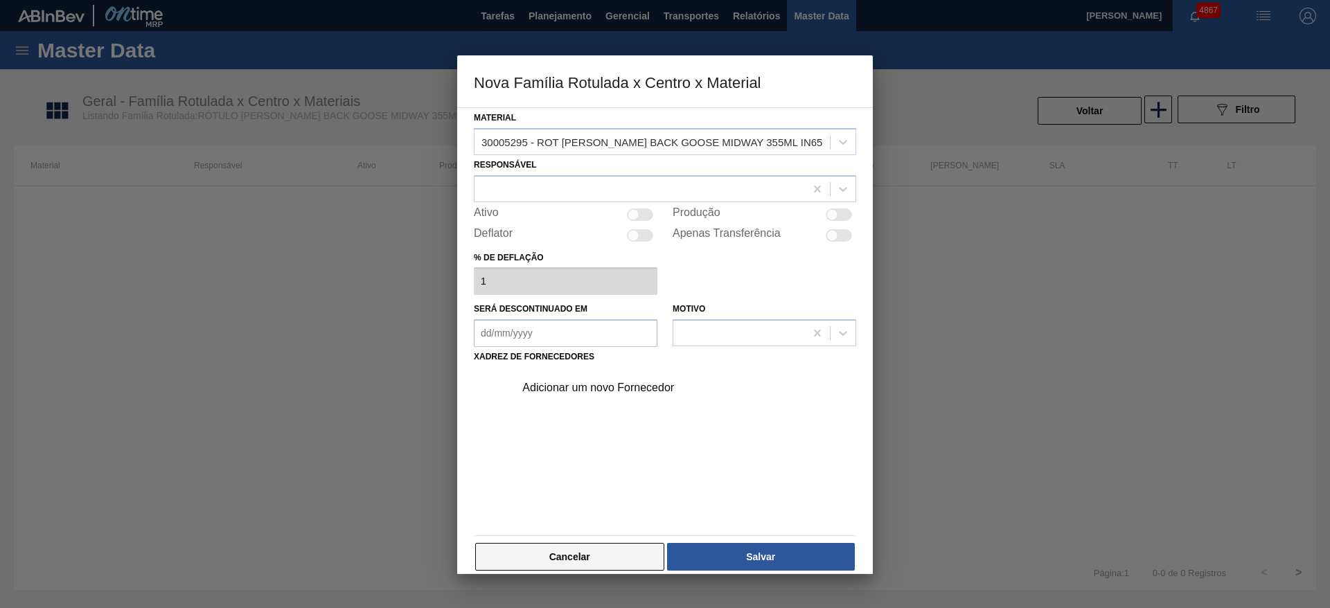
click at [567, 559] on button "Cancelar" at bounding box center [569, 557] width 189 height 28
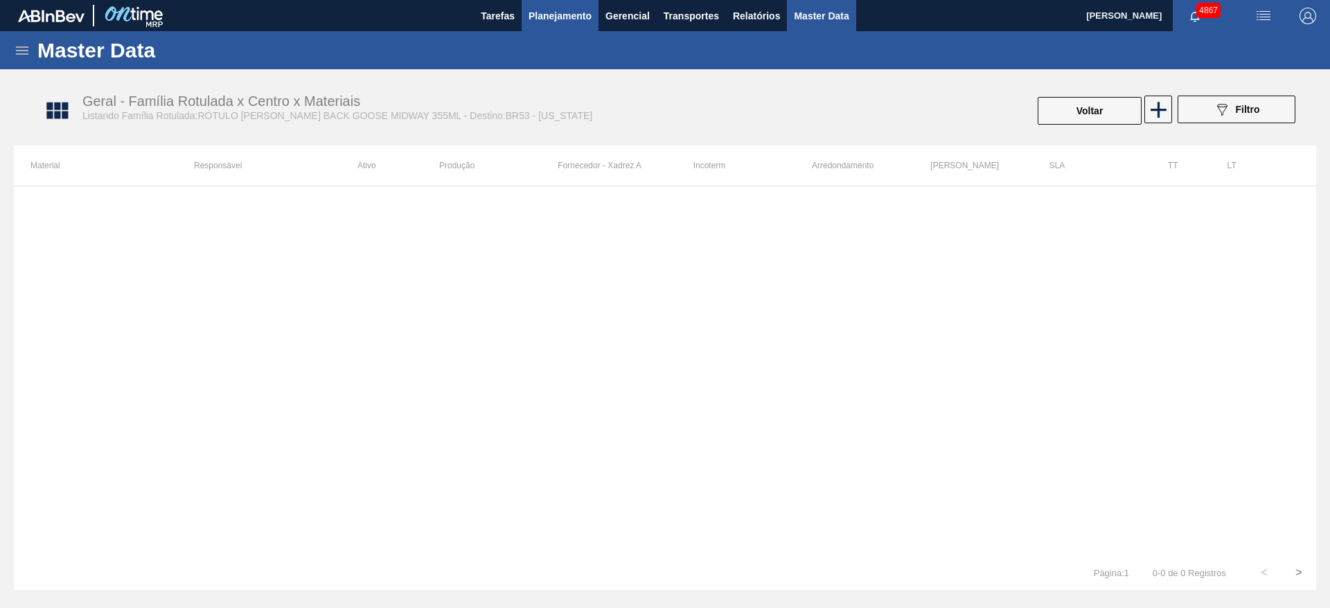
click at [565, 13] on span "Planejamento" at bounding box center [560, 16] width 63 height 17
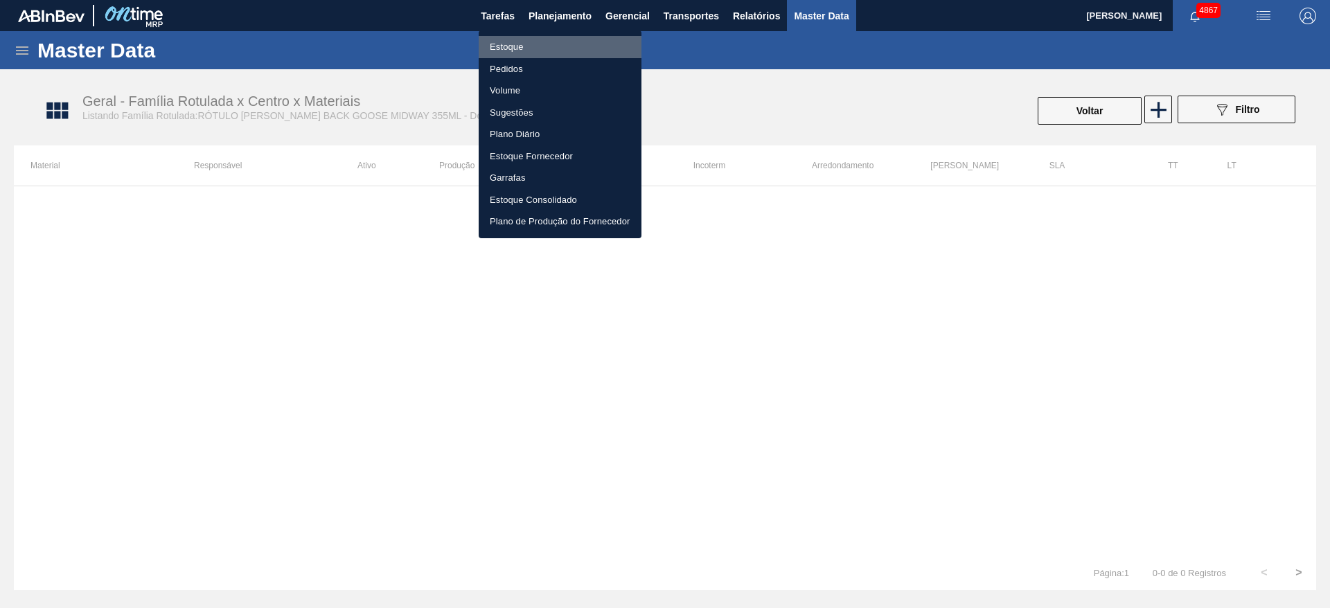
click at [539, 44] on li "Estoque" at bounding box center [560, 47] width 163 height 22
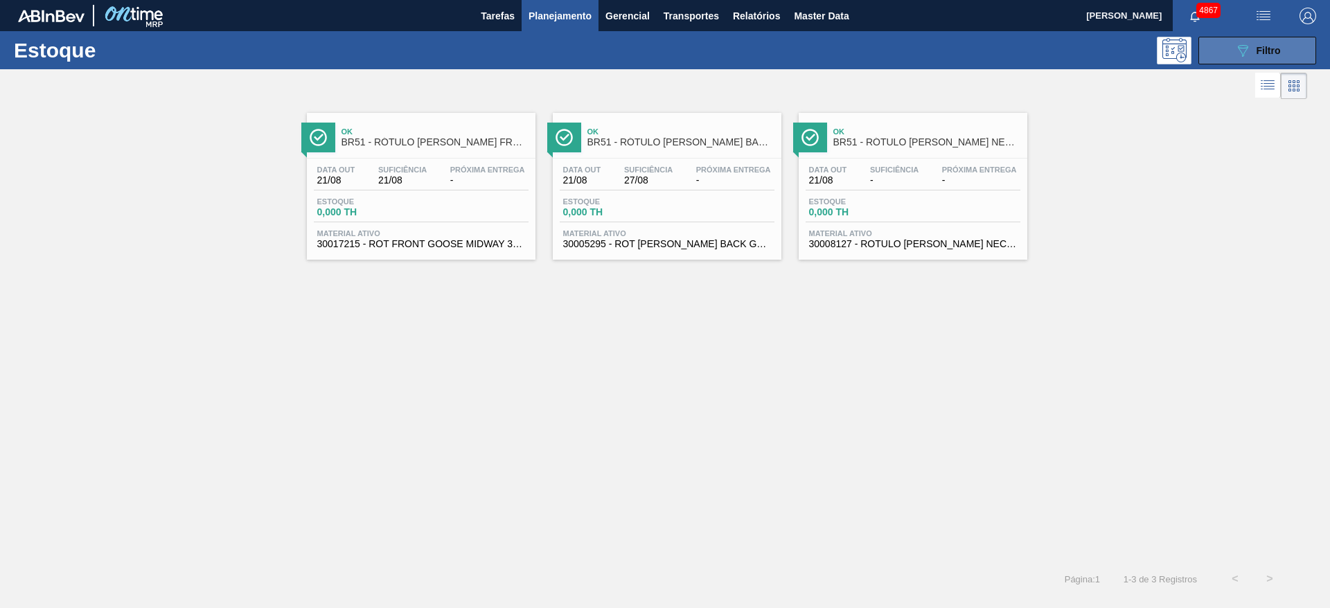
click at [1209, 46] on button "089F7B8B-B2A5-4AFE-B5C0-19BA573D28AC Filtro" at bounding box center [1257, 51] width 118 height 28
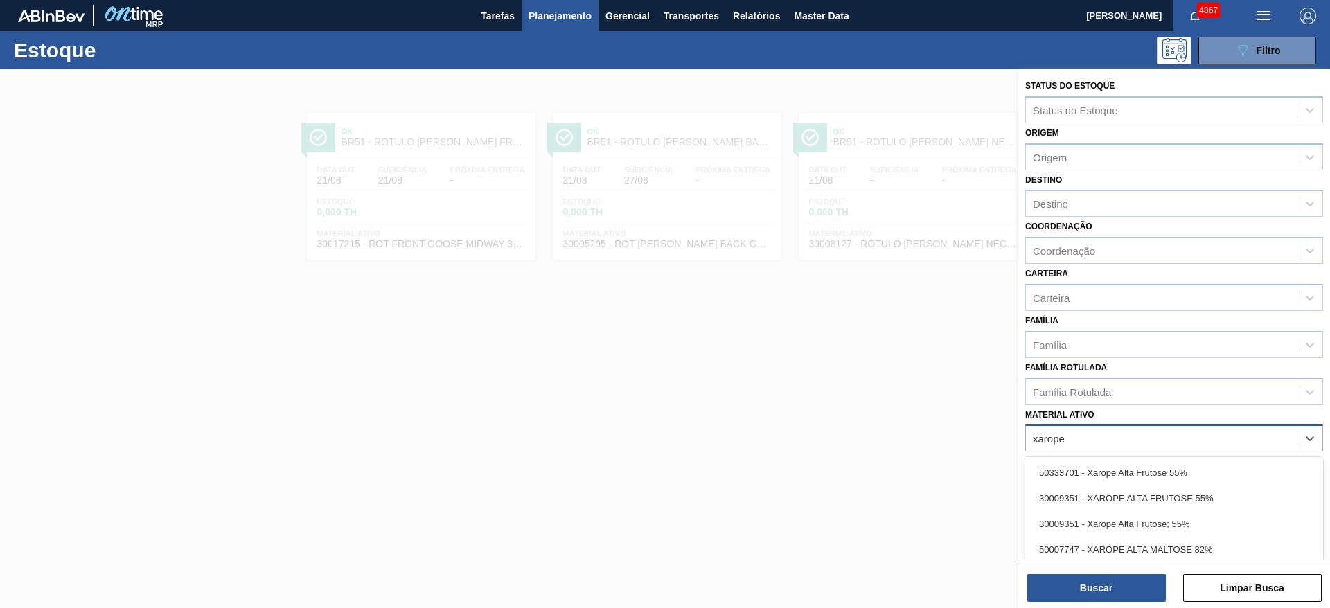
type ativo "xarope"
click at [1220, 491] on div "30009351 - XAROPE ALTA FRUTOSE 55%" at bounding box center [1174, 499] width 298 height 26
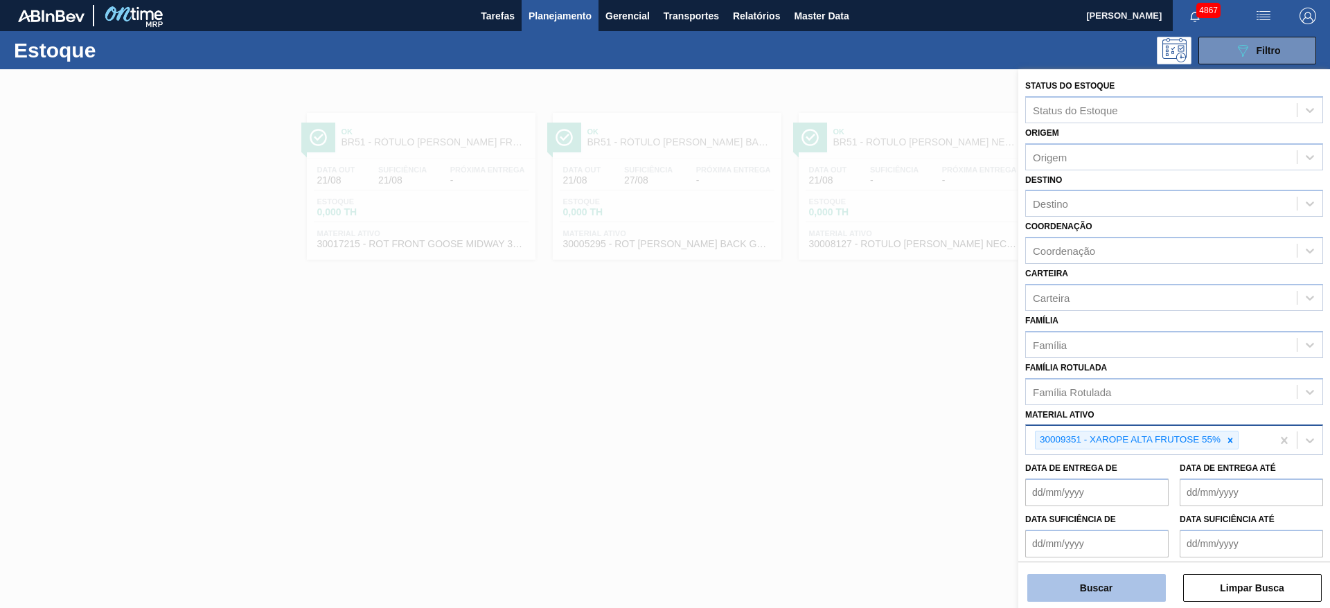
click at [1116, 585] on button "Buscar" at bounding box center [1096, 588] width 139 height 28
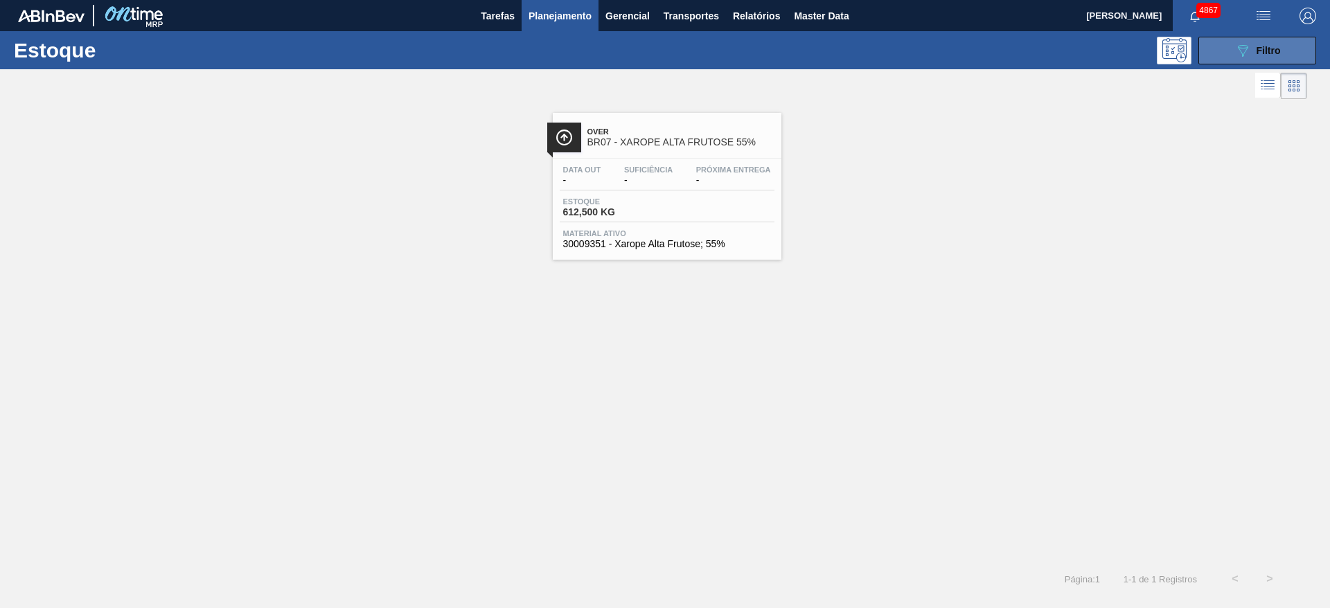
click at [1250, 46] on icon "089F7B8B-B2A5-4AFE-B5C0-19BA573D28AC" at bounding box center [1242, 50] width 17 height 17
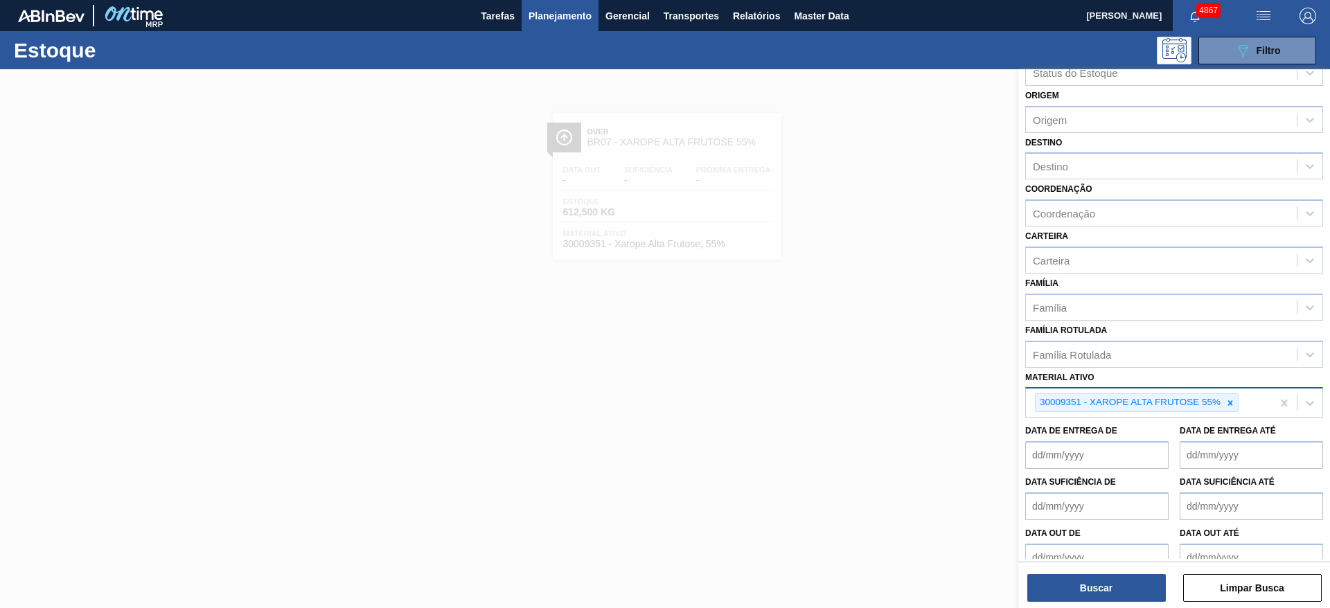
scroll to position [57, 0]
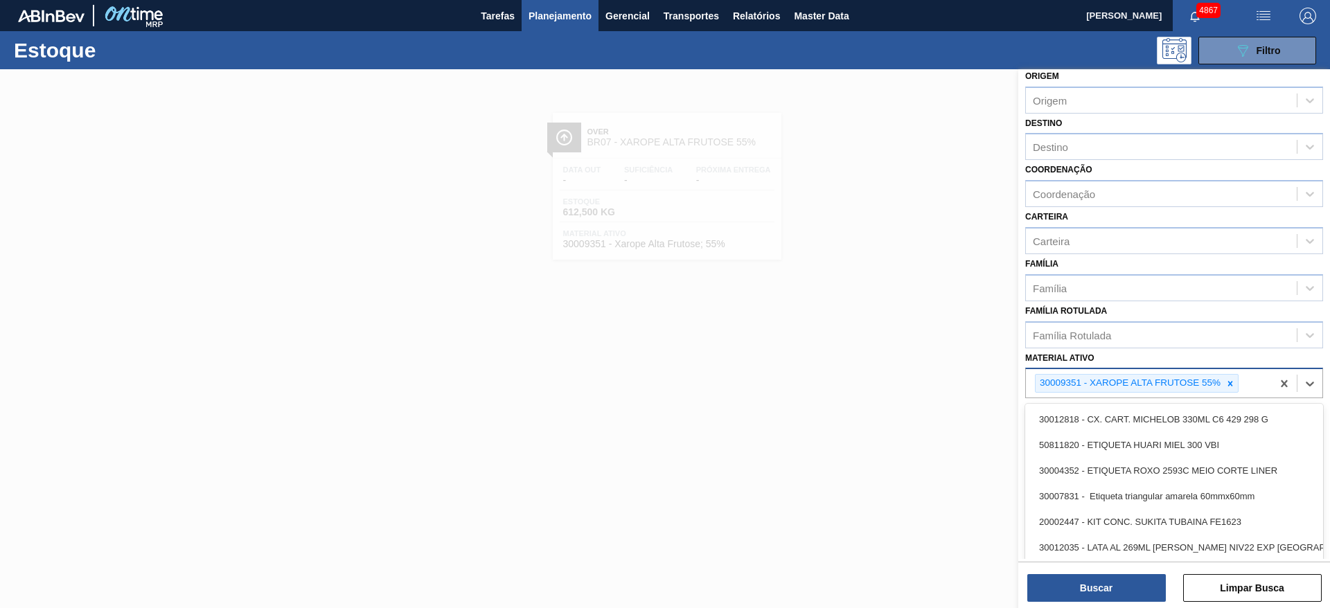
click at [1255, 387] on div "30009351 - XAROPE ALTA FRUTOSE 55%" at bounding box center [1149, 383] width 246 height 28
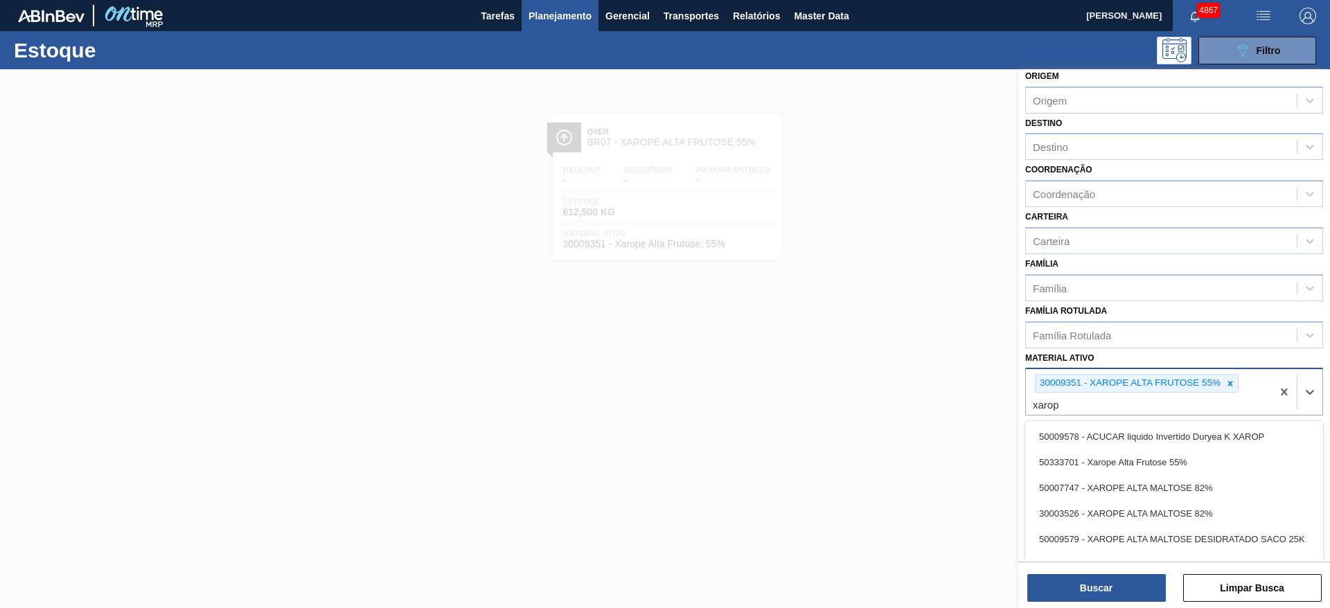
type ativo "xarope"
click at [1230, 435] on div "50333701 - Xarope Alta Frutose 55%" at bounding box center [1174, 437] width 298 height 26
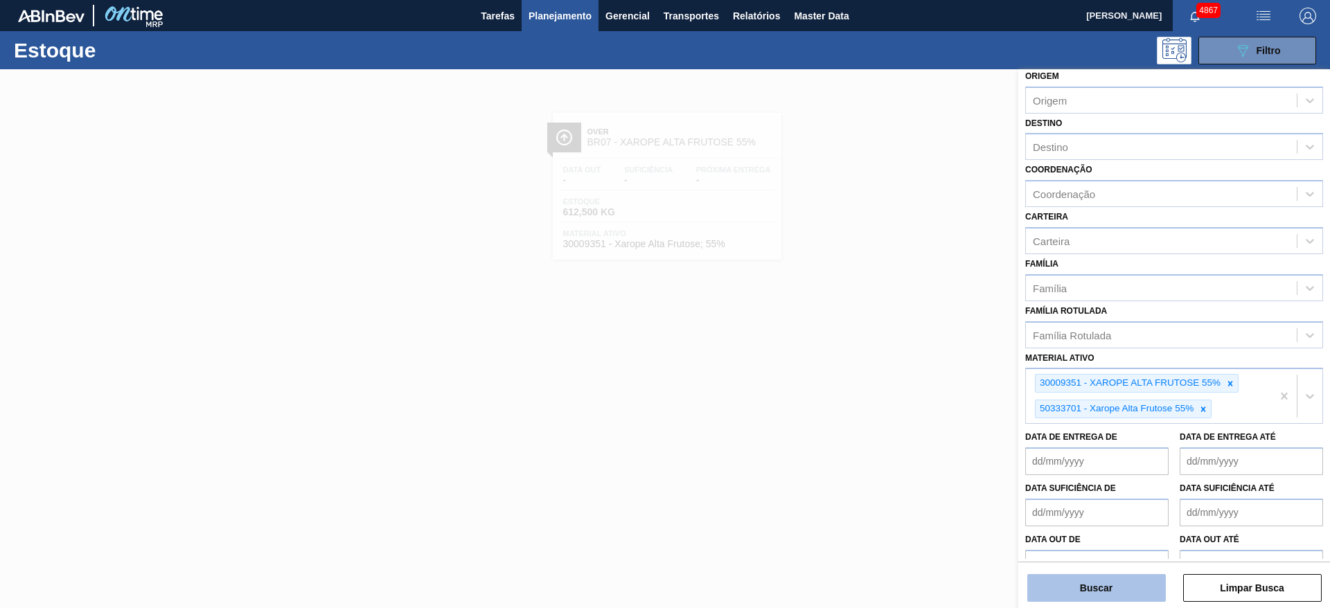
click at [1106, 592] on button "Buscar" at bounding box center [1096, 588] width 139 height 28
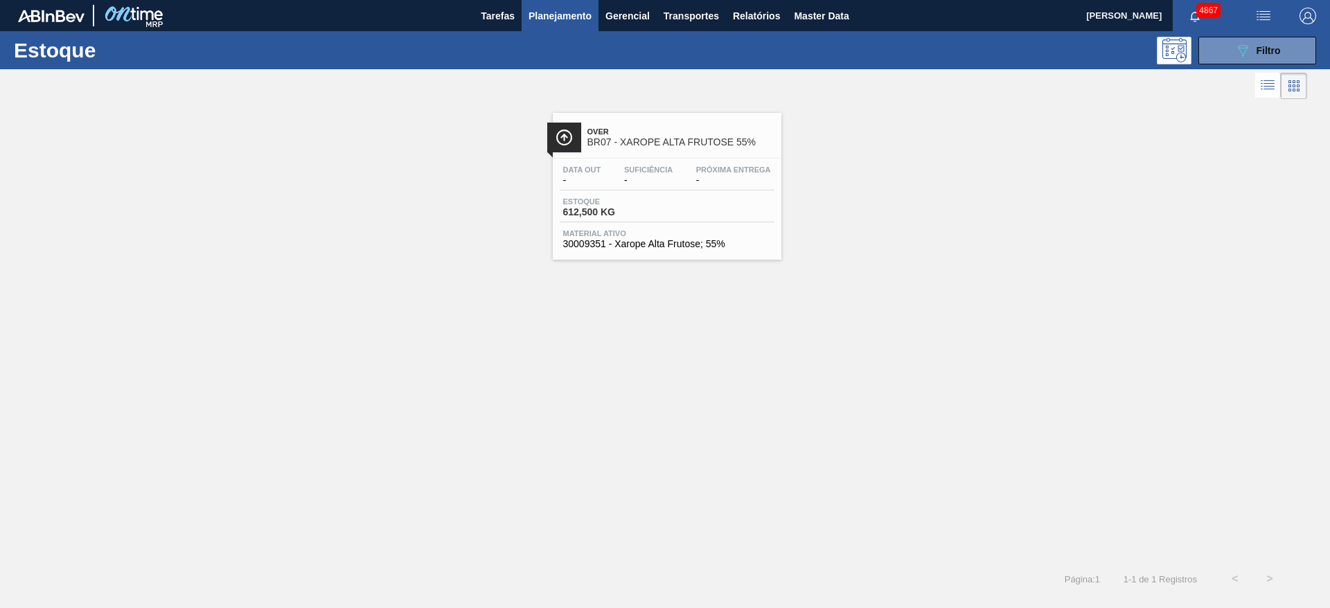
click at [735, 181] on span "-" at bounding box center [733, 180] width 75 height 10
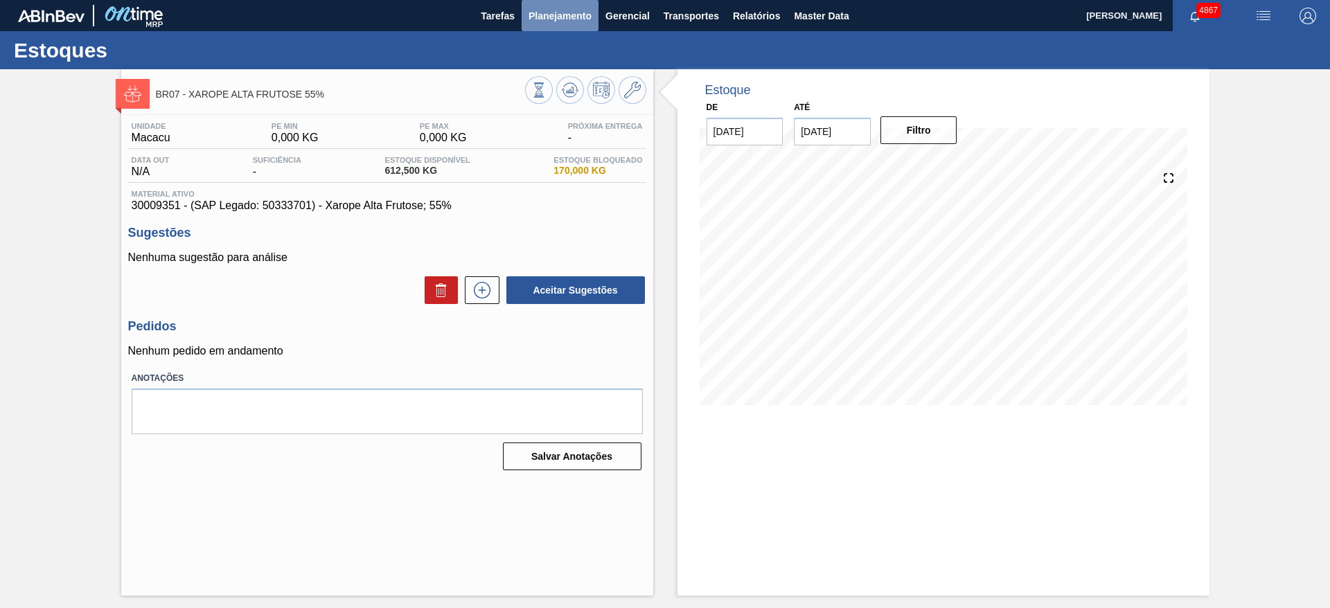
click at [587, 12] on span "Planejamento" at bounding box center [560, 16] width 63 height 17
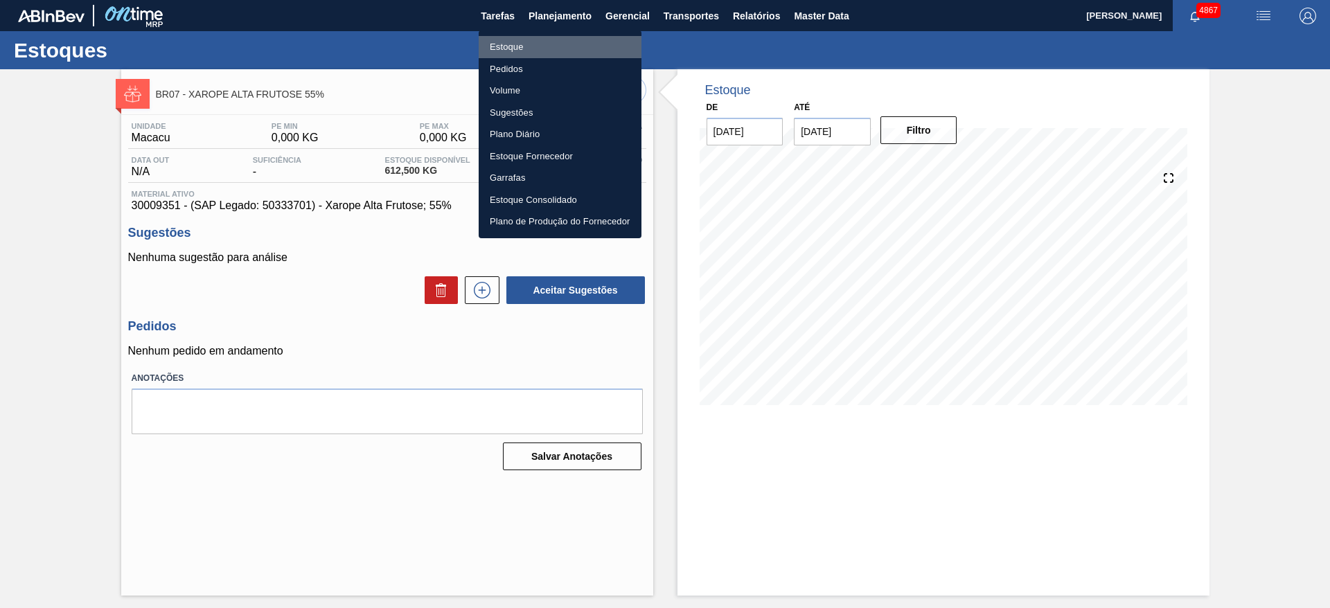
click at [508, 42] on li "Estoque" at bounding box center [560, 47] width 163 height 22
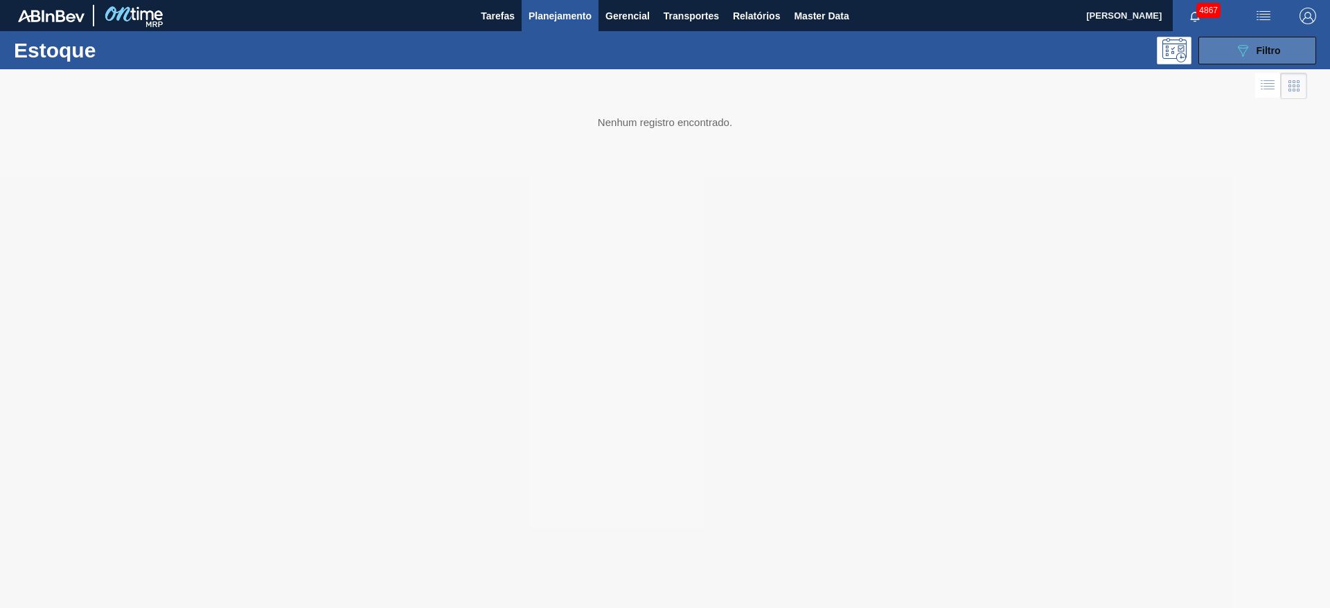
click at [1241, 41] on button "089F7B8B-B2A5-4AFE-B5C0-19BA573D28AC Filtro" at bounding box center [1257, 51] width 118 height 28
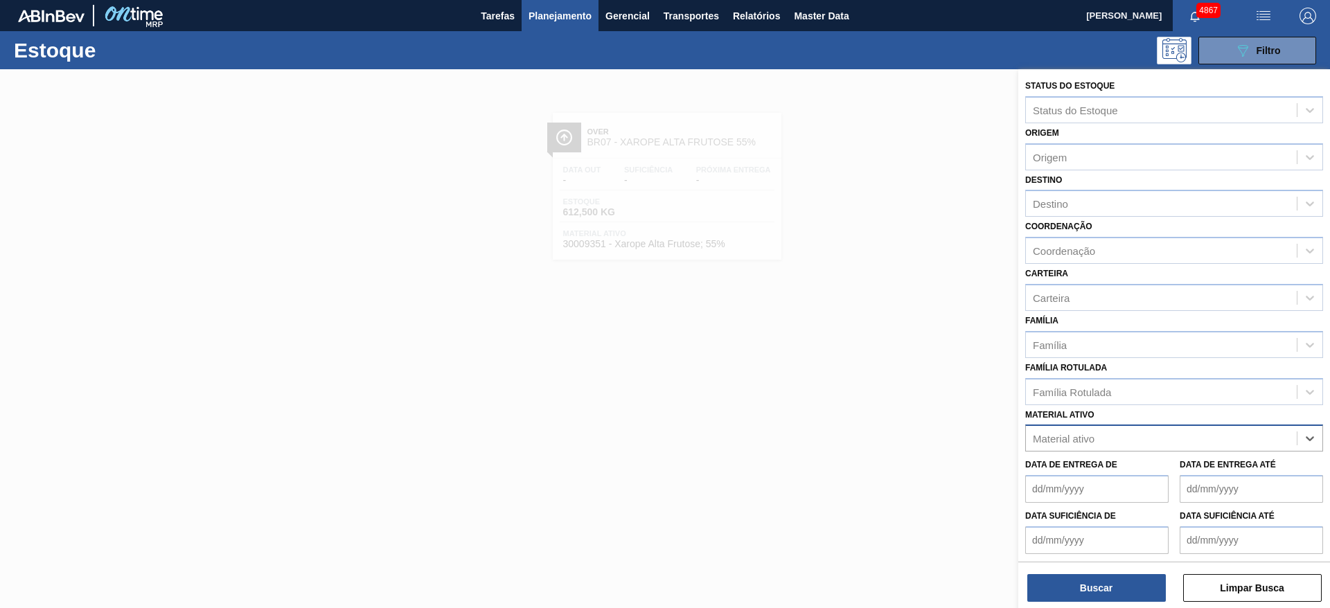
paste ativo "30009295"
type ativo "30009295"
click at [1063, 472] on div "30009295 - MALTE PILSEN SACO 25 KG" at bounding box center [1174, 473] width 298 height 26
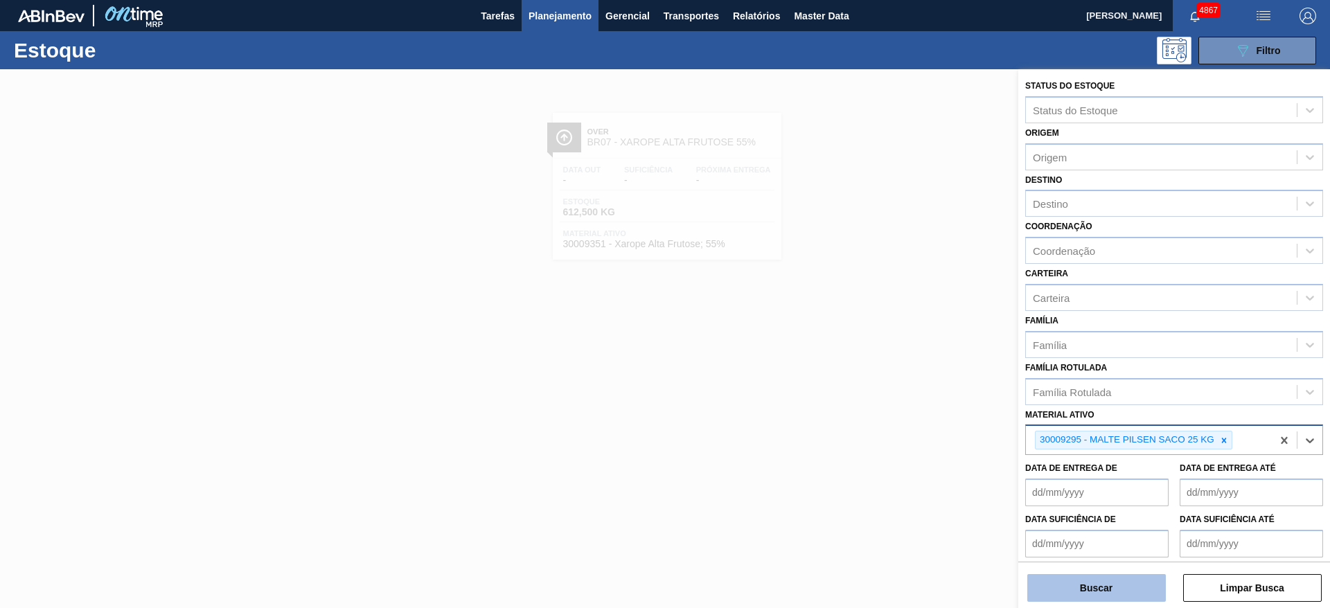
click at [1110, 578] on button "Buscar" at bounding box center [1096, 588] width 139 height 28
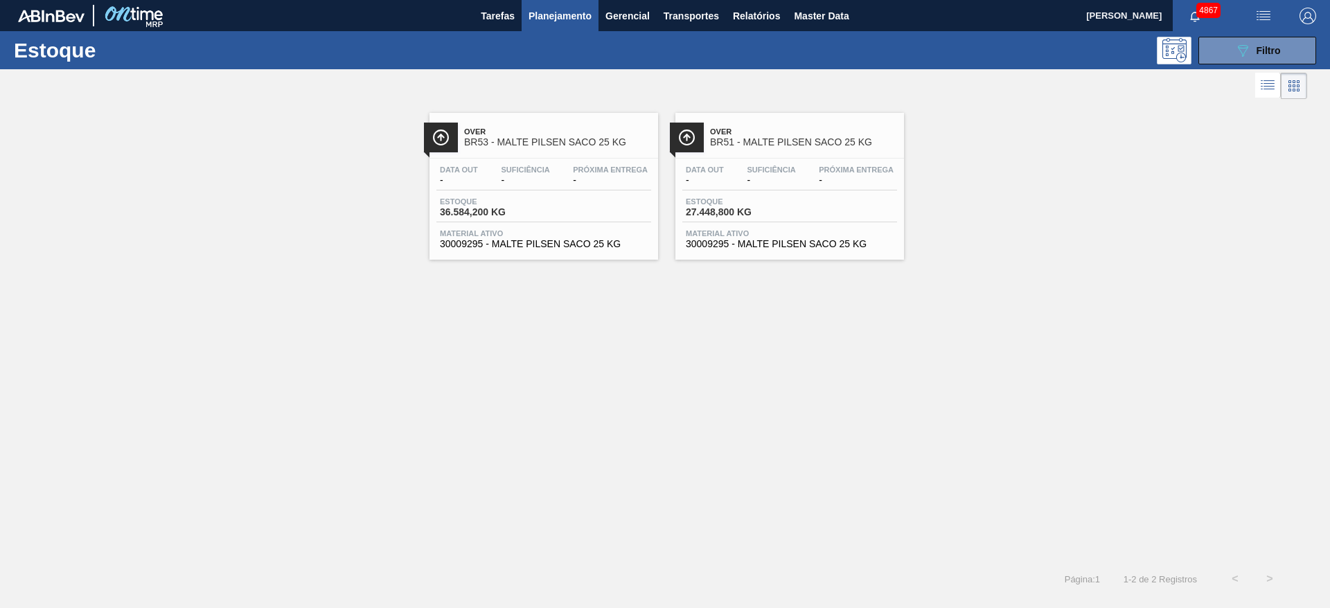
click at [535, 175] on span "-" at bounding box center [525, 180] width 48 height 10
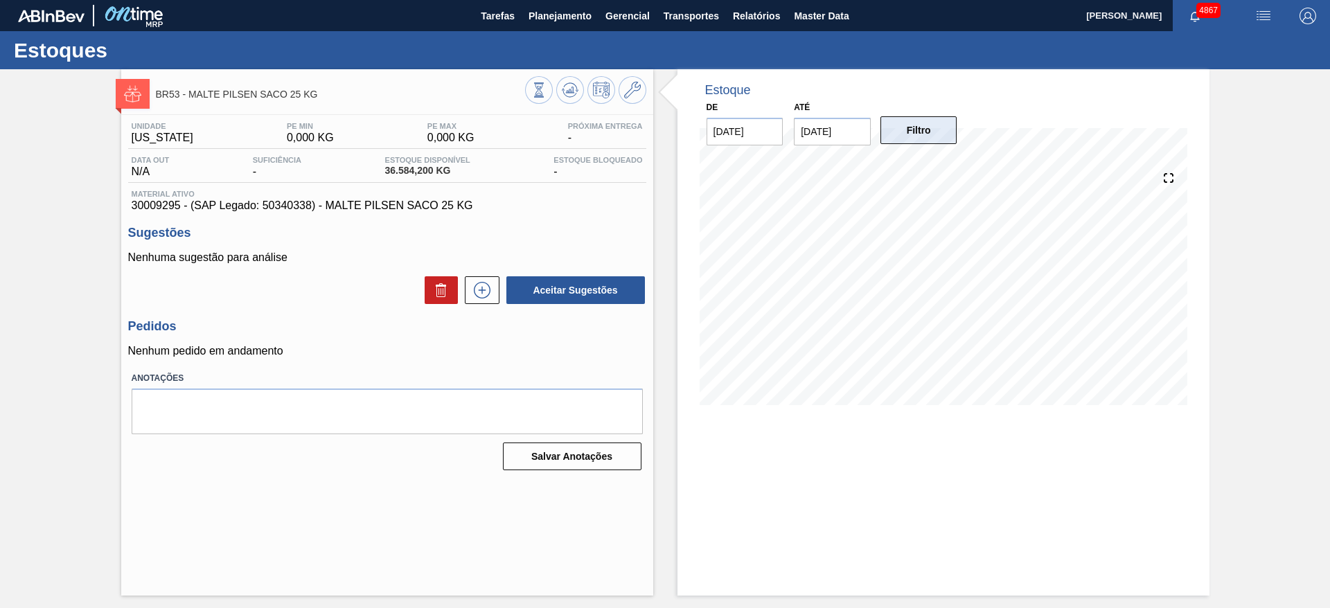
click at [918, 123] on button "Filtro" at bounding box center [918, 130] width 77 height 28
click at [477, 294] on icon at bounding box center [482, 290] width 22 height 17
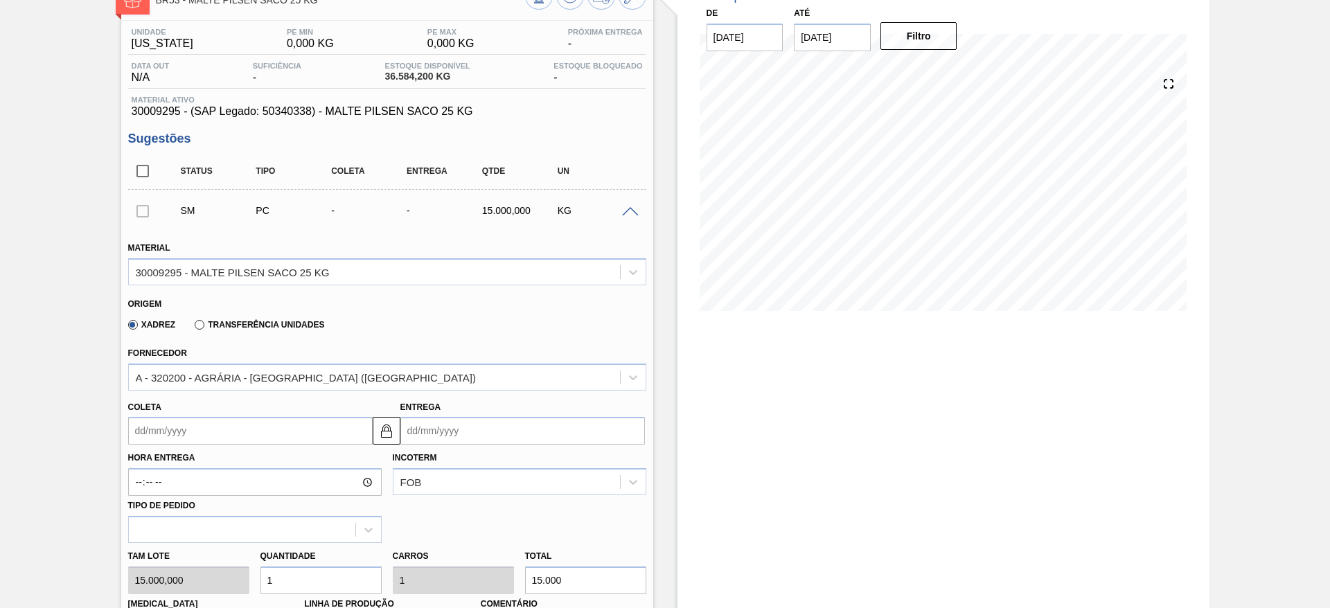
scroll to position [104, 0]
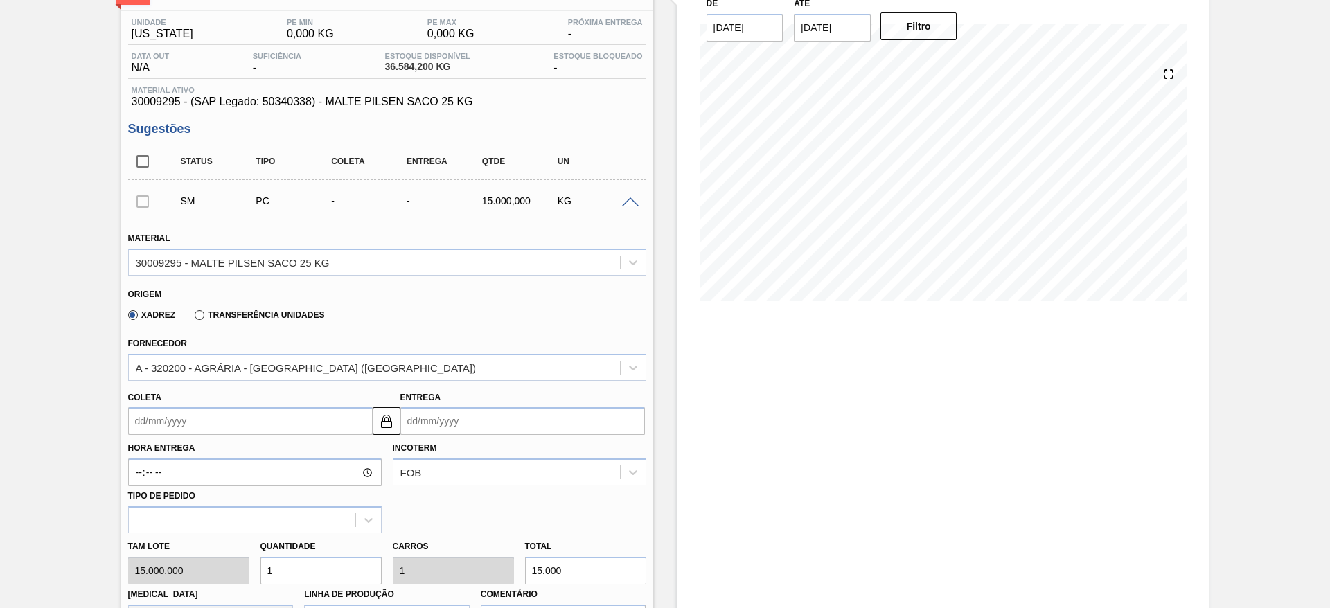
click at [447, 422] on input "Entrega" at bounding box center [522, 421] width 245 height 28
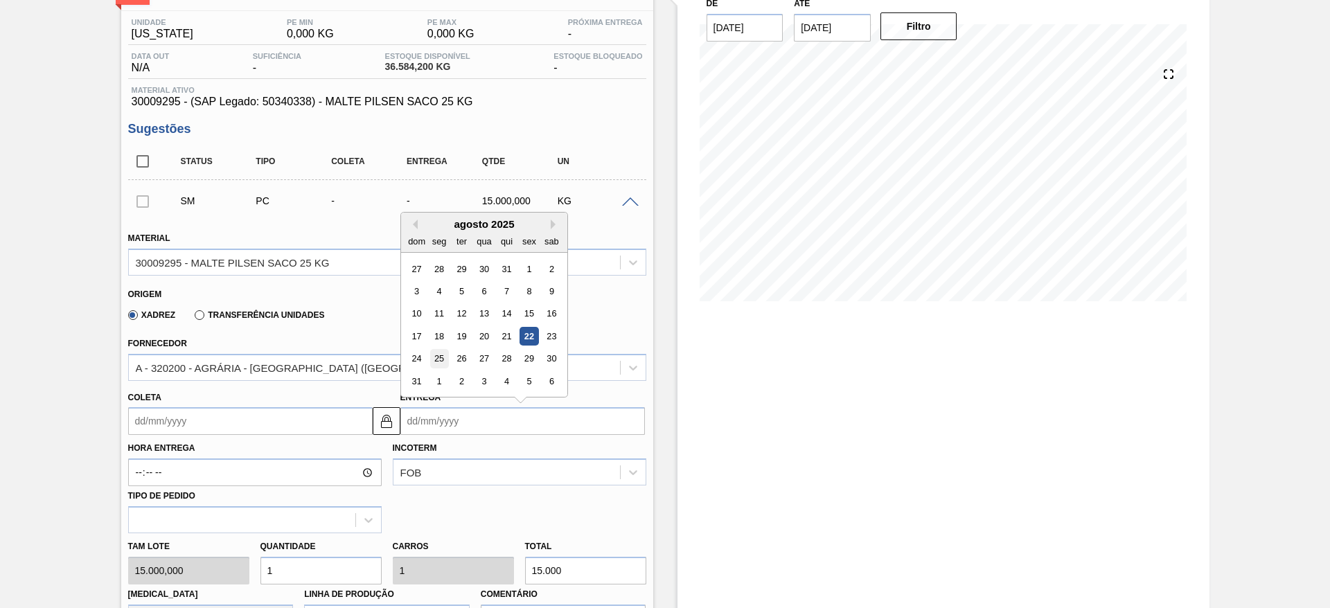
click at [445, 363] on div "25" at bounding box center [438, 359] width 19 height 19
type input "[DATE]"
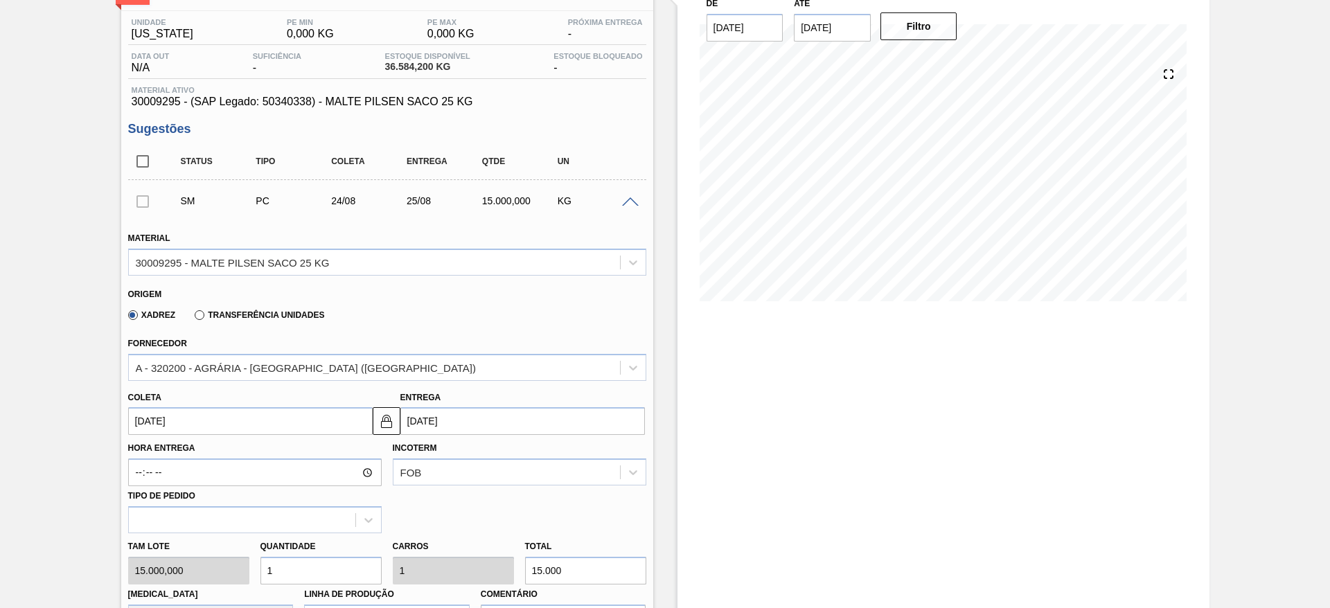
click at [353, 414] on input "[DATE]" at bounding box center [250, 421] width 245 height 28
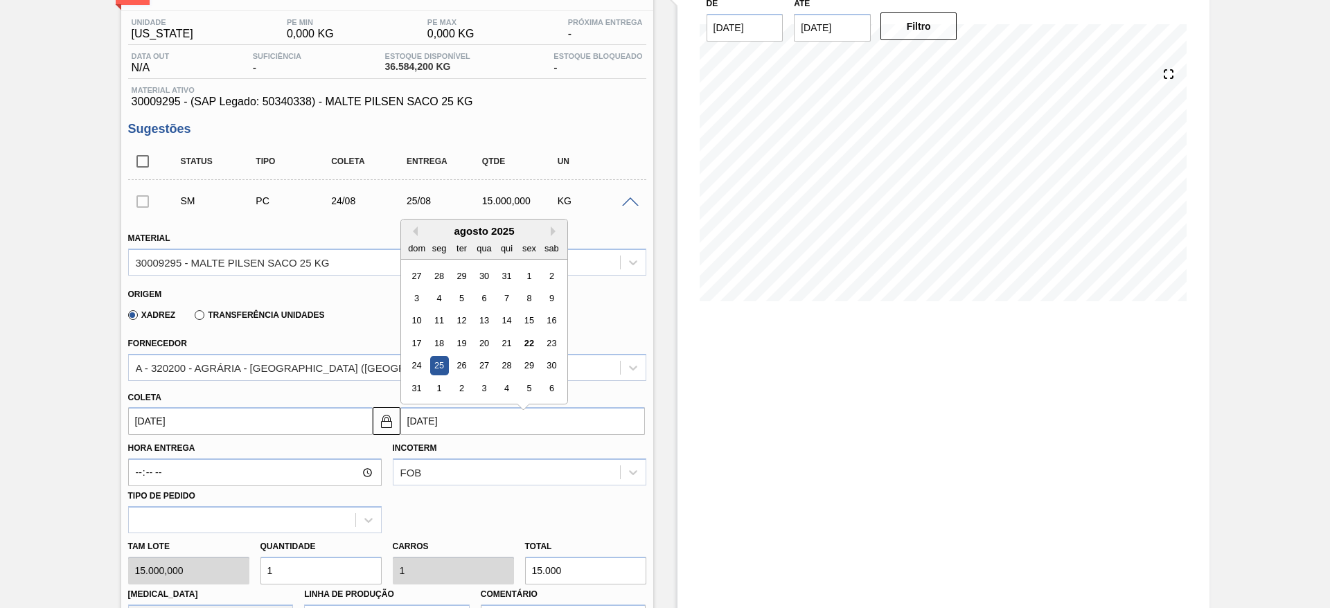
click at [452, 421] on input "[DATE]" at bounding box center [522, 421] width 245 height 28
click at [484, 348] on div "24 25 26 27 28 29 30" at bounding box center [483, 359] width 157 height 22
click at [483, 351] on div "27" at bounding box center [484, 359] width 19 height 19
type input "[DATE]"
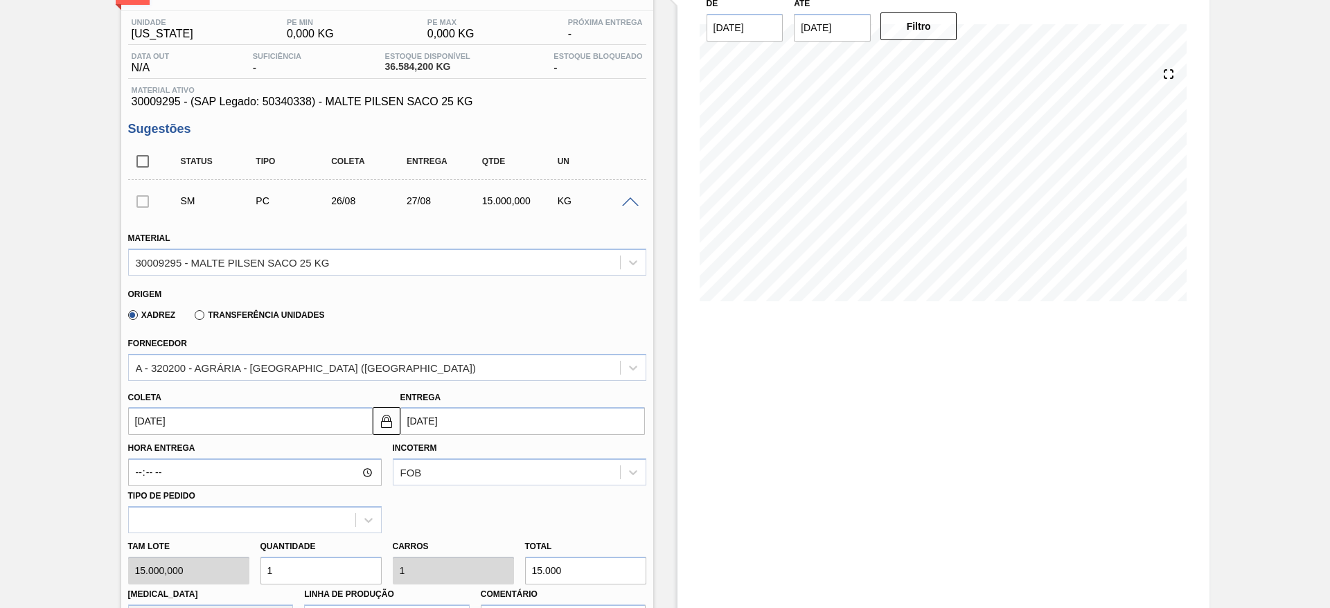
scroll to position [416, 0]
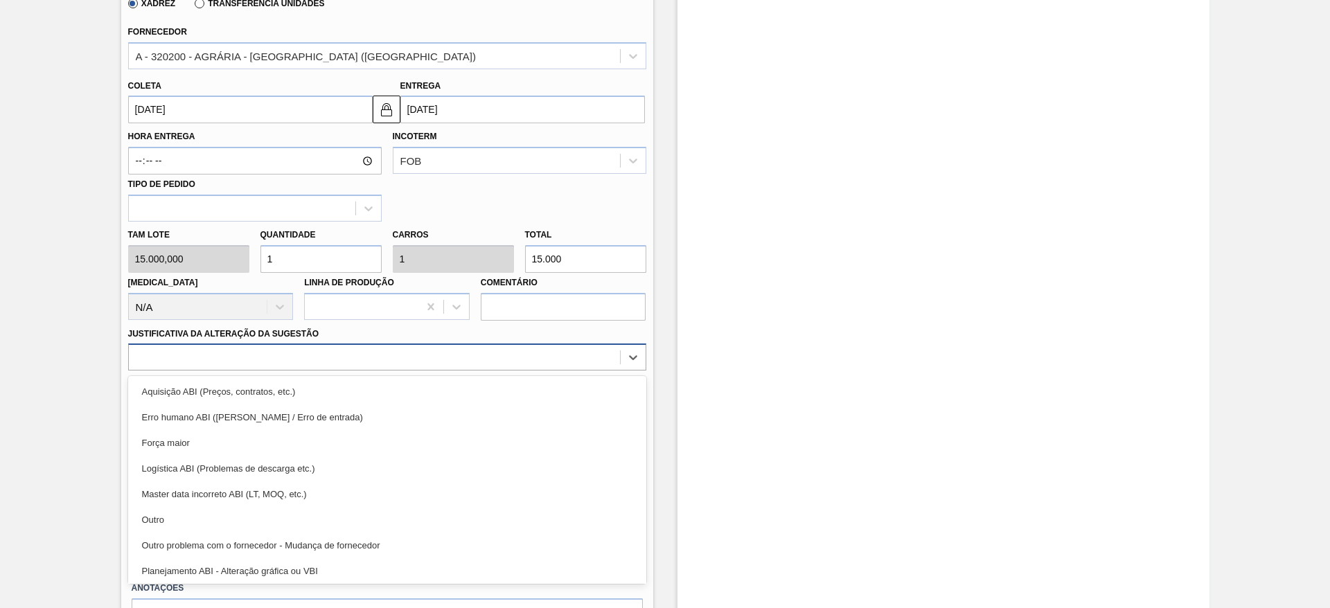
click at [437, 358] on div at bounding box center [374, 358] width 491 height 20
drag, startPoint x: 372, startPoint y: 517, endPoint x: 367, endPoint y: 508, distance: 9.6
click at [371, 517] on div "Outro" at bounding box center [387, 520] width 518 height 26
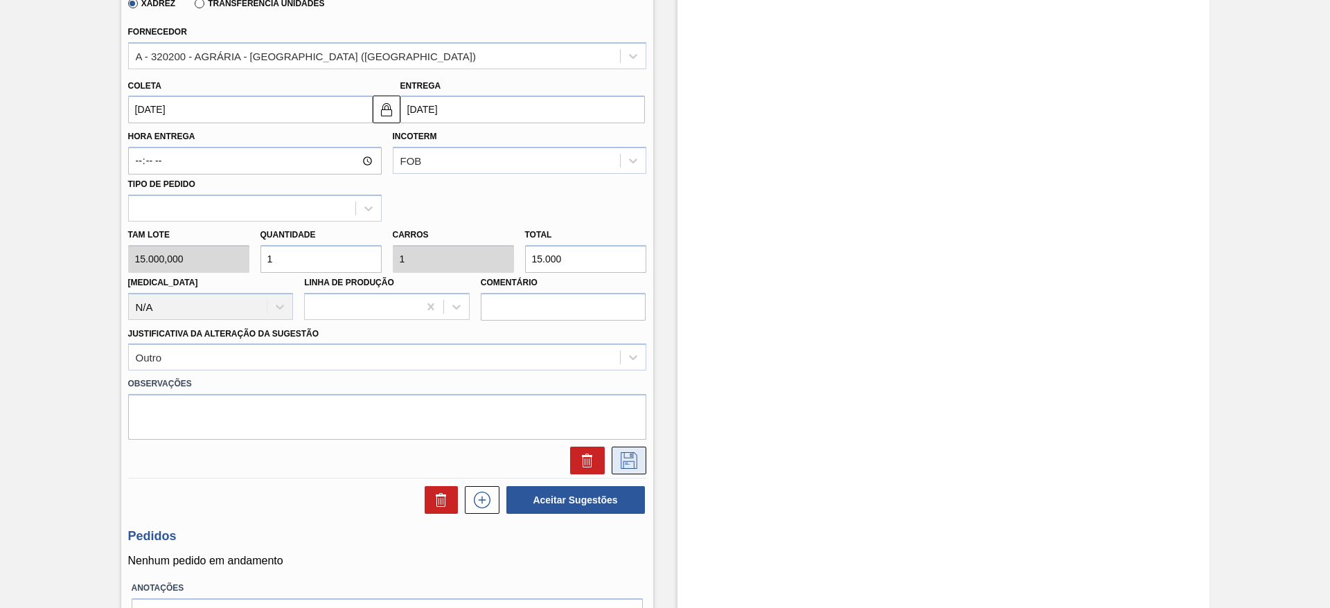
click at [621, 453] on icon at bounding box center [629, 460] width 22 height 17
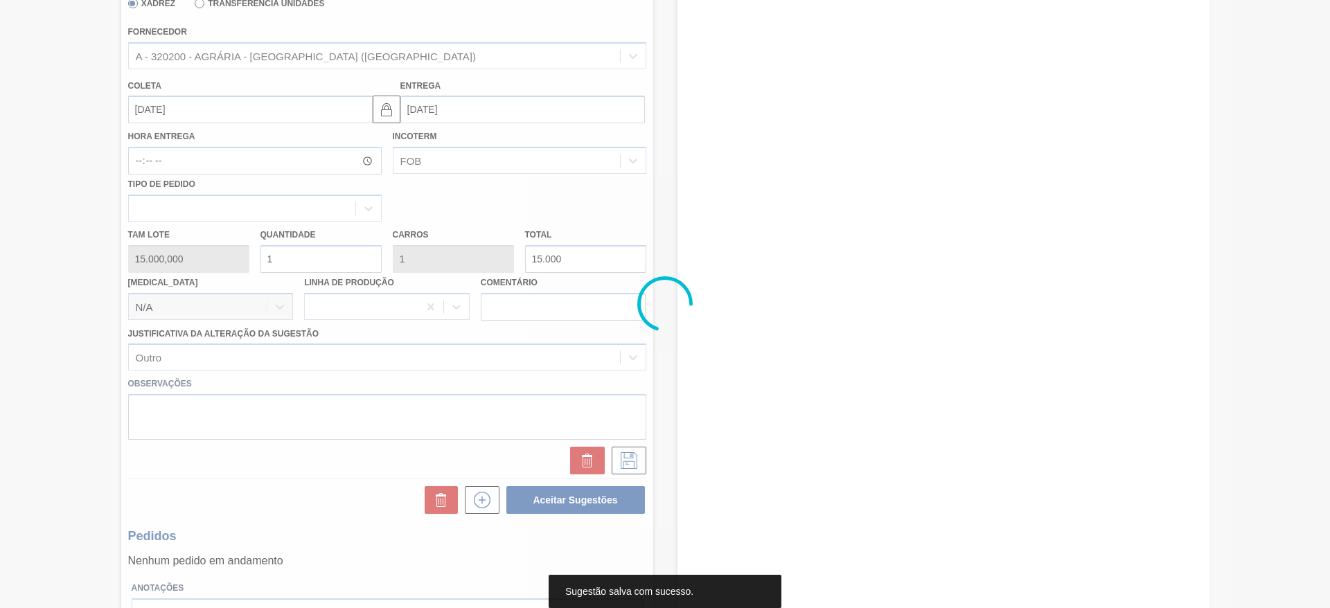
scroll to position [0, 0]
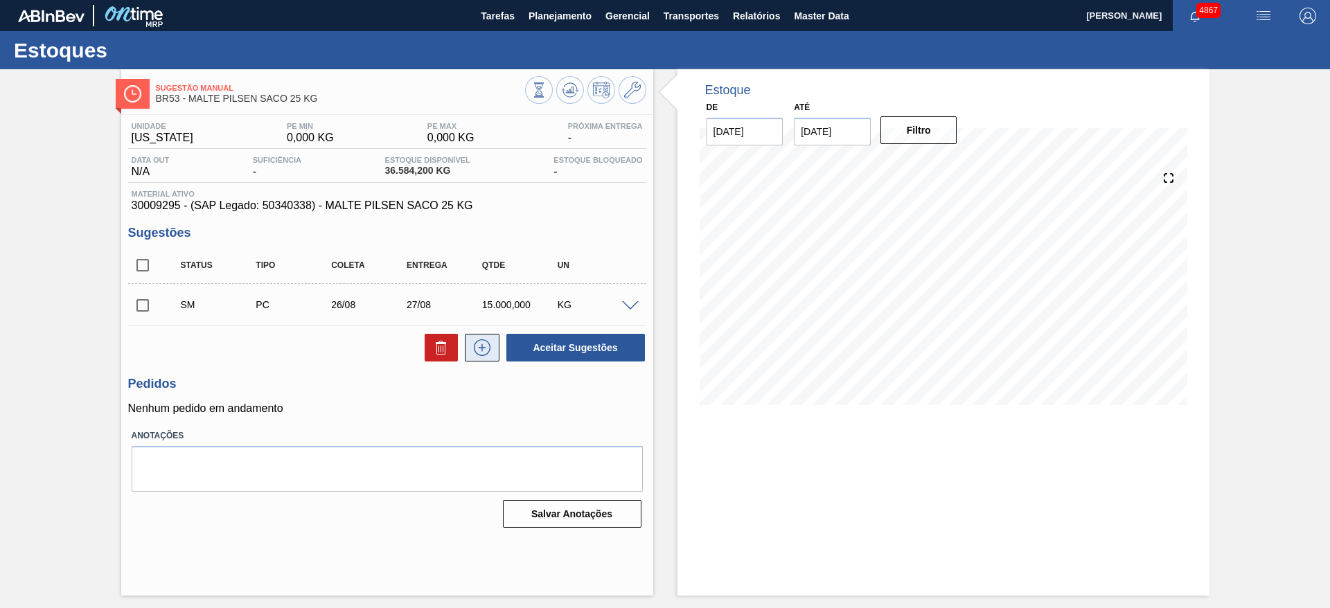
click at [481, 353] on icon at bounding box center [482, 347] width 22 height 17
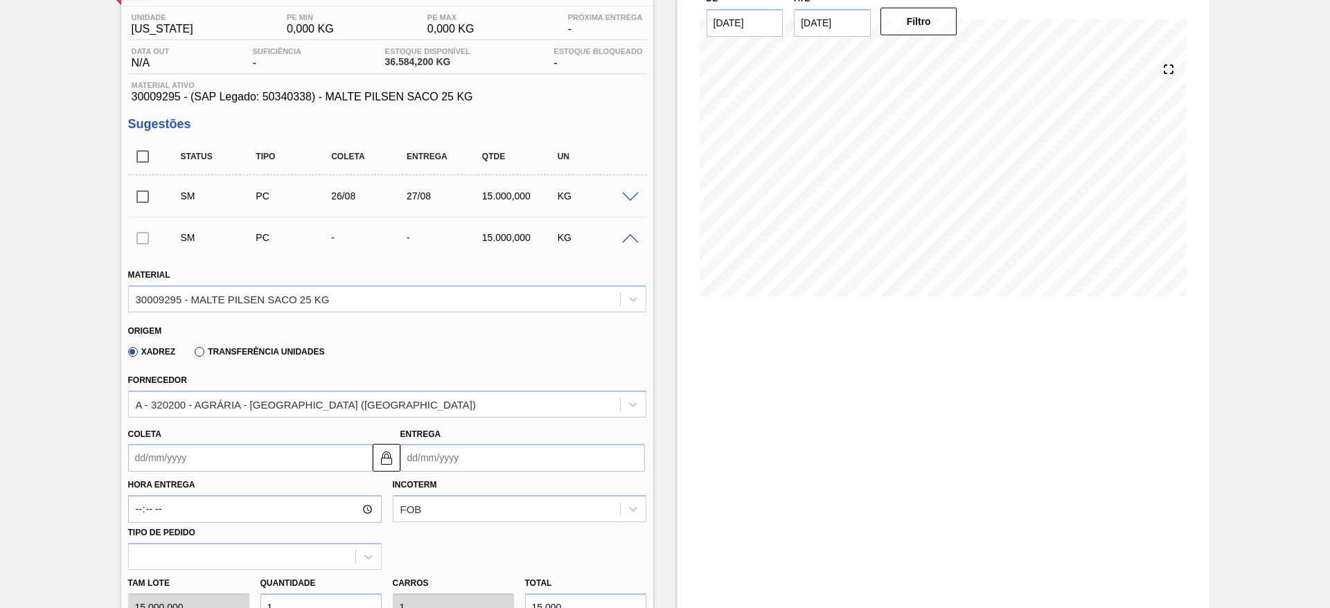
scroll to position [312, 0]
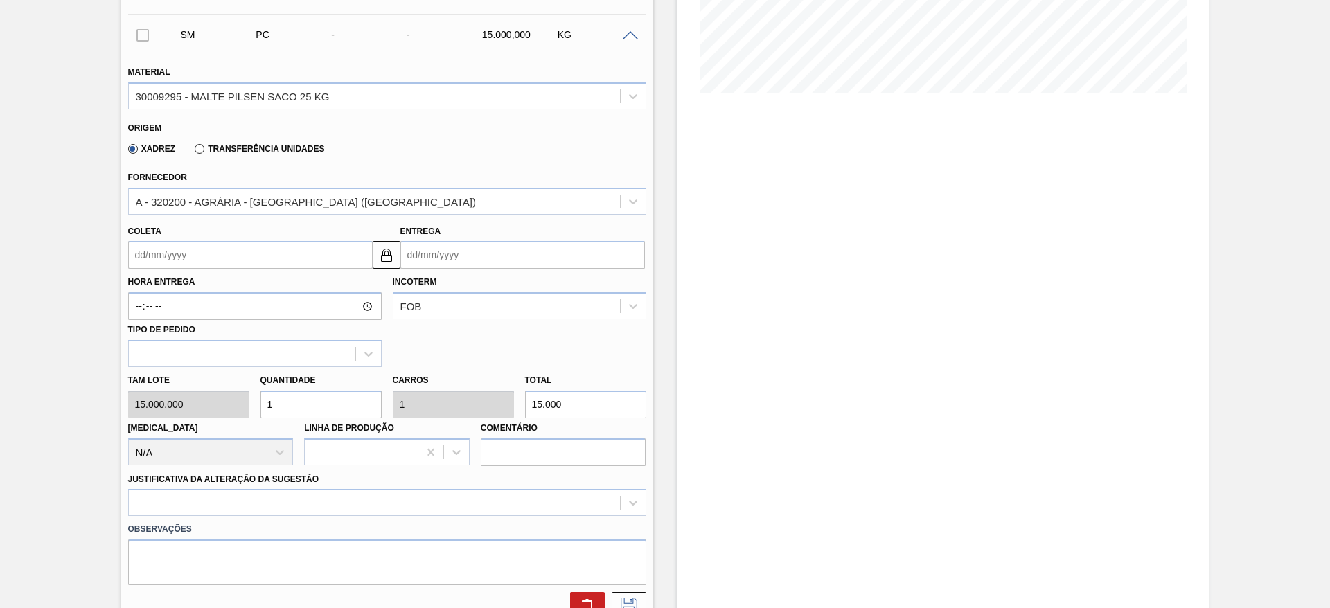
click at [465, 257] on input "Entrega" at bounding box center [522, 255] width 245 height 28
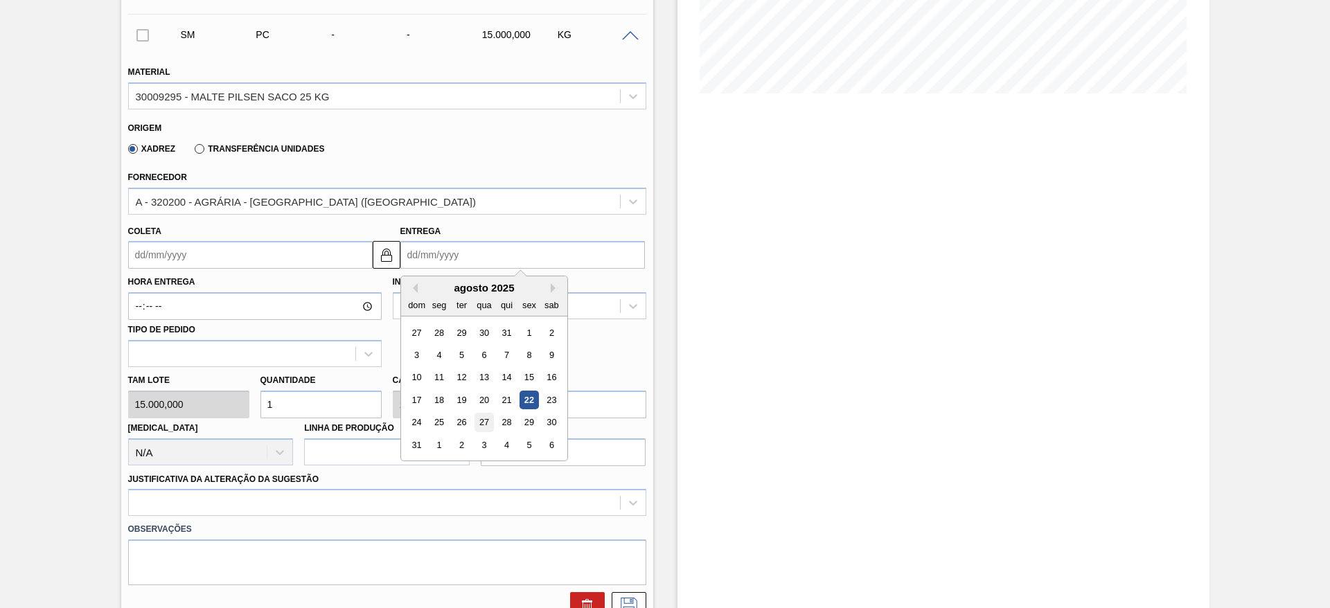
click at [481, 421] on div "27" at bounding box center [484, 423] width 19 height 19
type input "[DATE]"
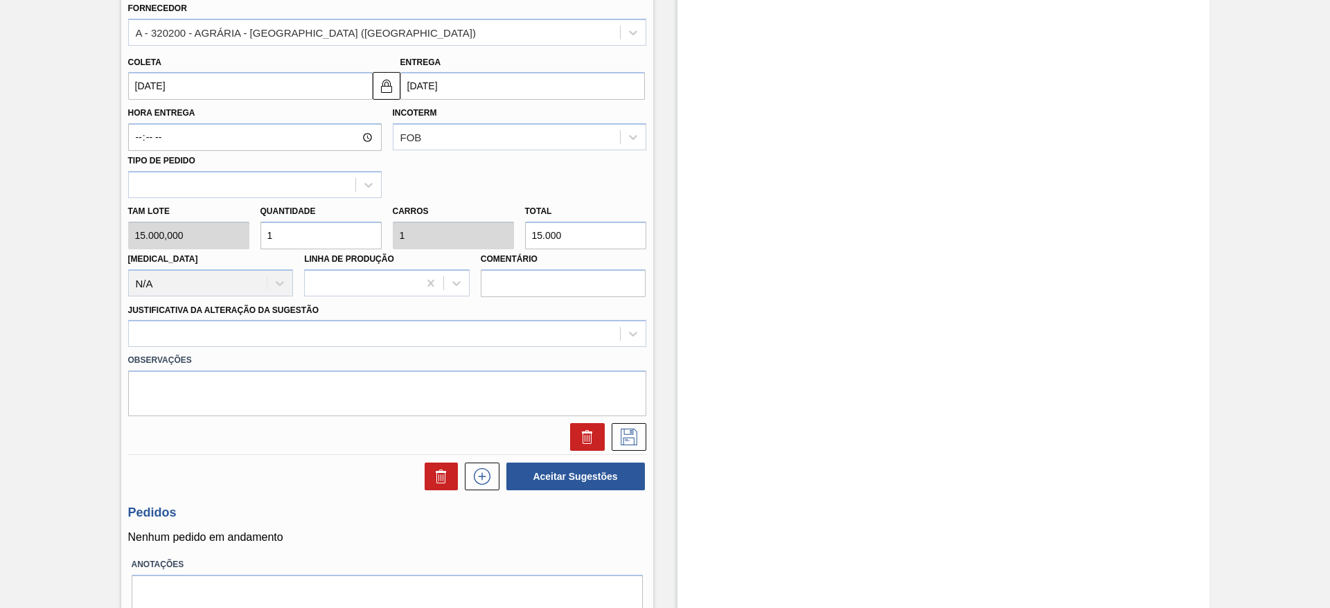
scroll to position [541, 0]
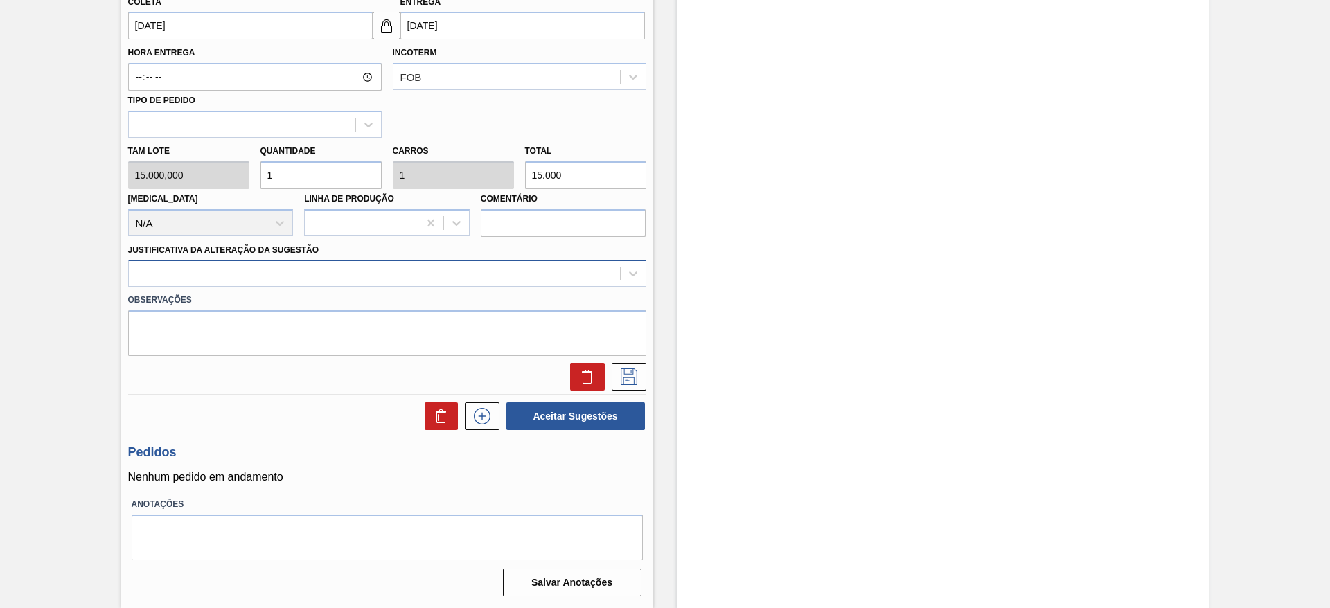
click at [452, 264] on div at bounding box center [374, 274] width 491 height 20
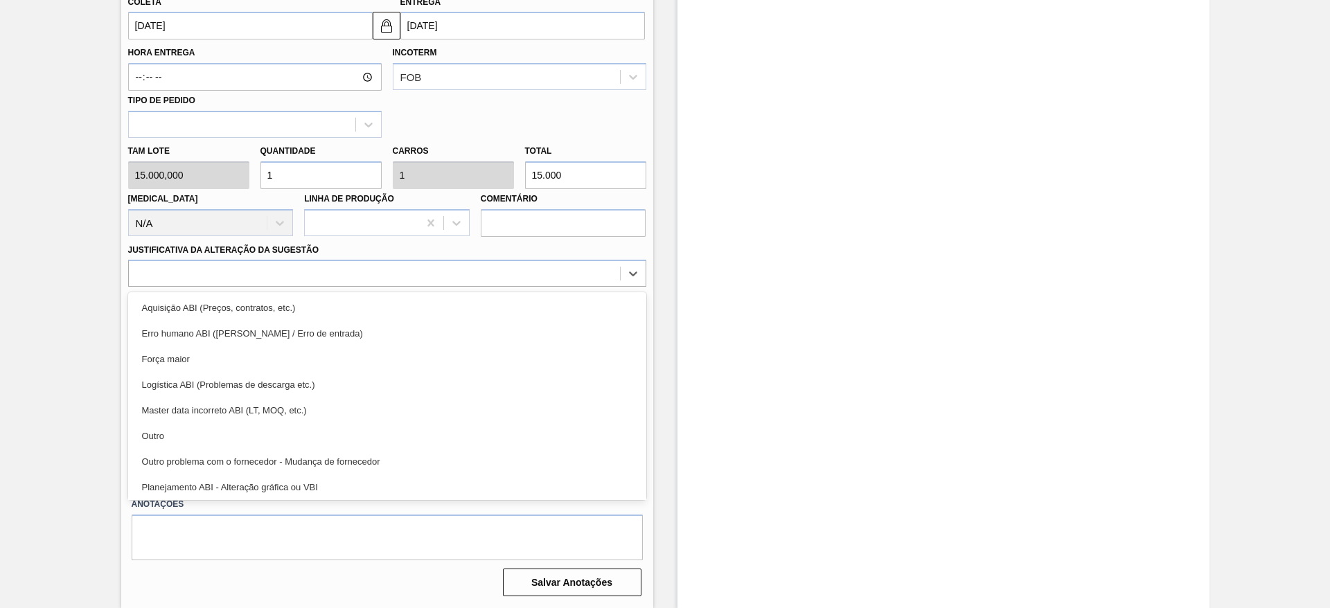
click at [455, 438] on div "Outro" at bounding box center [387, 436] width 518 height 26
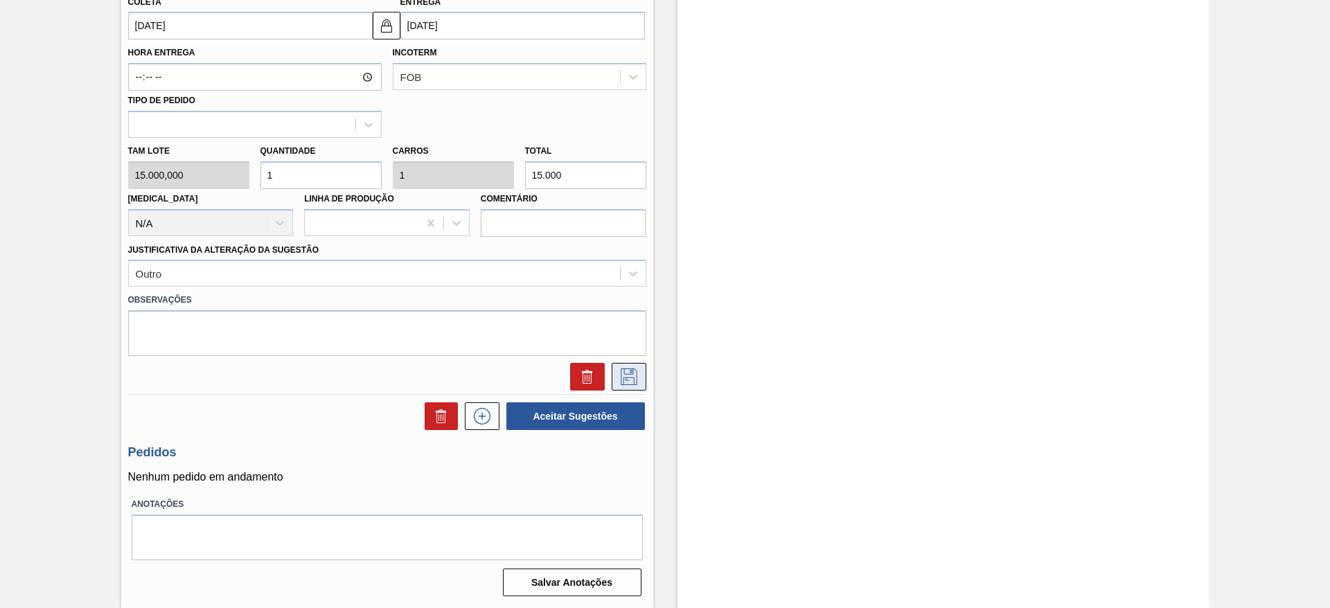
click at [630, 385] on button at bounding box center [629, 377] width 35 height 28
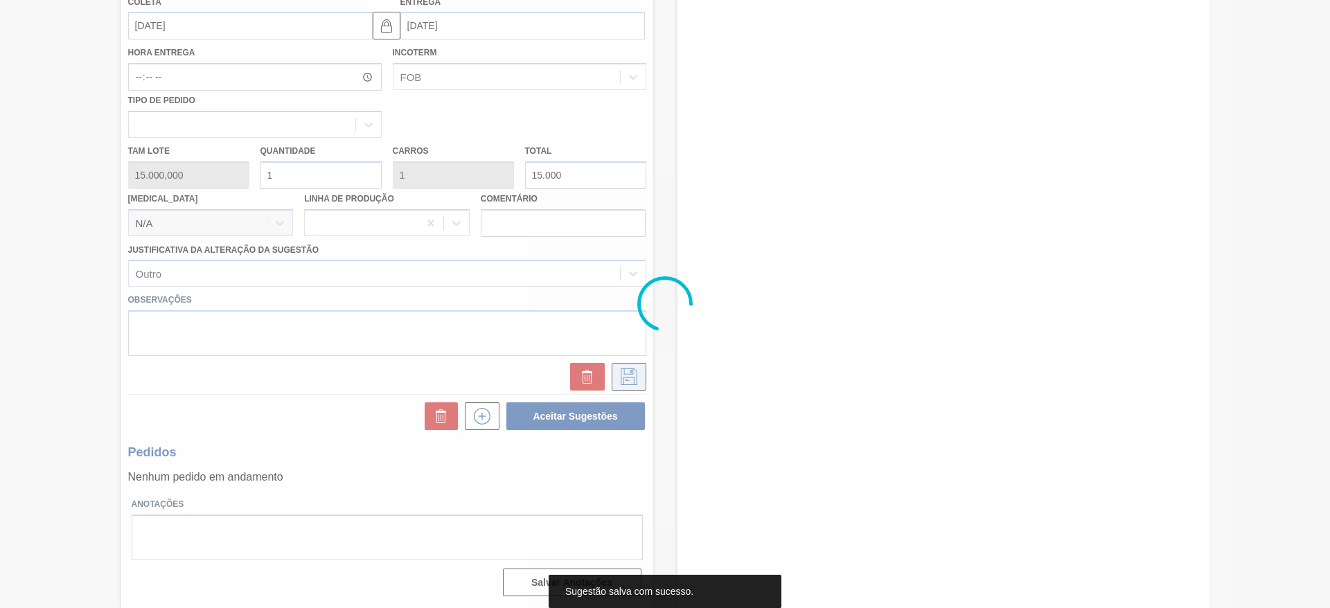
scroll to position [0, 0]
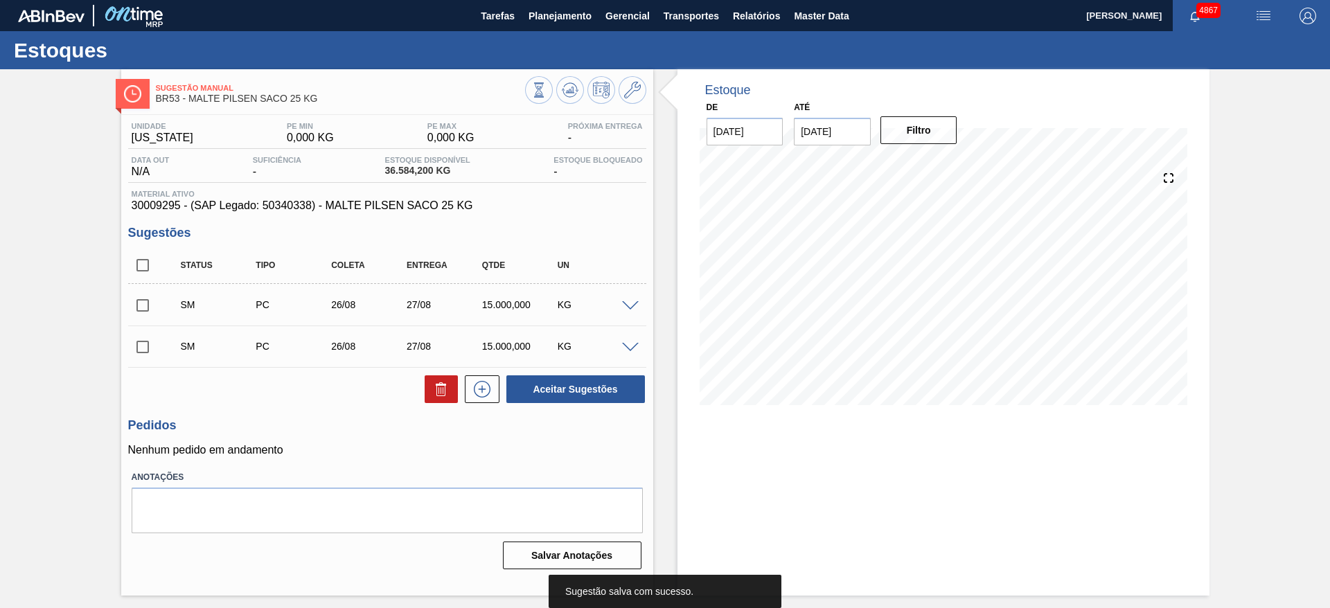
click at [145, 299] on input "checkbox" at bounding box center [142, 305] width 29 height 29
checkbox input "true"
click at [146, 348] on input "checkbox" at bounding box center [142, 346] width 29 height 29
checkbox input "true"
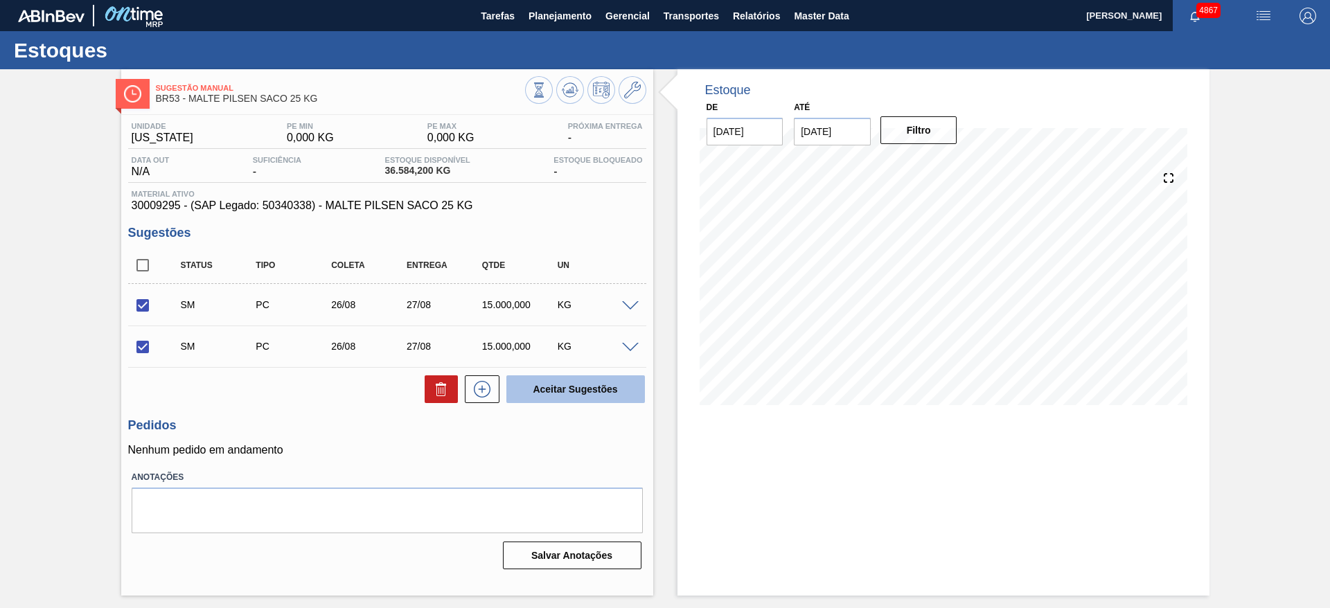
click at [520, 382] on button "Aceitar Sugestões" at bounding box center [575, 389] width 139 height 28
checkbox input "false"
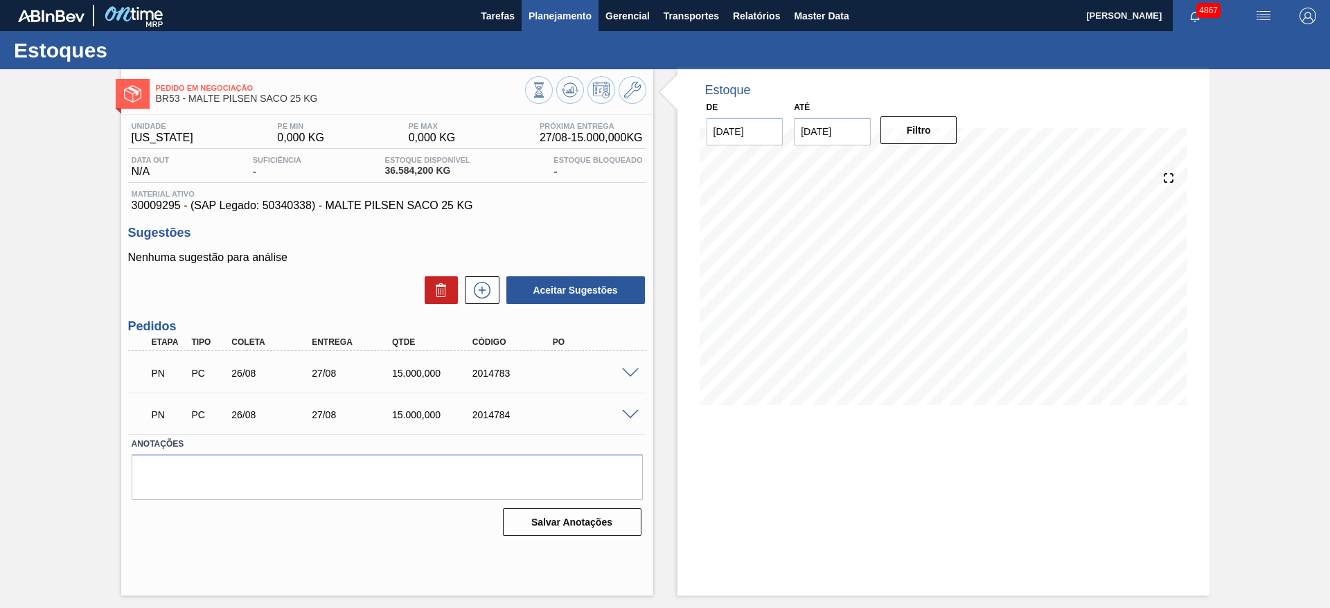
click at [529, 18] on span "Planejamento" at bounding box center [560, 16] width 63 height 17
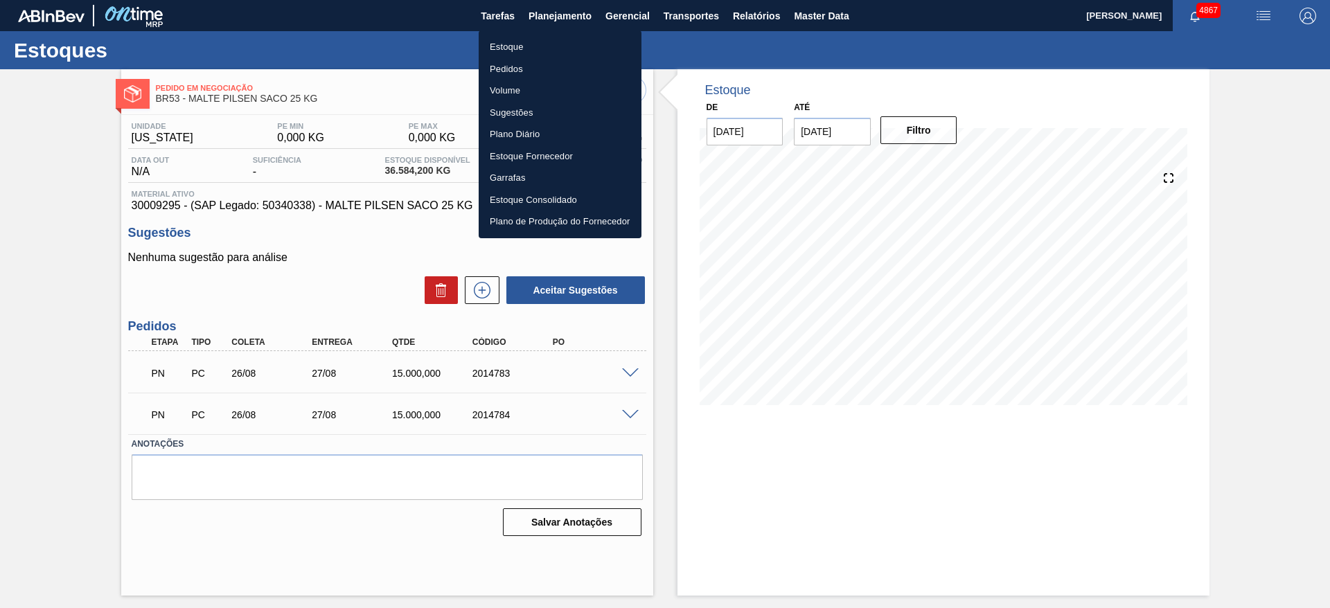
click at [531, 41] on li "Estoque" at bounding box center [560, 47] width 163 height 22
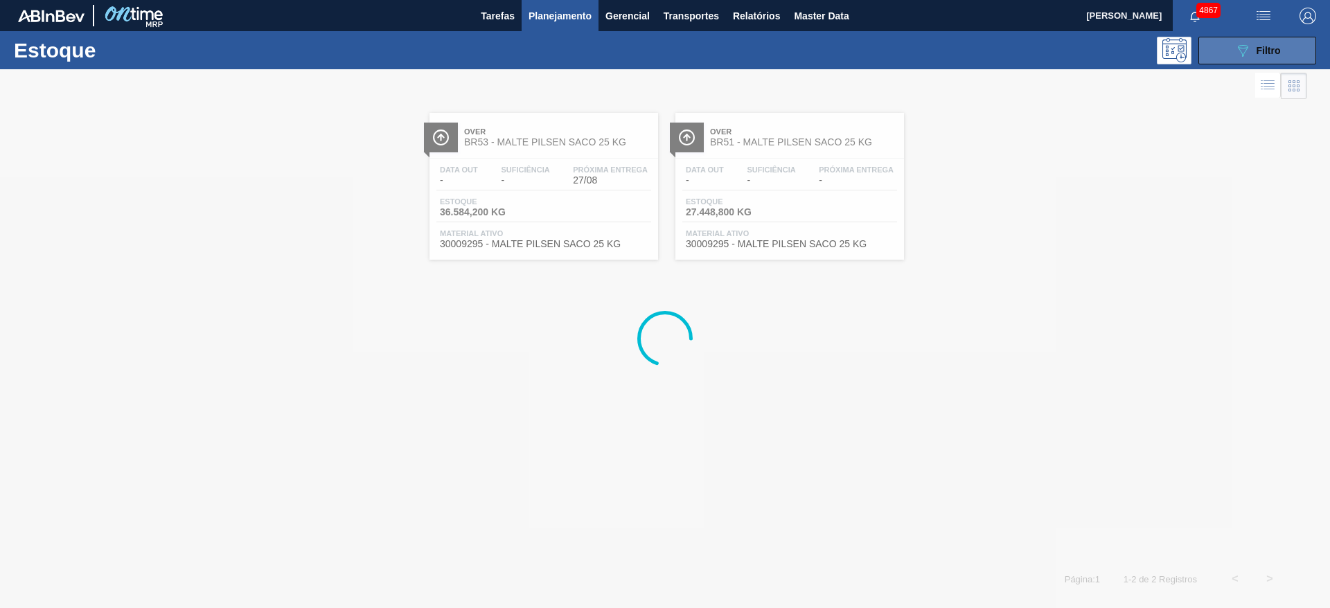
click at [1250, 44] on icon "089F7B8B-B2A5-4AFE-B5C0-19BA573D28AC" at bounding box center [1242, 50] width 17 height 17
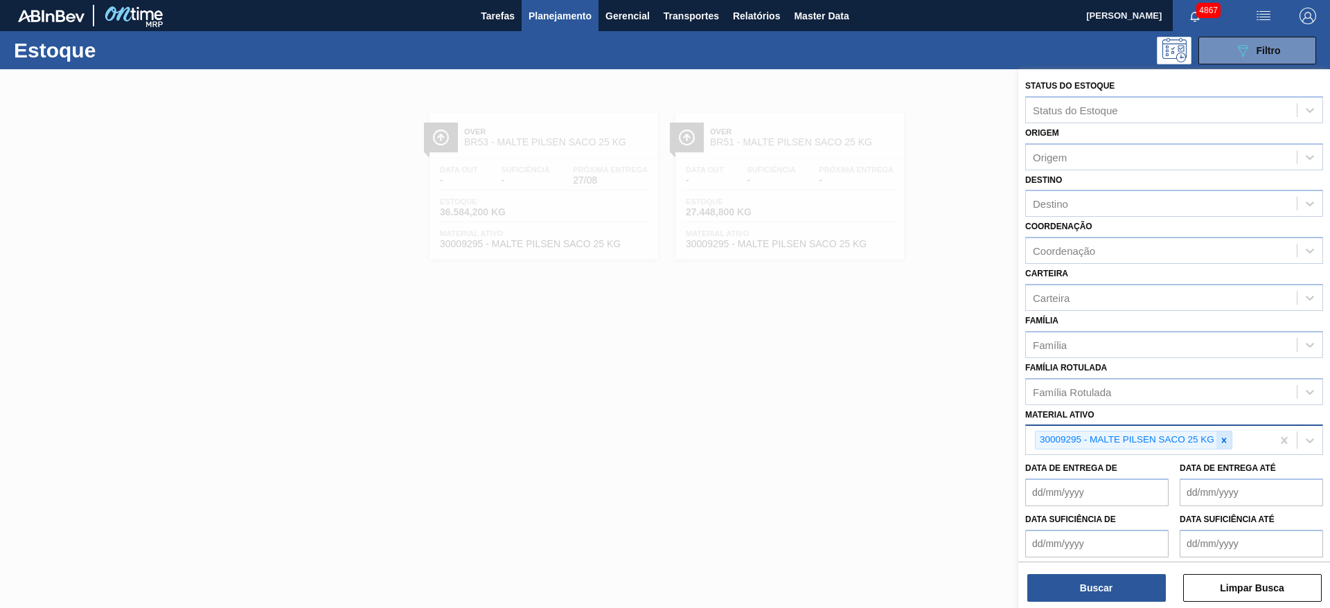
click at [1223, 438] on icon at bounding box center [1224, 441] width 10 height 10
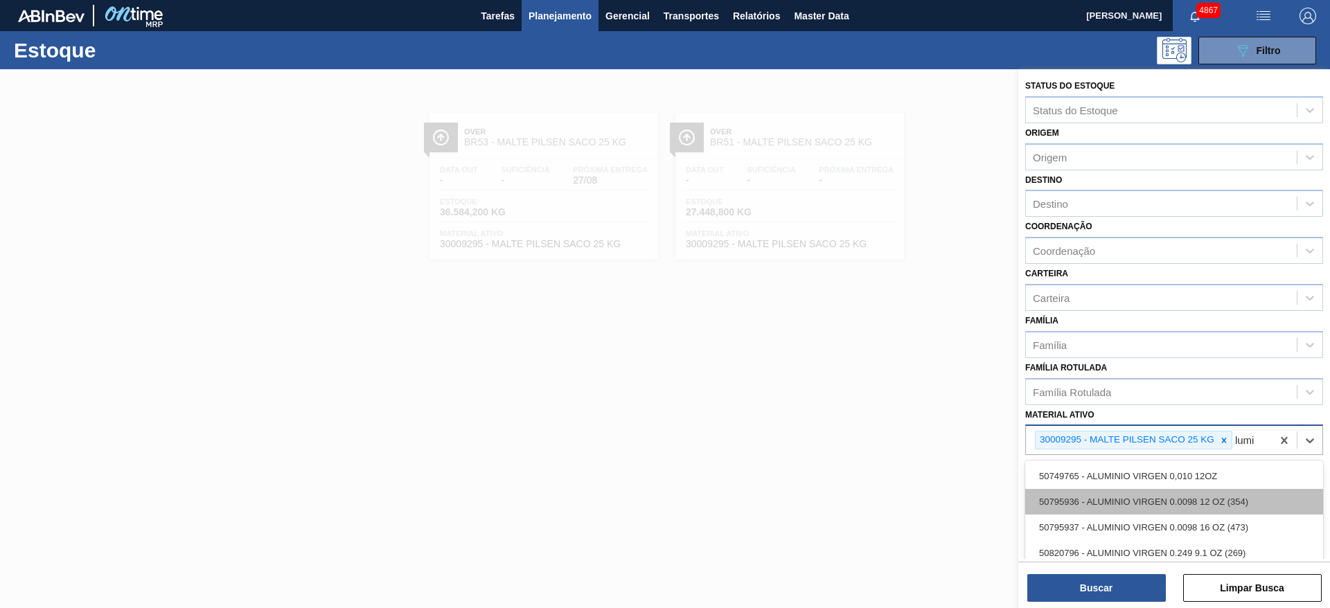
type ativo "lumis"
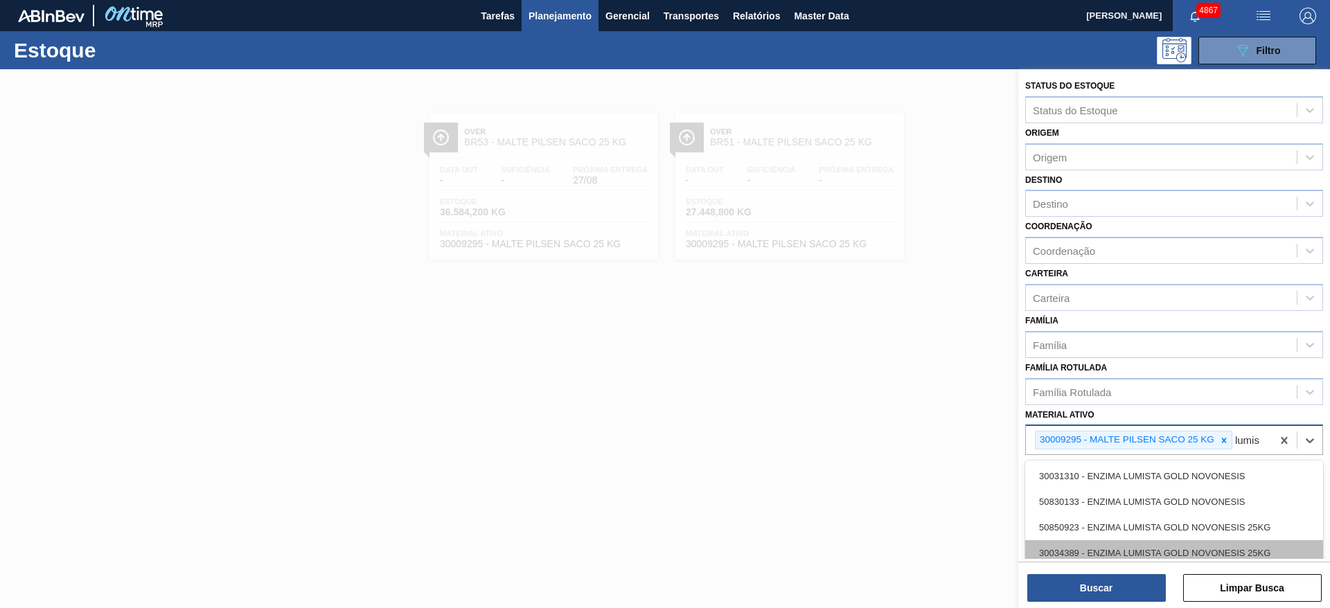
click at [1237, 546] on div "30034389 - ENZIMA LUMISTA GOLD NOVONESIS 25KG" at bounding box center [1174, 553] width 298 height 26
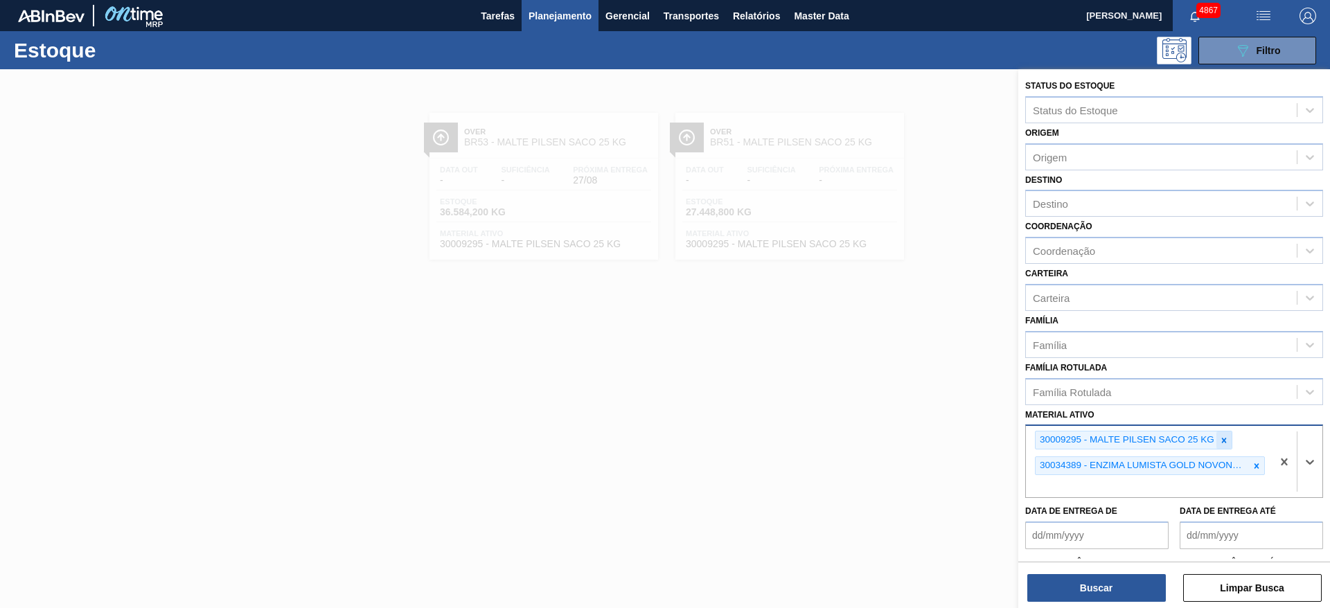
click at [1223, 437] on icon at bounding box center [1224, 441] width 10 height 10
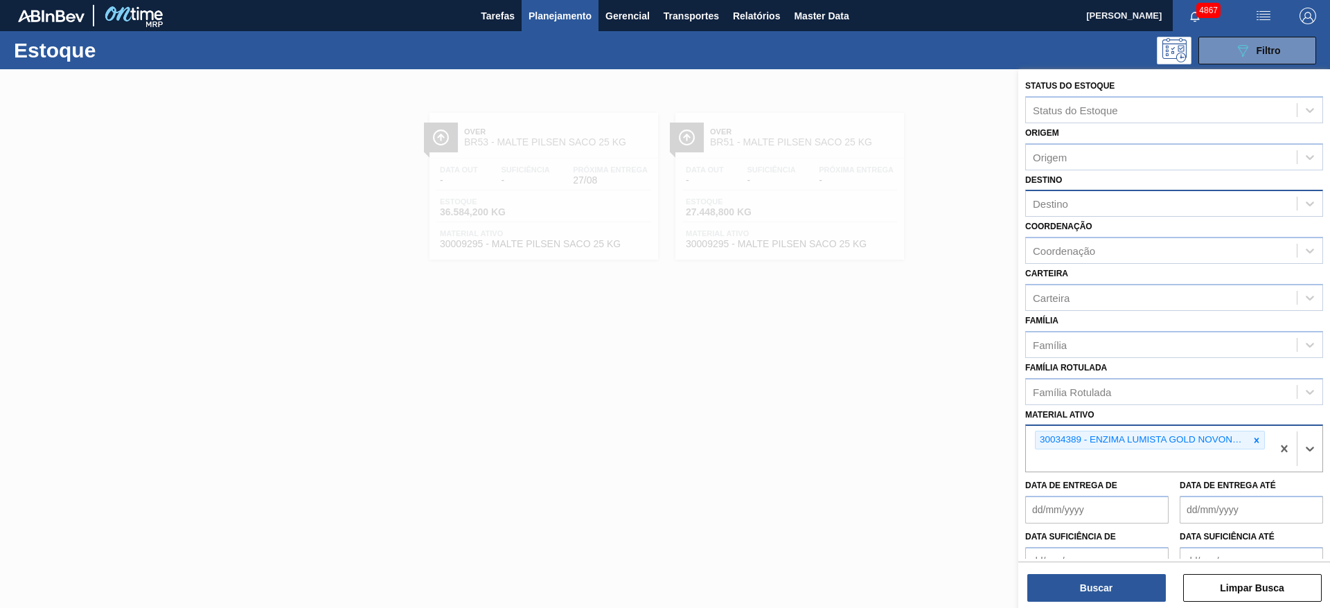
click at [1056, 202] on div "Destino" at bounding box center [1050, 204] width 35 height 12
type input "jaca"
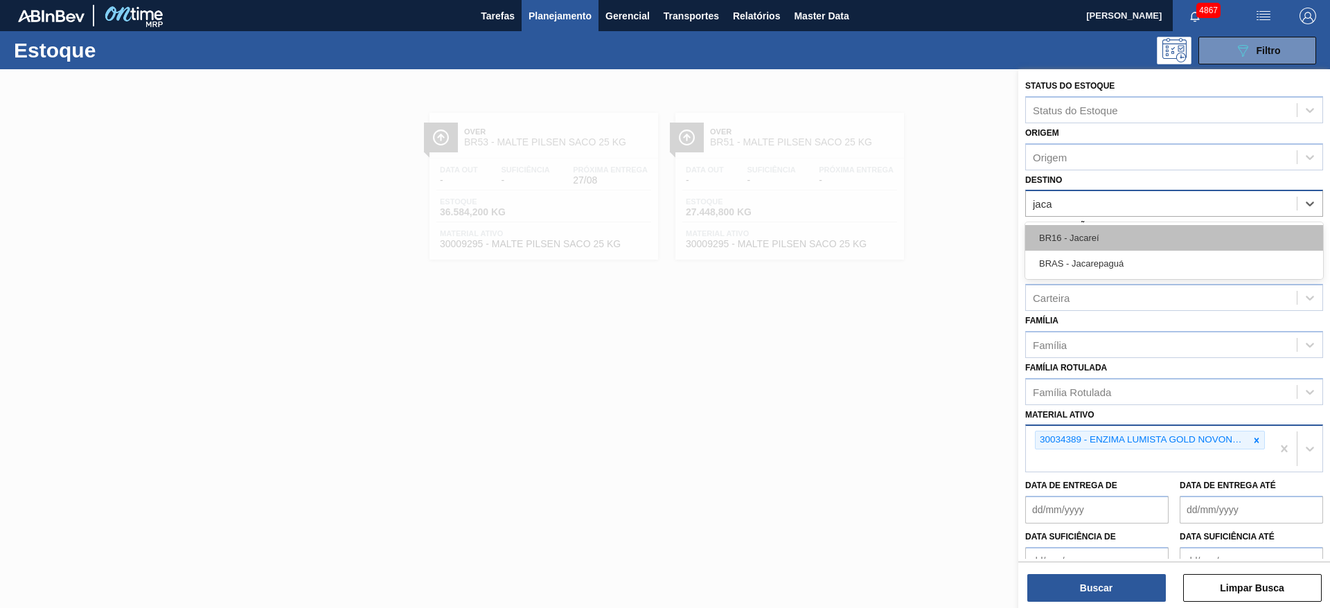
click at [1162, 237] on div "BR16 - Jacareí" at bounding box center [1174, 238] width 298 height 26
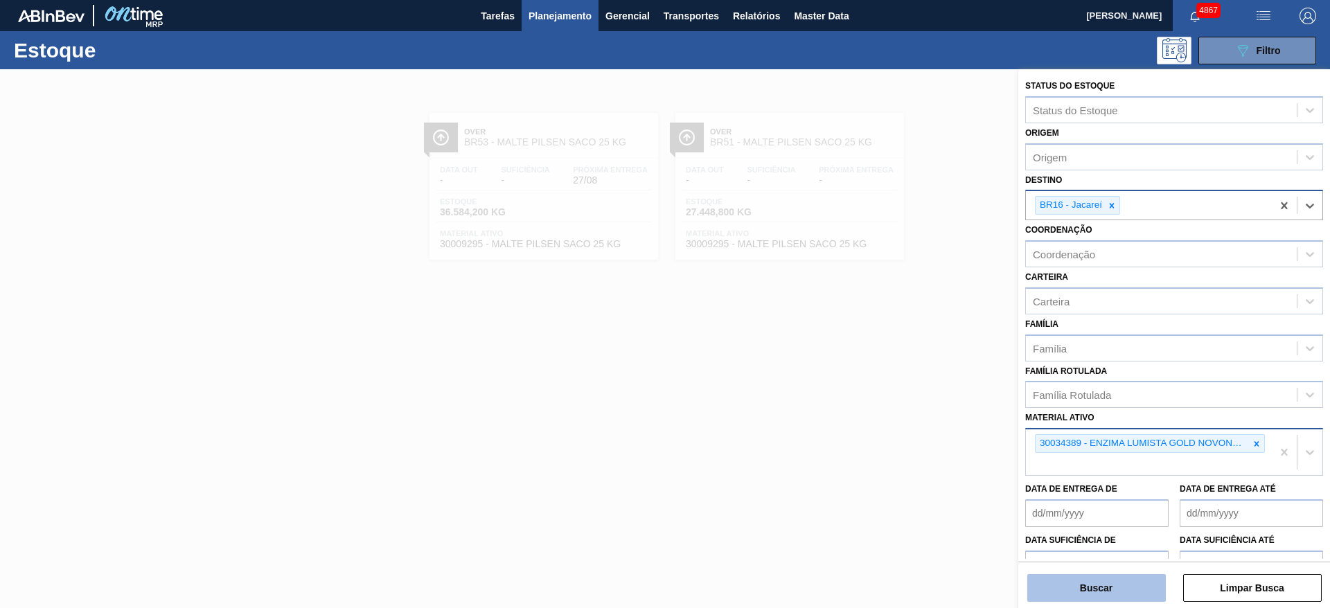
click at [1072, 580] on button "Buscar" at bounding box center [1096, 588] width 139 height 28
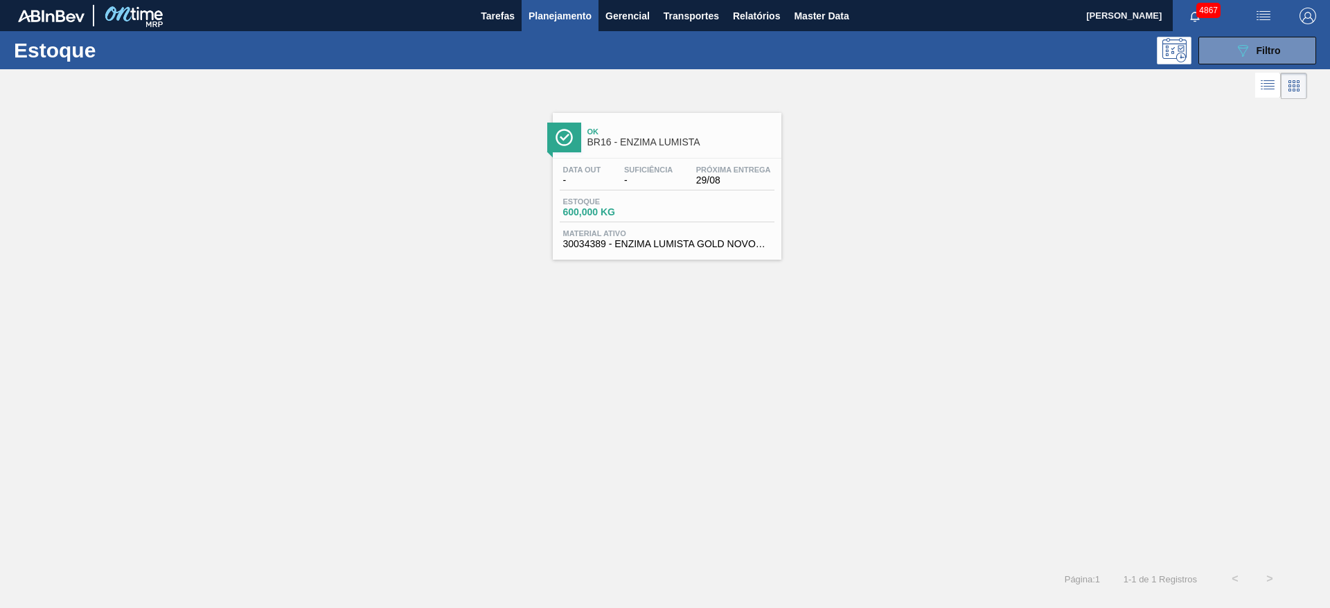
click at [736, 194] on div "Data out - Suficiência - Próxima Entrega 29/08 Estoque 600,000 KG Material ativ…" at bounding box center [667, 206] width 229 height 94
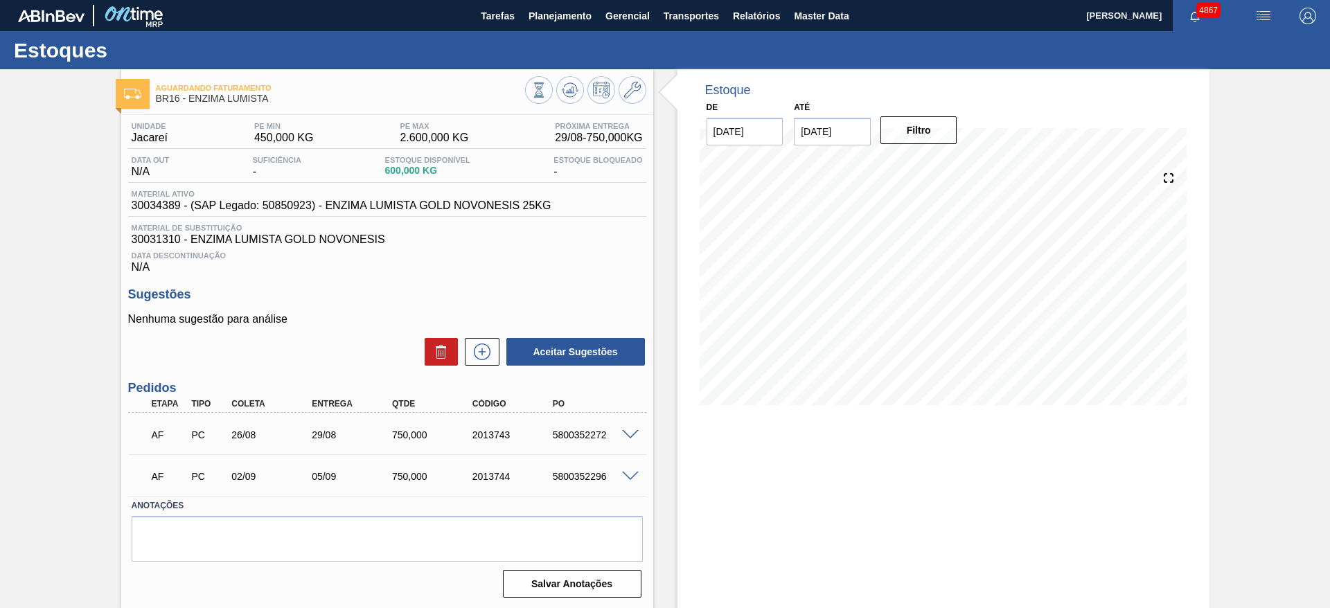
click at [583, 215] on div "Material ativo 30034389 - (SAP Legado: 50850923) - ENZIMA LUMISTA GOLD NOVONESI…" at bounding box center [387, 203] width 518 height 27
click at [587, 12] on span "Planejamento" at bounding box center [560, 16] width 63 height 17
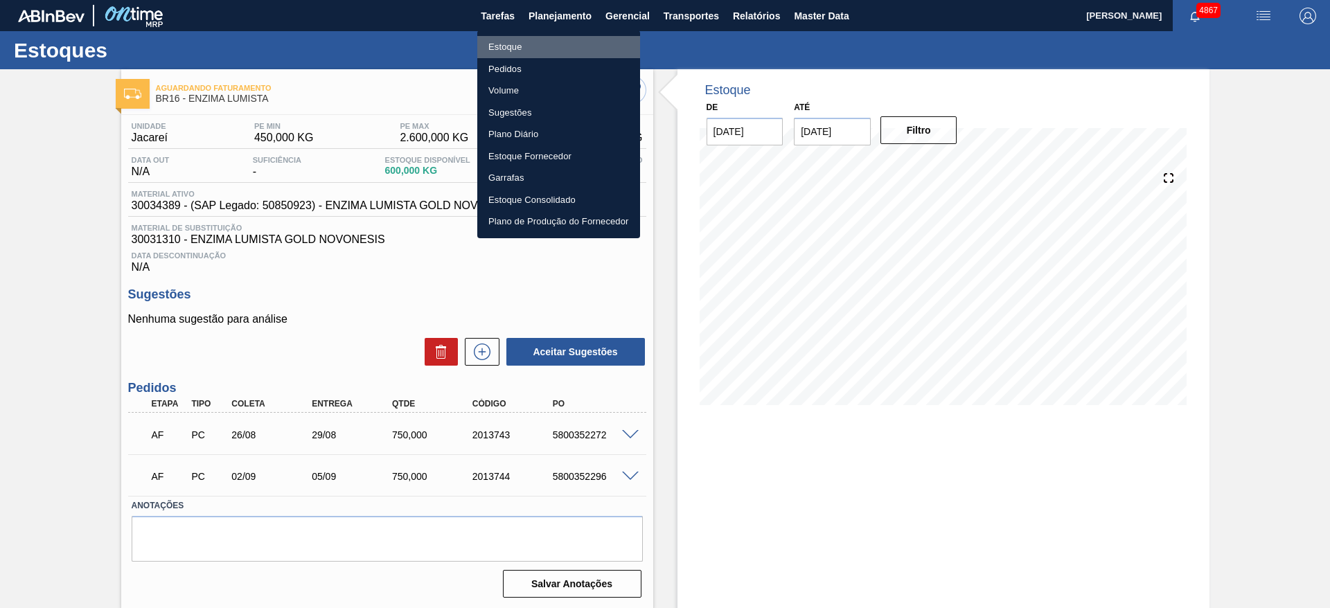
click at [567, 51] on li "Estoque" at bounding box center [558, 47] width 163 height 22
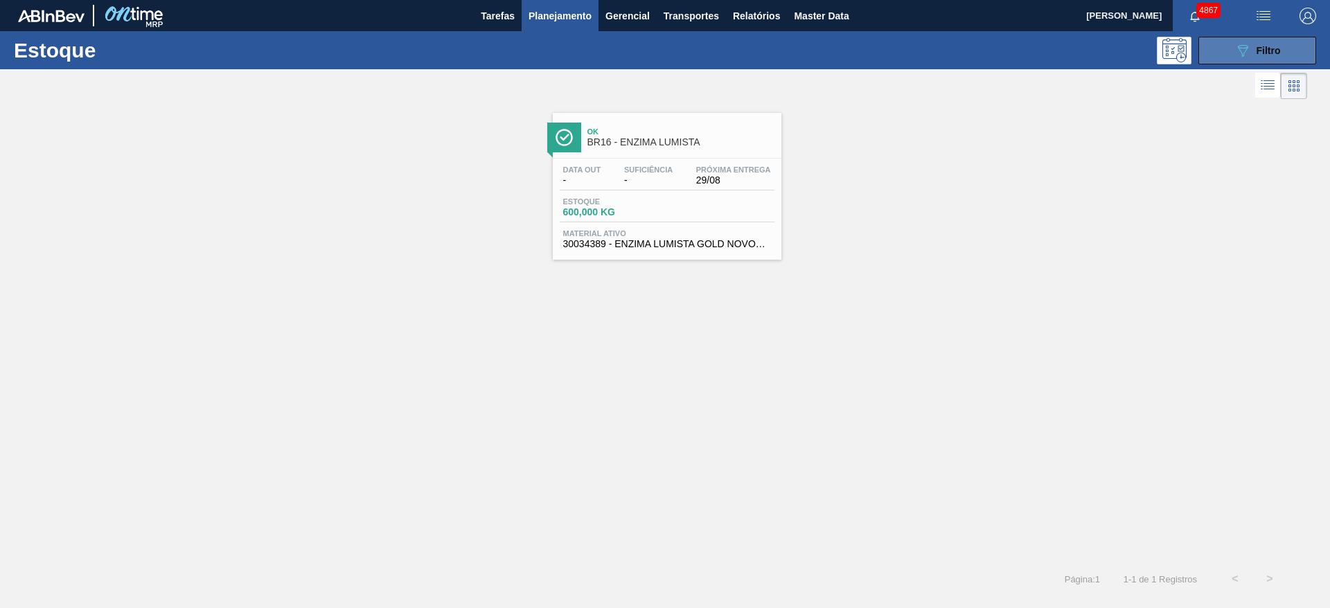
click at [1297, 44] on button "089F7B8B-B2A5-4AFE-B5C0-19BA573D28AC Filtro" at bounding box center [1257, 51] width 118 height 28
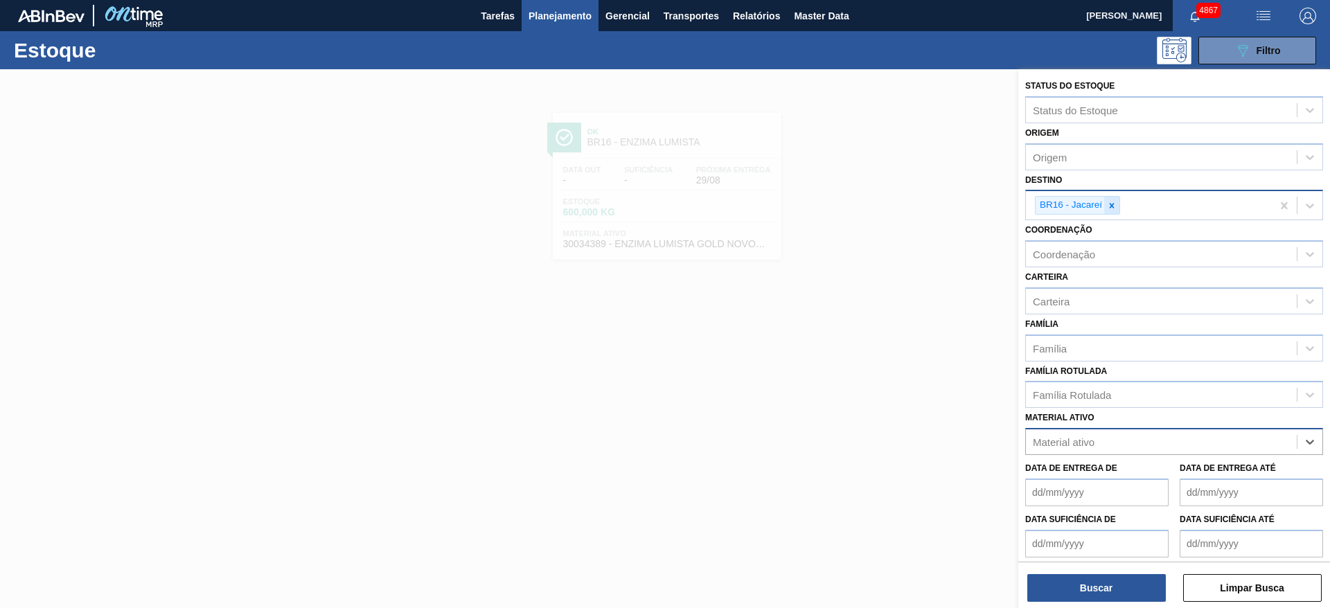
click at [1112, 208] on icon at bounding box center [1112, 206] width 10 height 10
type input "colo"
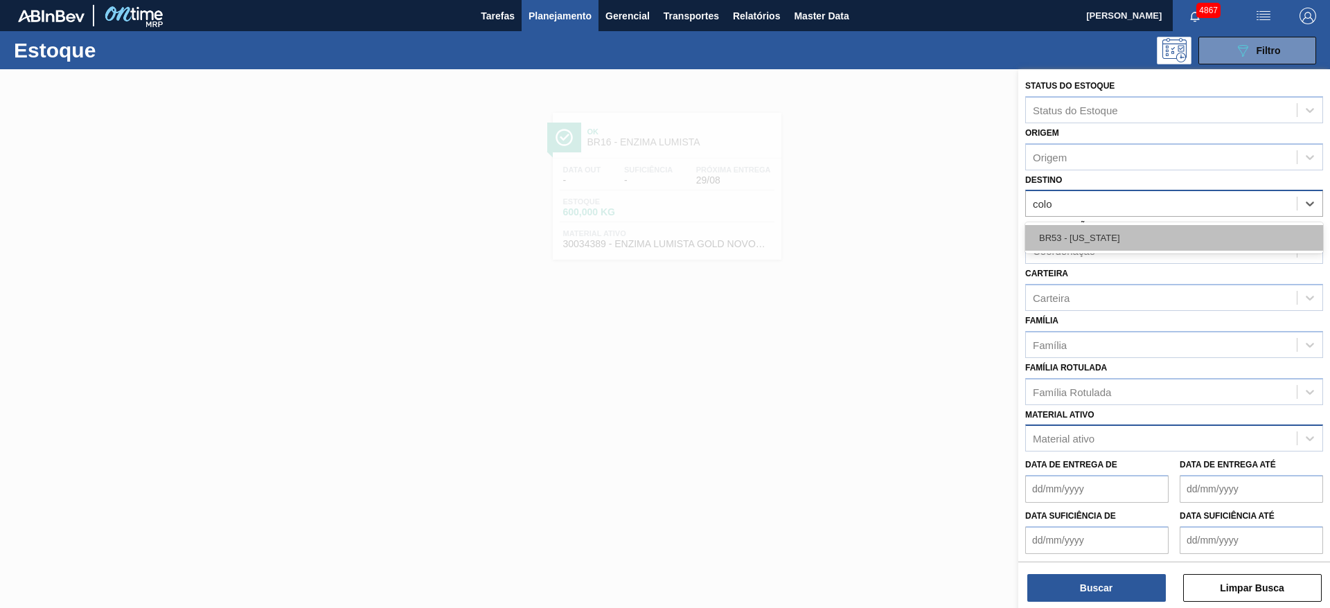
click at [1108, 249] on div "BR53 - [US_STATE]" at bounding box center [1174, 238] width 298 height 26
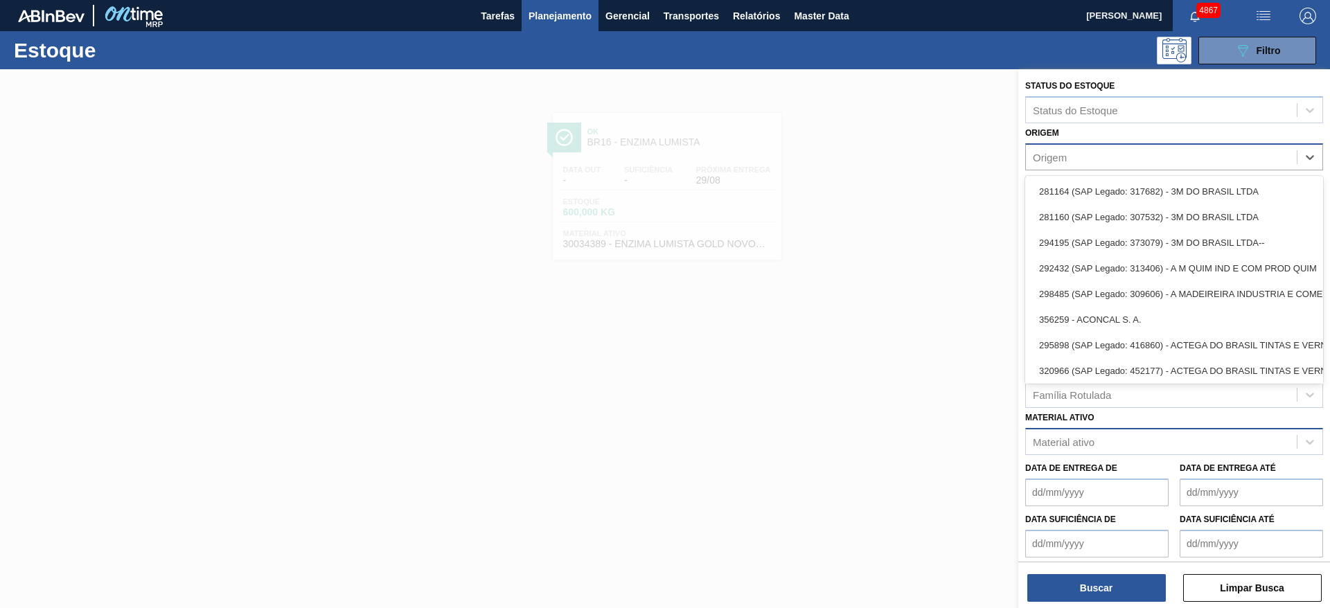
click at [1089, 161] on div "Origem" at bounding box center [1161, 157] width 271 height 20
type input "vidr"
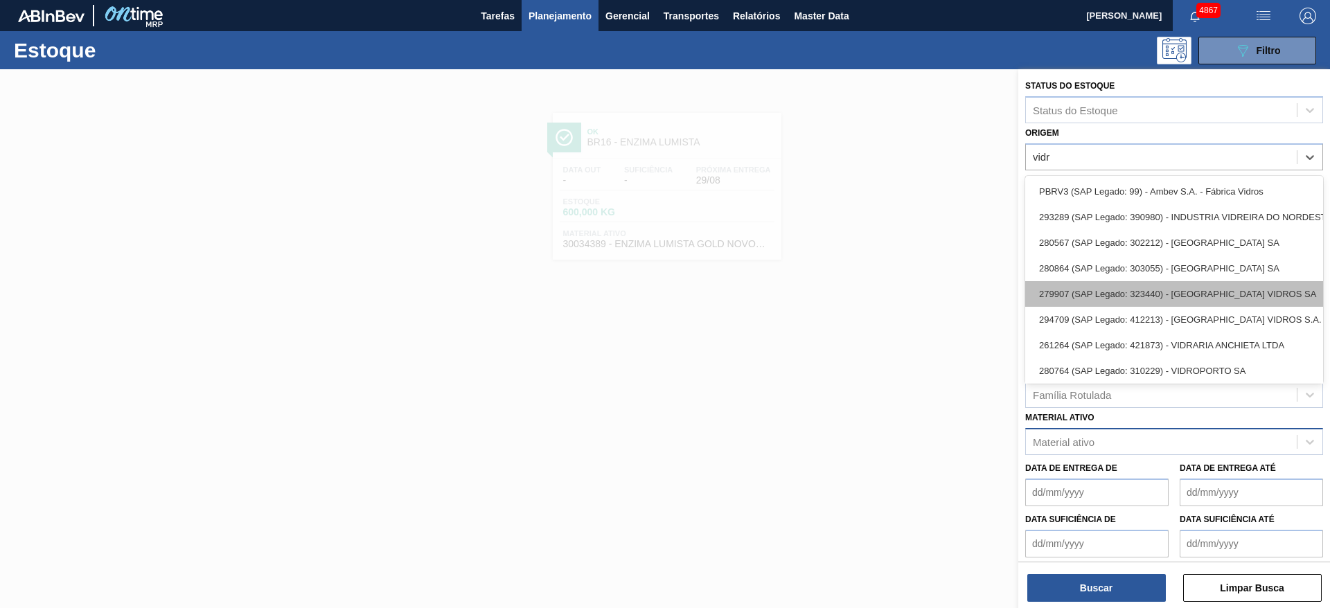
scroll to position [19, 0]
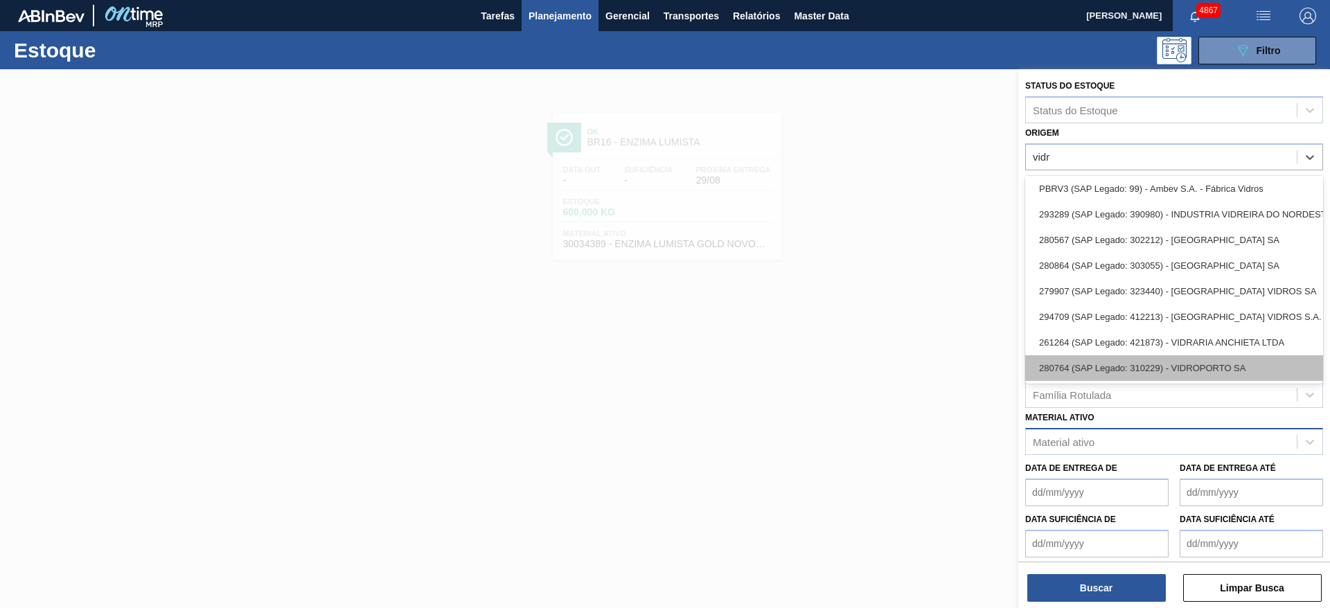
click at [1182, 355] on div "280764 (SAP Legado: 310229) - VIDROPORTO SA" at bounding box center [1174, 368] width 298 height 26
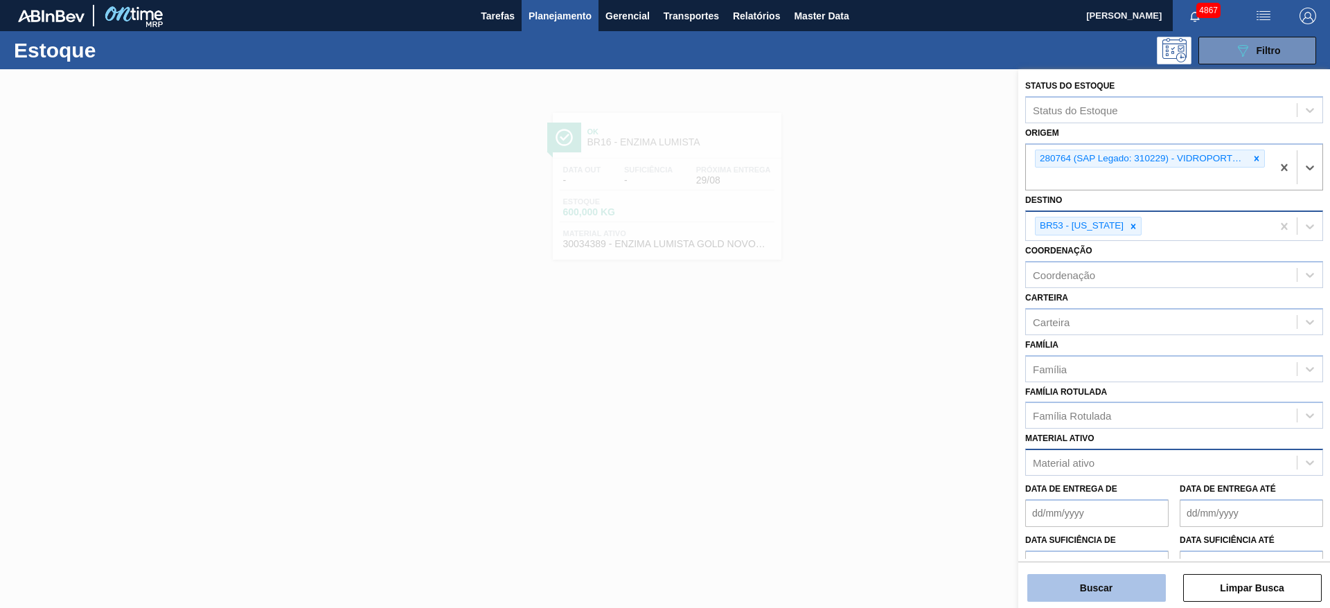
click at [1151, 594] on button "Buscar" at bounding box center [1096, 588] width 139 height 28
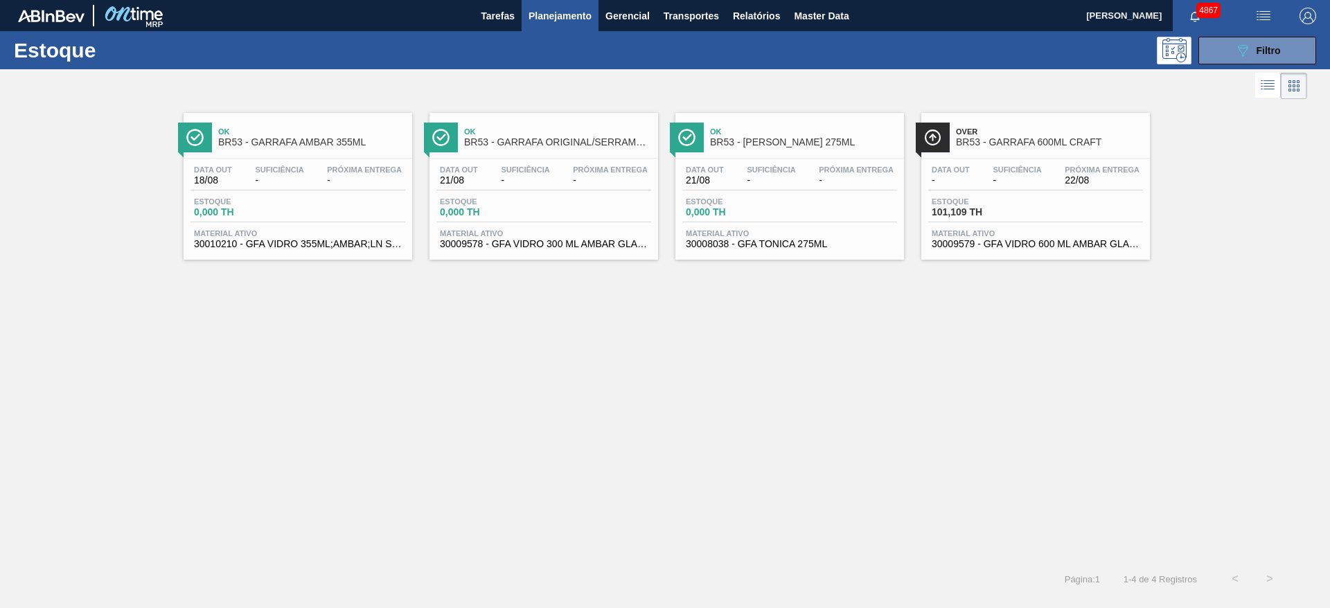
click at [1092, 209] on div "Estoque 101,109 TH" at bounding box center [1035, 209] width 215 height 25
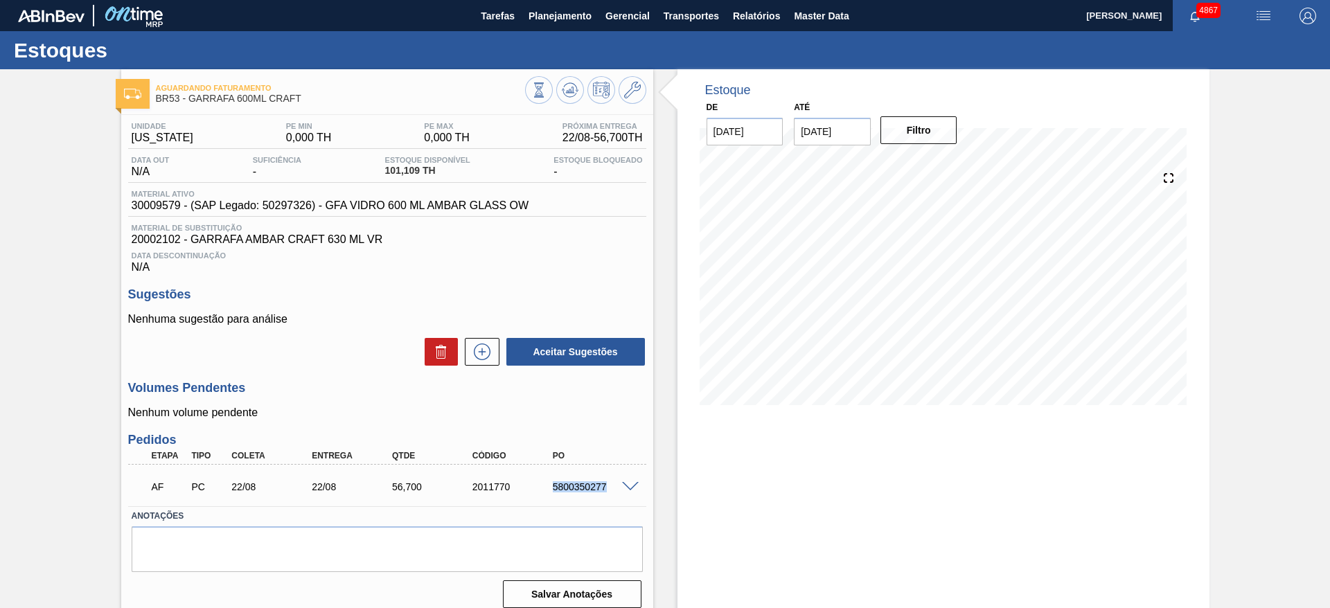
drag, startPoint x: 542, startPoint y: 493, endPoint x: 619, endPoint y: 497, distance: 77.0
click at [619, 497] on div "AF PC 22/08 22/08 56,[PHONE_NUMBER] 5800350277" at bounding box center [383, 486] width 481 height 28
copy div "5800350277"
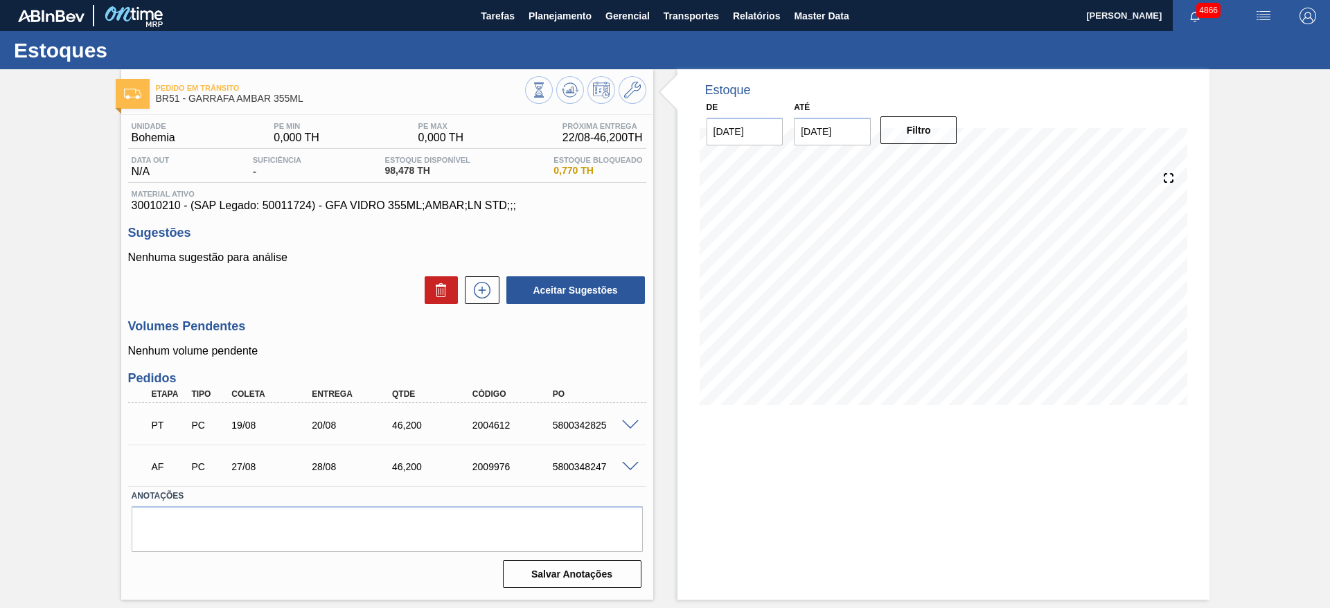
click at [630, 469] on span at bounding box center [630, 467] width 17 height 10
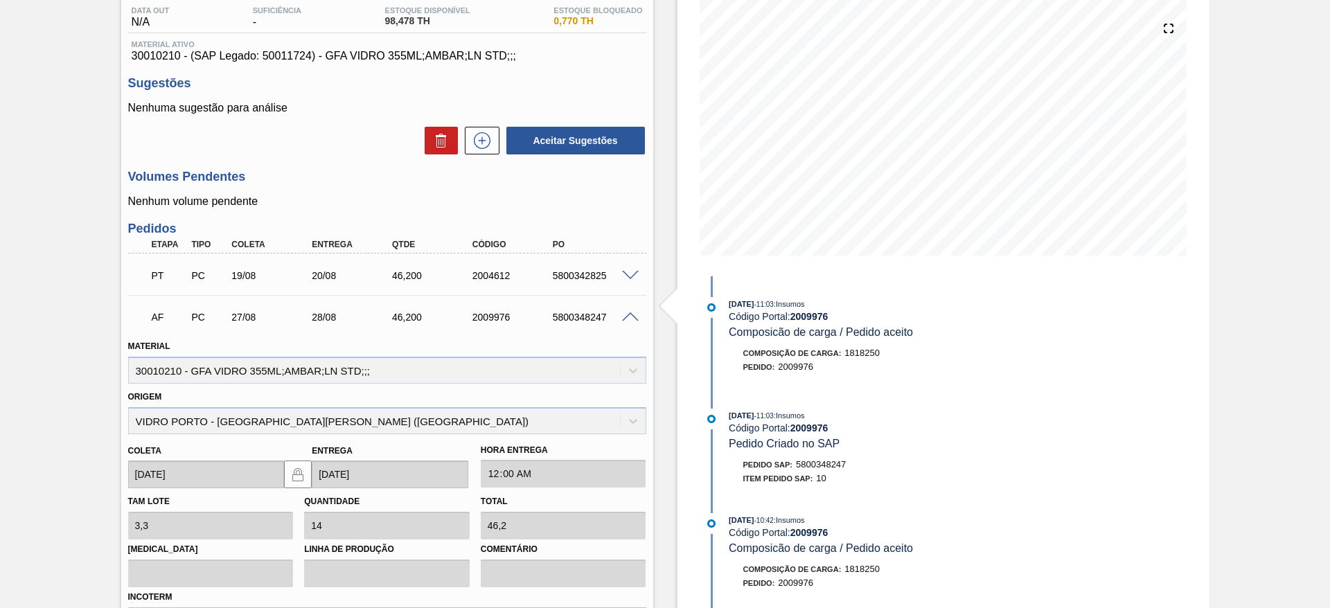
scroll to position [328, 0]
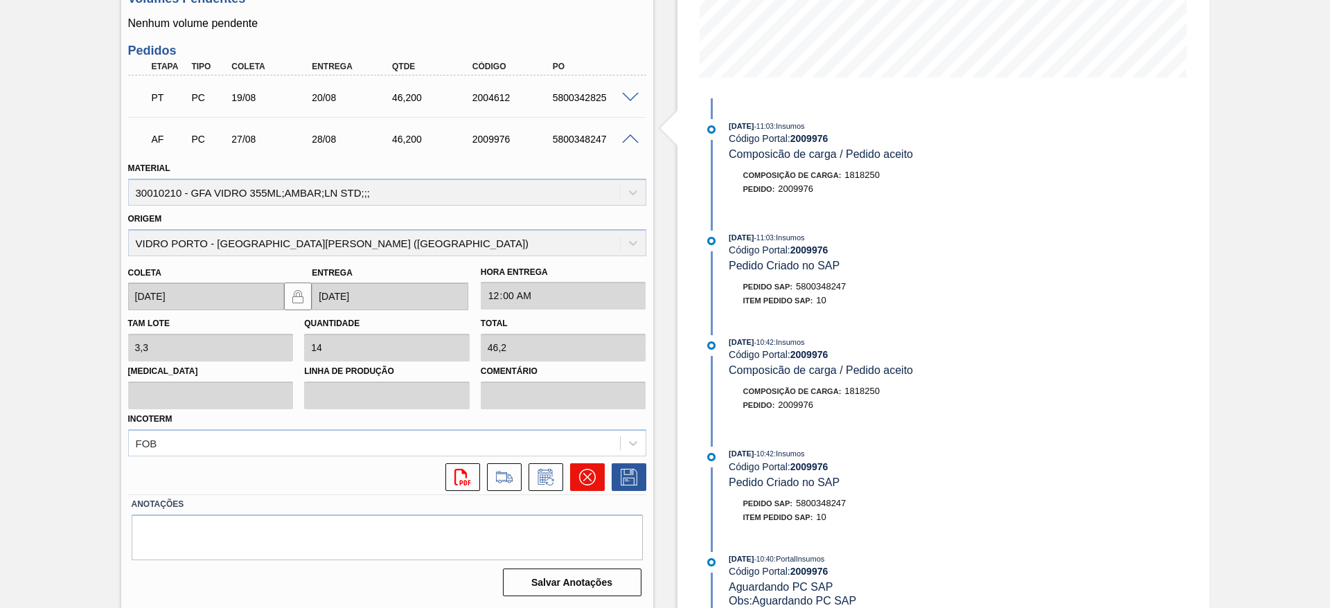
click at [583, 476] on icon at bounding box center [587, 477] width 17 height 17
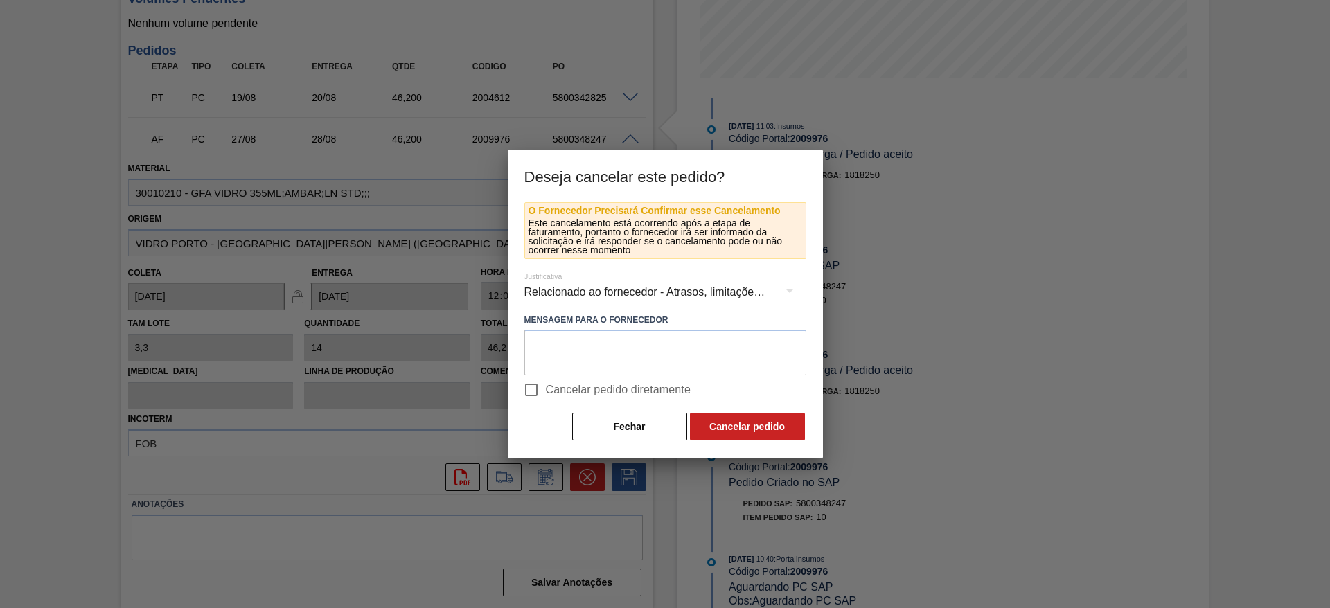
click at [596, 298] on div "Relacionado ao fornecedor - Atrasos, limitações de capacidade, etc." at bounding box center [665, 292] width 282 height 39
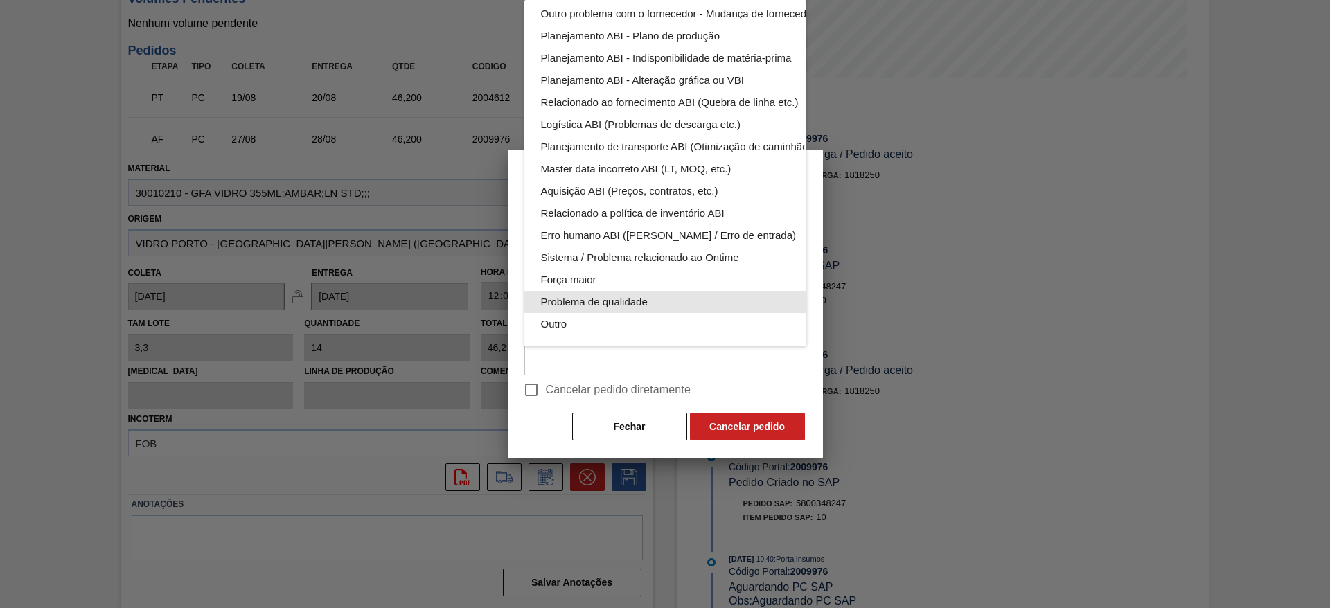
scroll to position [0, 0]
click at [621, 313] on div "Outro" at bounding box center [698, 324] width 314 height 22
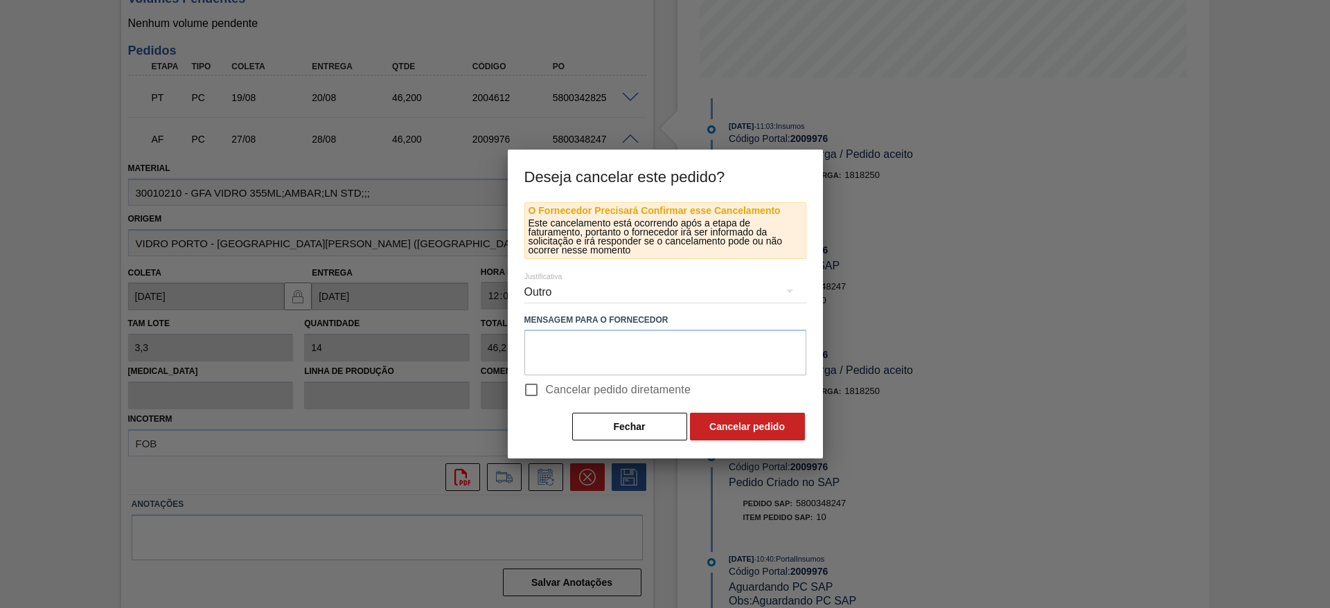
click at [535, 389] on input "Cancelar pedido diretamente" at bounding box center [531, 389] width 29 height 29
checkbox input "true"
click at [720, 419] on button "Cancelar pedido" at bounding box center [747, 427] width 115 height 28
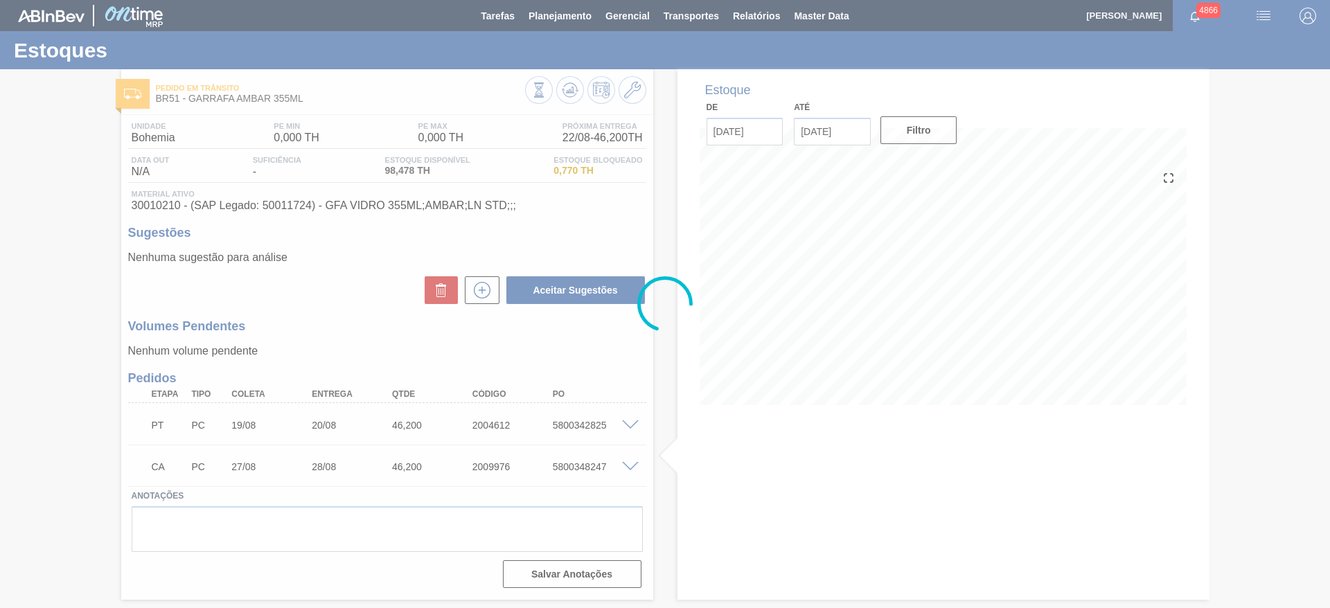
scroll to position [0, 0]
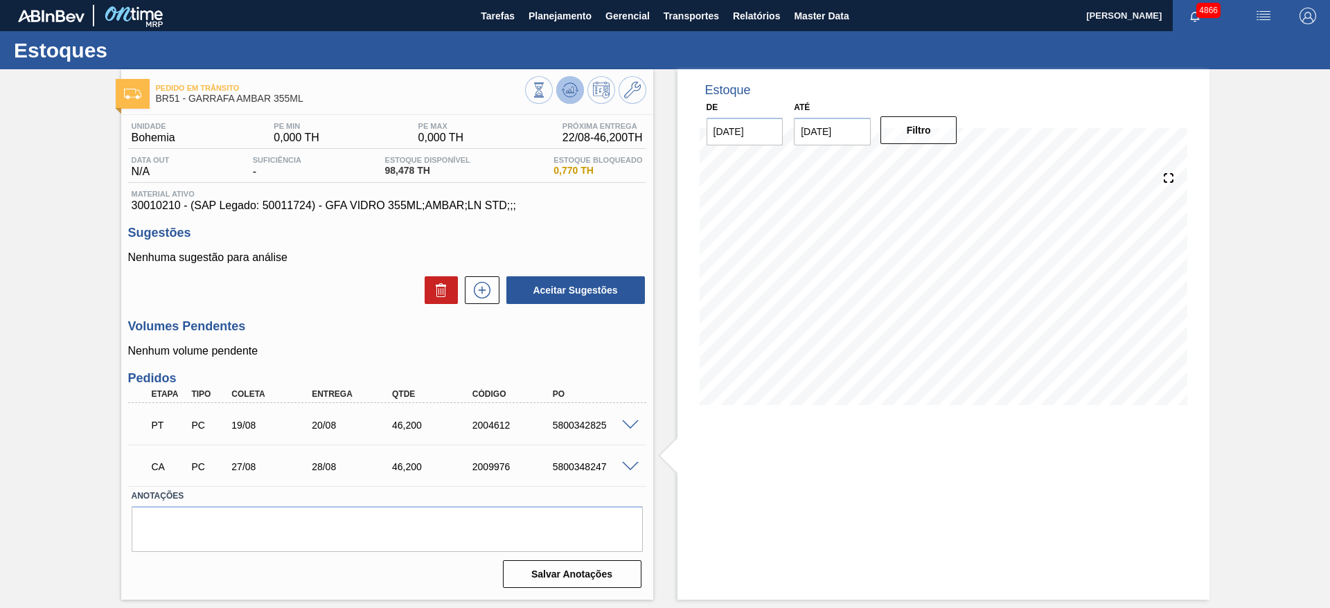
click at [547, 85] on icon at bounding box center [538, 89] width 15 height 15
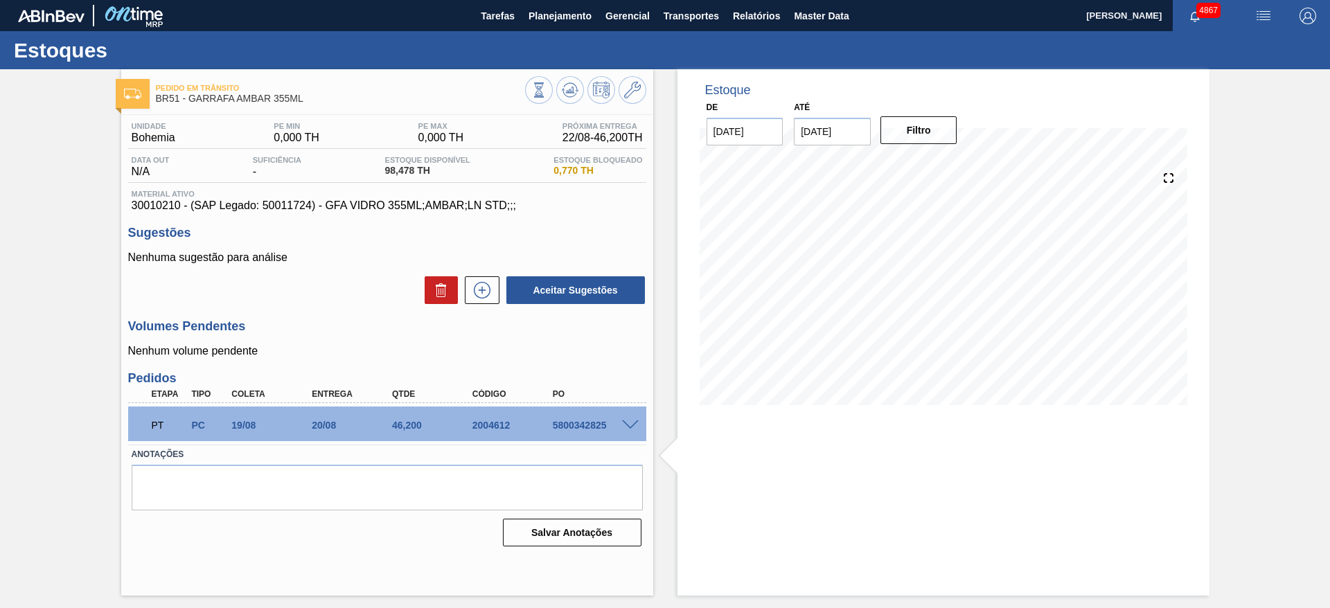
click at [453, 39] on div "Estoques" at bounding box center [665, 50] width 1330 height 38
